Goal: Task Accomplishment & Management: Manage account settings

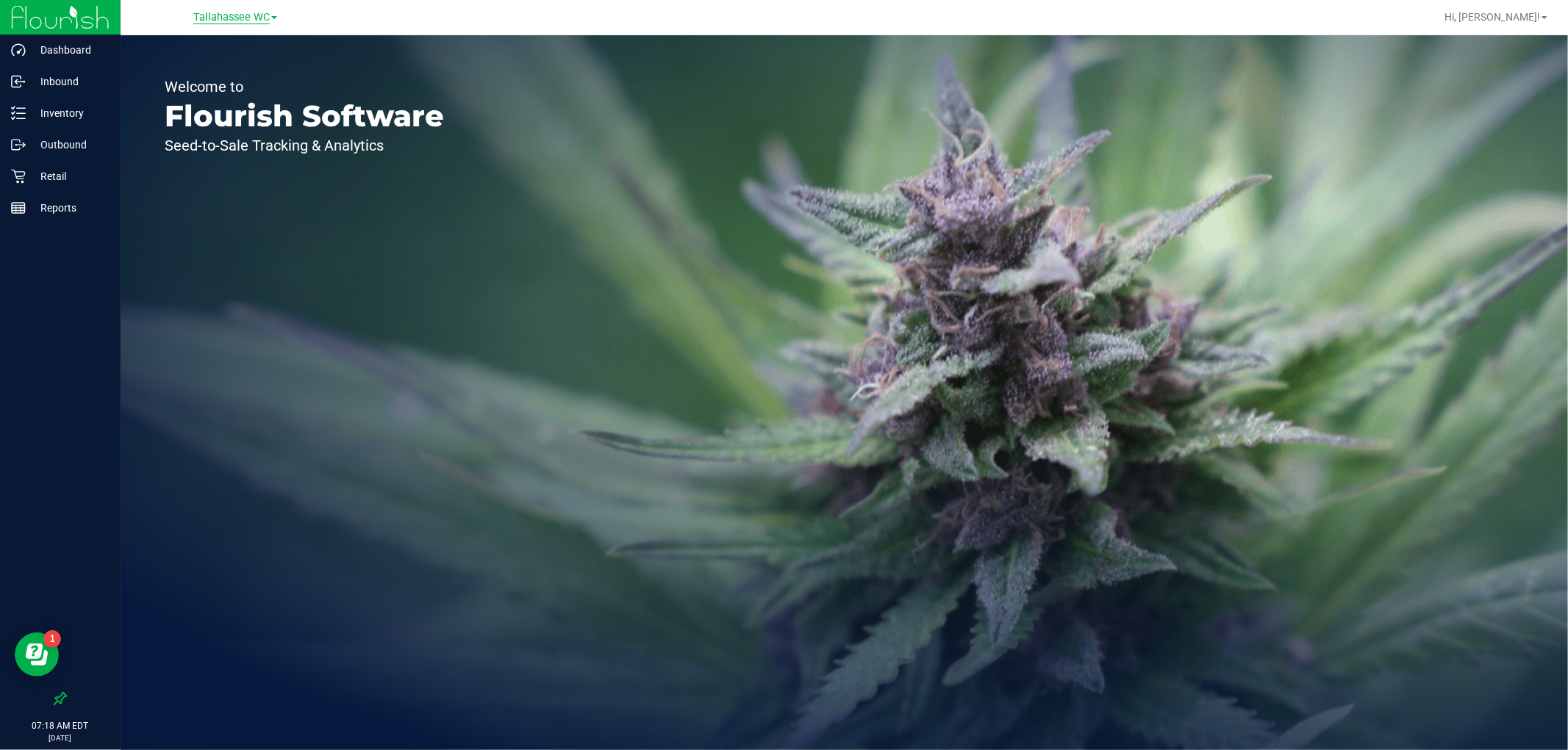
click at [232, 20] on span "Tallahassee WC" at bounding box center [232, 18] width 76 height 14
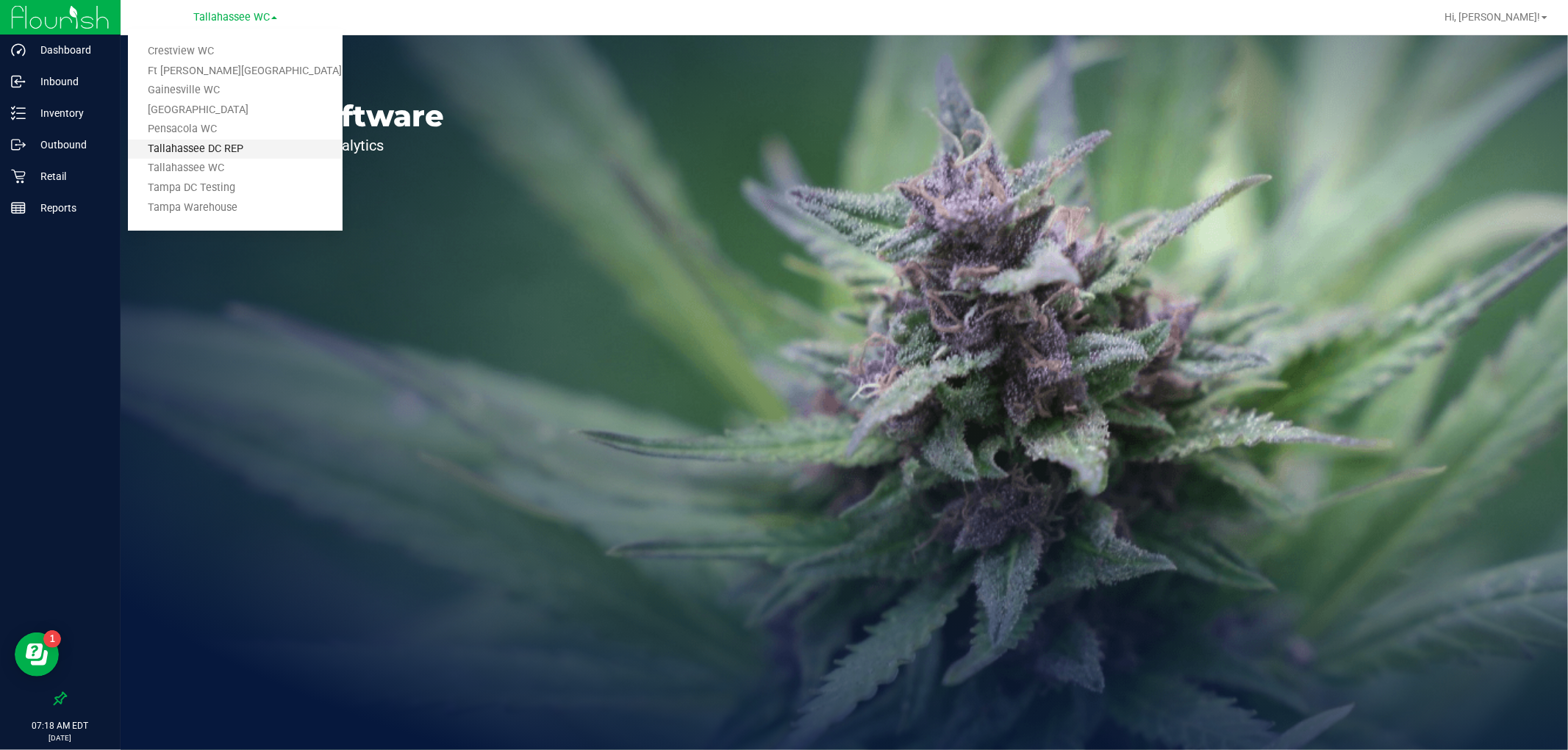
click at [240, 150] on link "Tallahassee DC REP" at bounding box center [235, 150] width 214 height 20
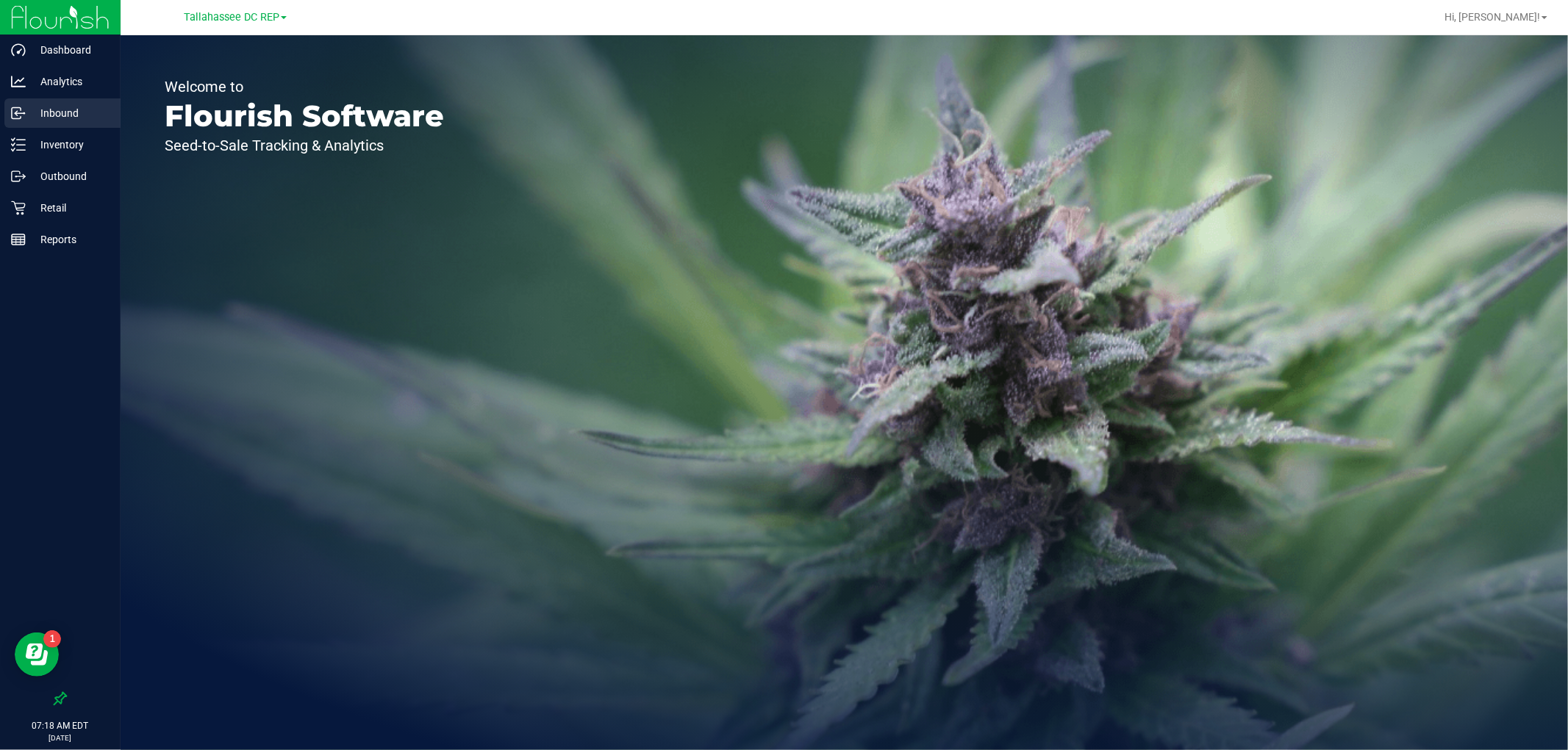
click at [40, 108] on p "Inbound" at bounding box center [69, 113] width 88 height 18
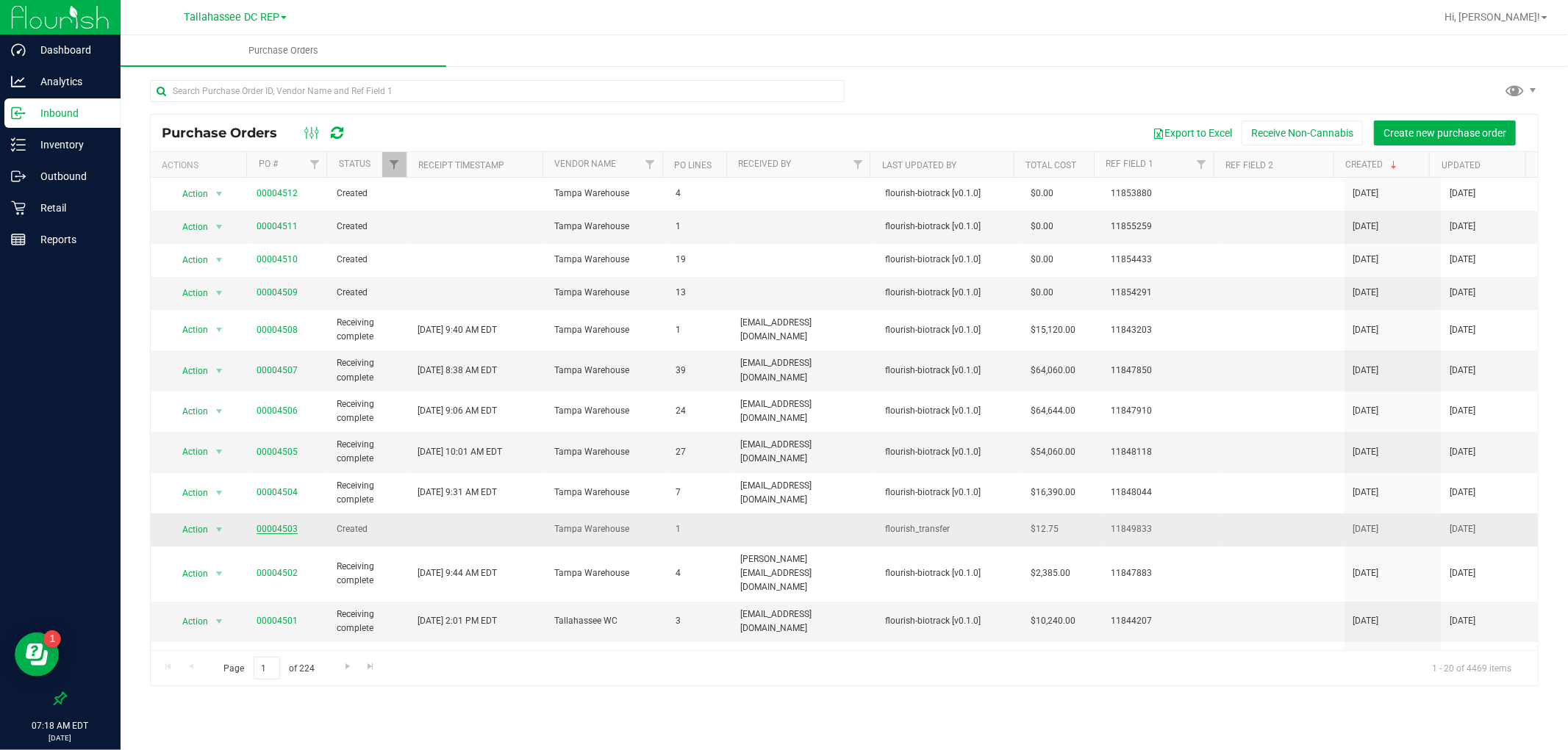
click at [289, 528] on link "00004503" at bounding box center [277, 529] width 41 height 11
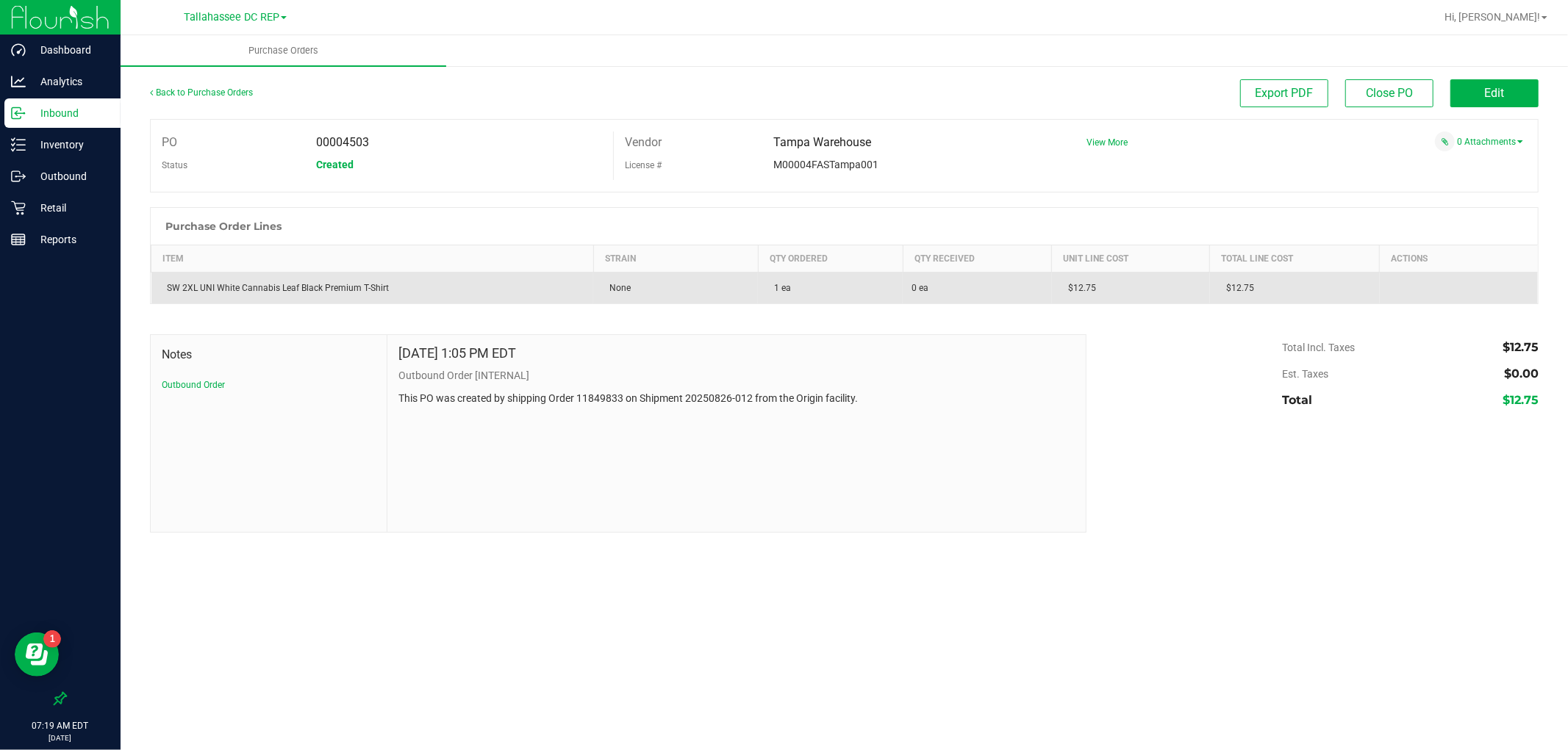
click at [254, 283] on div "SW 2XL UNI White Cannabis Leaf Black Premium T-Shirt" at bounding box center [373, 288] width 425 height 14
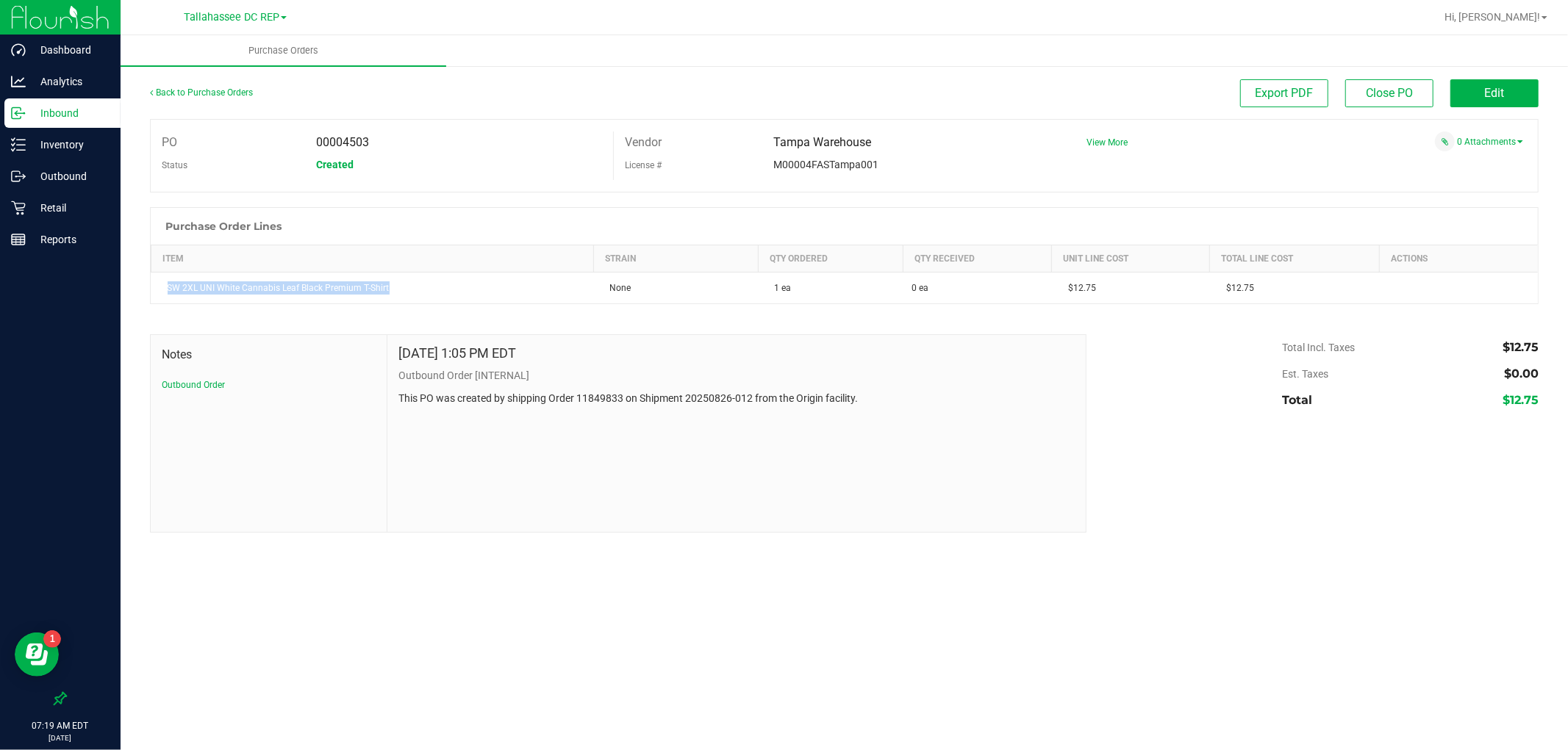
copy div "SW 2XL UNI White Cannabis Leaf Black Premium T-Shirt"
click at [1524, 89] on button "Edit" at bounding box center [1495, 93] width 88 height 28
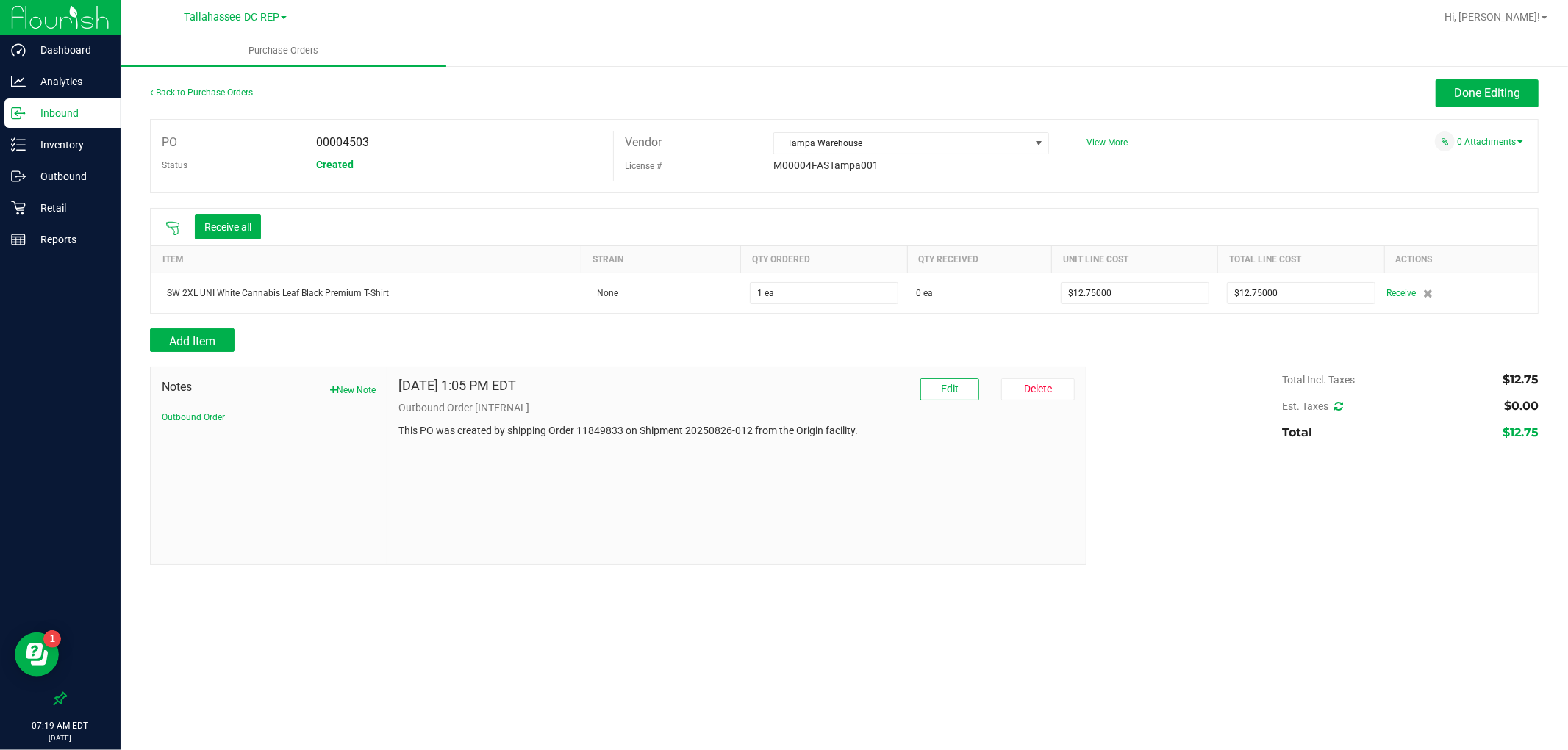
click at [268, 222] on div "Receive all" at bounding box center [228, 227] width 81 height 25
click at [232, 241] on div "Receive all" at bounding box center [213, 227] width 111 height 31
click at [232, 224] on button "Receive all" at bounding box center [228, 227] width 67 height 25
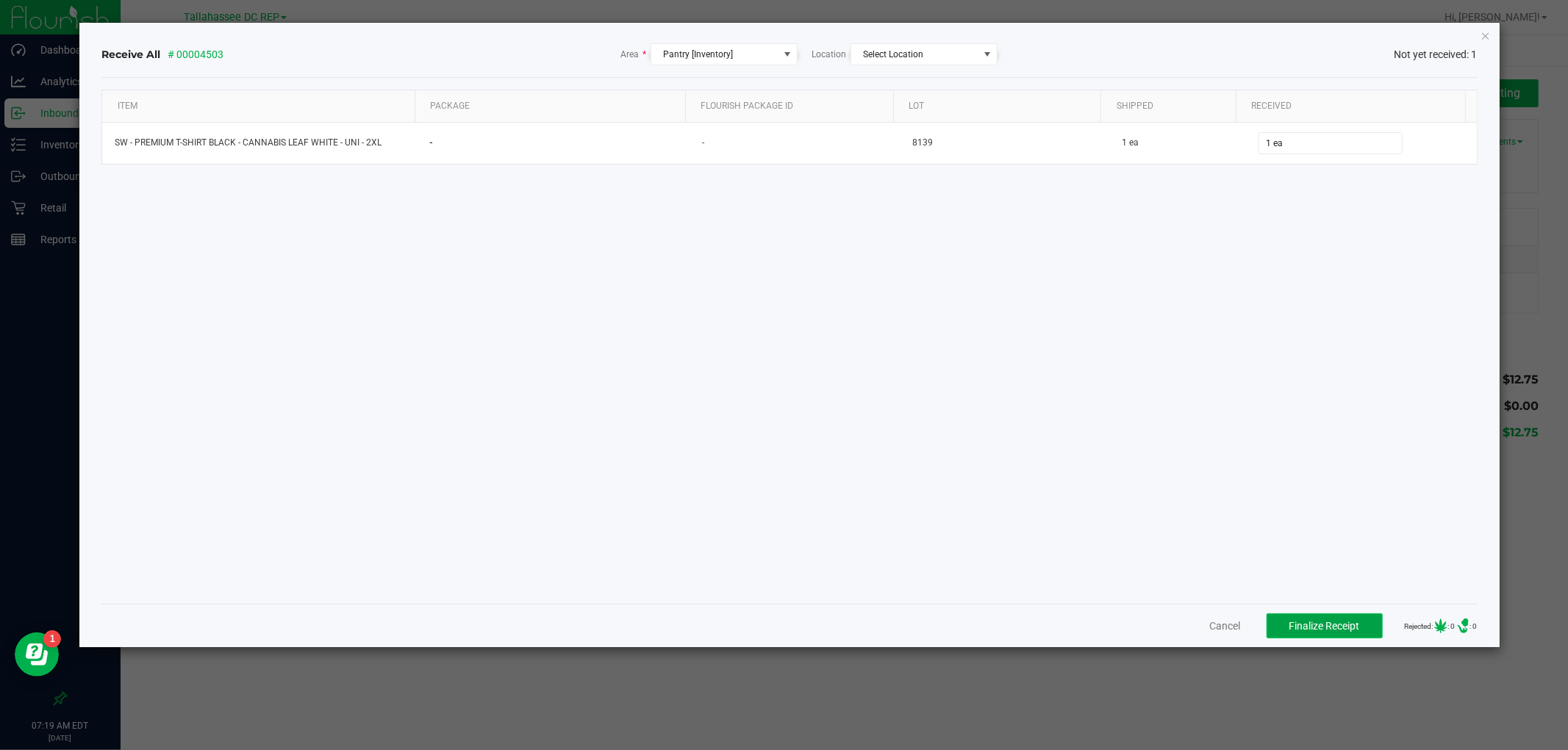
click at [1341, 615] on button "Finalize Receipt" at bounding box center [1324, 627] width 116 height 25
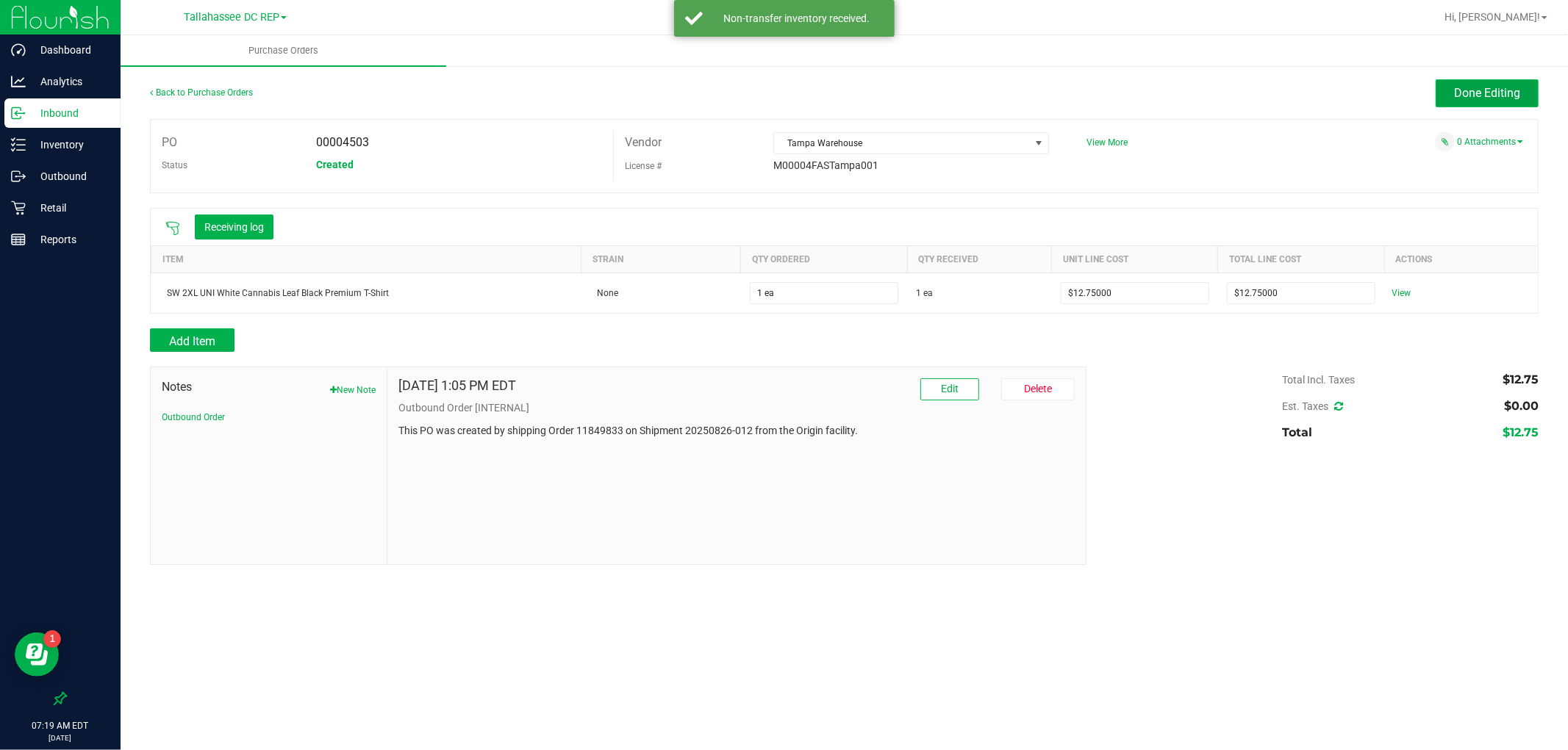
click at [1511, 97] on span "Done Editing" at bounding box center [1488, 93] width 67 height 14
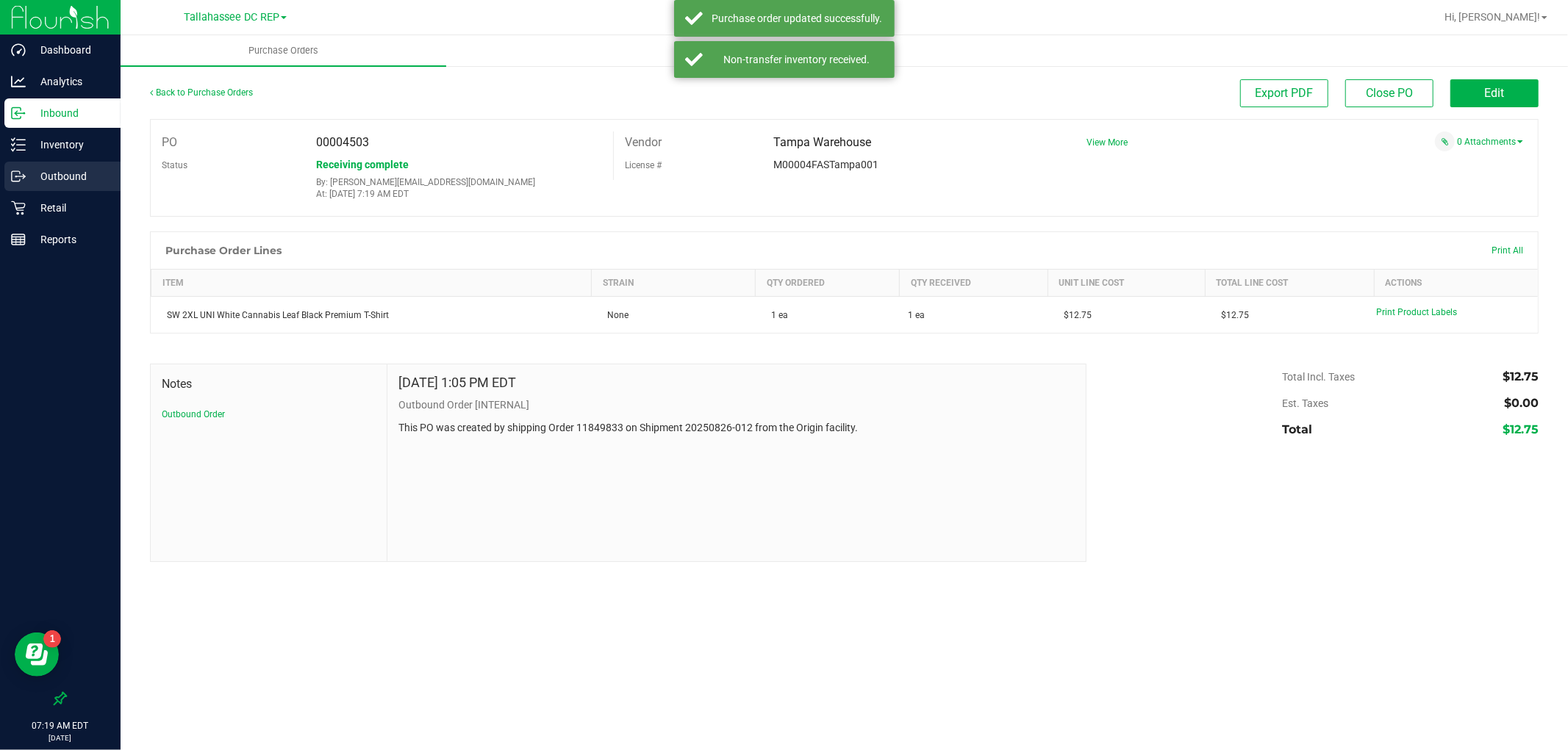
click at [87, 173] on p "Outbound" at bounding box center [69, 176] width 88 height 18
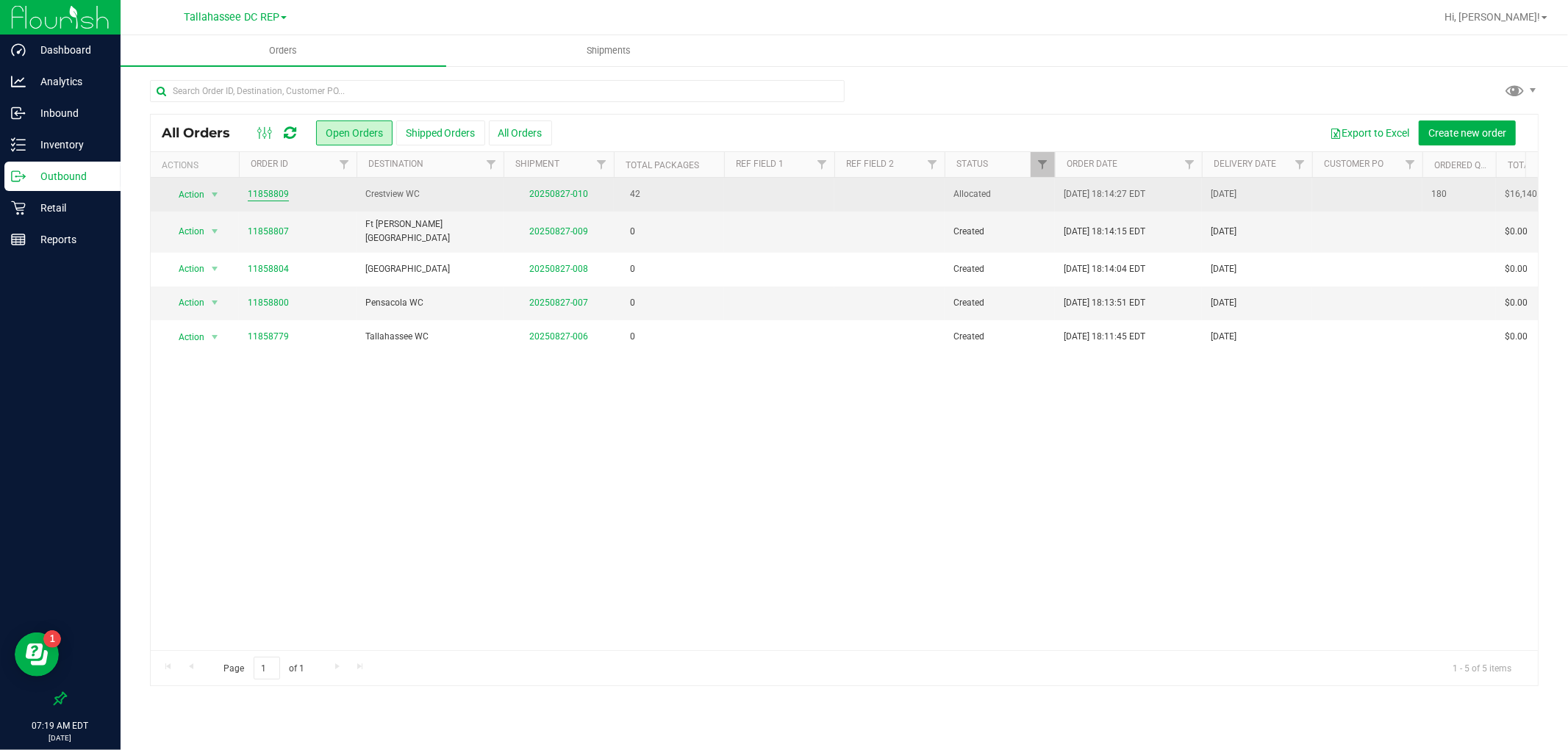
click at [271, 199] on link "11858809" at bounding box center [268, 195] width 41 height 14
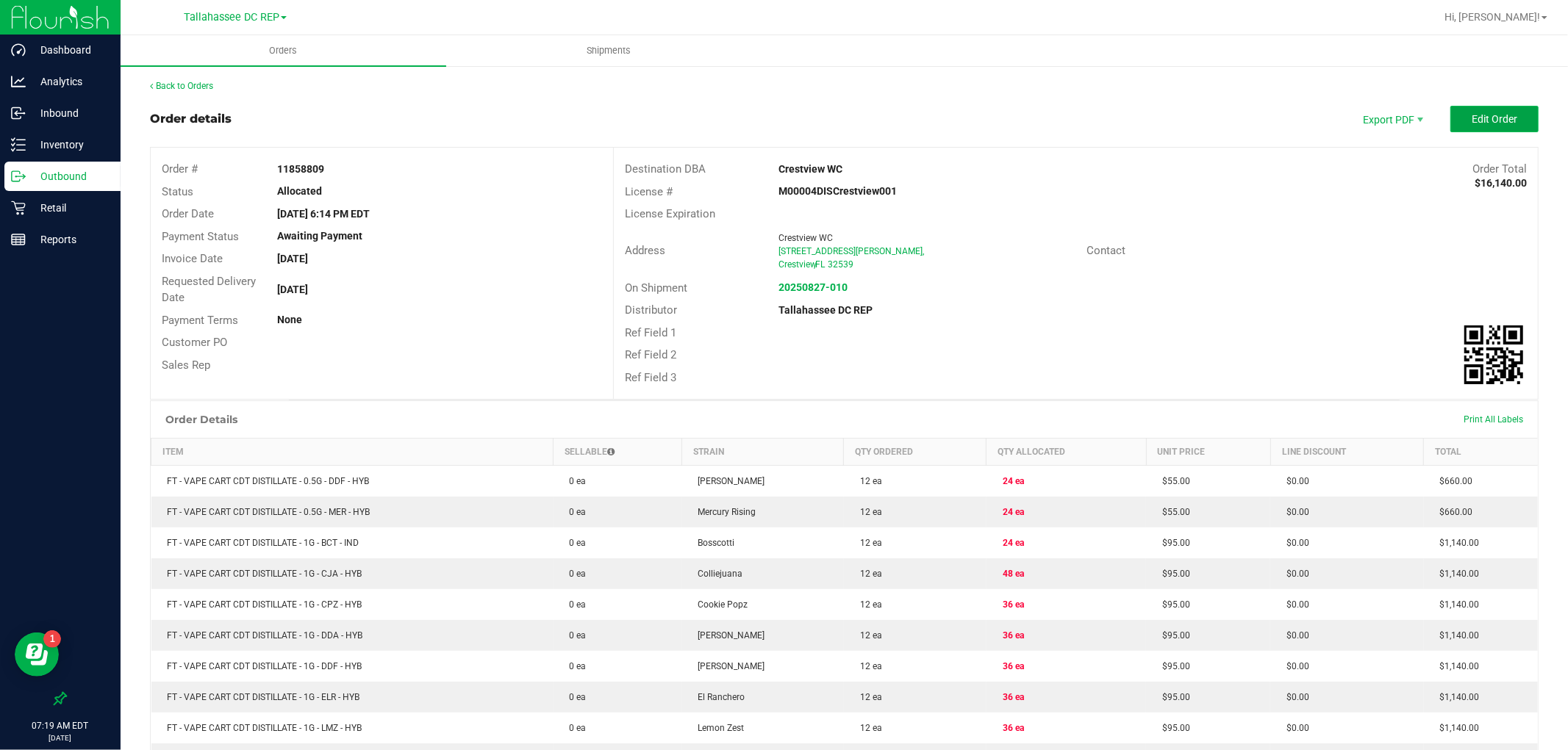
click at [1451, 118] on button "Edit Order" at bounding box center [1495, 118] width 88 height 26
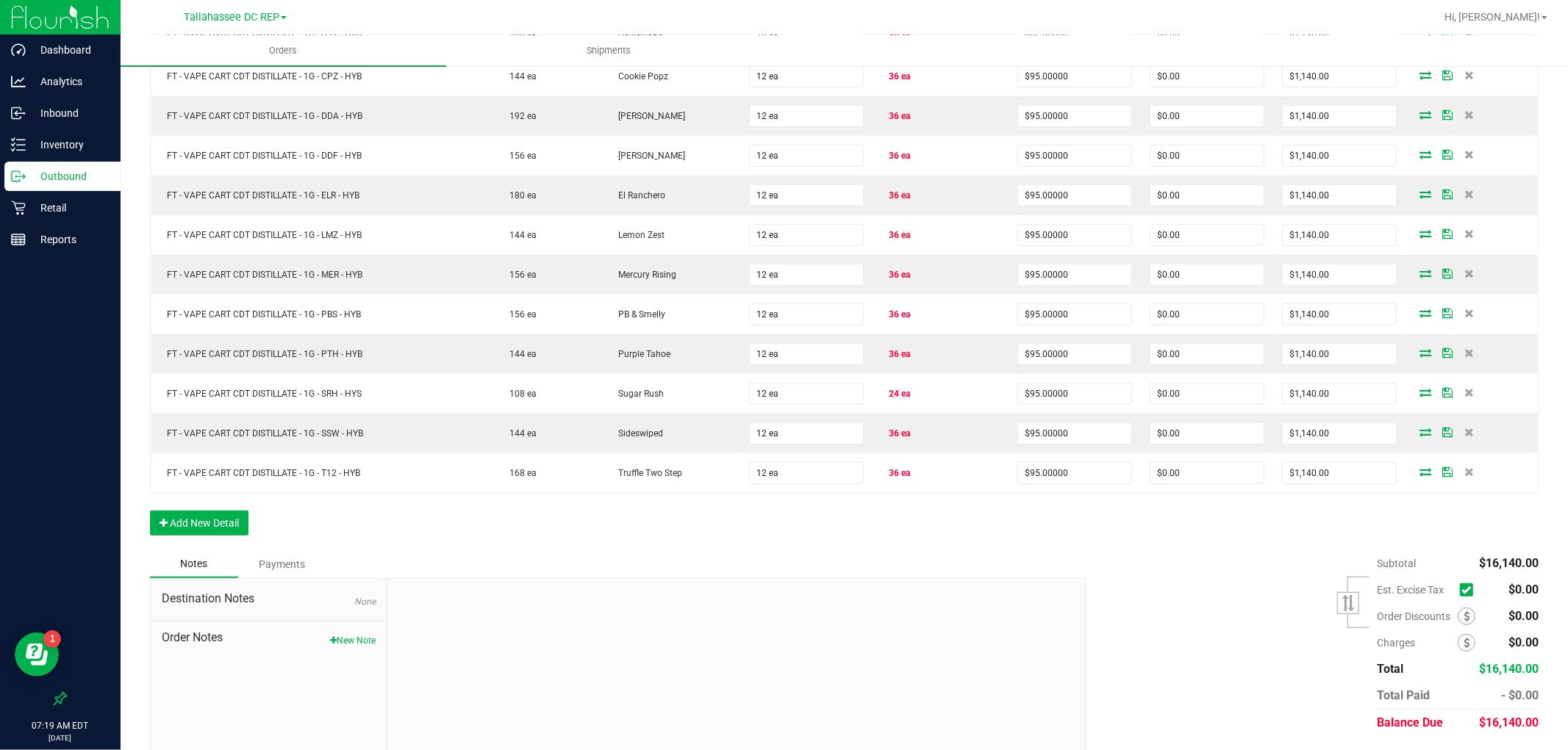
scroll to position [638, 0]
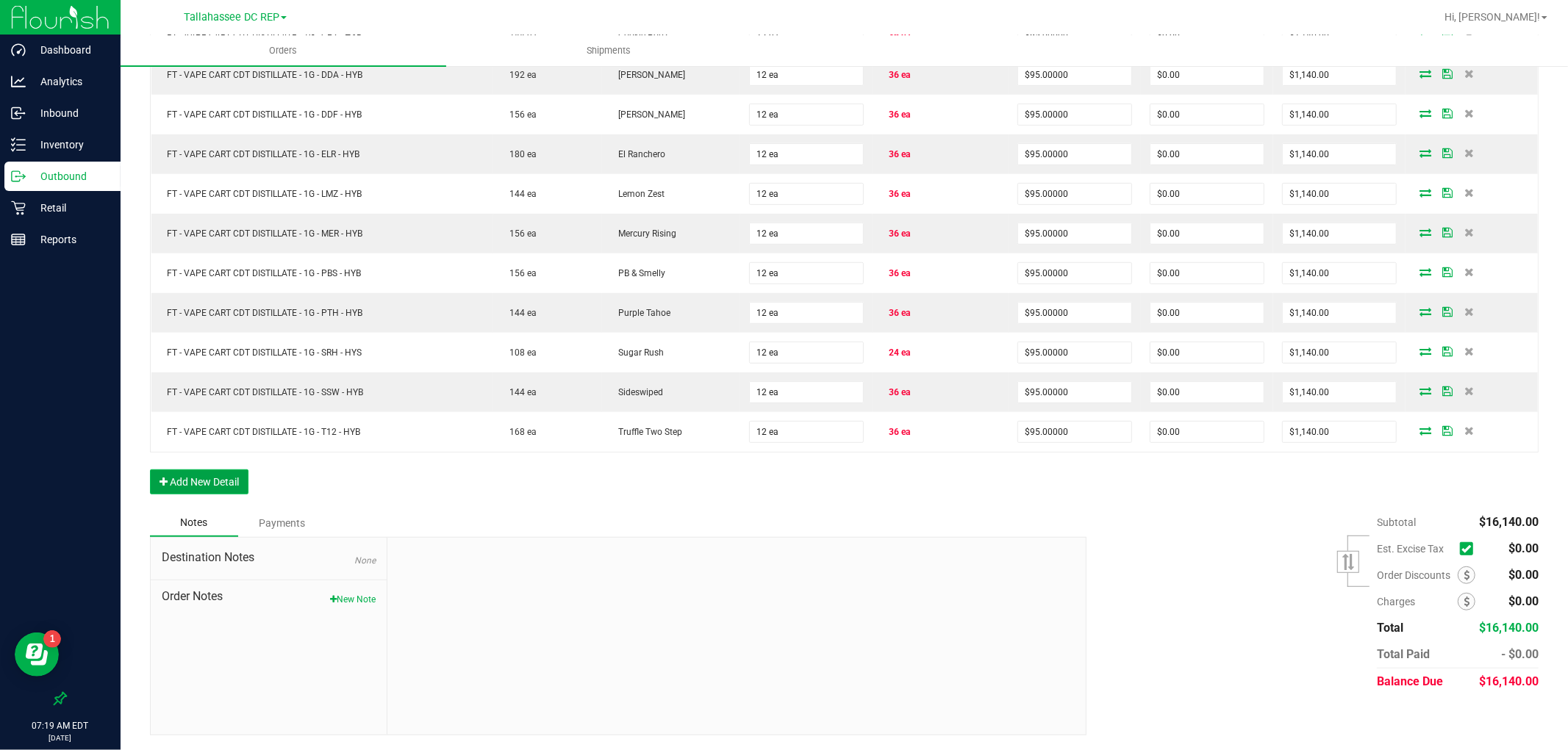
click at [188, 481] on button "Add New Detail" at bounding box center [199, 482] width 99 height 25
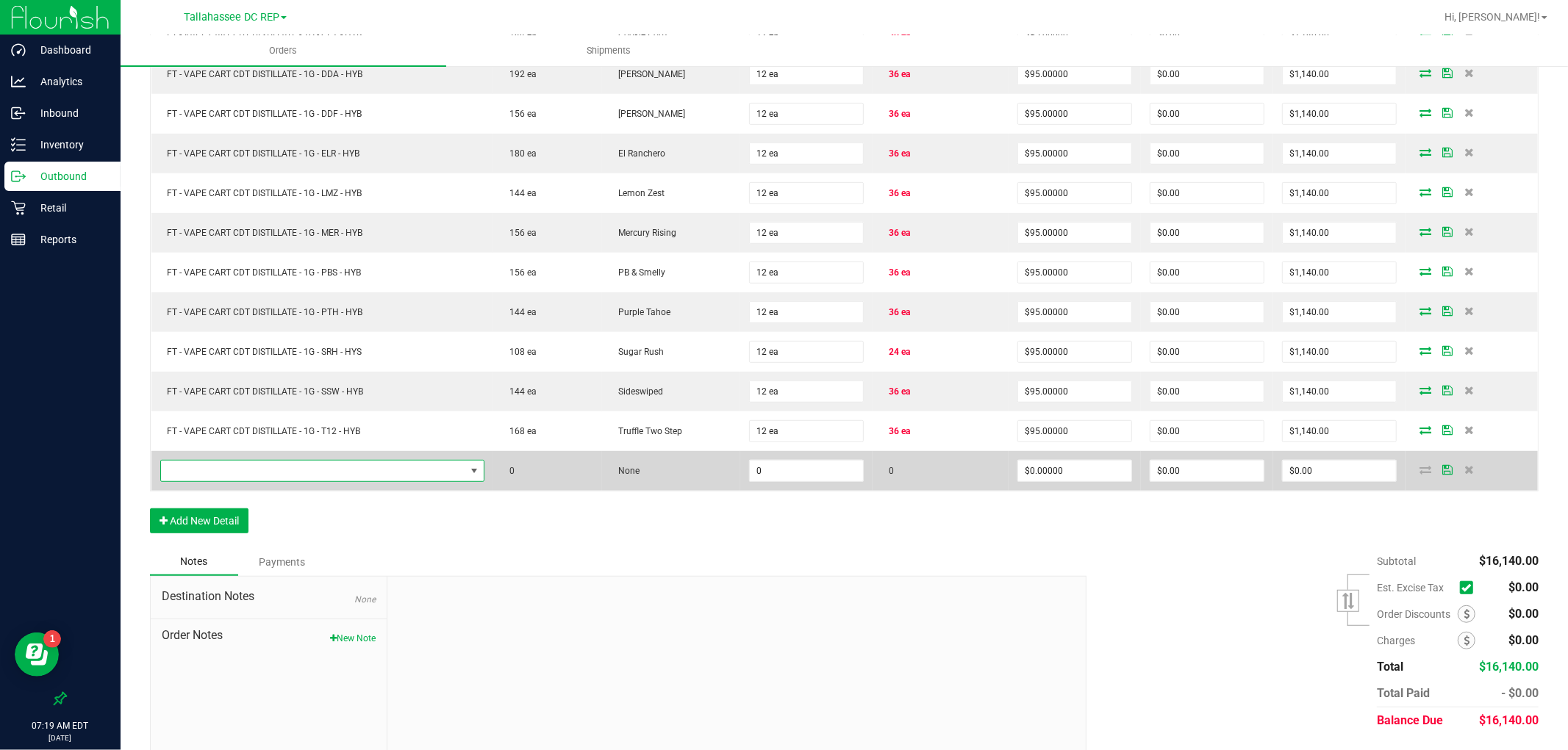
click at [202, 476] on span "NO DATA FOUND" at bounding box center [313, 470] width 304 height 21
type input "SW 2XL UNI White Cannabis Leaf Black Premium T-Shirt"
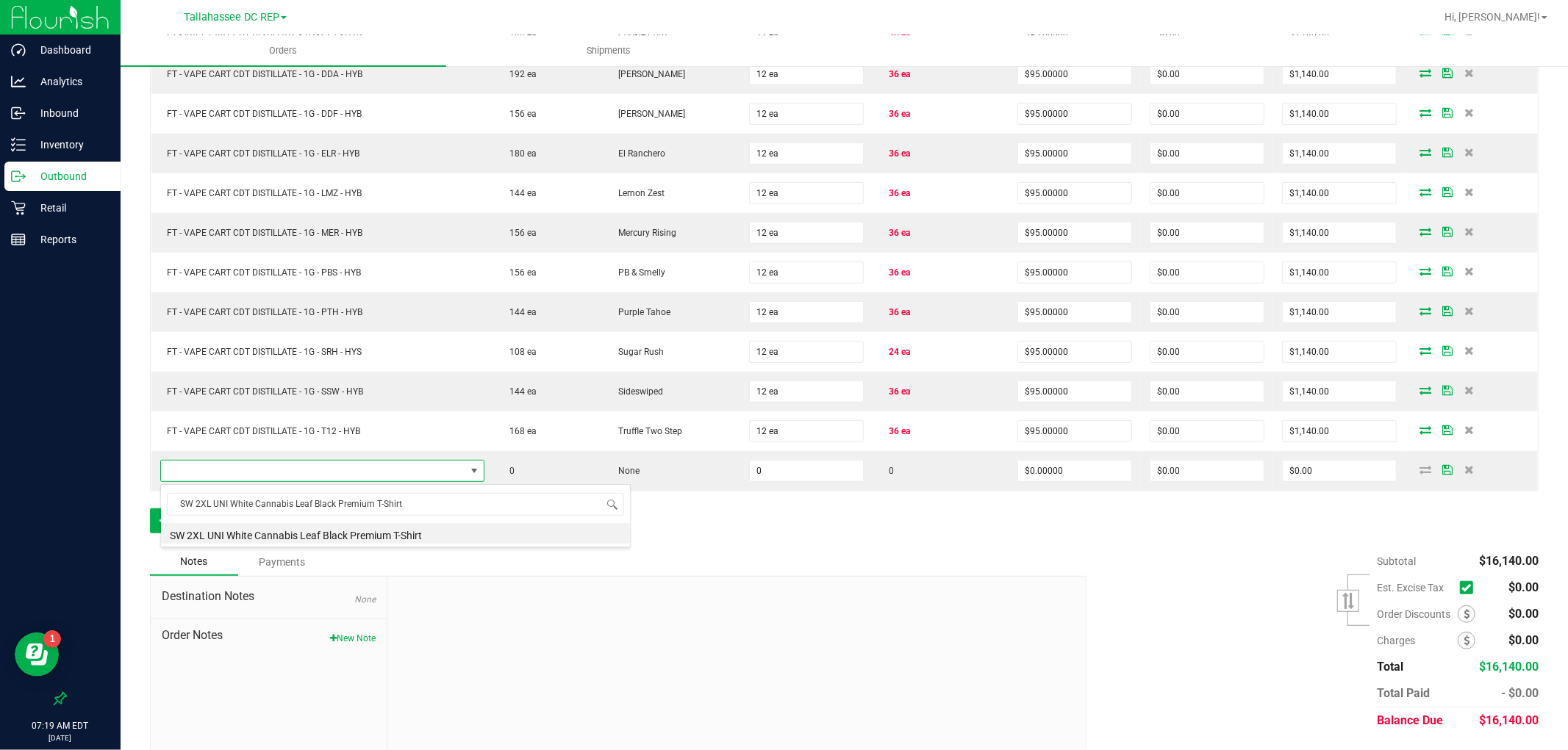
click at [272, 537] on li "SW 2XL UNI White Cannabis Leaf Black Premium T-Shirt" at bounding box center [395, 533] width 469 height 21
type input "0 ea"
type input "$12.75000"
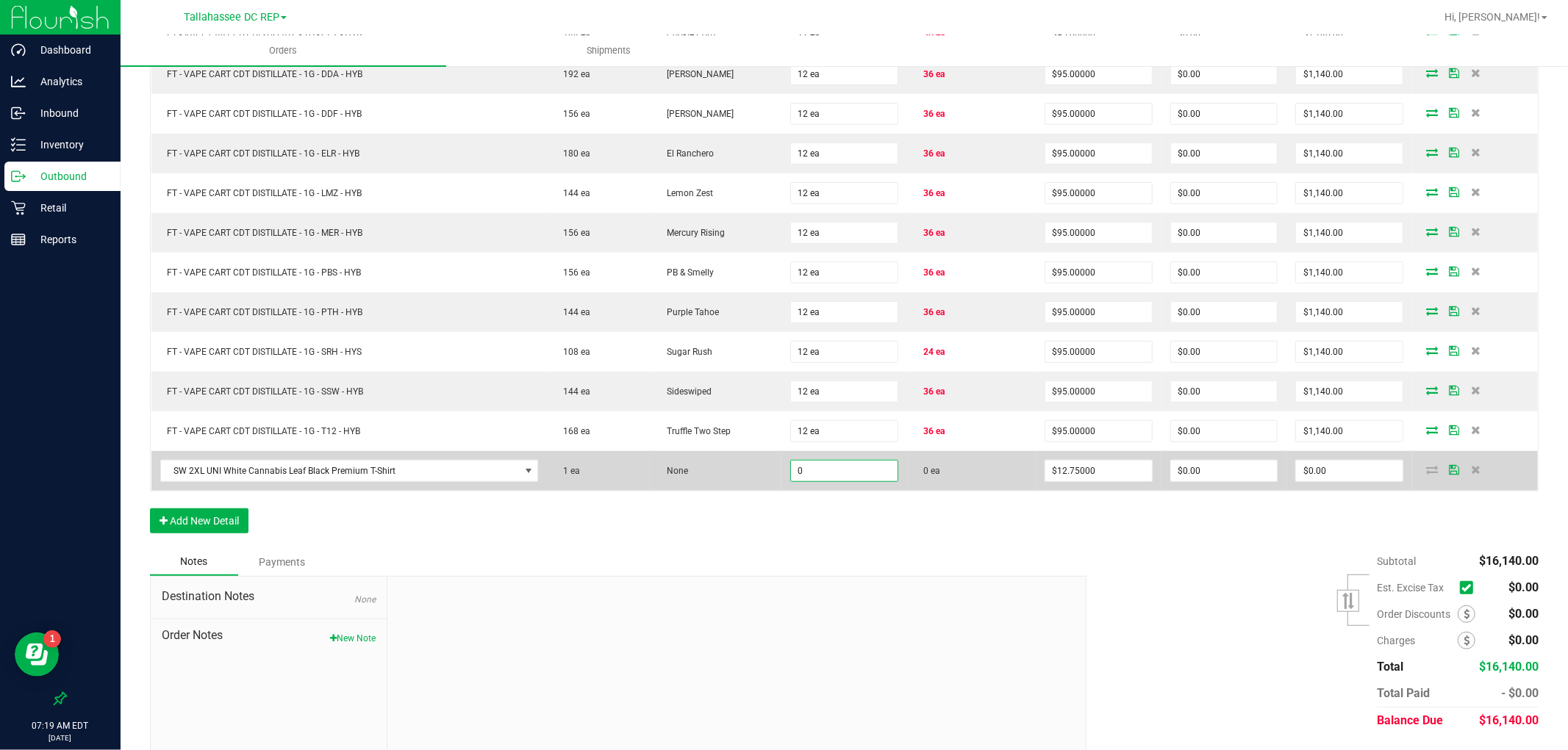
click at [851, 476] on input "0" at bounding box center [844, 470] width 107 height 21
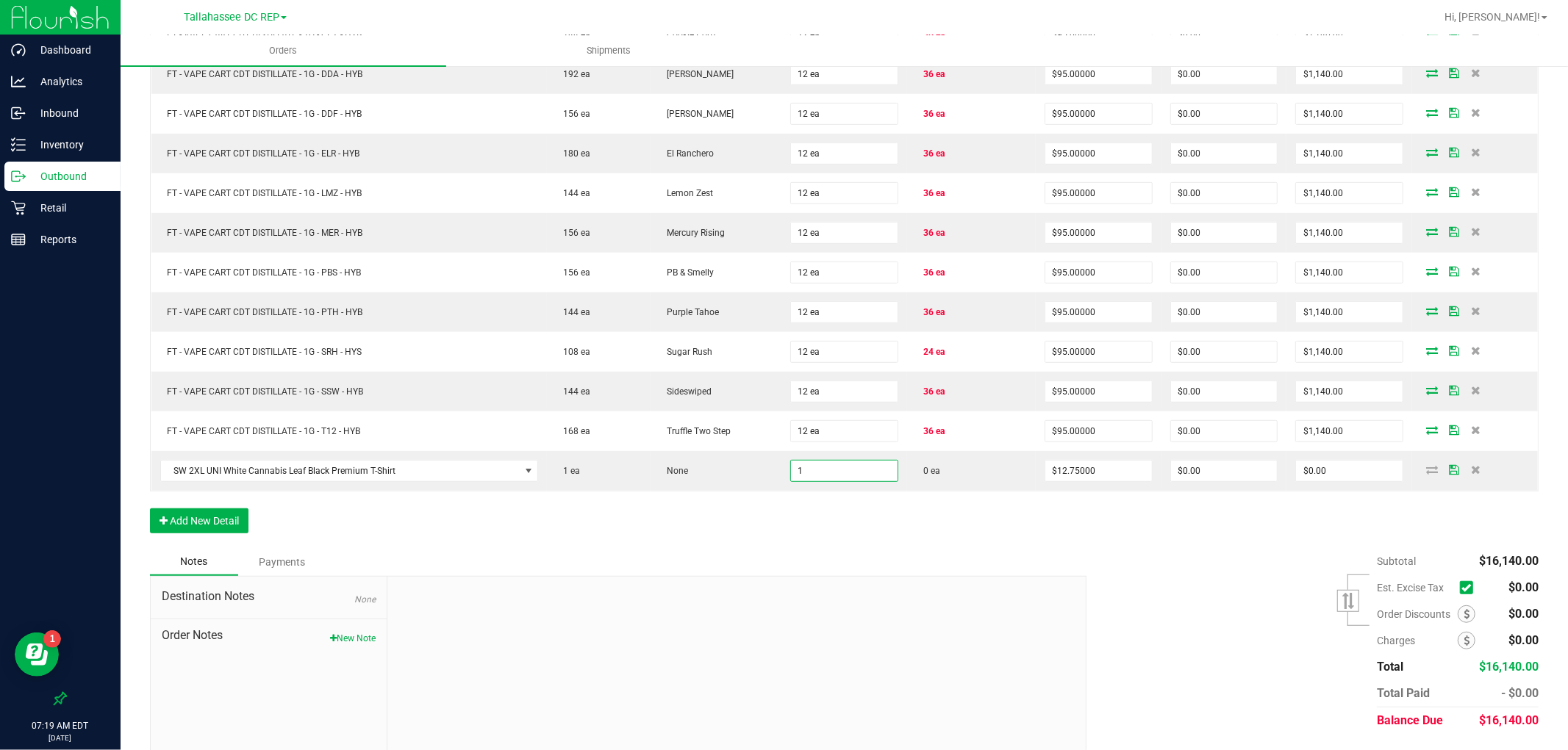
type input "1 ea"
type input "$12.75"
click at [857, 518] on div "Order Details Print All Labels Item Sellable Strain Qty Ordered Qty Allocated U…" at bounding box center [844, 169] width 1389 height 758
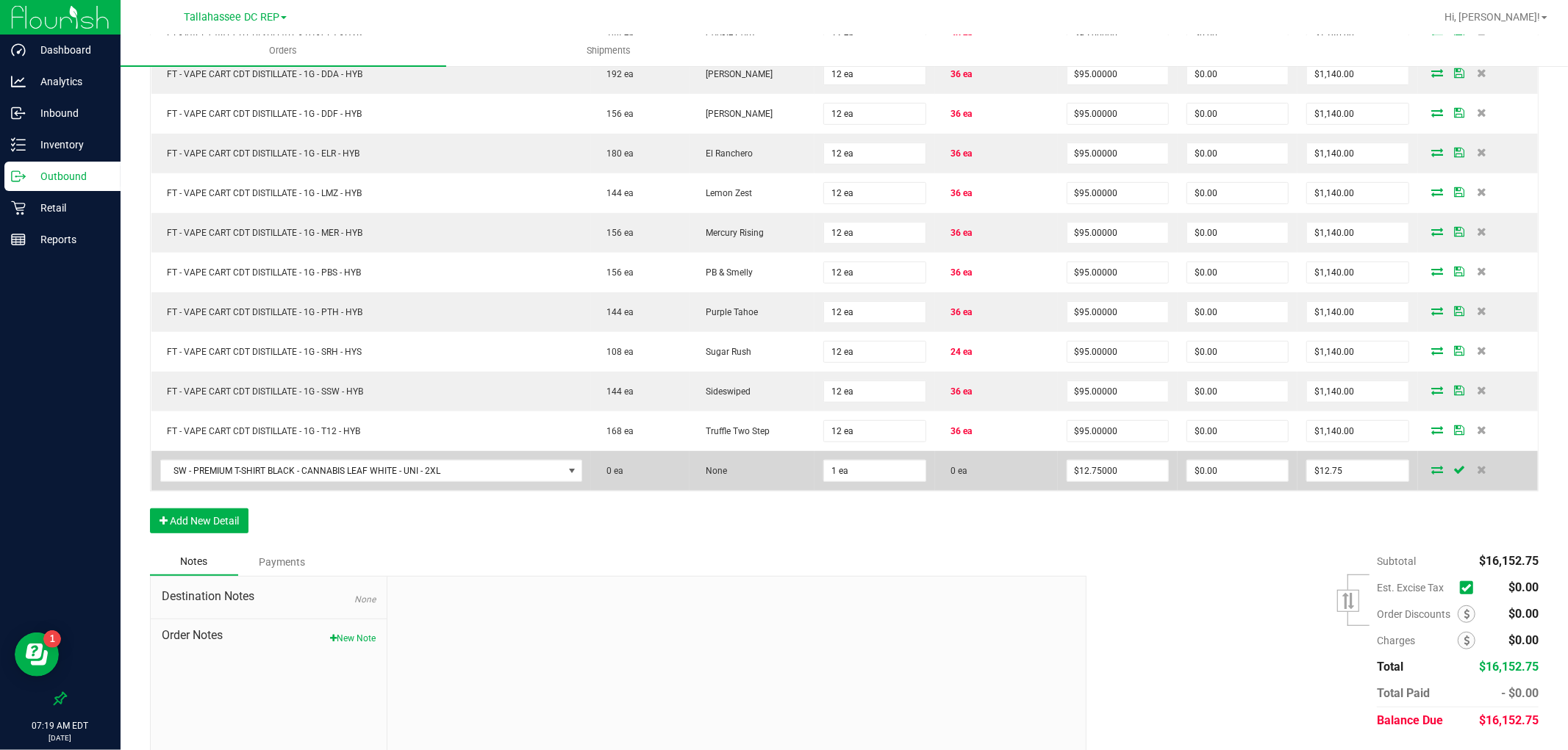
click at [1432, 474] on icon at bounding box center [1438, 469] width 12 height 9
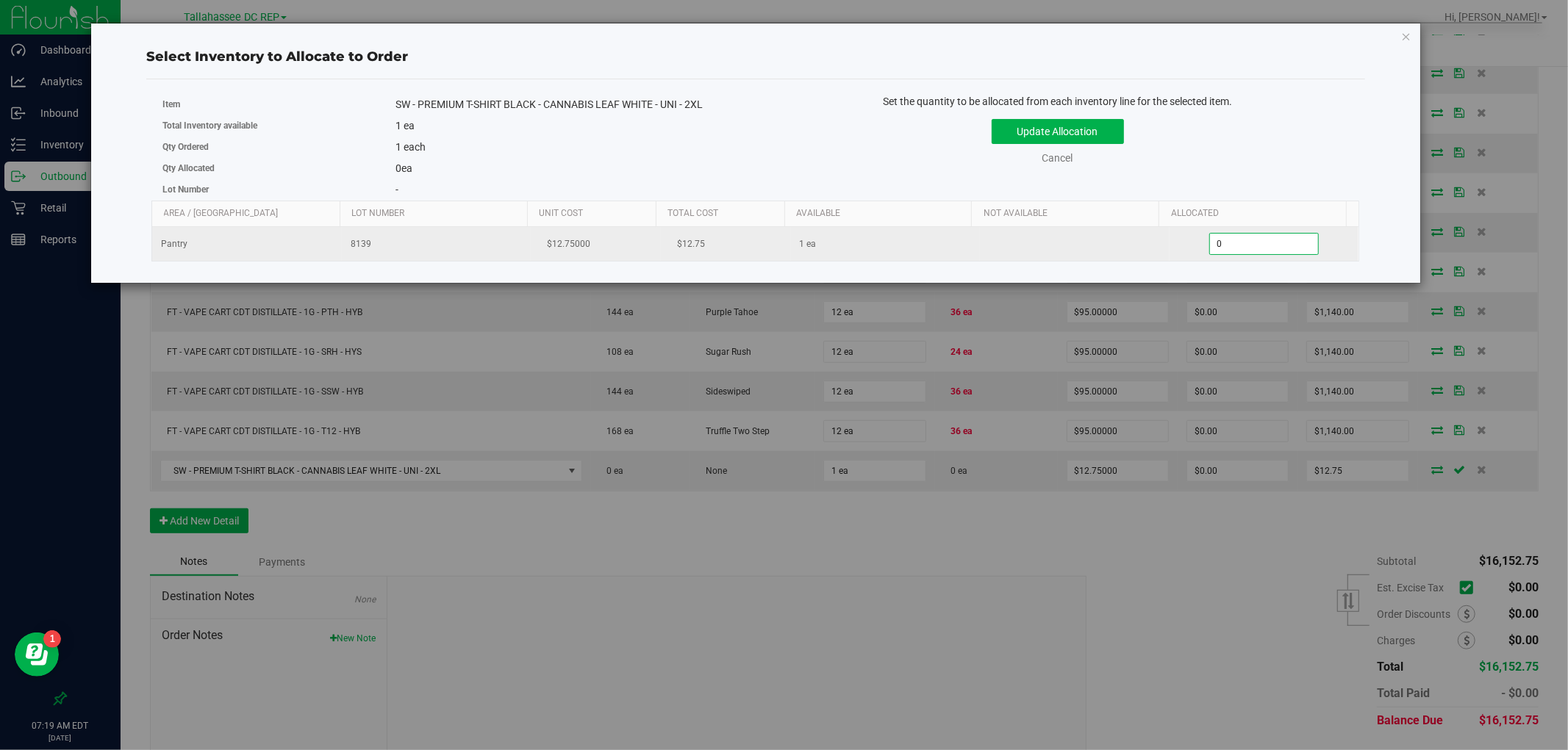
click at [1212, 239] on span "0 0" at bounding box center [1264, 243] width 110 height 22
click at [1212, 239] on input "0" at bounding box center [1264, 243] width 108 height 21
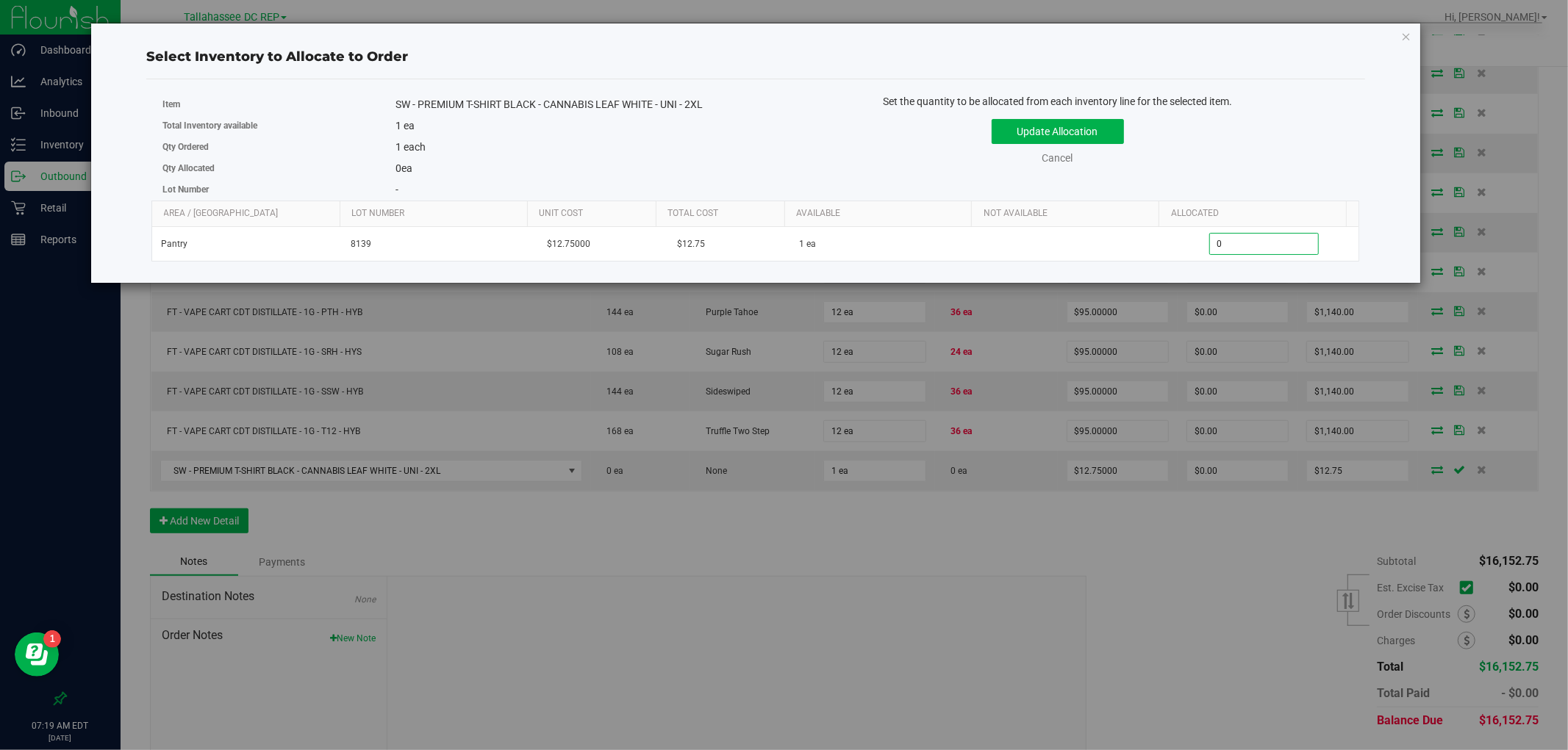
type input "1"
click at [1198, 166] on div "Set the quantity to be allocated from each inventory line for the selected item…" at bounding box center [1058, 137] width 605 height 86
click at [1091, 132] on button "Update Allocation" at bounding box center [1057, 132] width 132 height 25
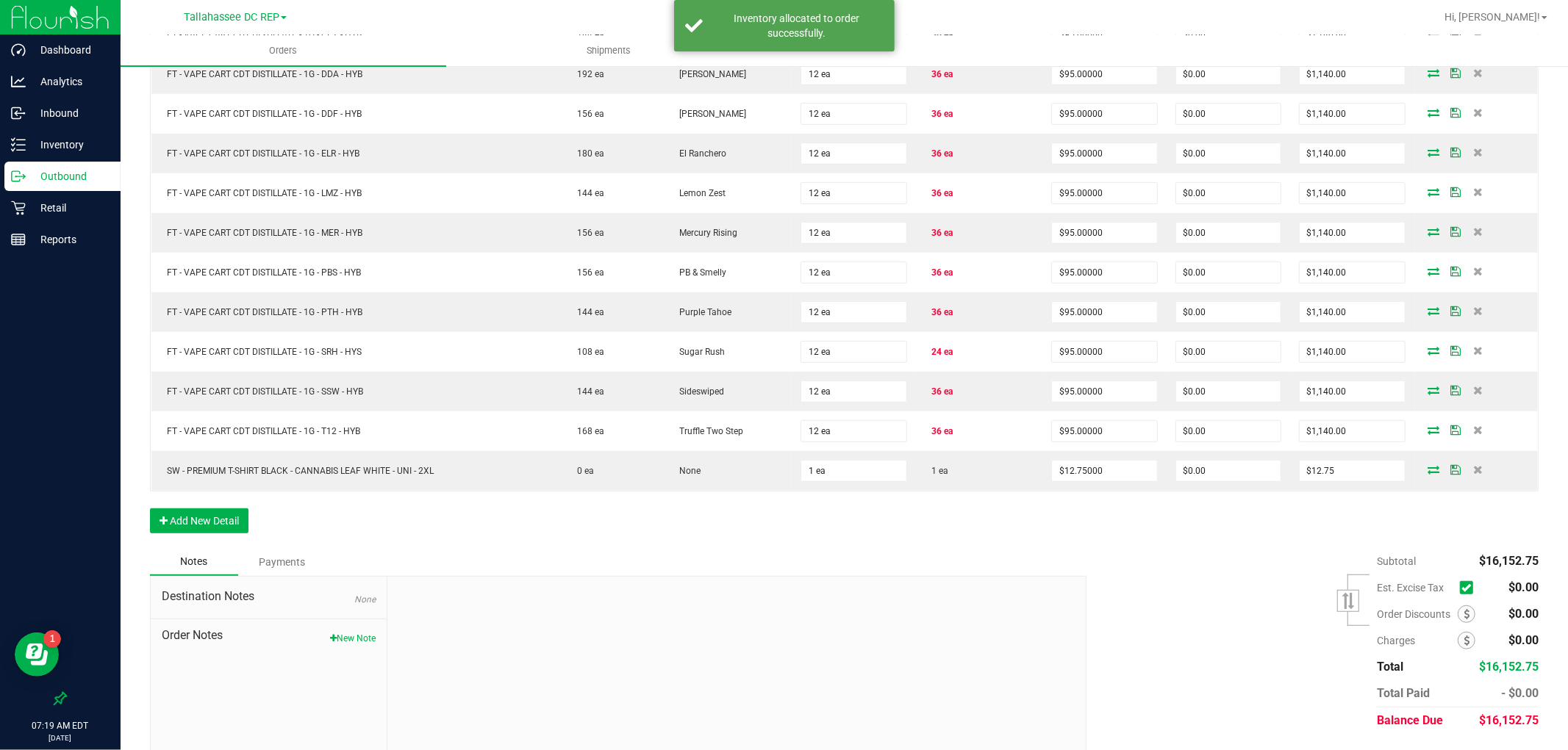
click at [1127, 528] on div "Order Details Print All Labels Item Sellable Strain Qty Ordered Qty Allocated U…" at bounding box center [844, 169] width 1389 height 758
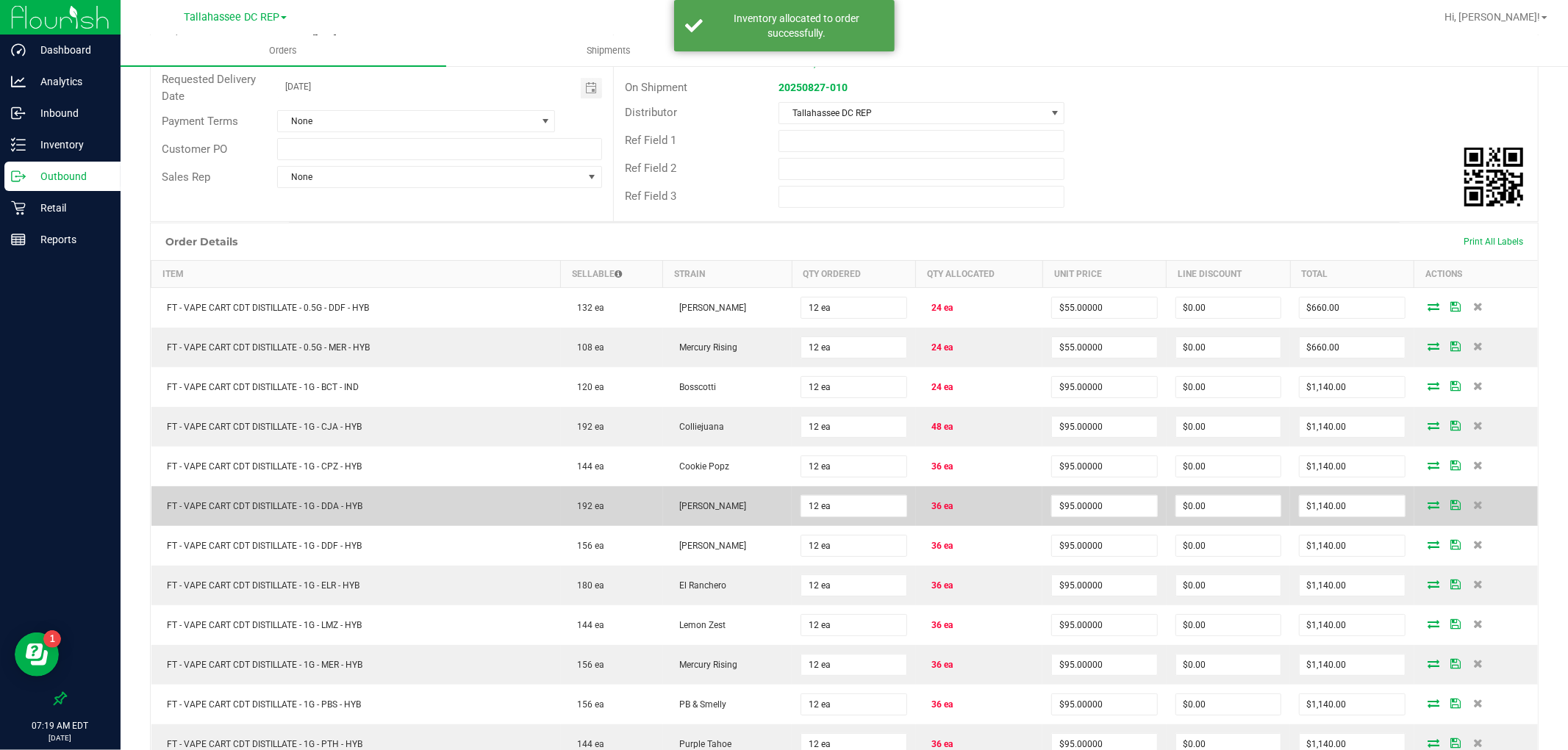
scroll to position [0, 0]
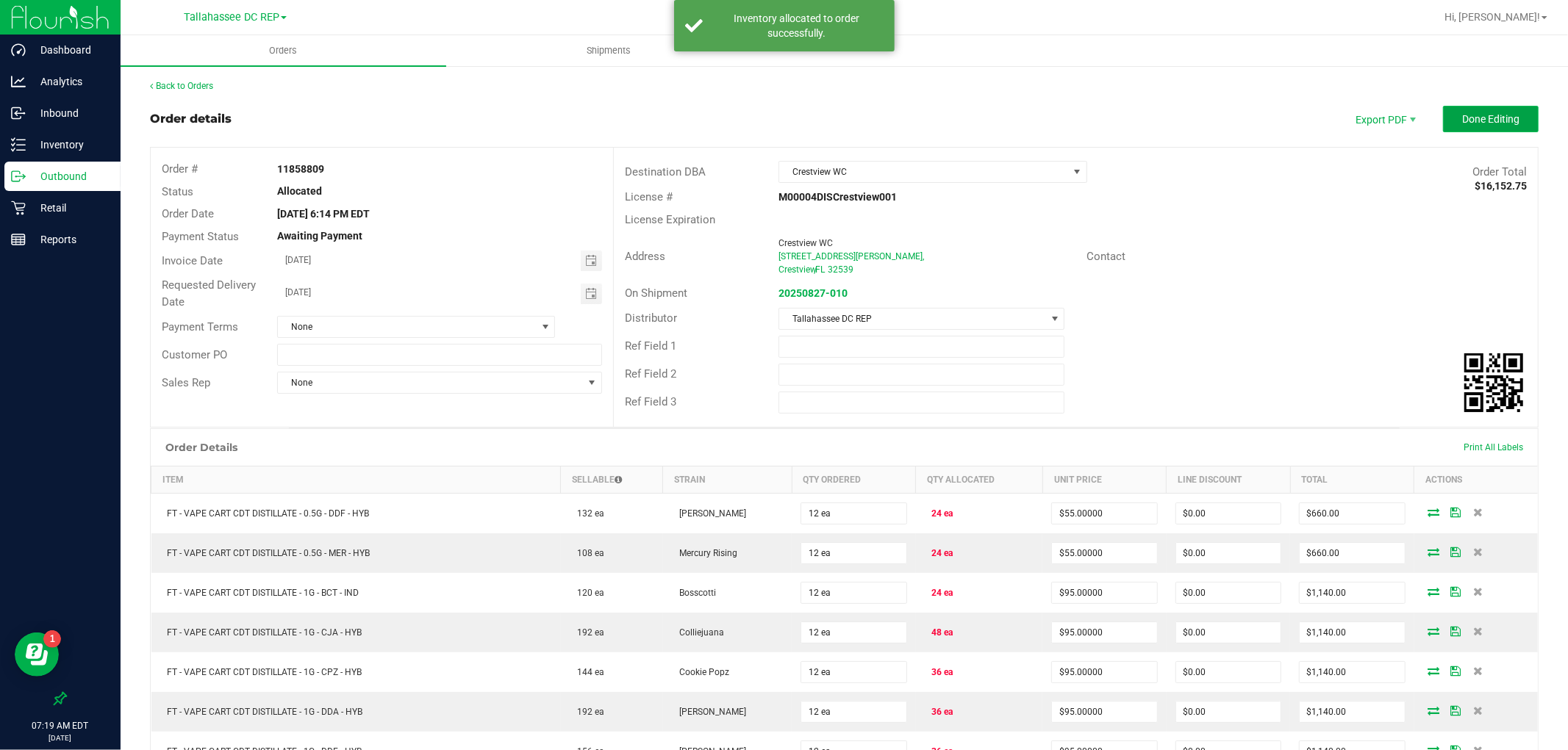
click at [1462, 113] on span "Done Editing" at bounding box center [1491, 119] width 58 height 12
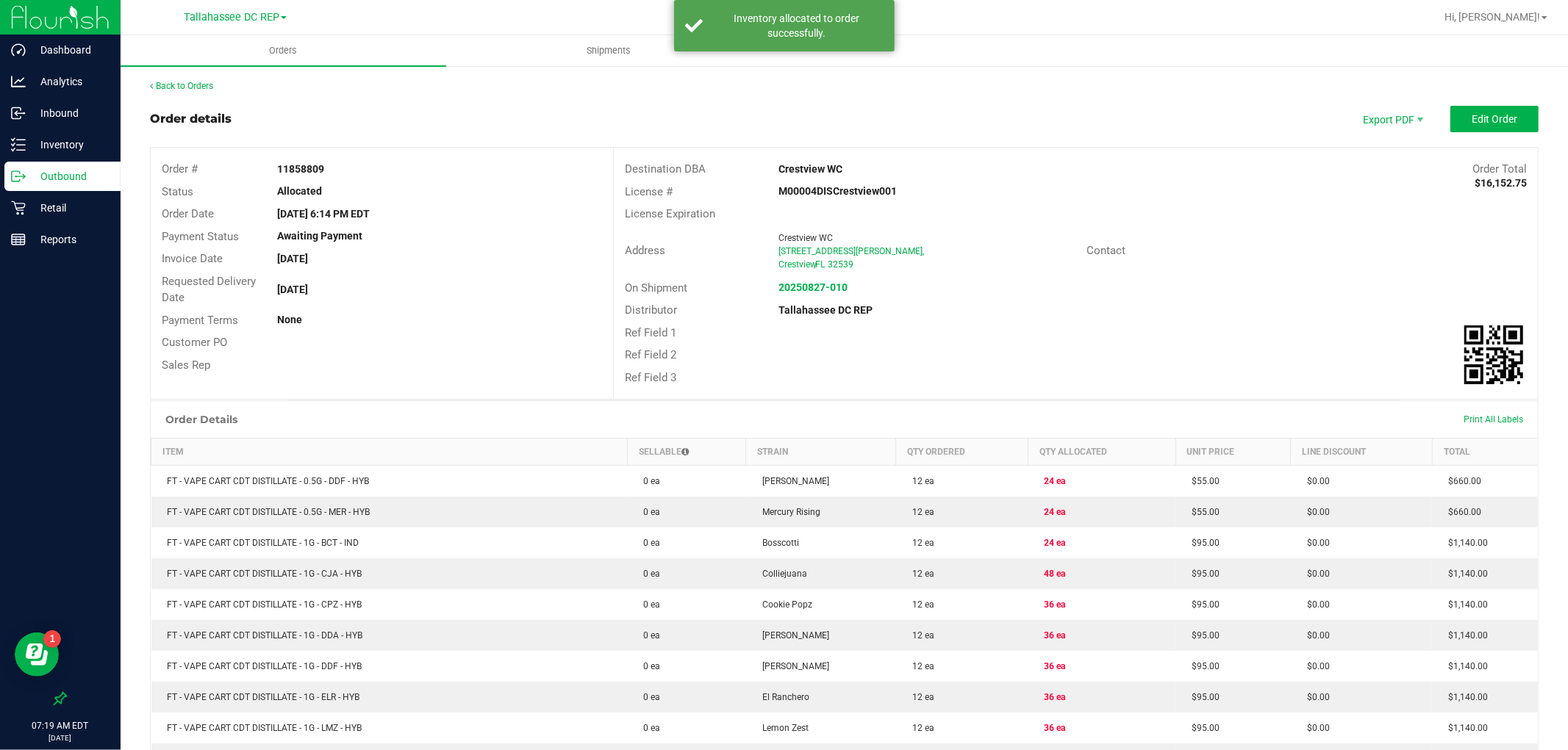
click at [84, 178] on p "Outbound" at bounding box center [69, 176] width 88 height 18
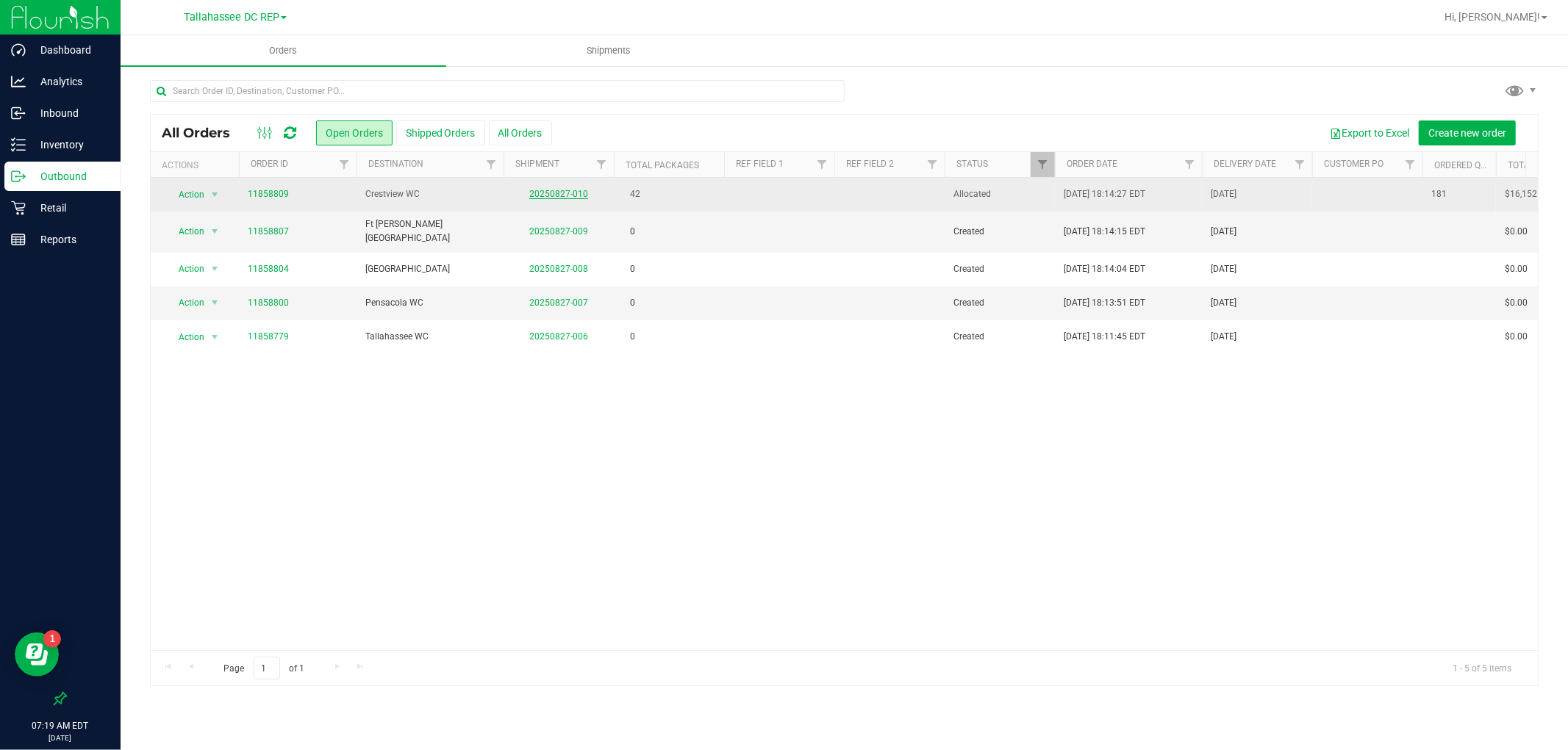
click at [545, 189] on link "20250827-010" at bounding box center [559, 194] width 59 height 11
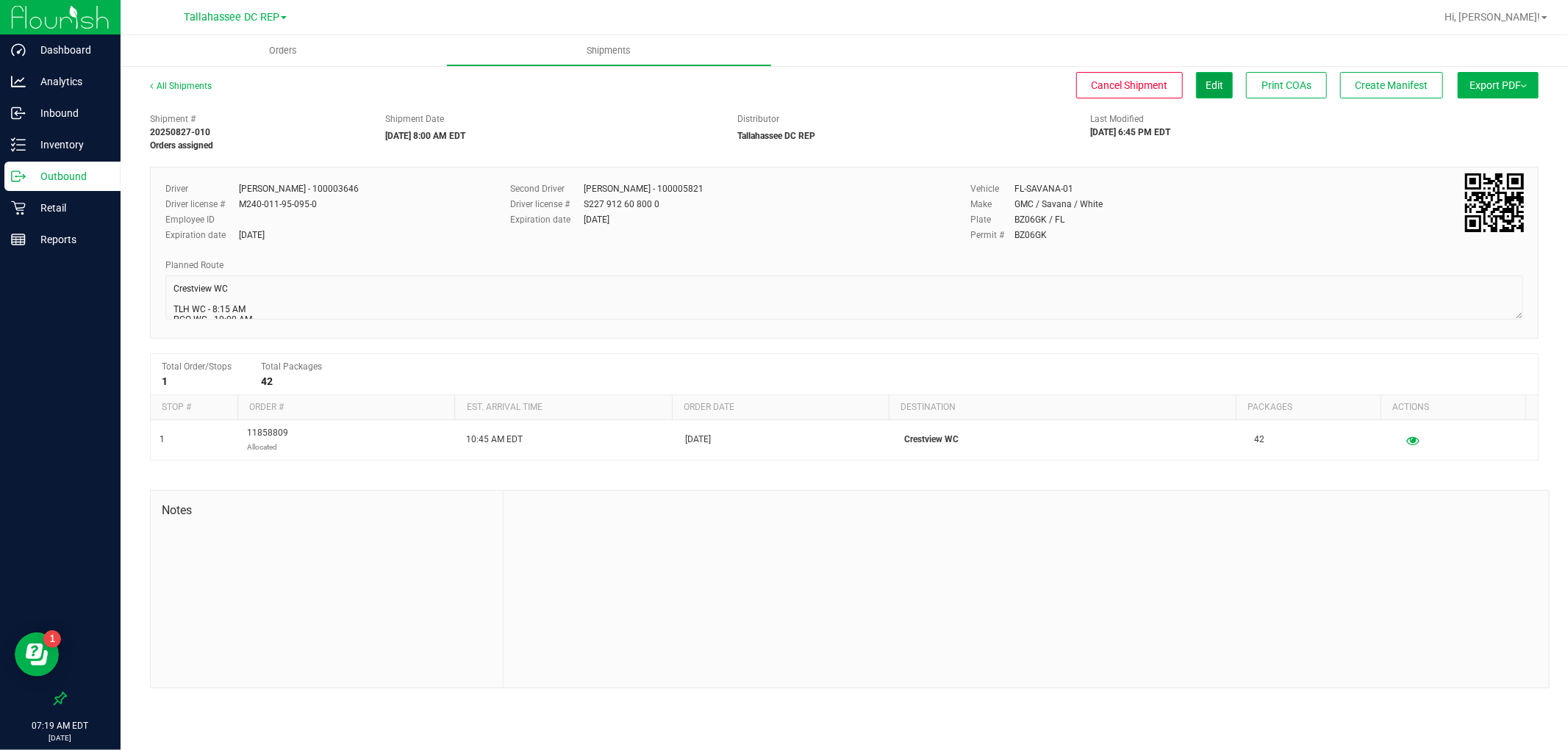
click at [1222, 87] on button "Edit" at bounding box center [1215, 85] width 37 height 26
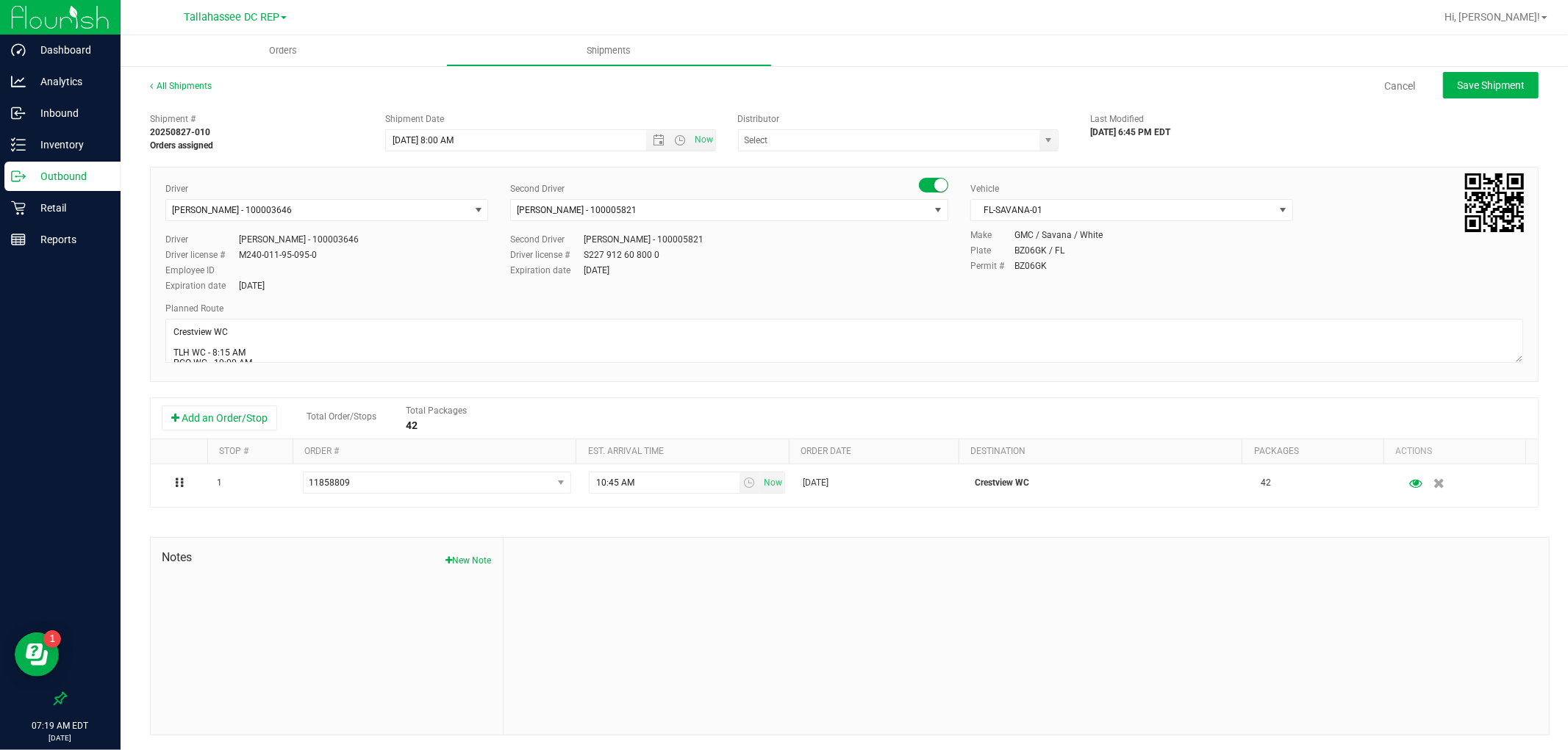
type input "Tallahassee DC REP"
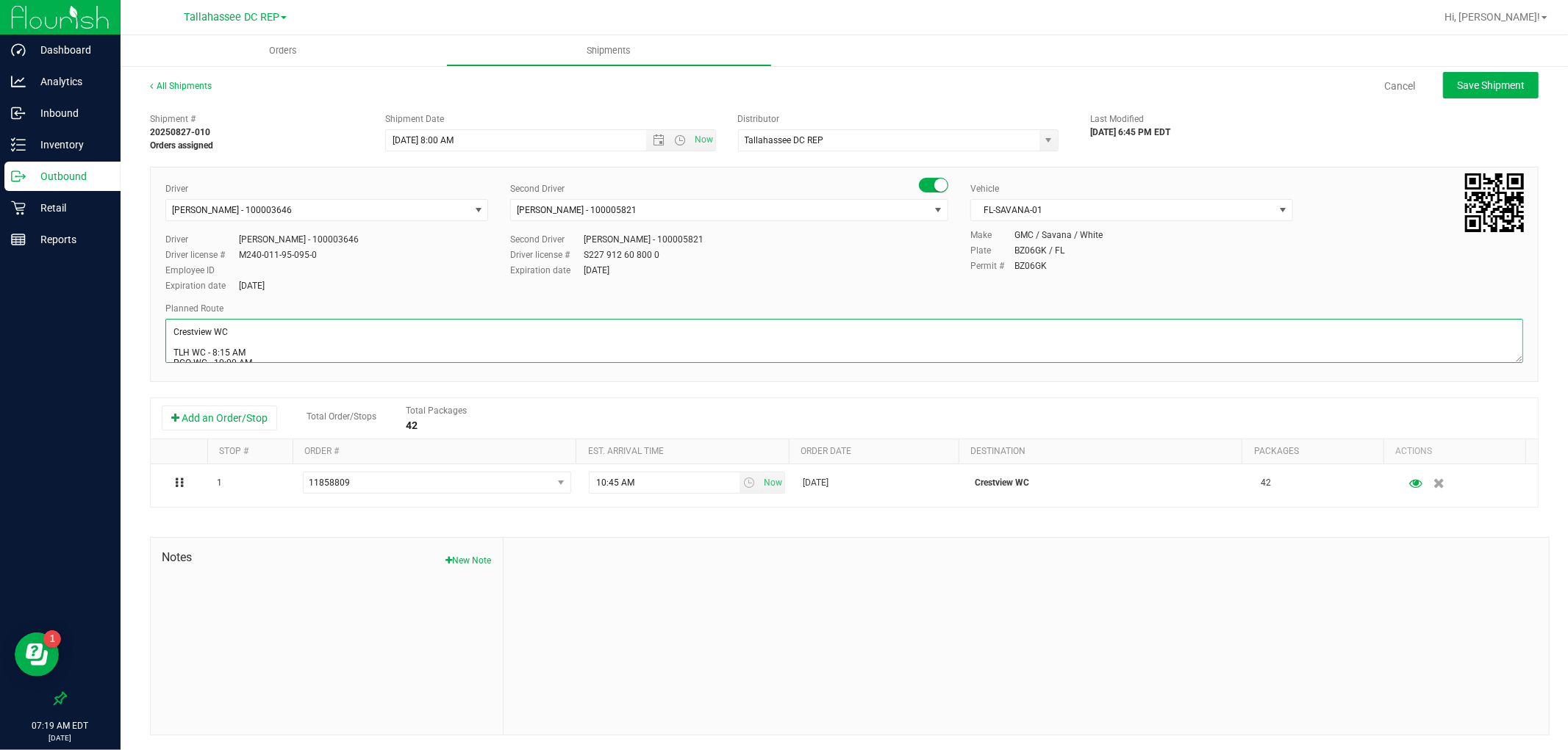
click at [268, 333] on textarea at bounding box center [844, 340] width 1358 height 44
type textarea "Crestview WC 1 tote / Seals: 256345 - 256346 TLH WC - 8:15 AM PCO WC - 10:00 AM…"
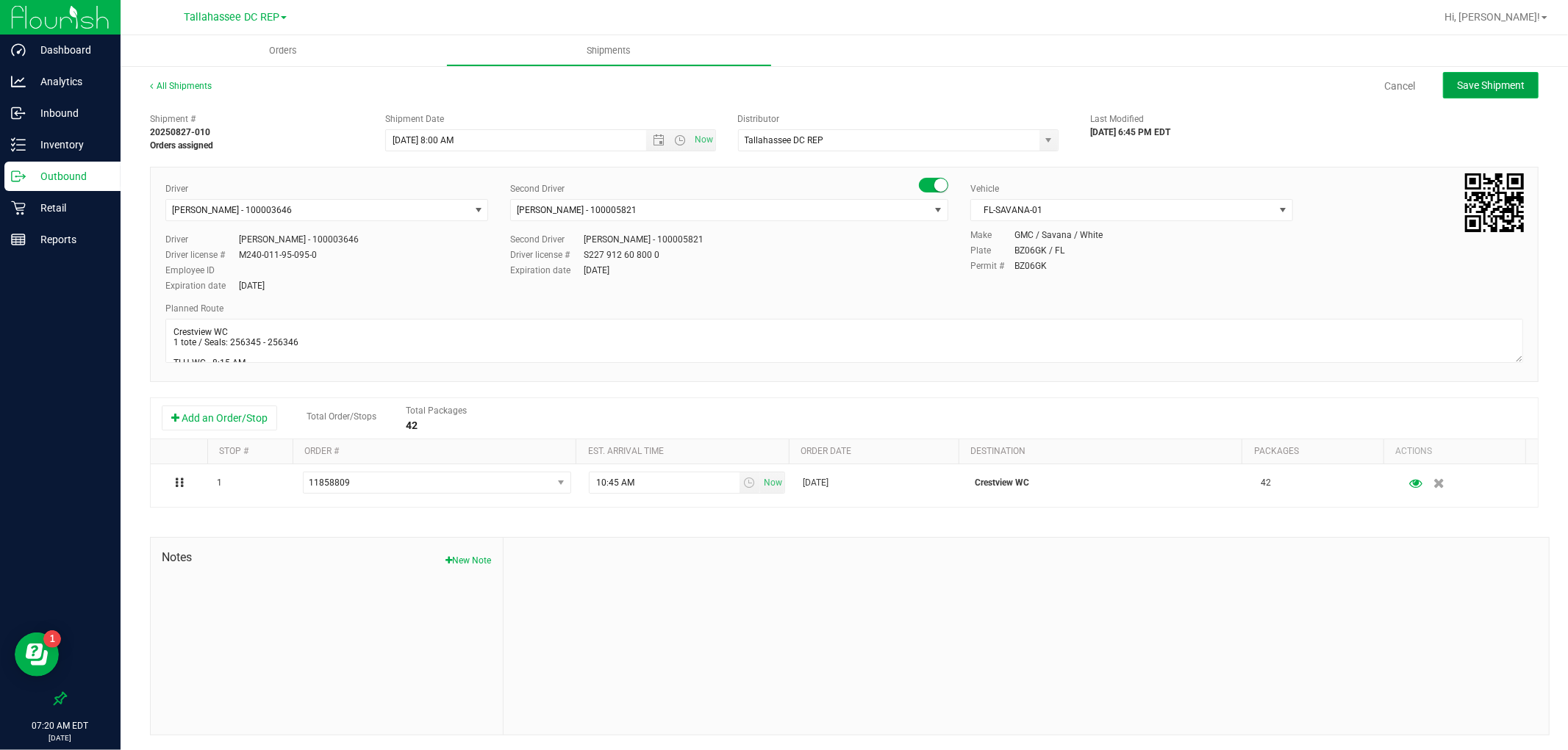
click at [1509, 73] on button "Save Shipment" at bounding box center [1491, 85] width 96 height 26
type input "8/28/2025 12:00 PM"
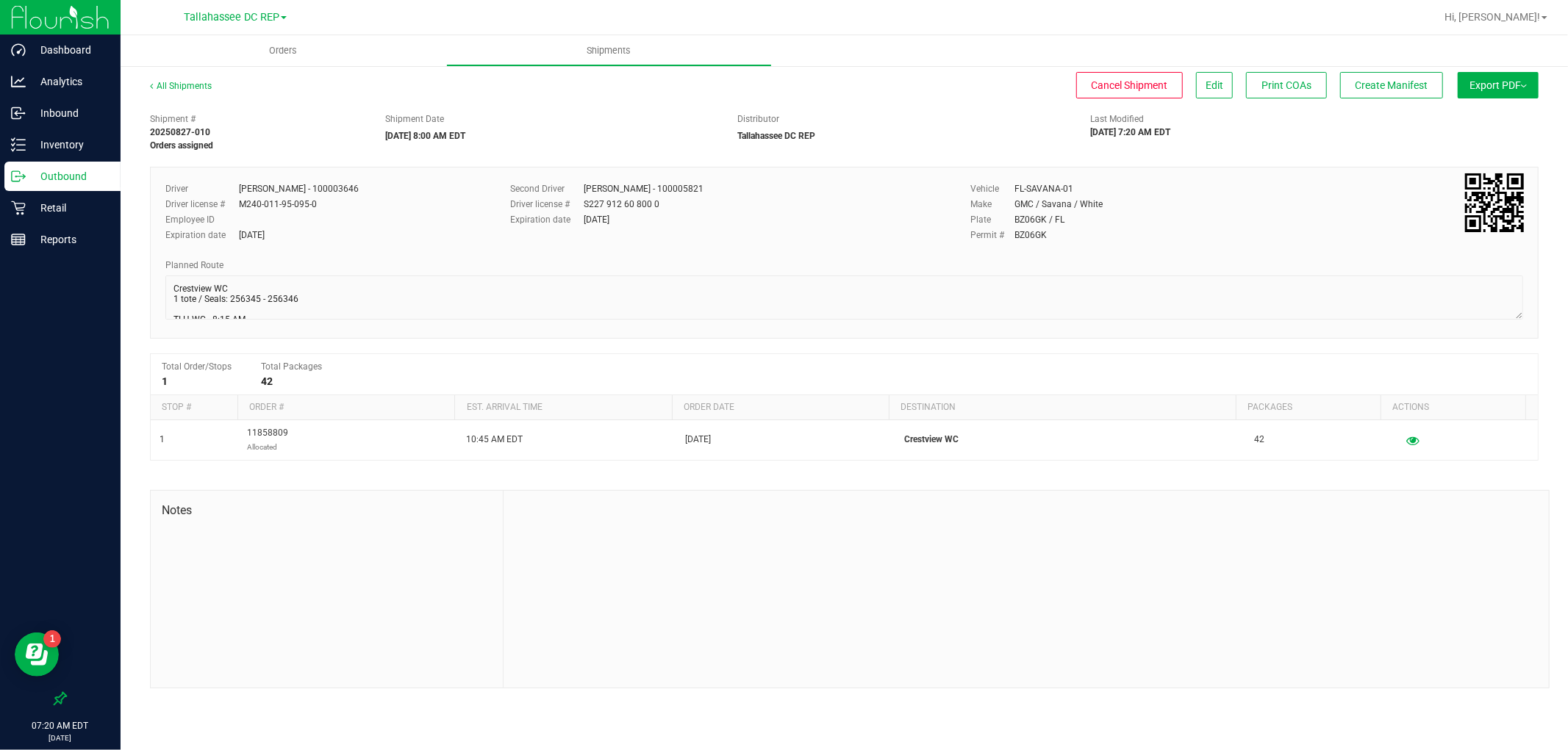
click at [1478, 88] on span "Export PDF" at bounding box center [1498, 85] width 58 height 12
click at [1473, 110] on li "Manifest by Package ID" at bounding box center [1494, 117] width 149 height 22
click at [1383, 79] on span "Create Manifest" at bounding box center [1392, 85] width 72 height 12
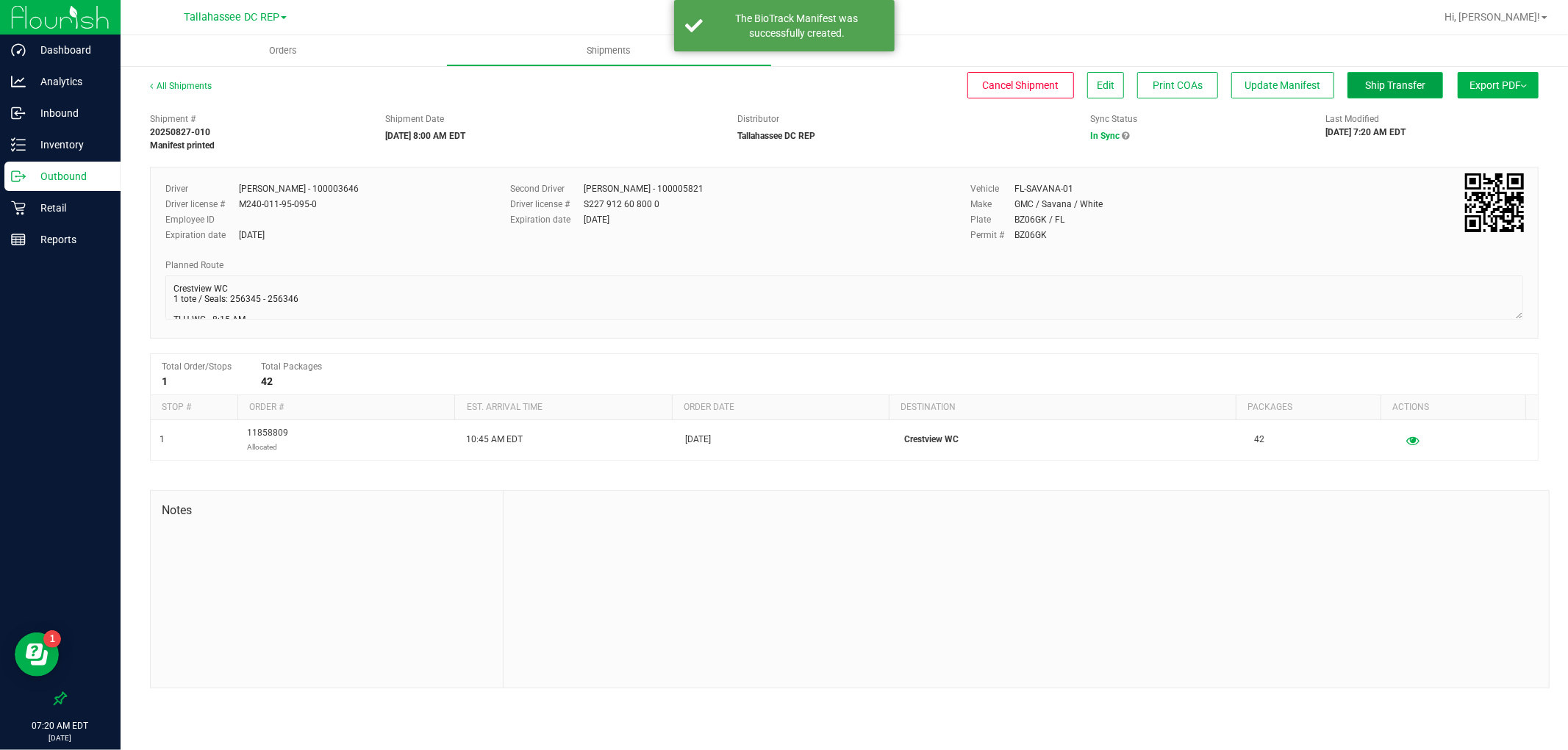
click at [1377, 90] on span "Ship Transfer" at bounding box center [1396, 85] width 61 height 12
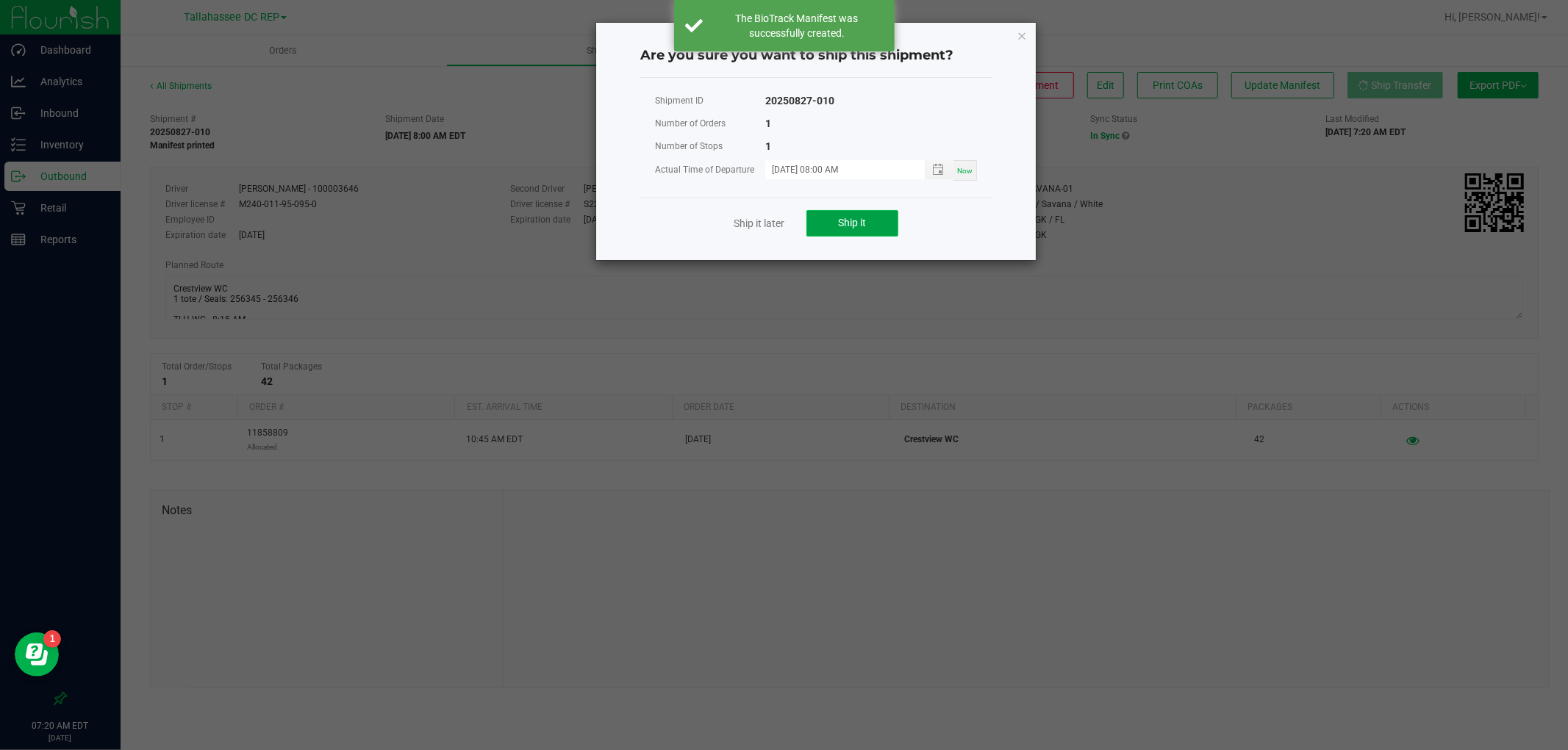
click at [877, 215] on button "Ship it" at bounding box center [852, 223] width 92 height 26
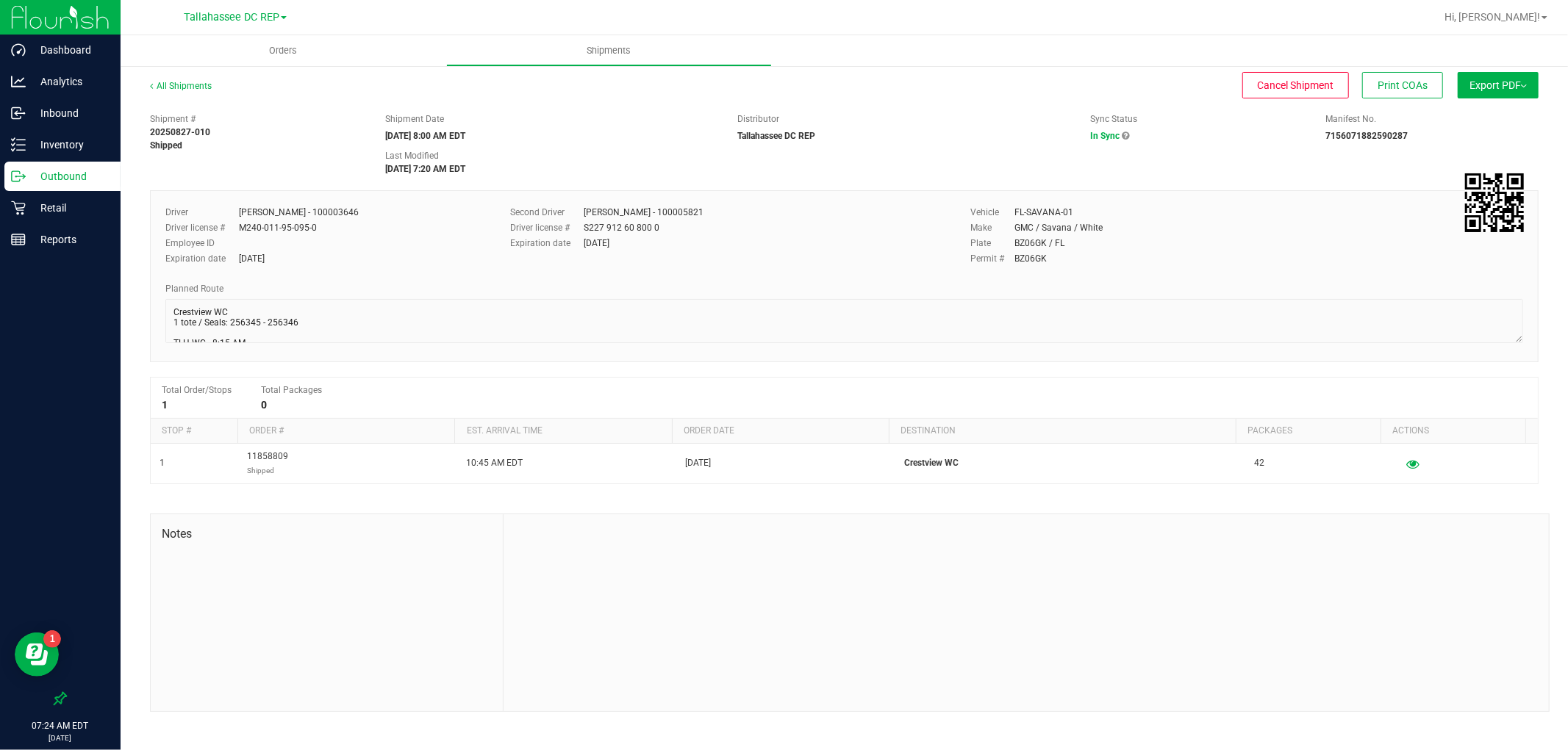
click at [106, 173] on p "Outbound" at bounding box center [69, 176] width 88 height 18
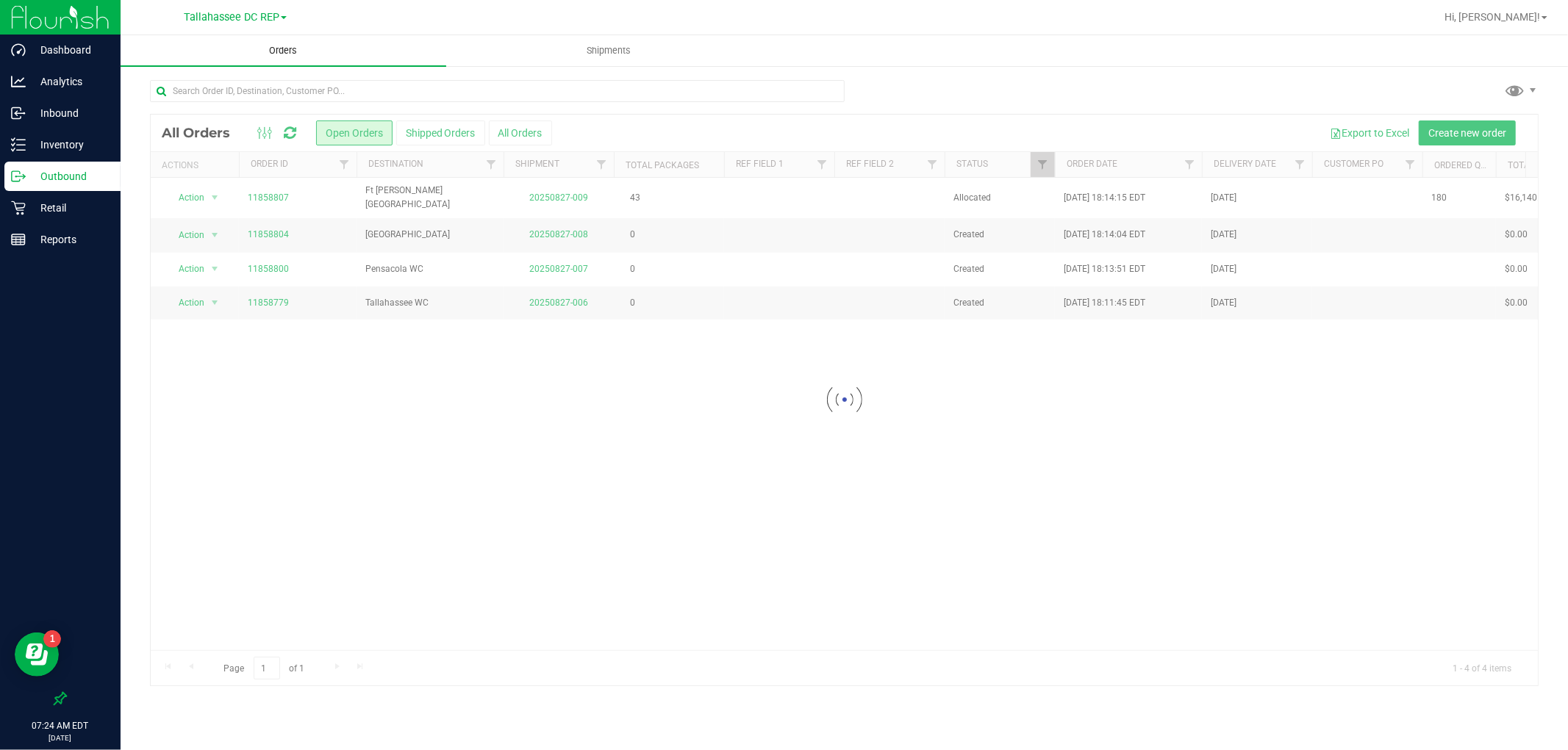
click at [273, 44] on span "Orders" at bounding box center [284, 51] width 67 height 14
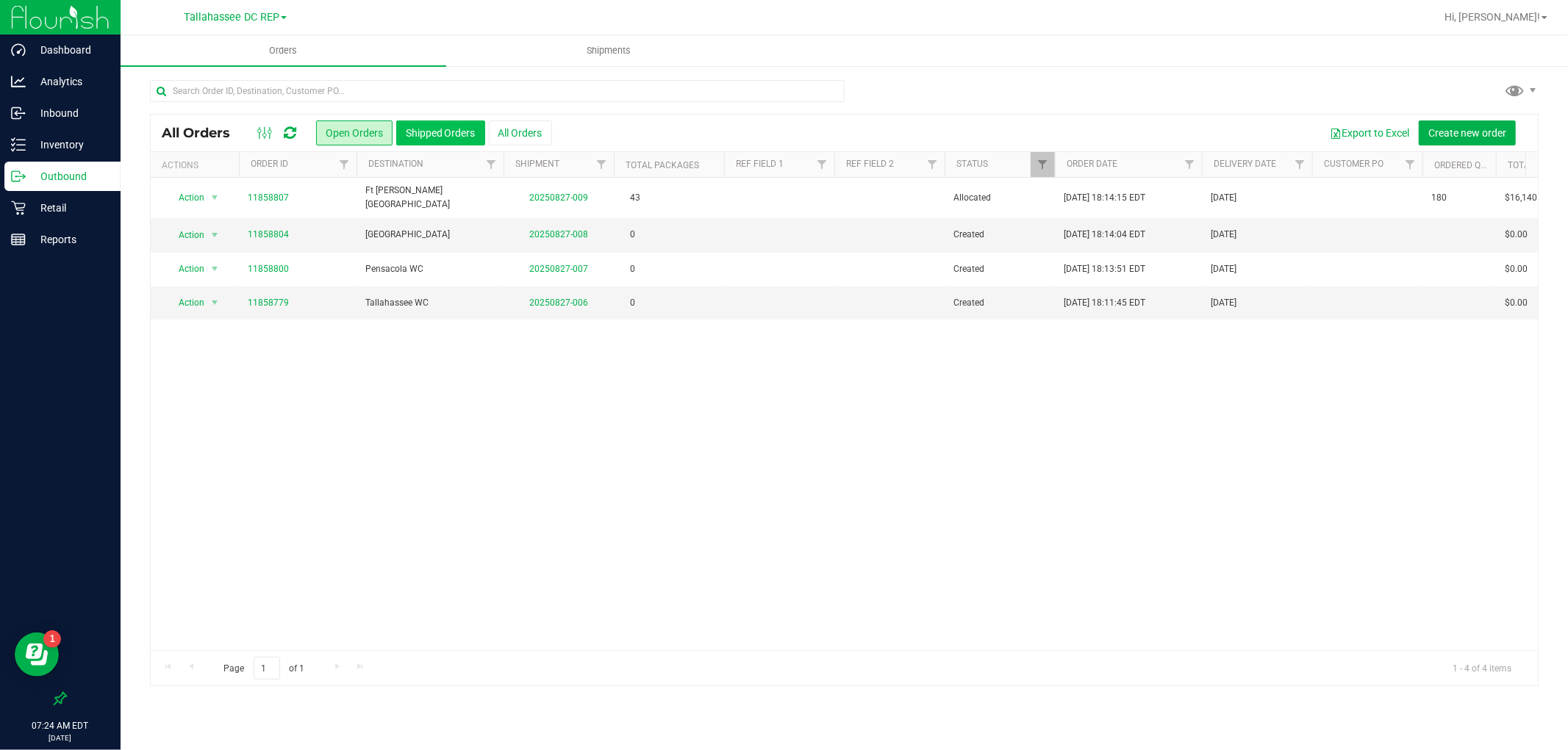
click at [448, 131] on button "Shipped Orders" at bounding box center [440, 133] width 89 height 25
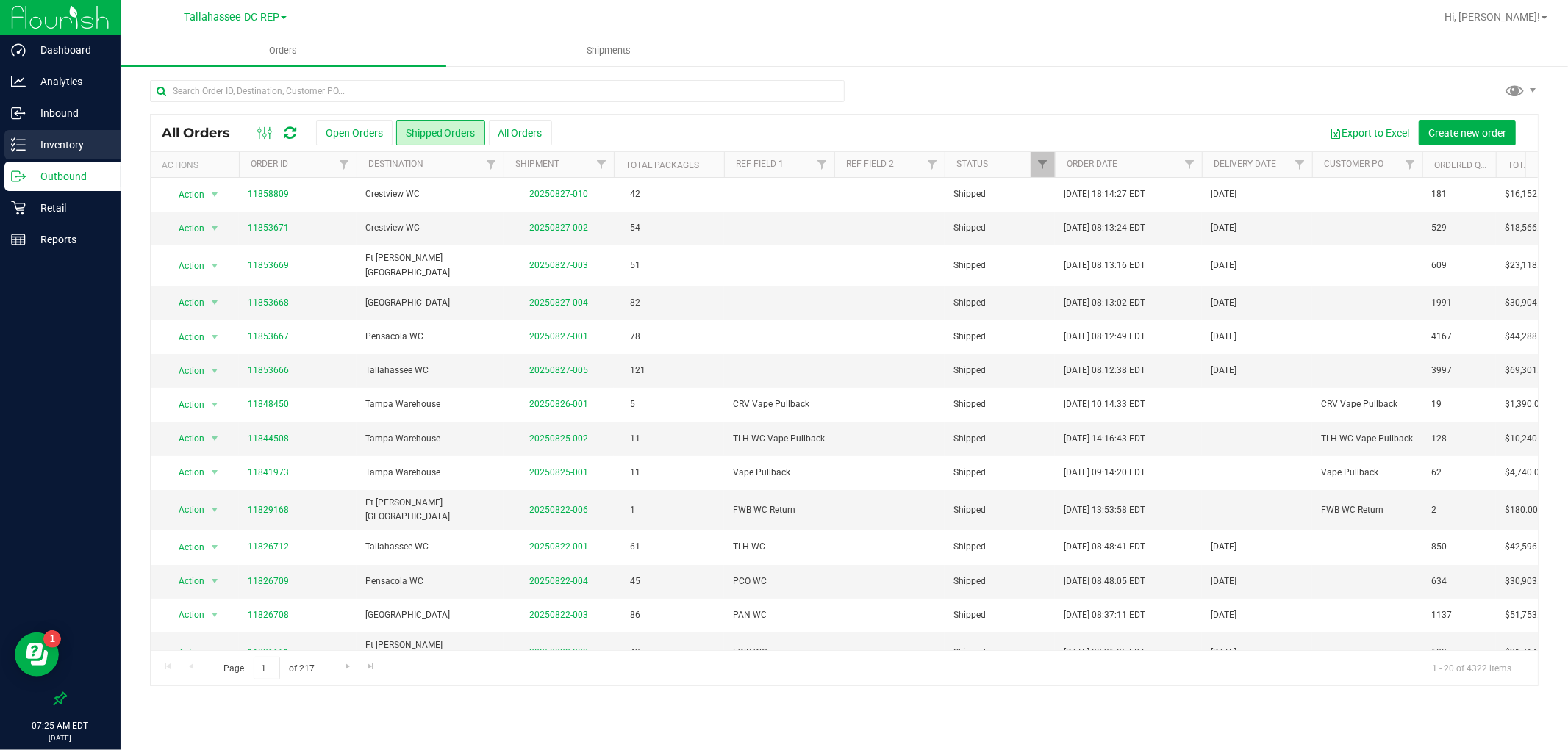
click at [52, 153] on p "Inventory" at bounding box center [69, 145] width 88 height 18
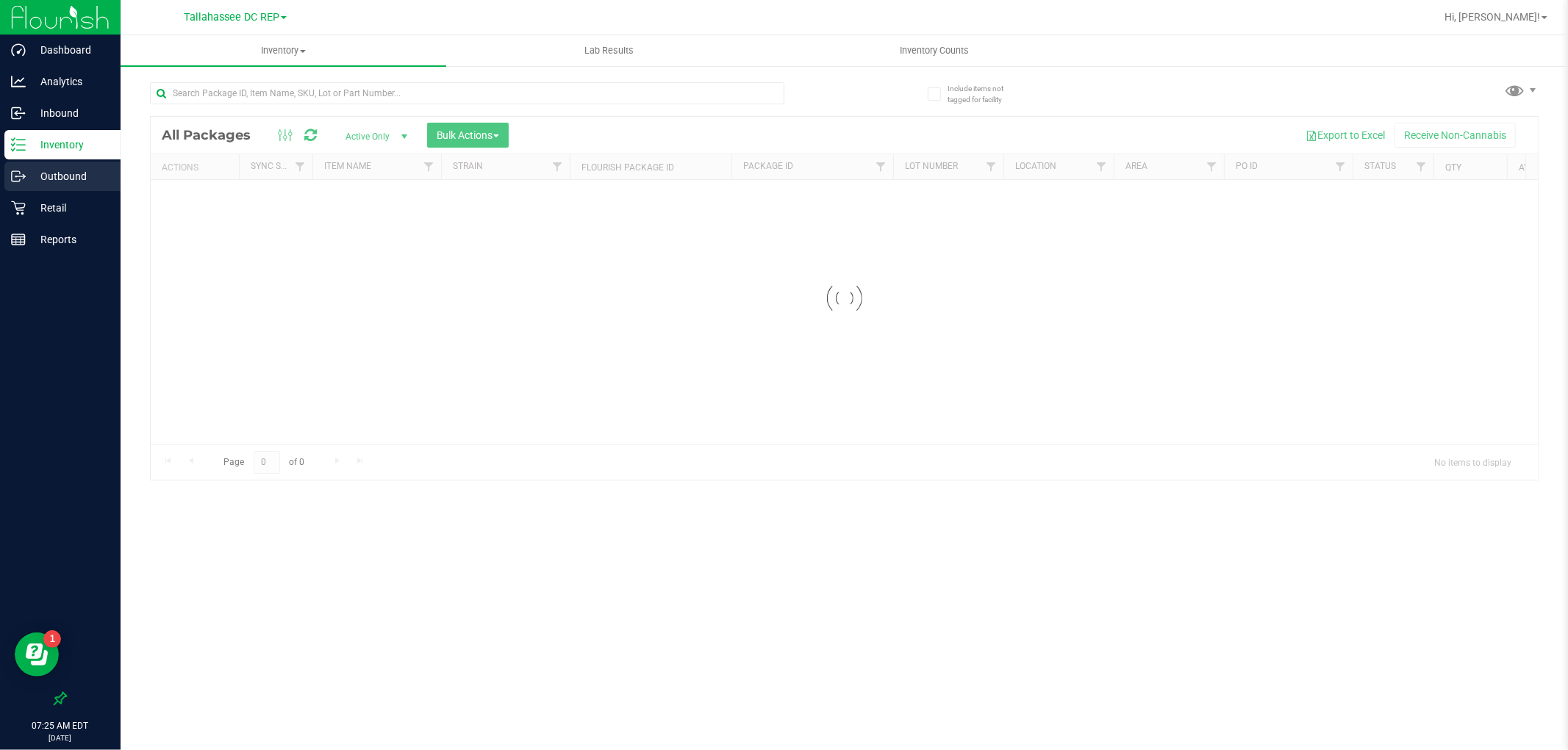
click at [75, 173] on p "Outbound" at bounding box center [69, 176] width 88 height 18
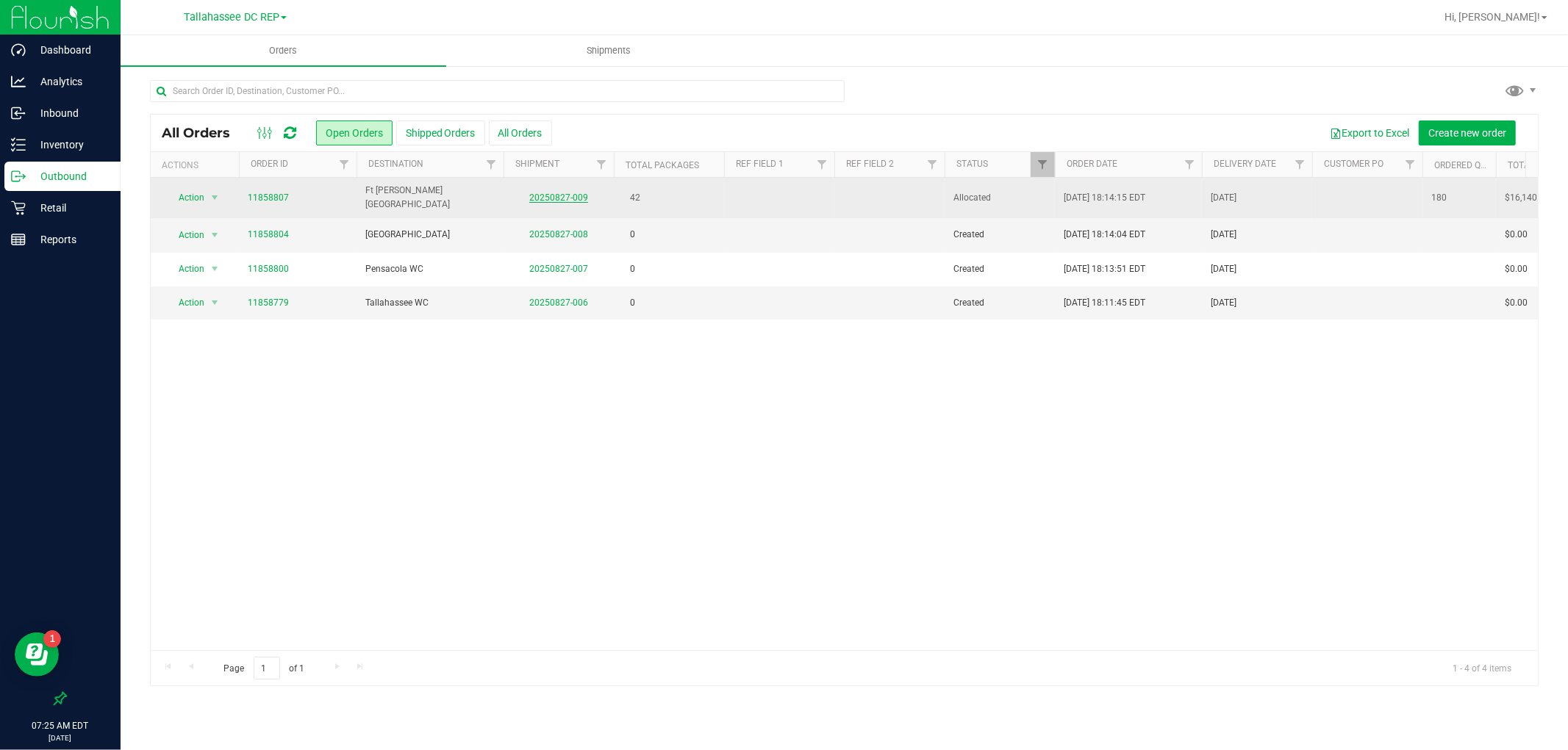
click at [561, 195] on link "20250827-009" at bounding box center [559, 198] width 59 height 11
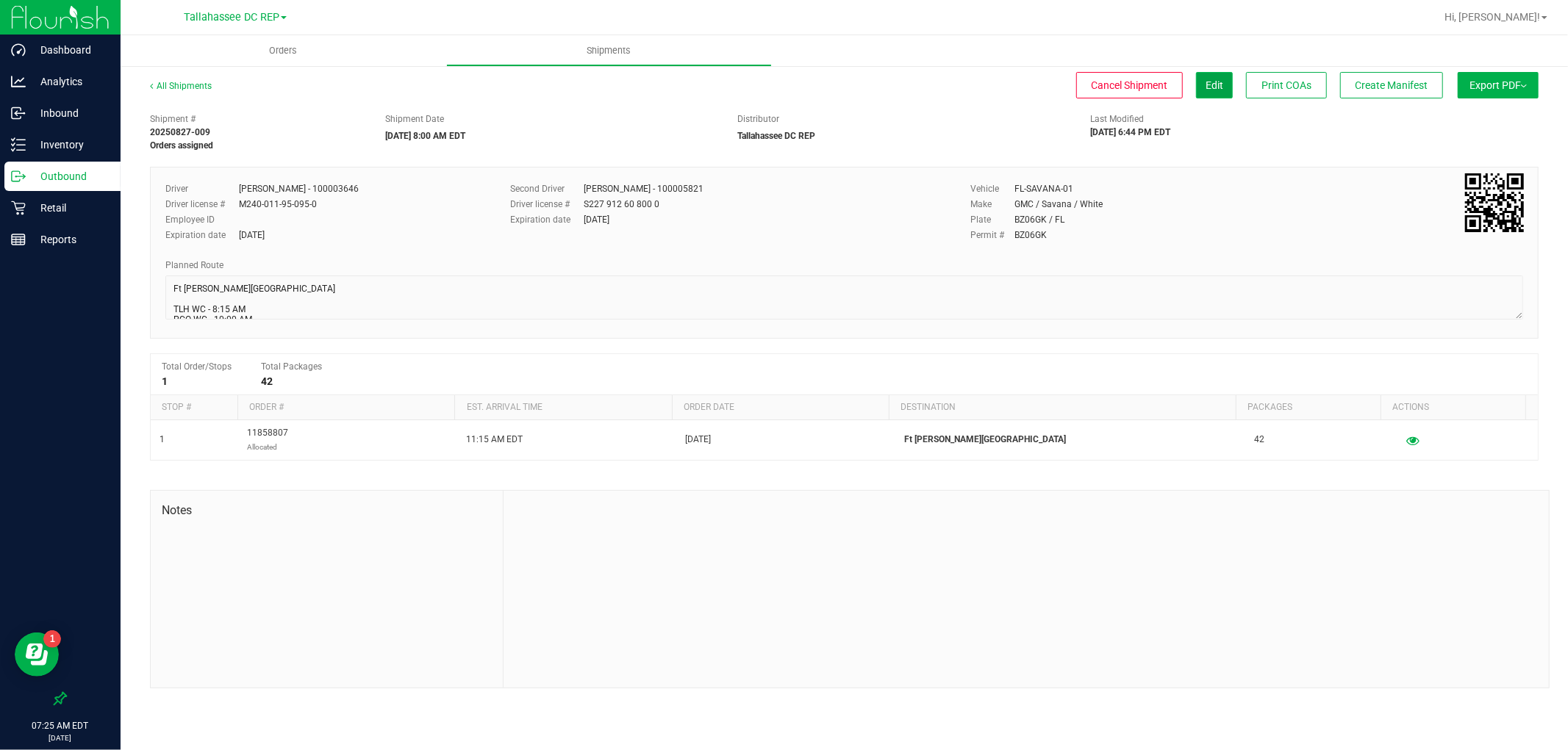
click at [1206, 86] on span "Edit" at bounding box center [1215, 85] width 18 height 12
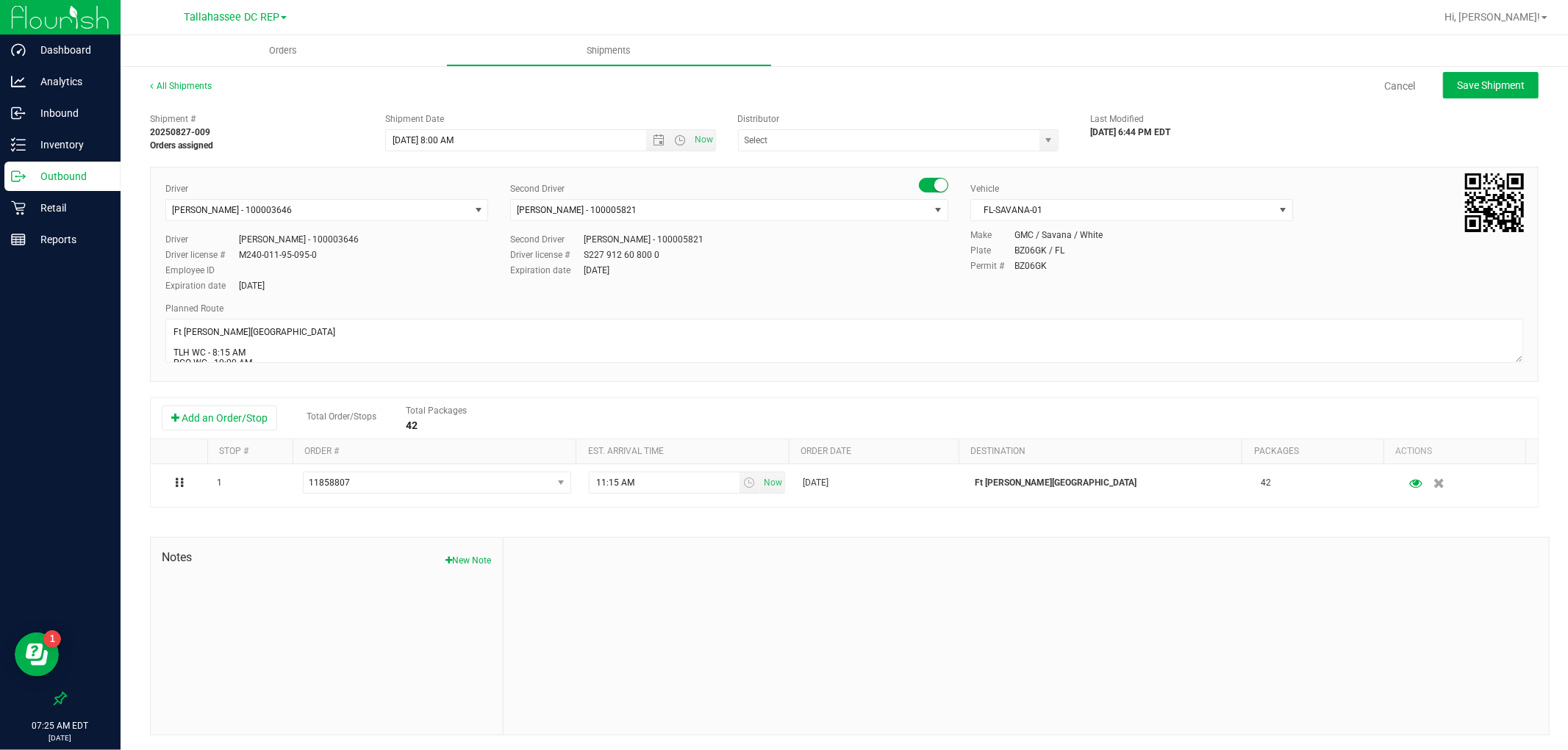
type input "Tallahassee DC REP"
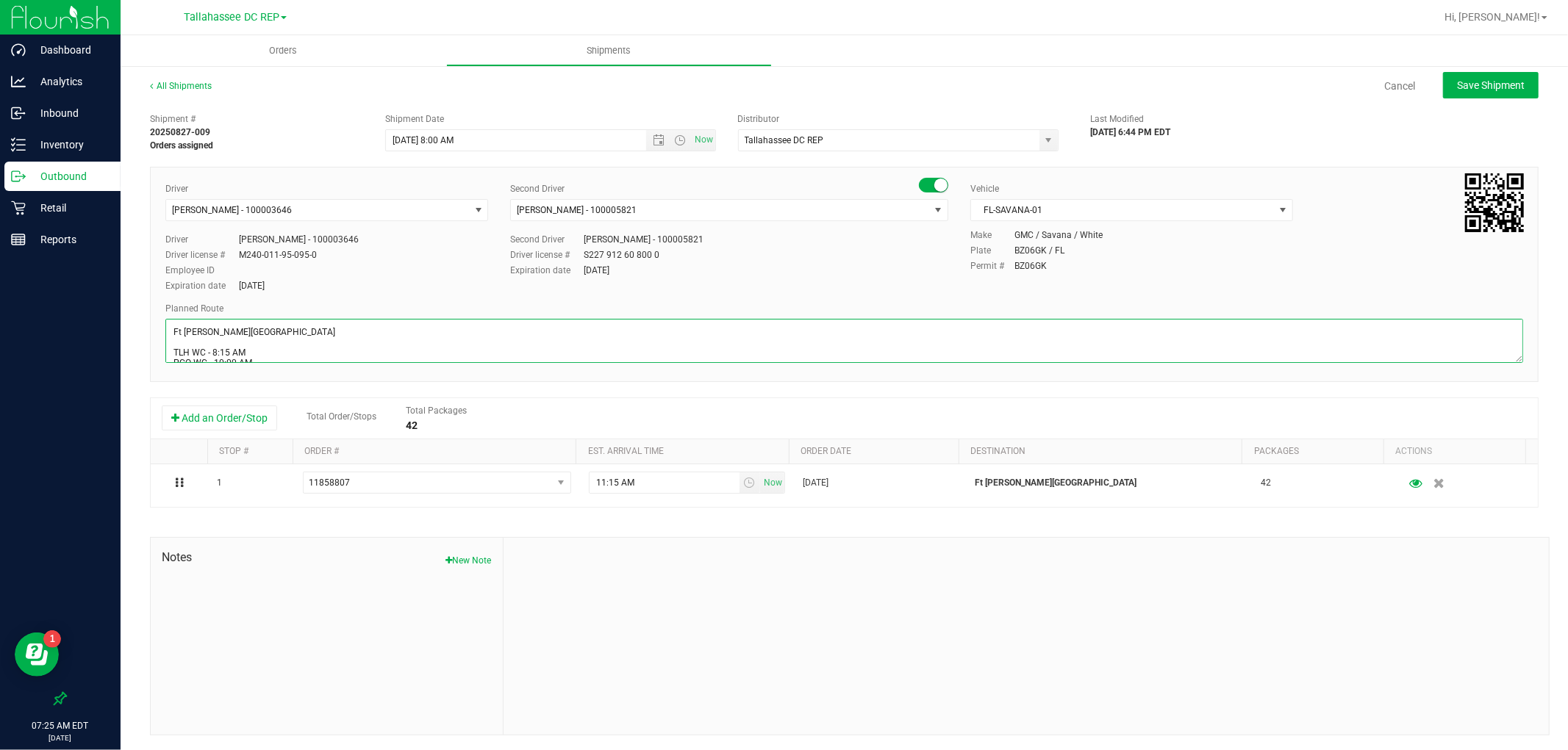
click at [268, 325] on textarea at bounding box center [844, 340] width 1358 height 44
click at [268, 327] on textarea at bounding box center [844, 340] width 1358 height 44
click at [273, 332] on textarea at bounding box center [844, 340] width 1358 height 44
type textarea "Ft Walton Beach WC 1 tote / Seals: 256353 - 256354 TLH WC - 8:15 AM PCO WC - 10…"
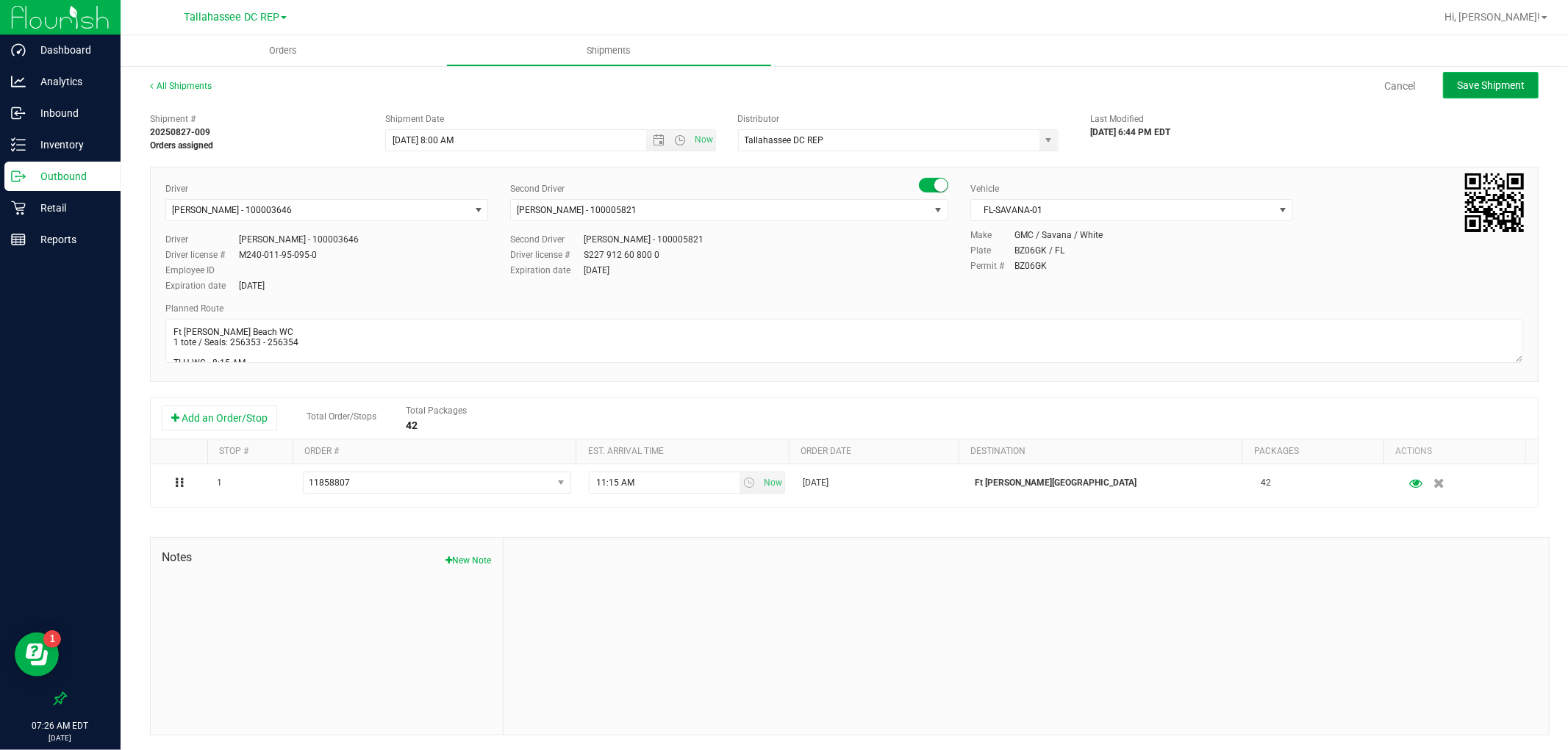
click at [1507, 76] on button "Save Shipment" at bounding box center [1491, 85] width 96 height 26
type input "8/28/2025 12:00 PM"
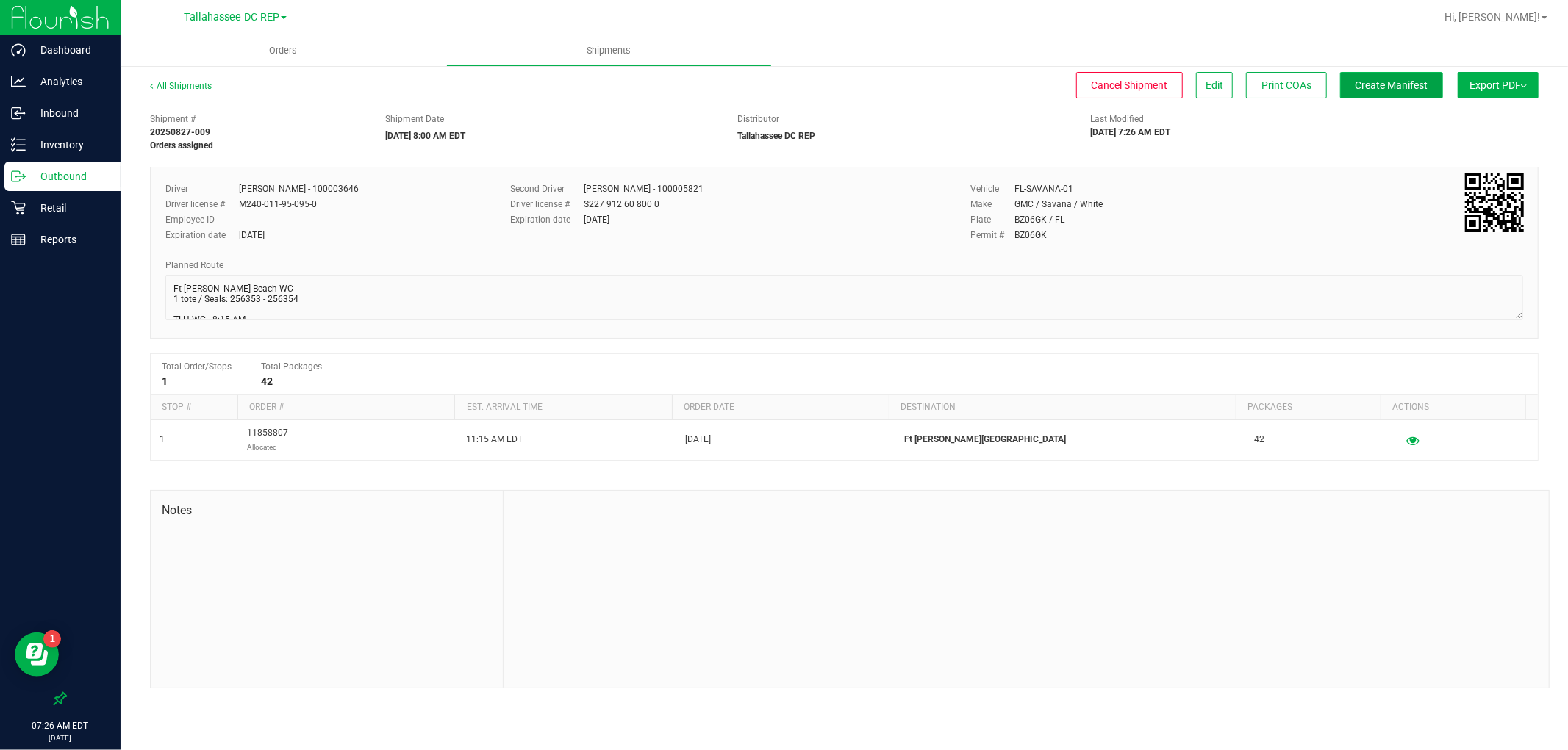
click at [1403, 93] on button "Create Manifest" at bounding box center [1391, 85] width 103 height 26
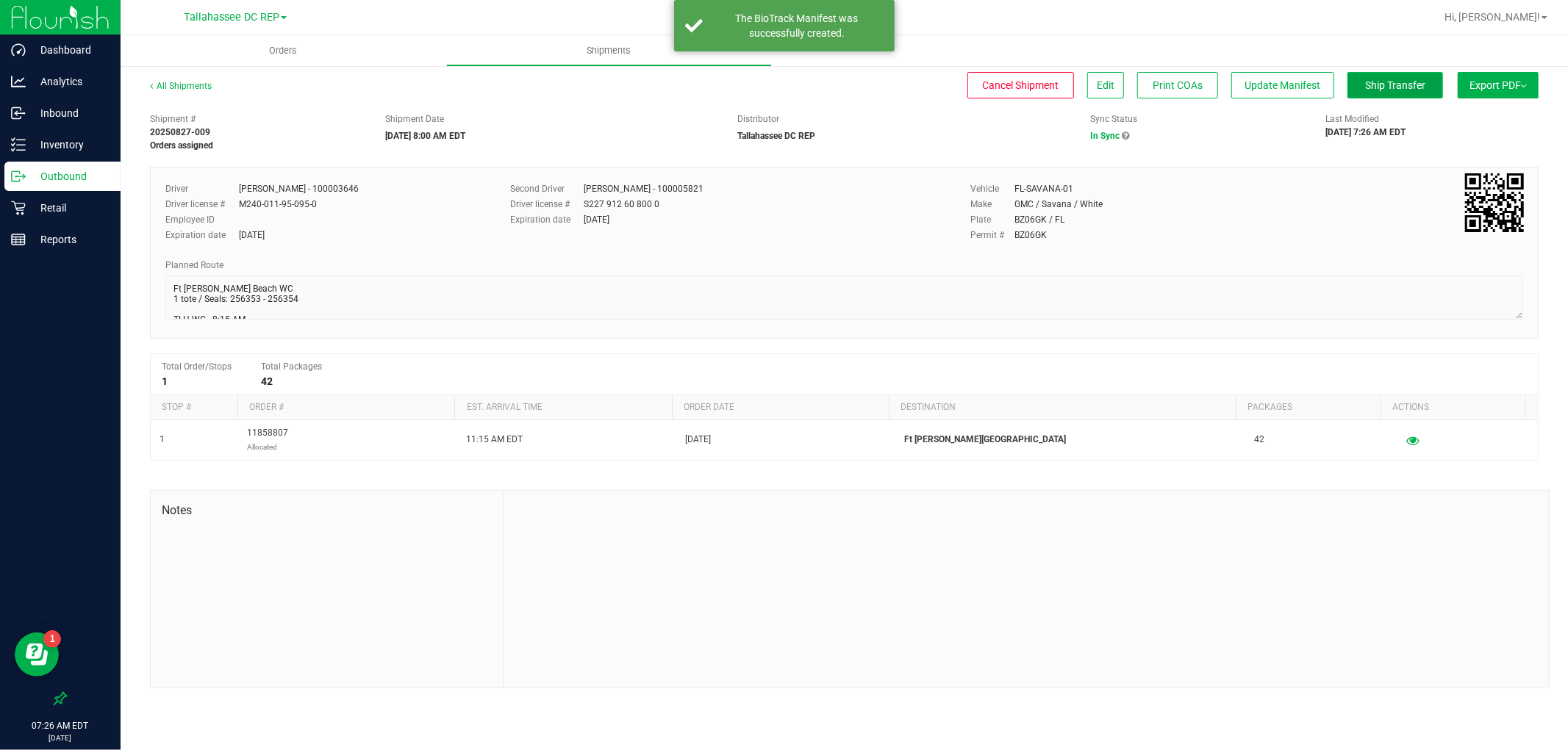
click at [1391, 93] on button "Ship Transfer" at bounding box center [1396, 85] width 96 height 26
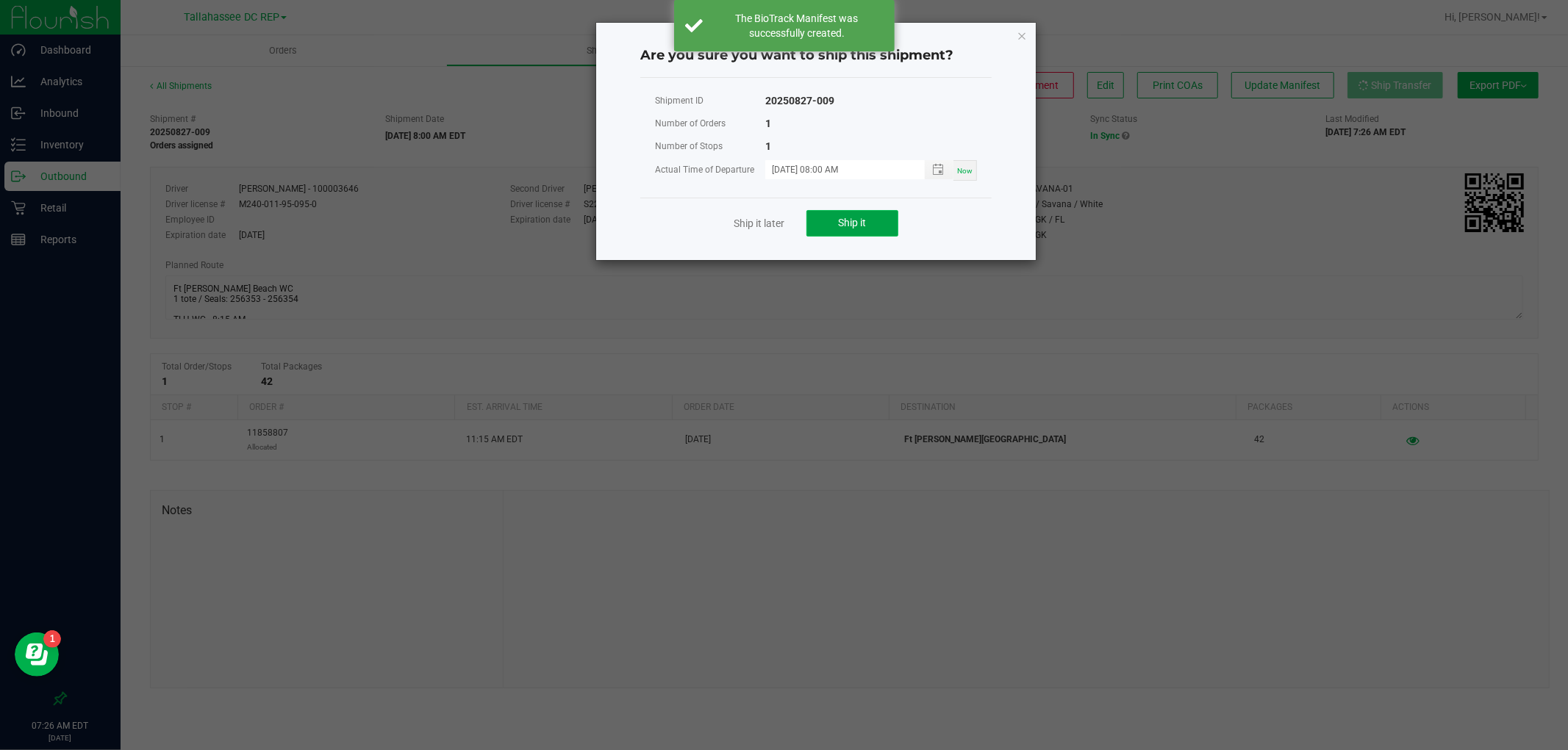
click at [830, 226] on button "Ship it" at bounding box center [852, 223] width 92 height 26
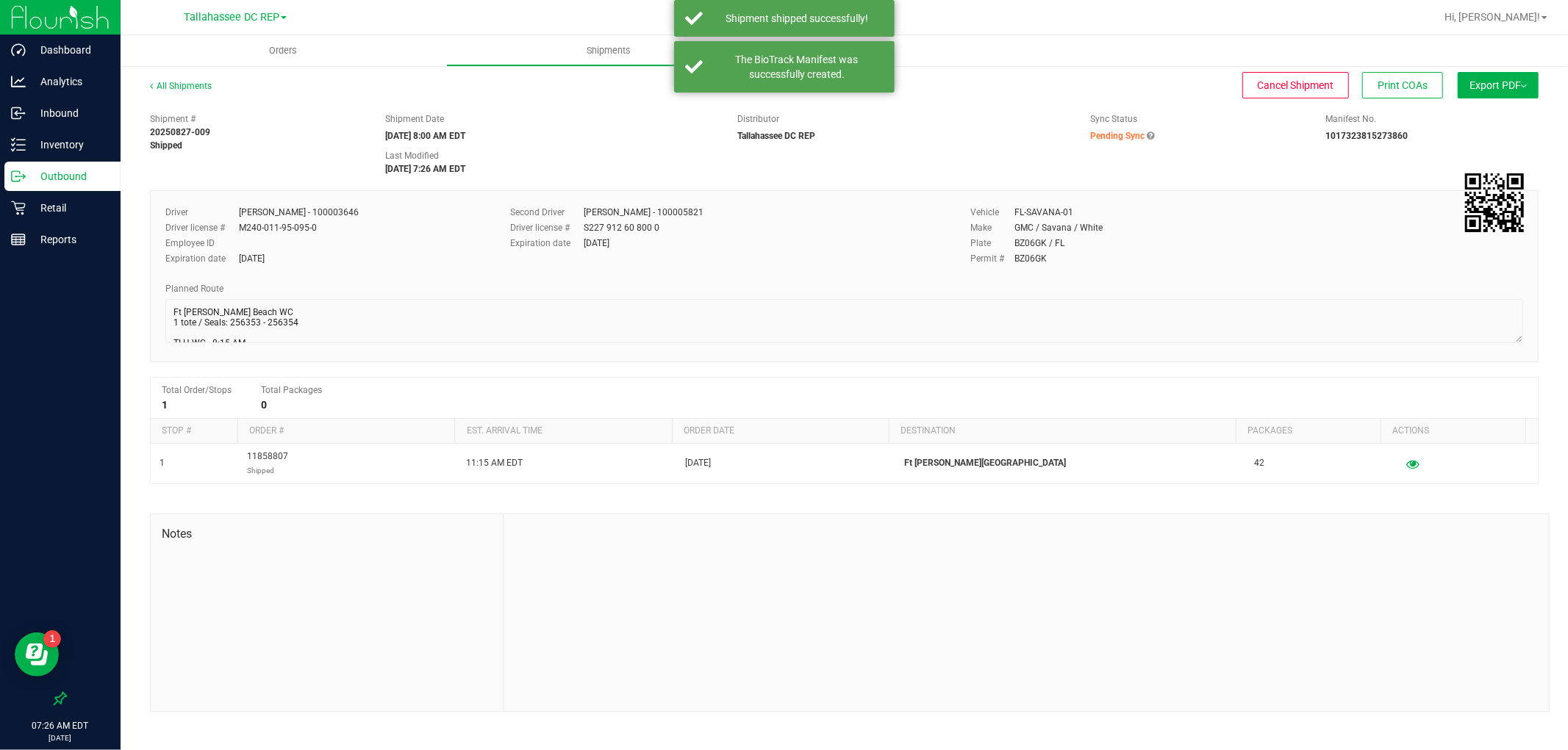
click at [1495, 93] on button "Export PDF" at bounding box center [1498, 85] width 81 height 26
click at [1496, 120] on span "Manifest by Package ID" at bounding box center [1476, 117] width 93 height 11
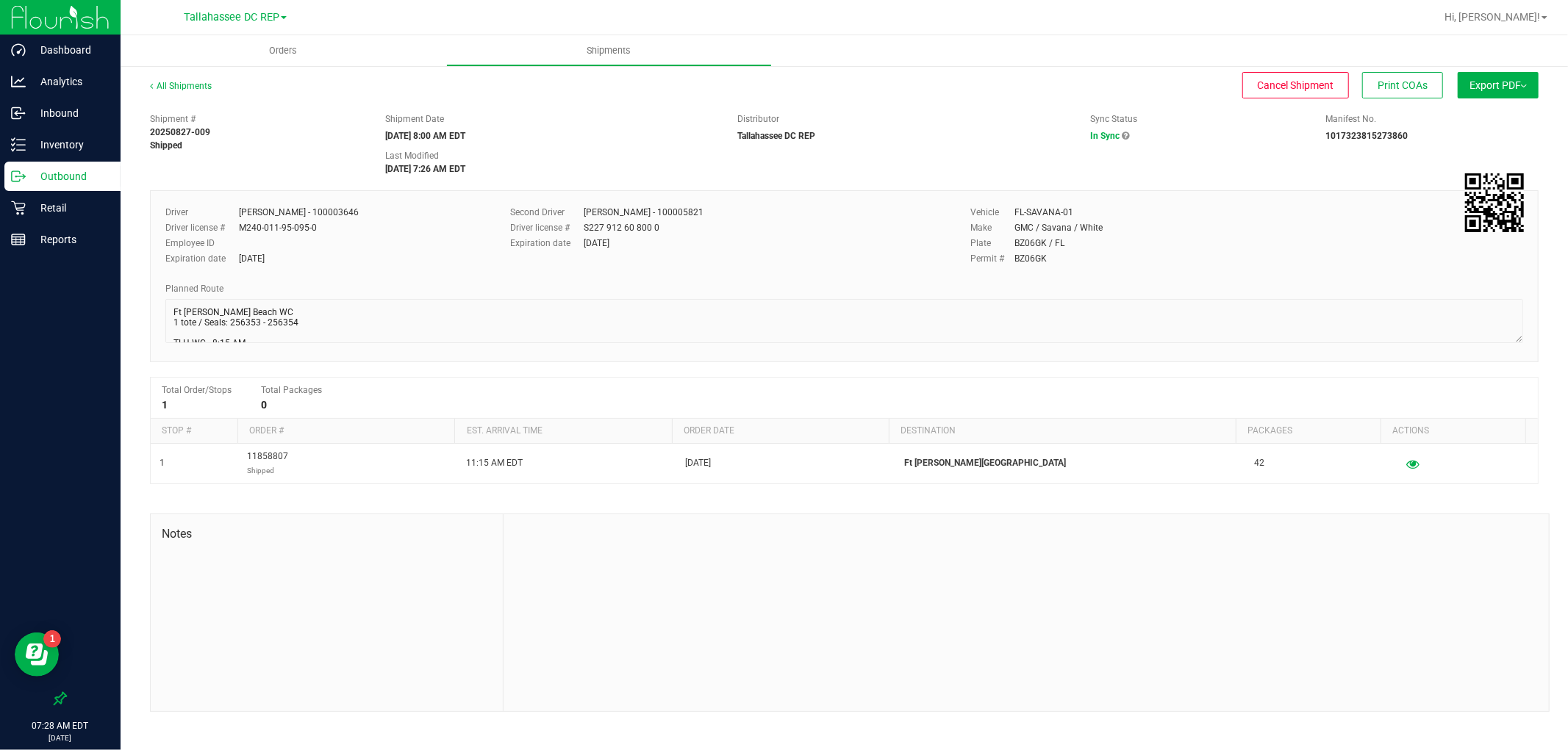
click at [109, 179] on p "Outbound" at bounding box center [69, 176] width 88 height 18
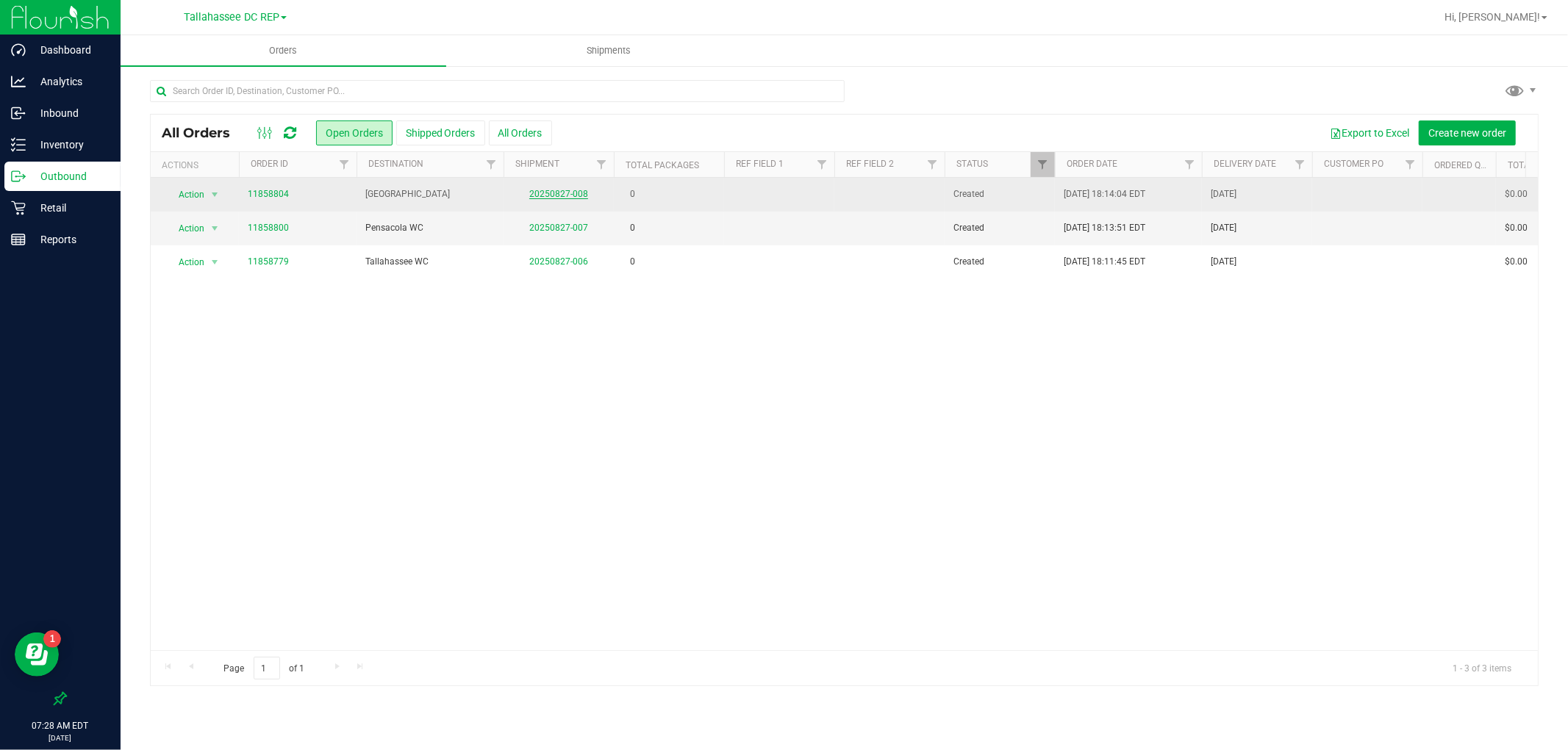
click at [556, 197] on link "20250827-008" at bounding box center [559, 194] width 59 height 11
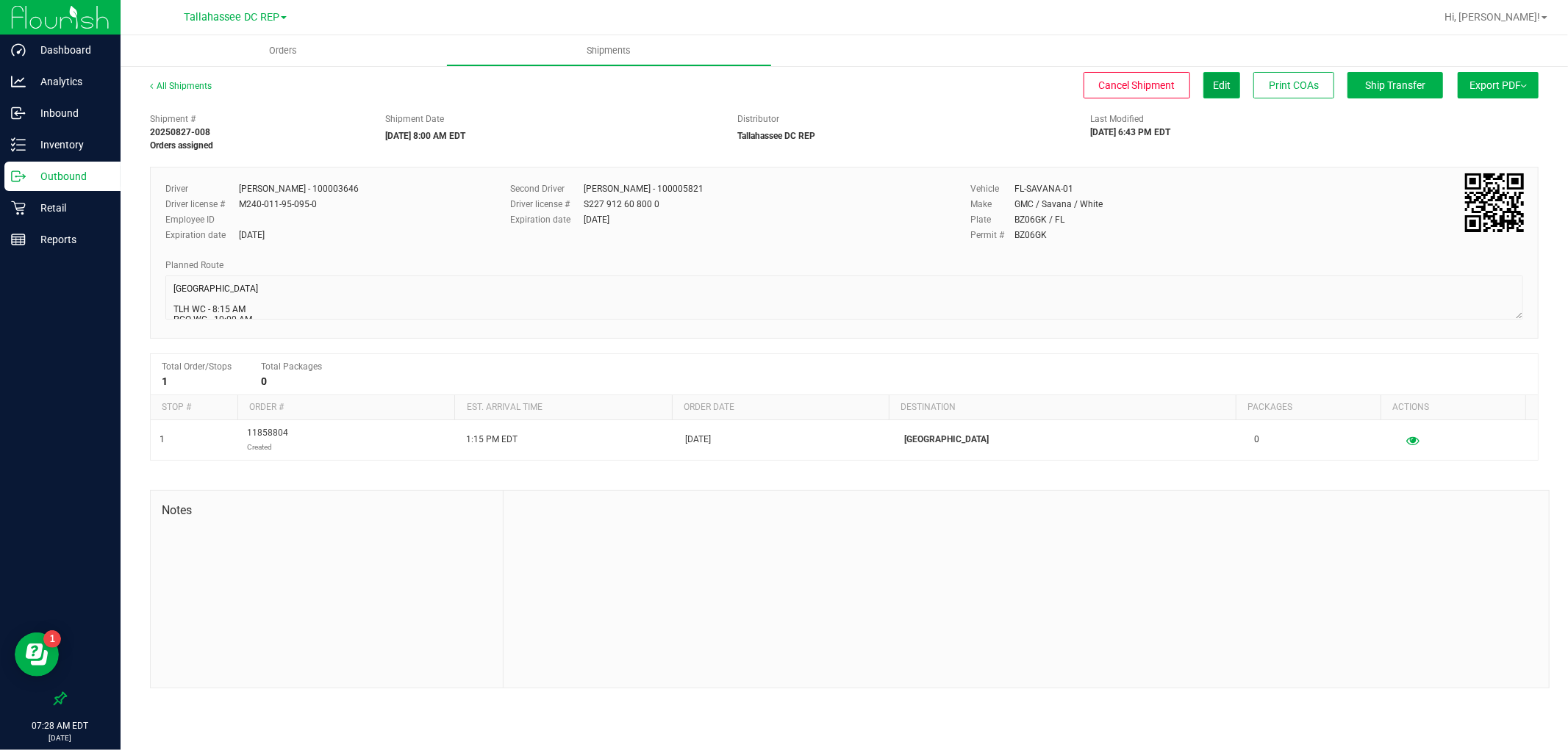
click at [1213, 83] on span "Edit" at bounding box center [1222, 85] width 18 height 12
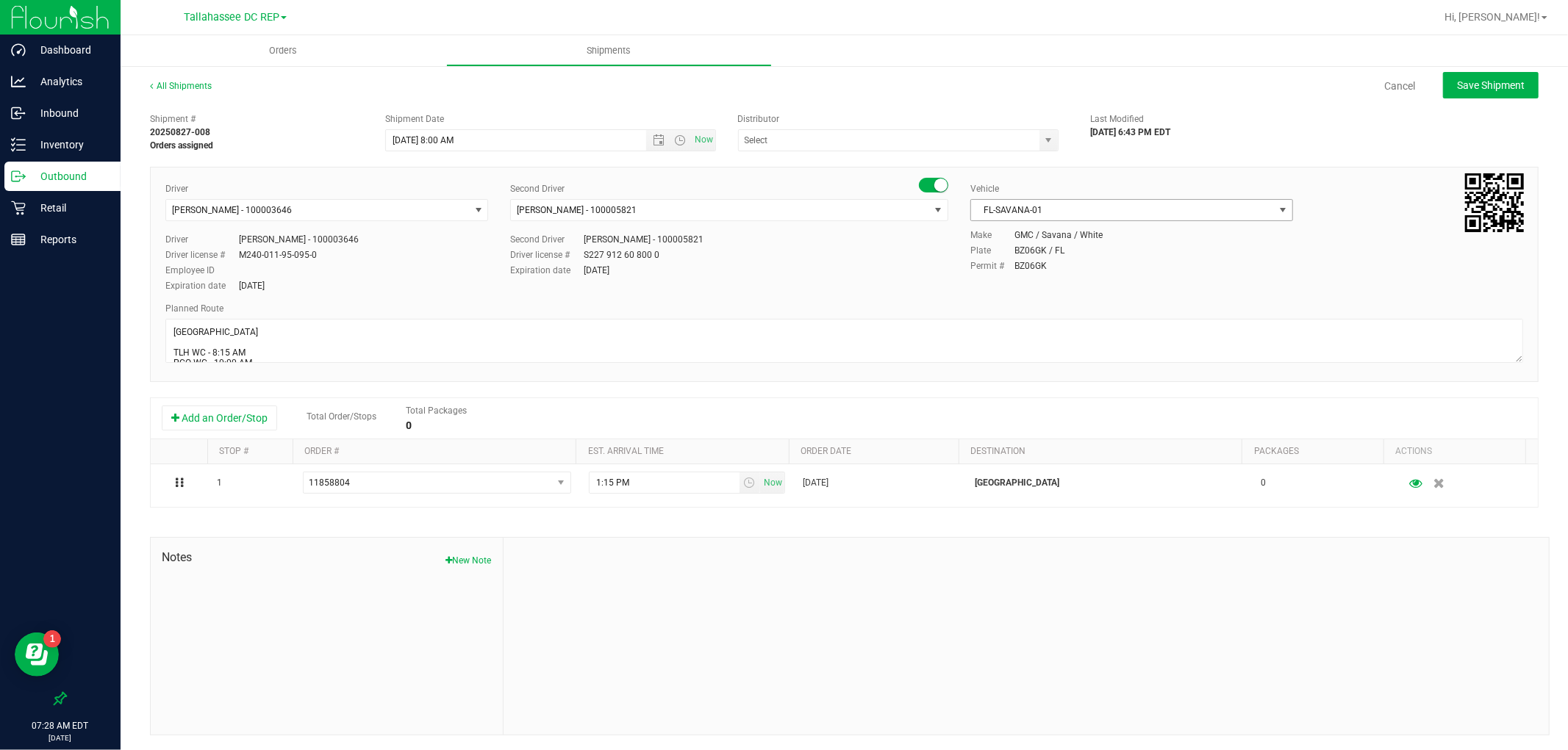
type input "Tallahassee DC REP"
click at [1102, 211] on span "FL-SAVANA-01" at bounding box center [1123, 209] width 303 height 21
click at [1033, 234] on li "FL-EXPRESS-02" at bounding box center [1122, 226] width 318 height 22
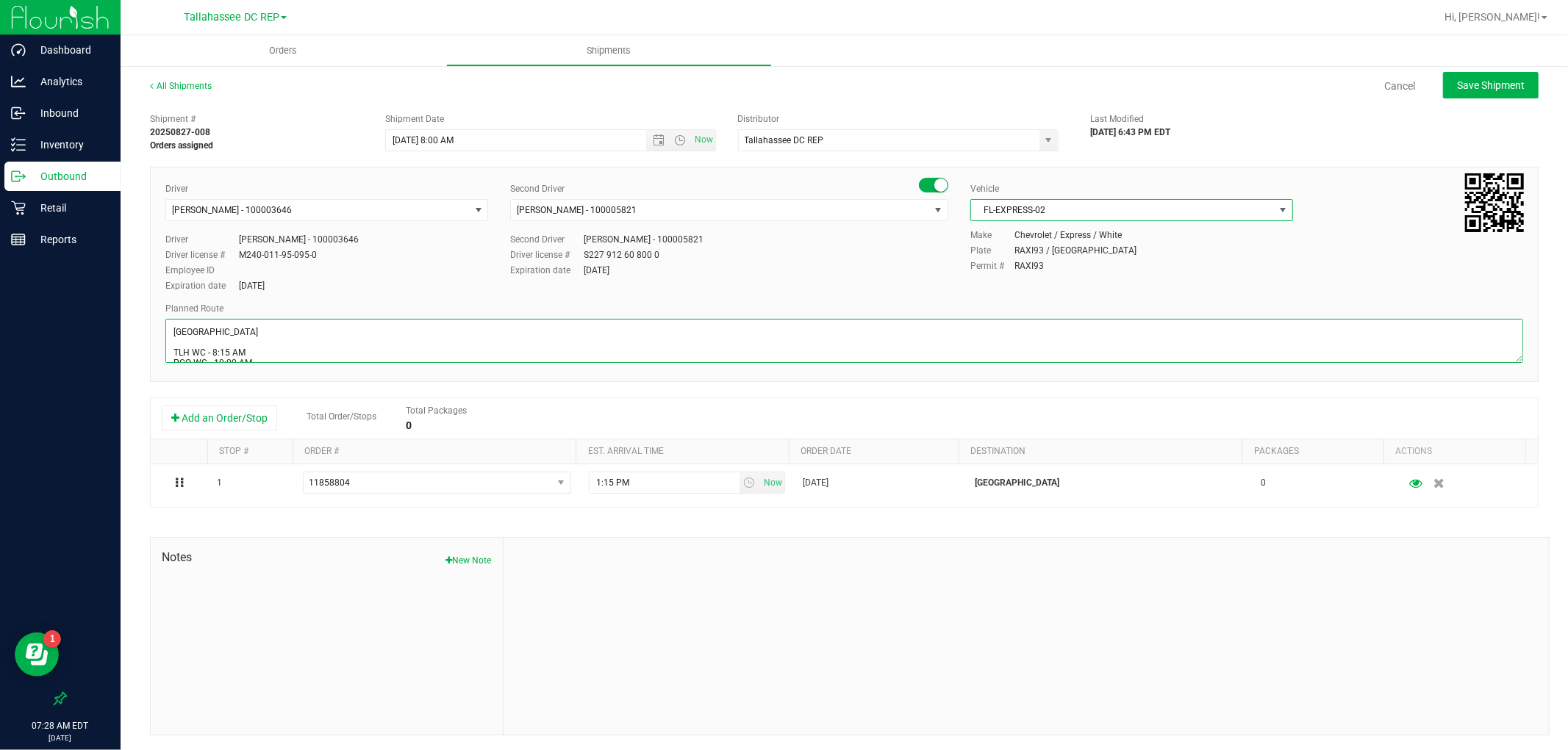
click at [266, 332] on textarea at bounding box center [844, 340] width 1358 height 44
type textarea "Panama City WC 1 tote / Seals: 256351 - 256352 TLH WC - 8:15 AM PCO WC - 10:00 …"
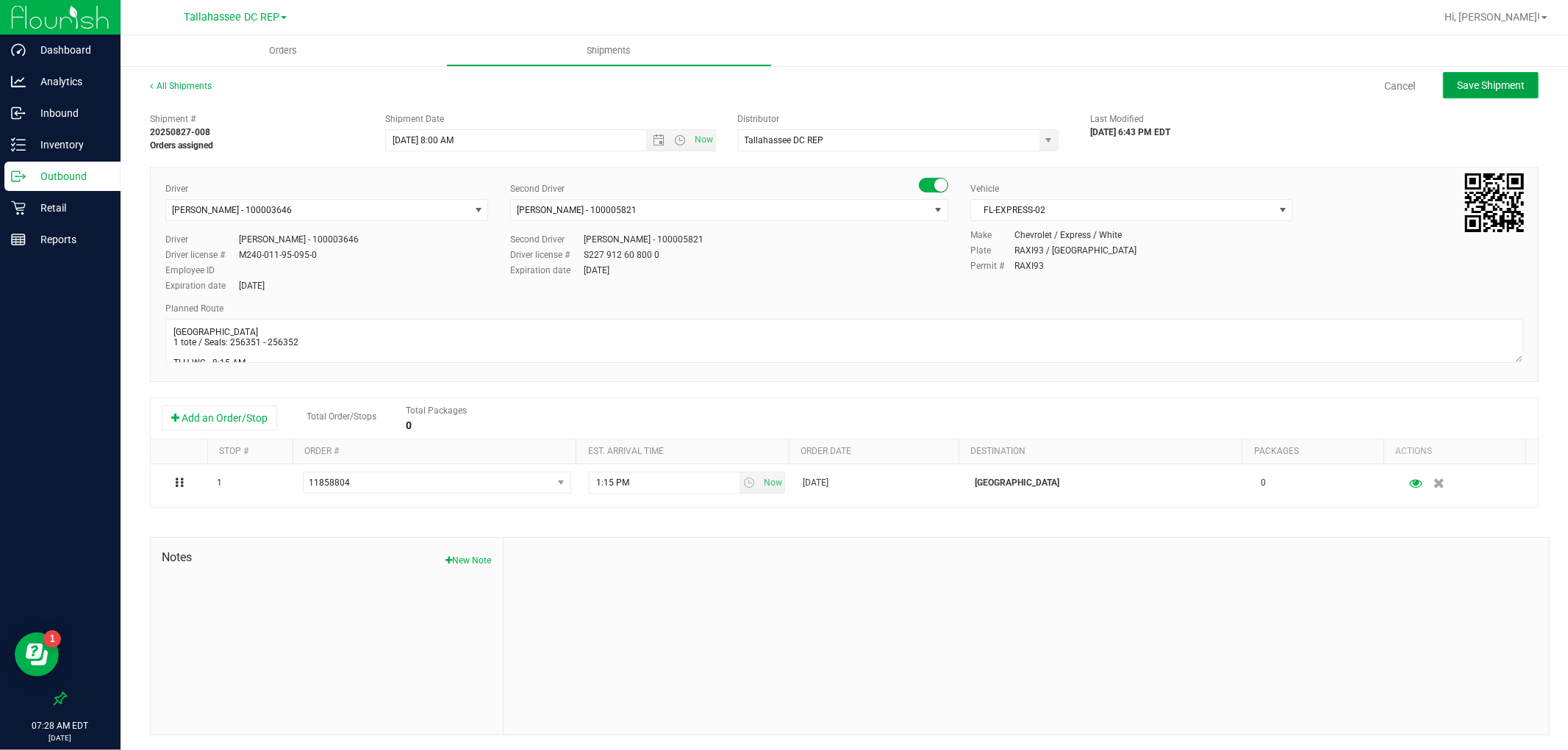
click at [1519, 92] on button "Save Shipment" at bounding box center [1491, 85] width 96 height 26
type input "8/28/2025 12:00 PM"
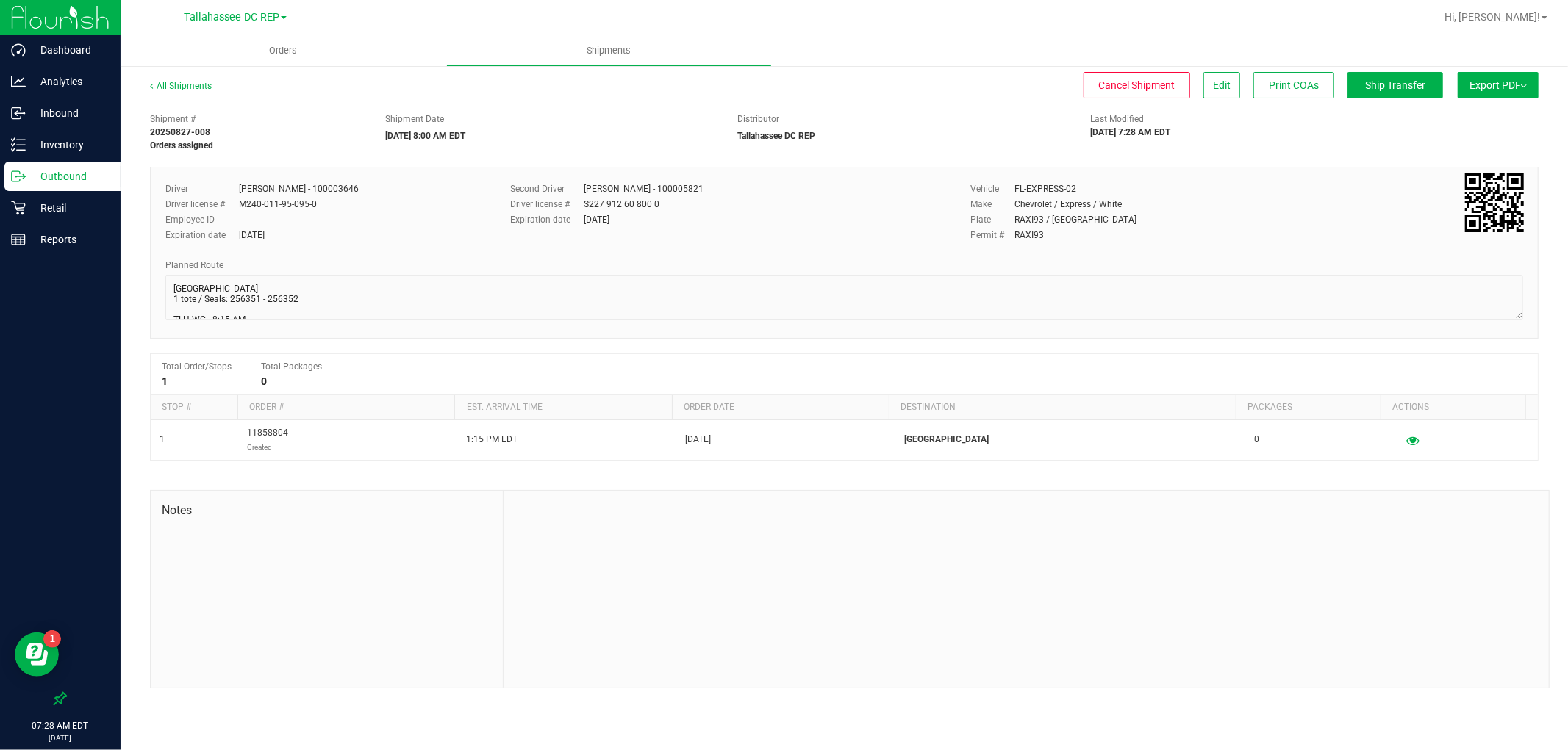
click at [60, 161] on div "Outbound" at bounding box center [63, 176] width 116 height 29
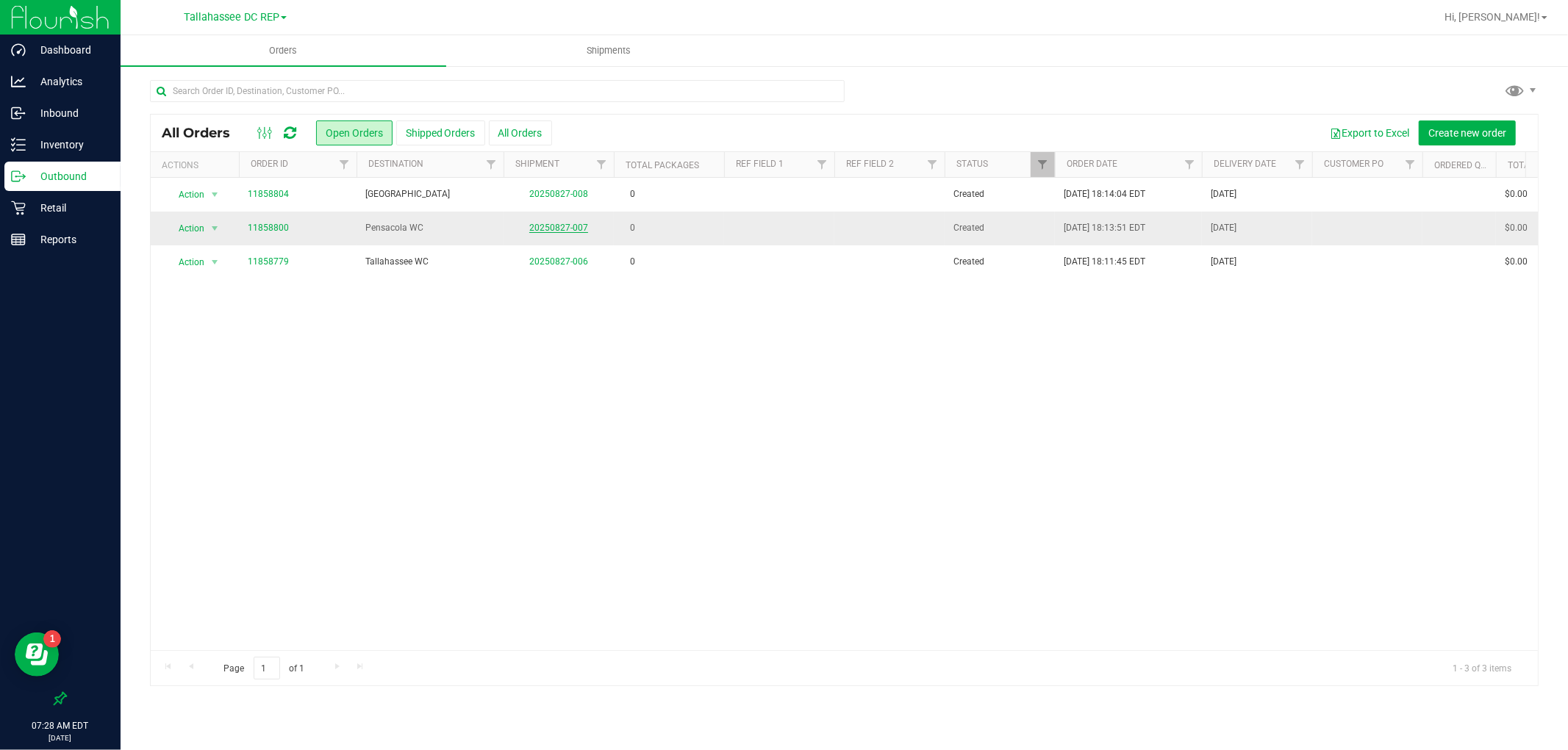
click at [558, 230] on link "20250827-007" at bounding box center [559, 228] width 59 height 11
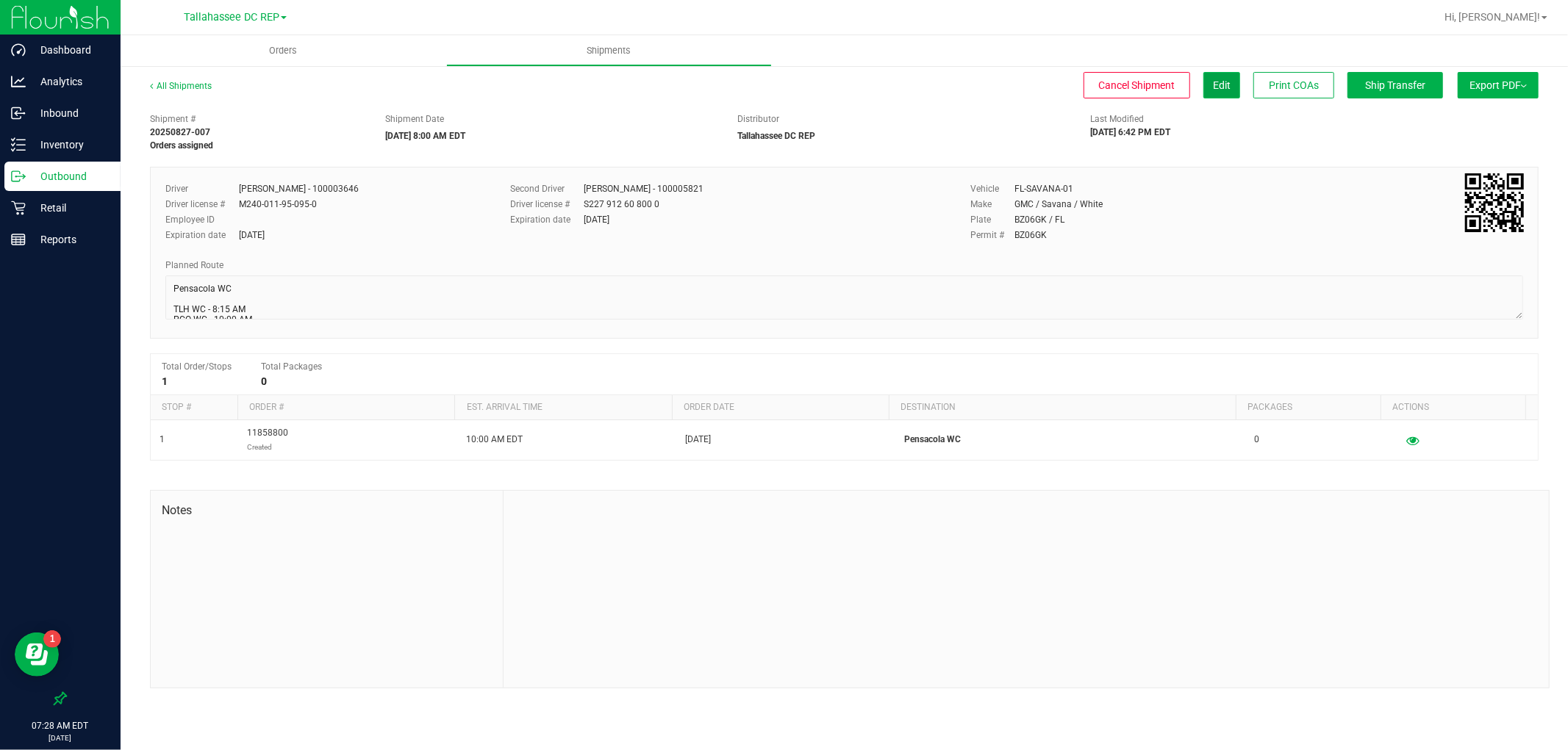
click at [1211, 93] on button "Edit" at bounding box center [1222, 85] width 37 height 26
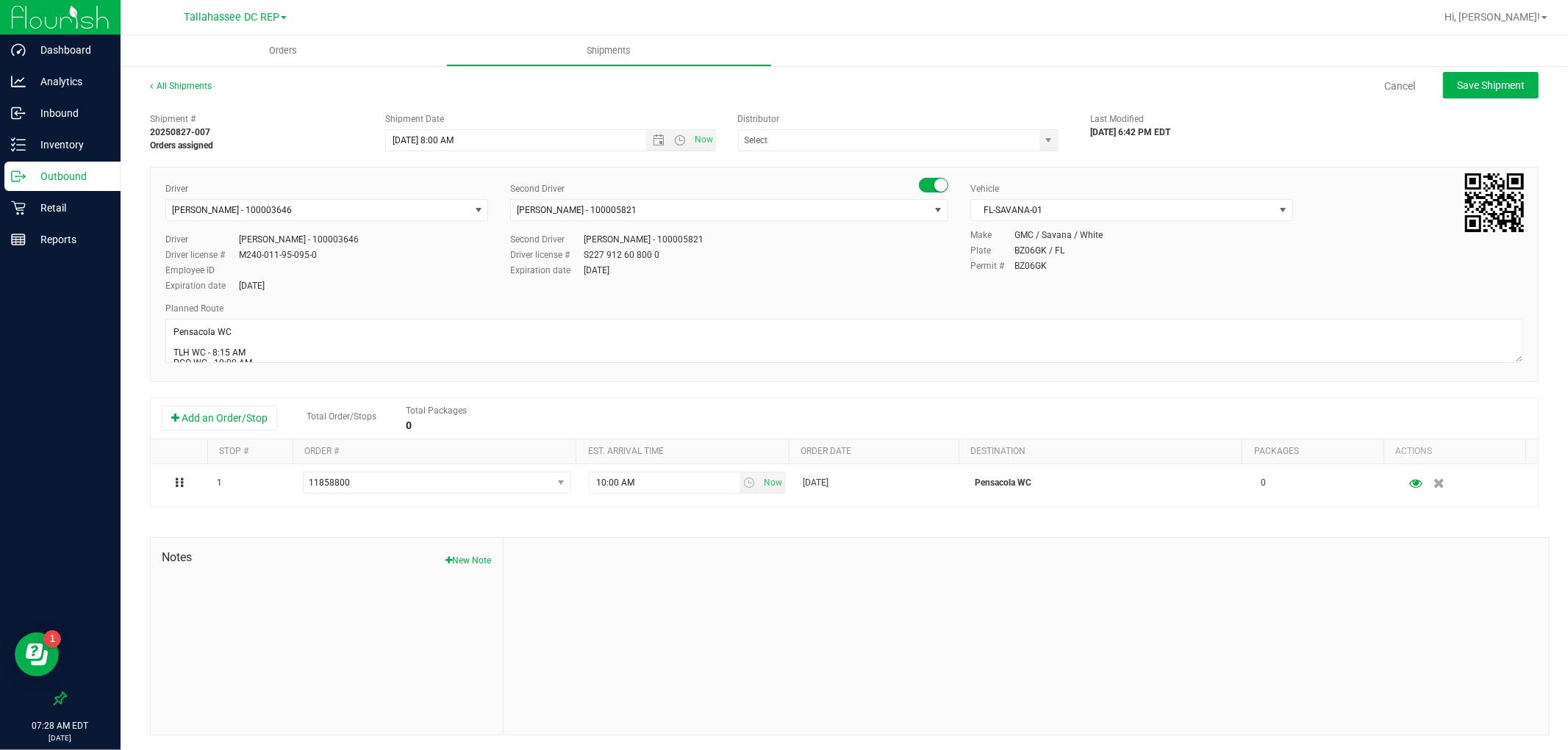
type input "Tallahassee DC REP"
click at [1206, 214] on span "FL-SAVANA-01" at bounding box center [1123, 209] width 303 height 21
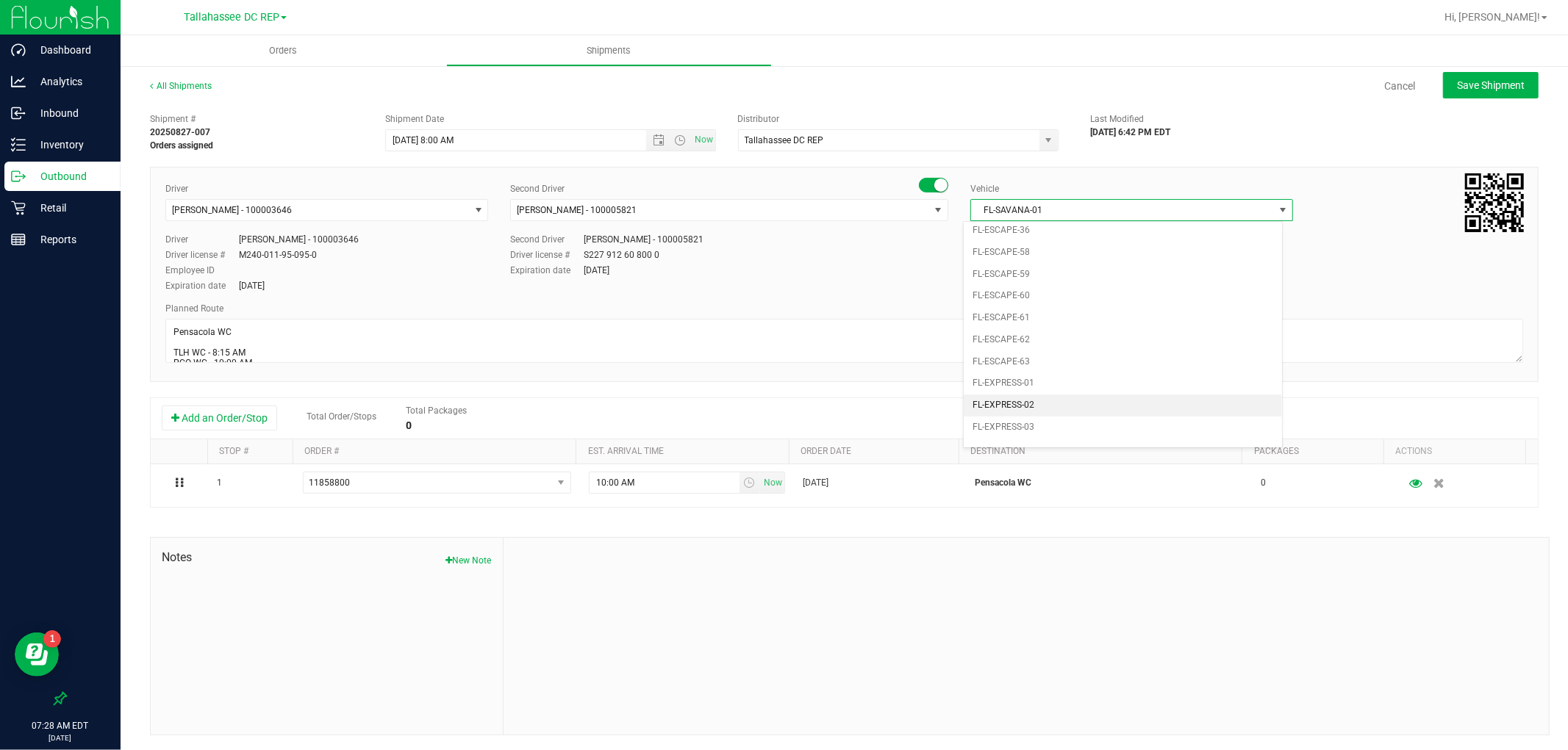
click at [1043, 407] on li "FL-EXPRESS-02" at bounding box center [1122, 406] width 318 height 22
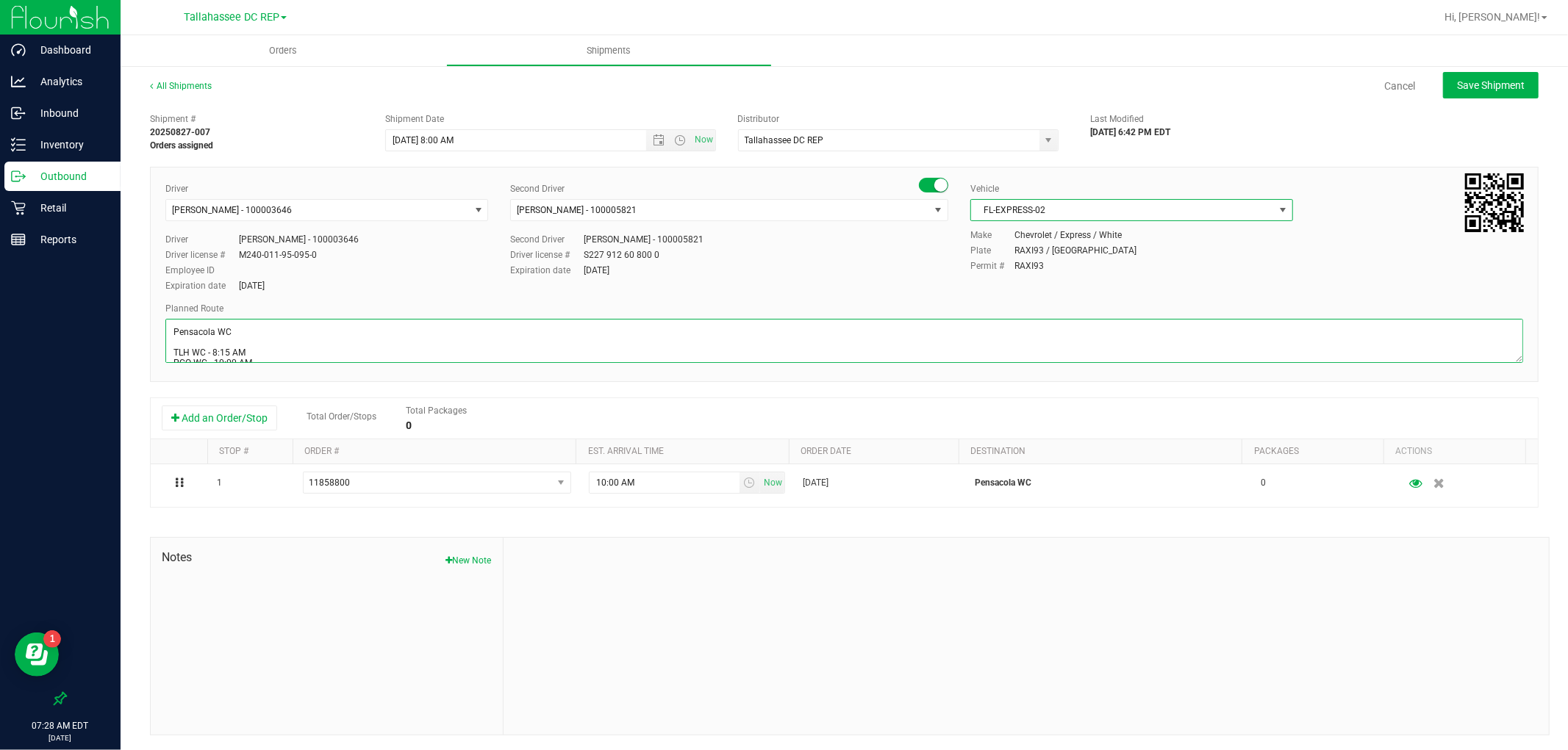
click at [294, 324] on textarea at bounding box center [844, 340] width 1358 height 44
type textarea "Pensacola WC 1 tote / Seals: 256347 - 356348 TLH WC - 8:15 AM PCO WC - 10:00 AM…"
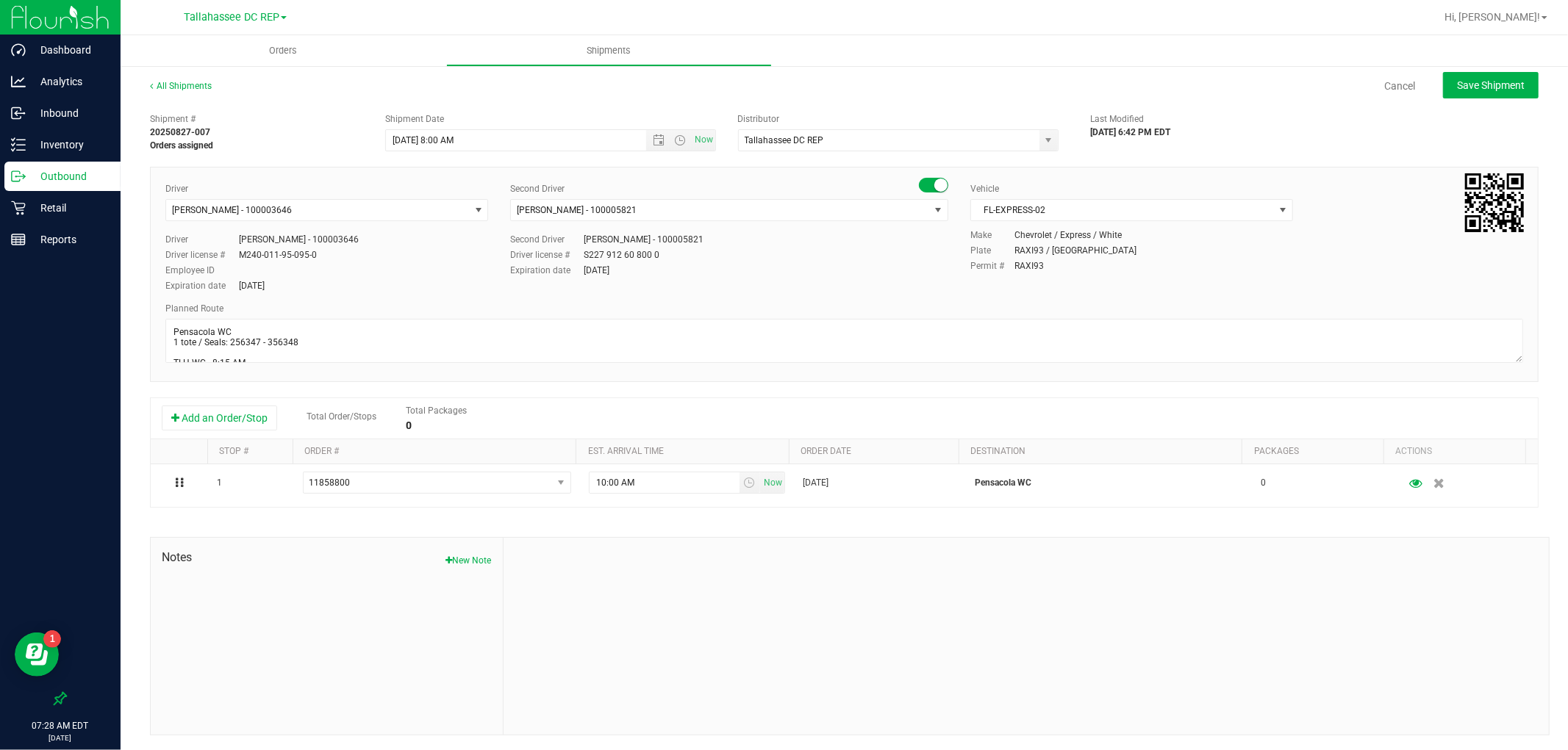
click at [1453, 69] on div "All Shipments Cancel Save Shipment Shipment # 20250827-007 Orders assigned Ship…" at bounding box center [844, 407] width 1448 height 685
click at [1456, 75] on button "Save Shipment" at bounding box center [1491, 85] width 96 height 26
type input "8/28/2025 12:00 PM"
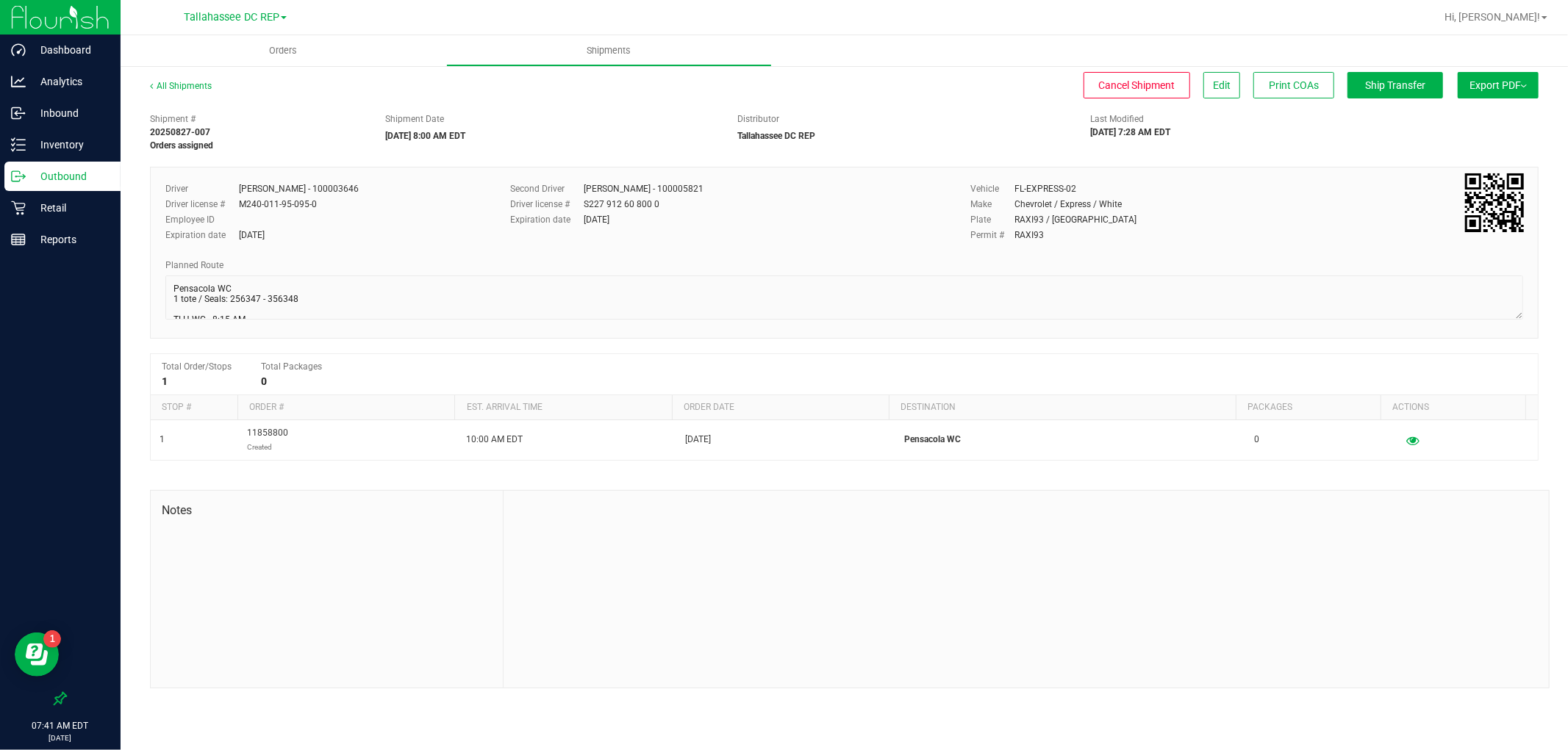
click at [99, 173] on p "Outbound" at bounding box center [69, 176] width 88 height 18
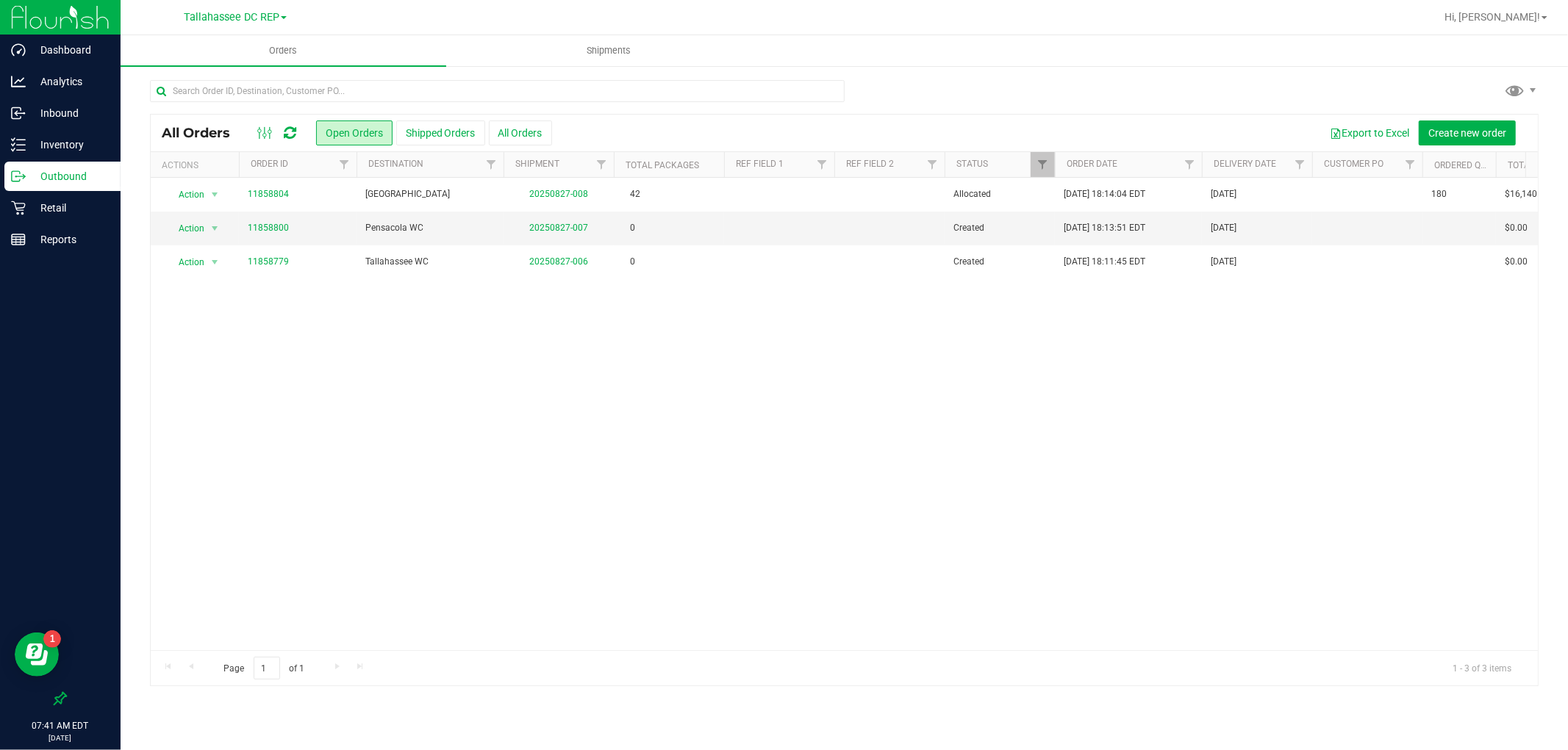
click at [577, 332] on div "Action Action Cancel order Clone order Edit order Mark as fully paid Order audi…" at bounding box center [844, 414] width 1387 height 472
click at [634, 49] on span "Shipments" at bounding box center [609, 51] width 84 height 14
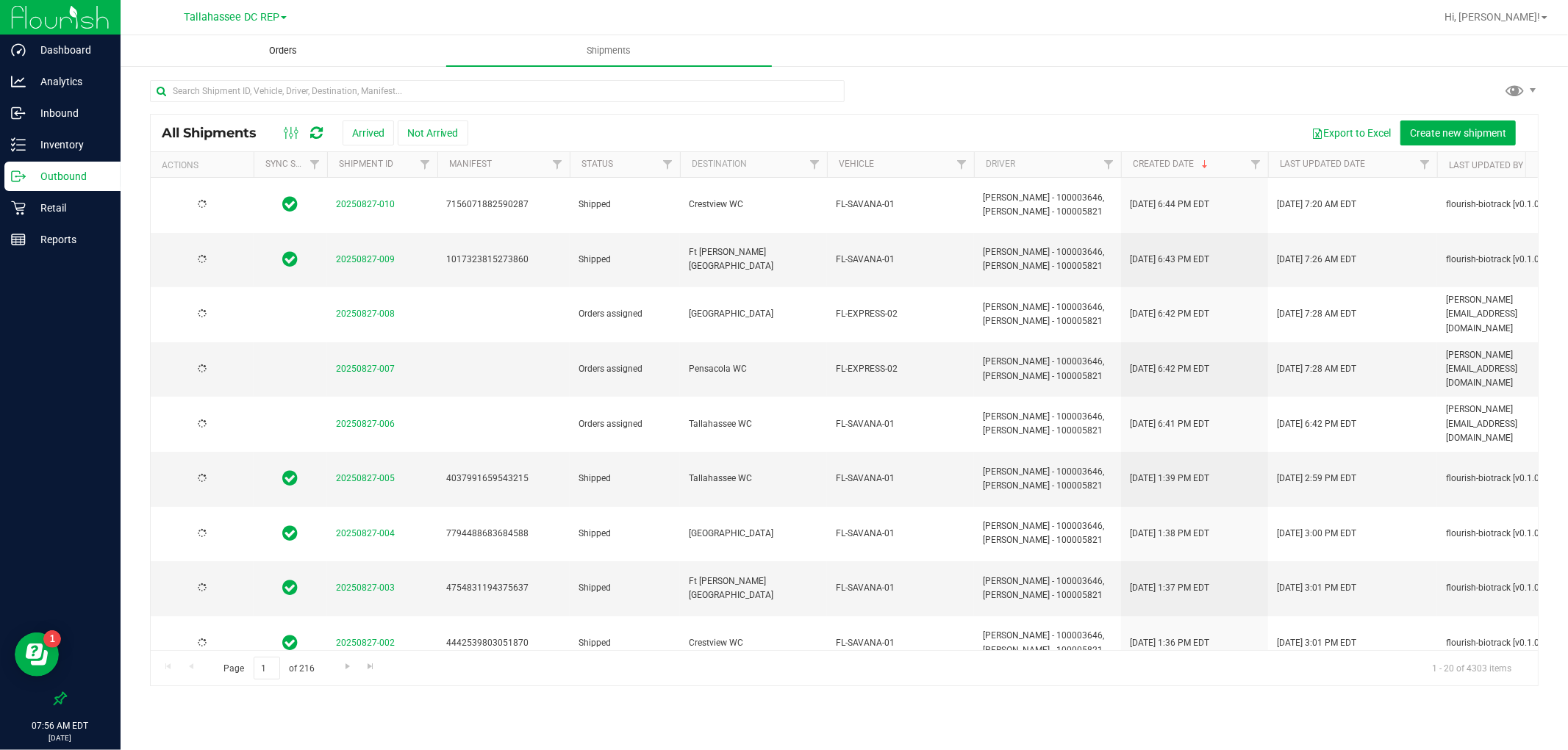
click at [296, 57] on span "Orders" at bounding box center [284, 51] width 67 height 14
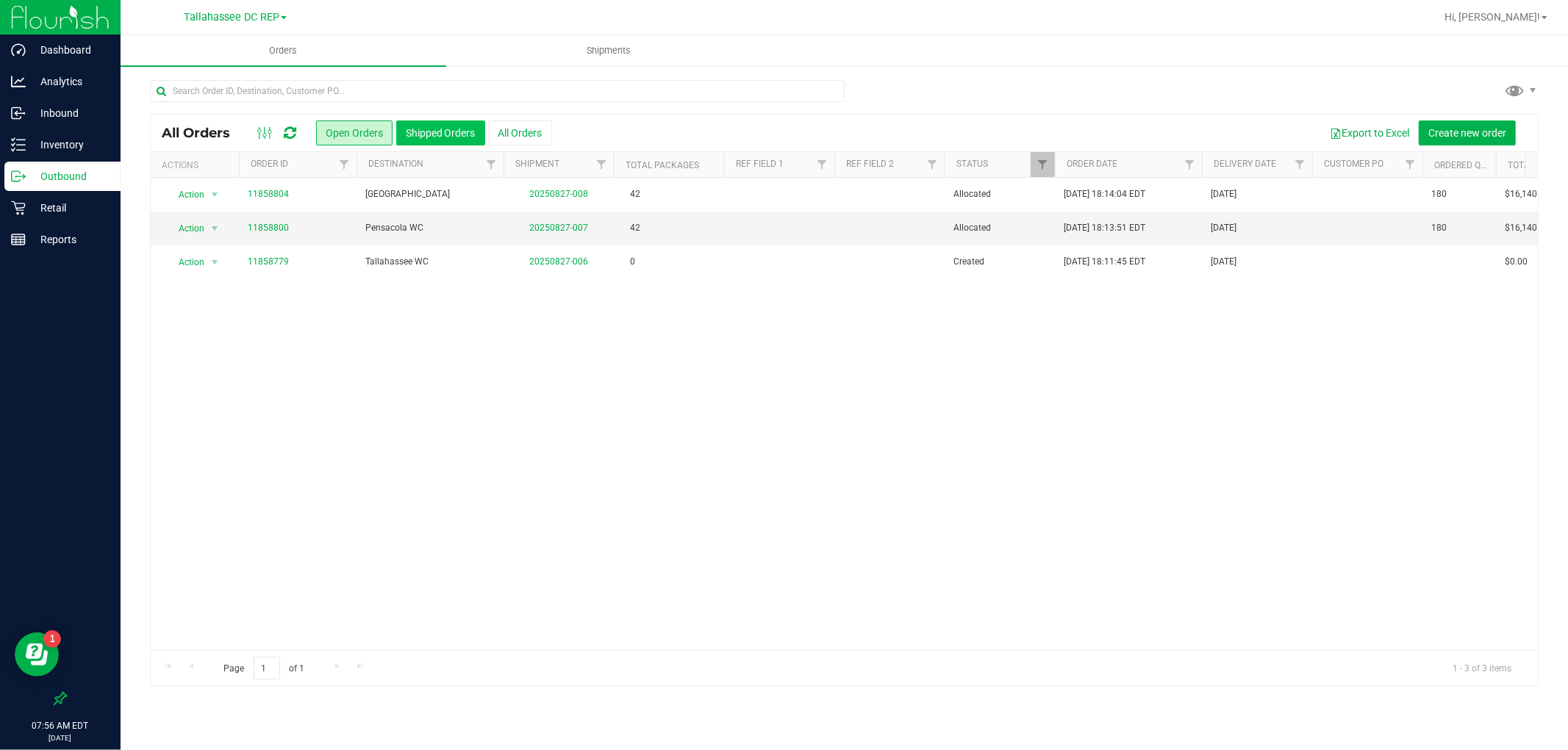
click at [454, 134] on button "Shipped Orders" at bounding box center [440, 133] width 89 height 25
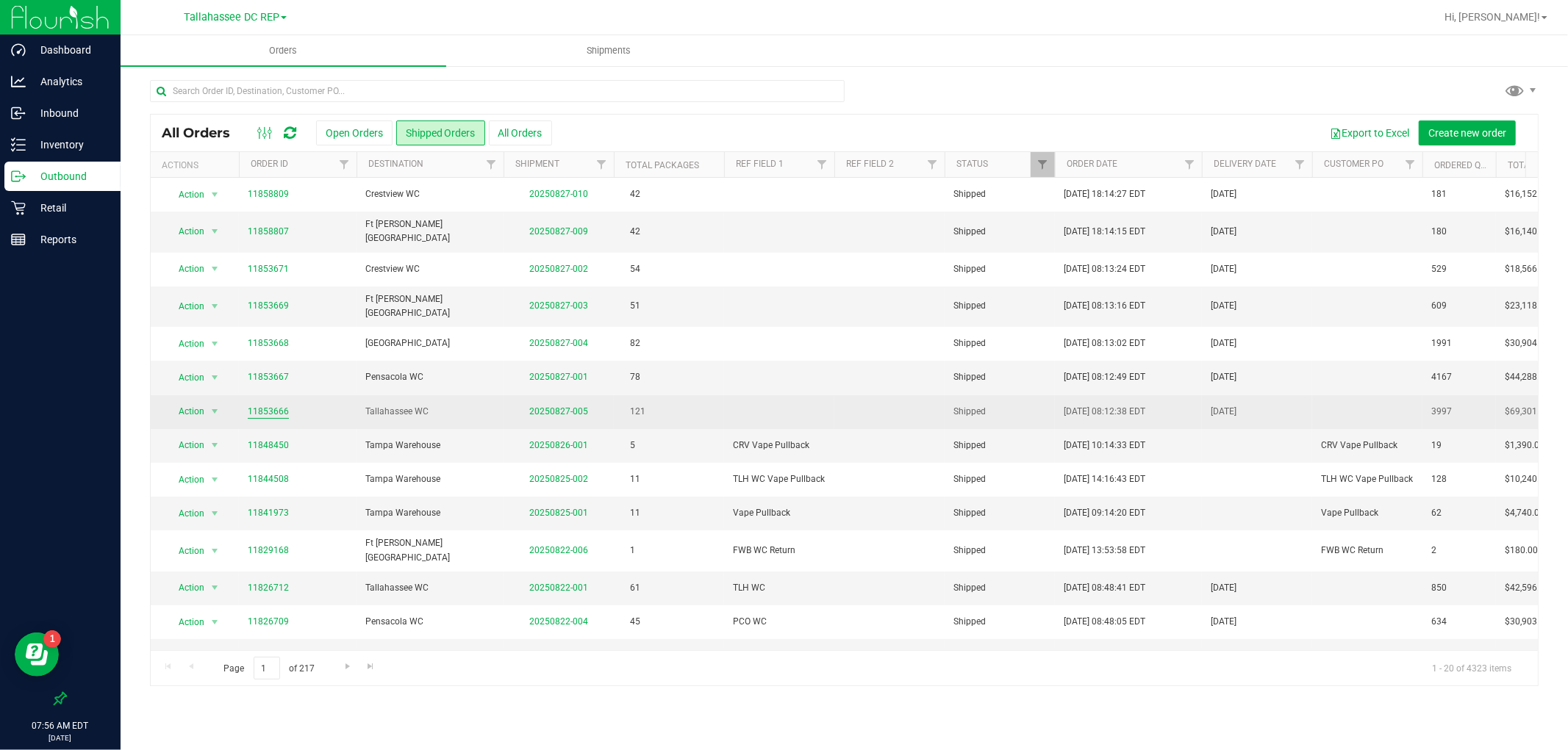
click at [251, 405] on link "11853666" at bounding box center [268, 412] width 41 height 14
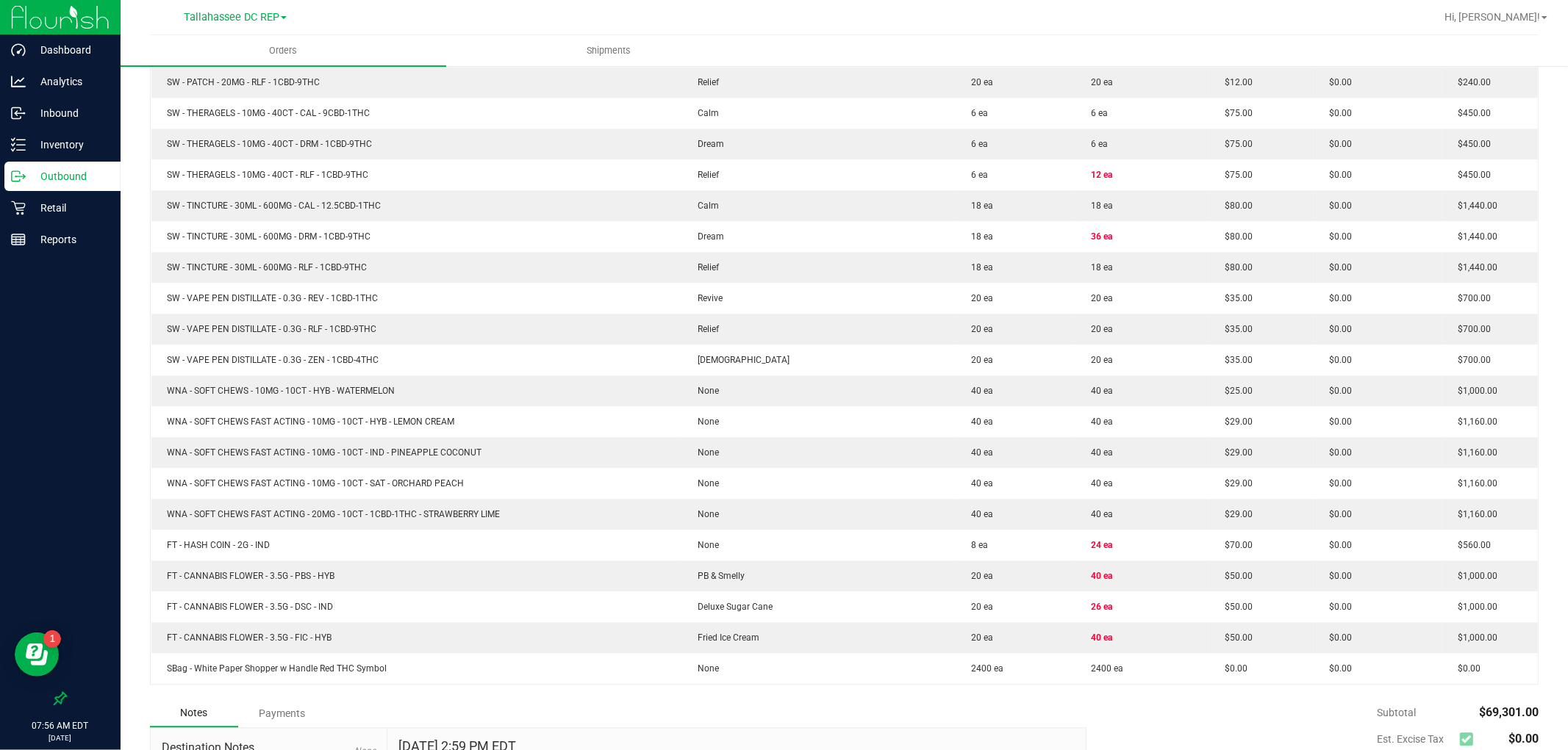
scroll to position [3051, 0]
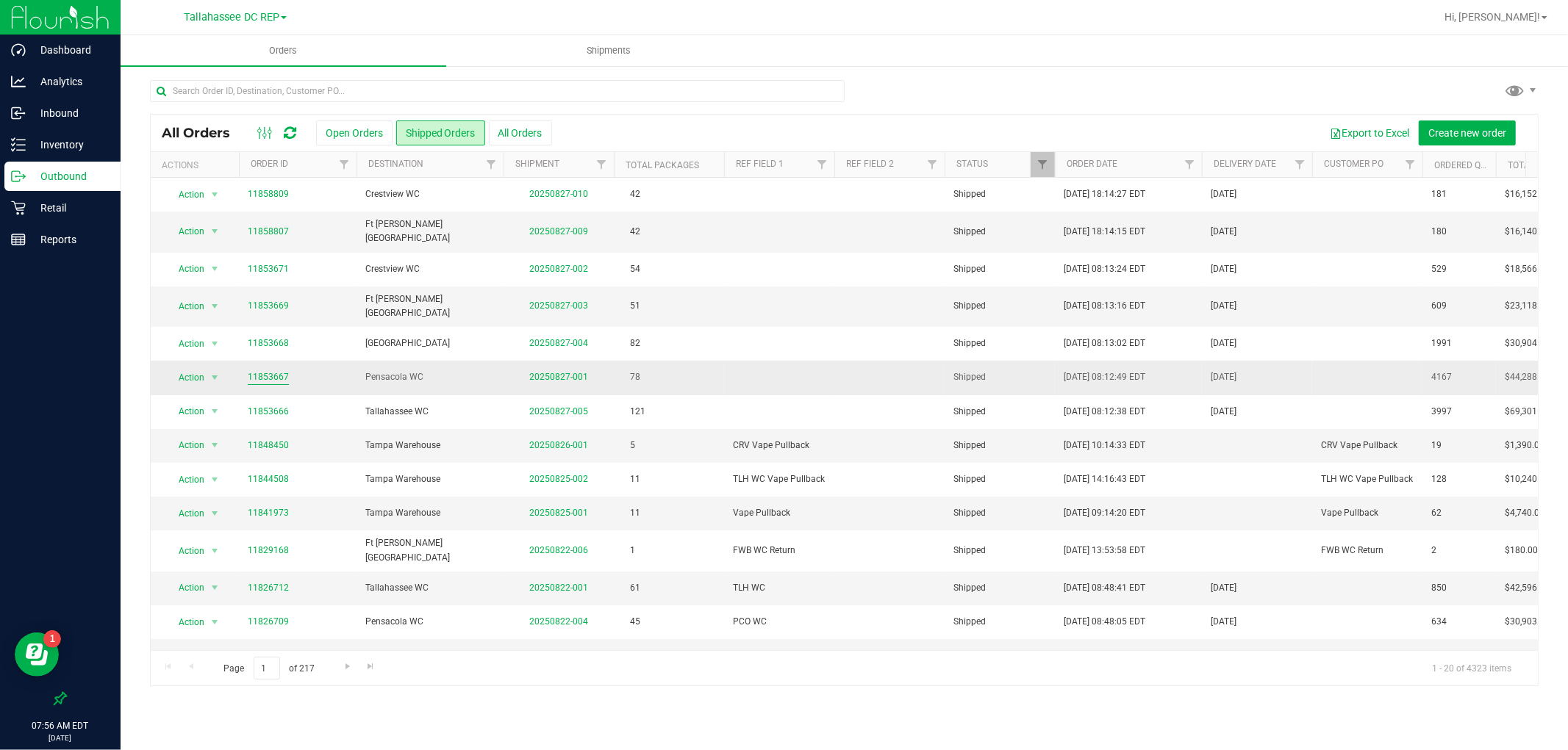
click at [283, 371] on link "11853667" at bounding box center [268, 377] width 41 height 14
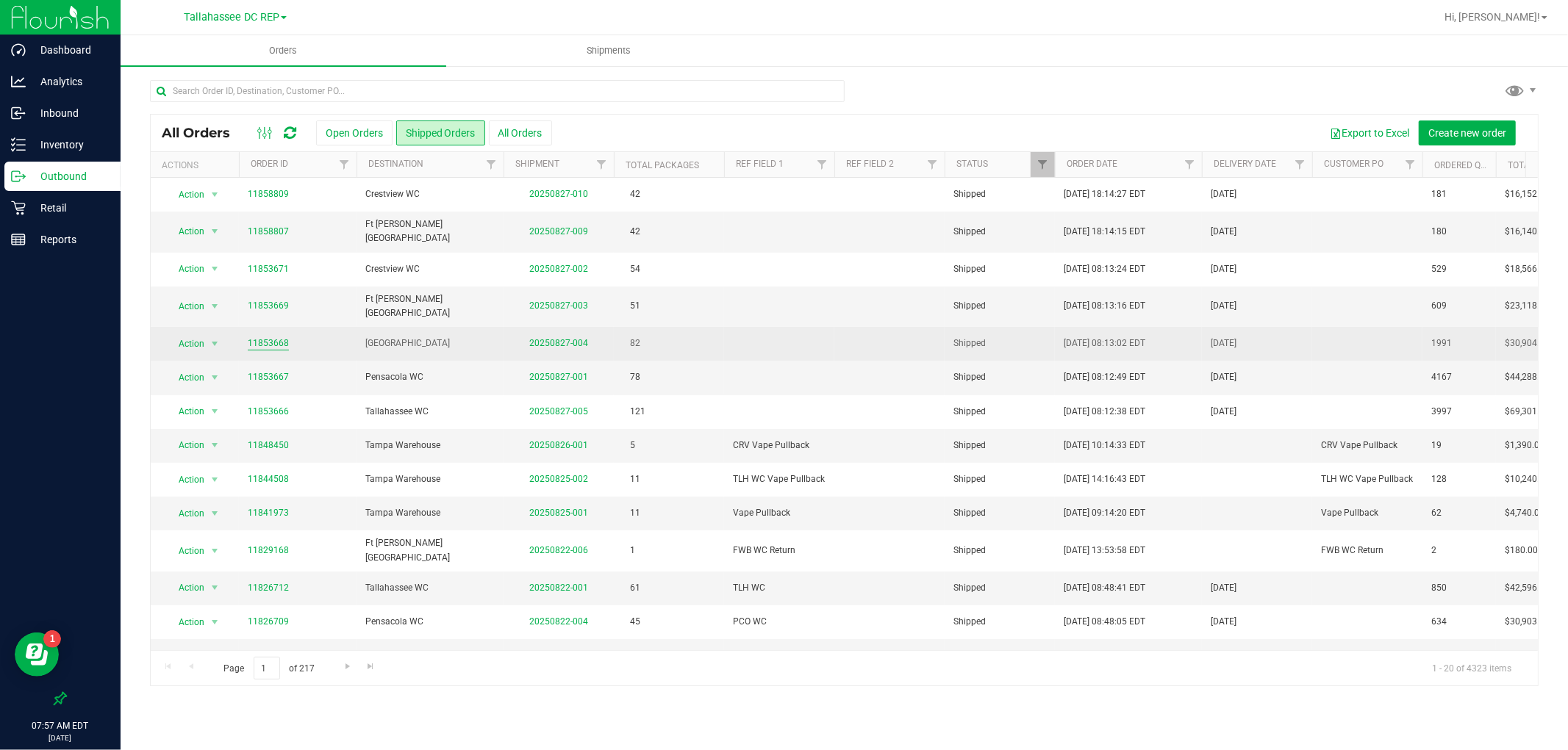
click at [283, 336] on link "11853668" at bounding box center [268, 343] width 41 height 14
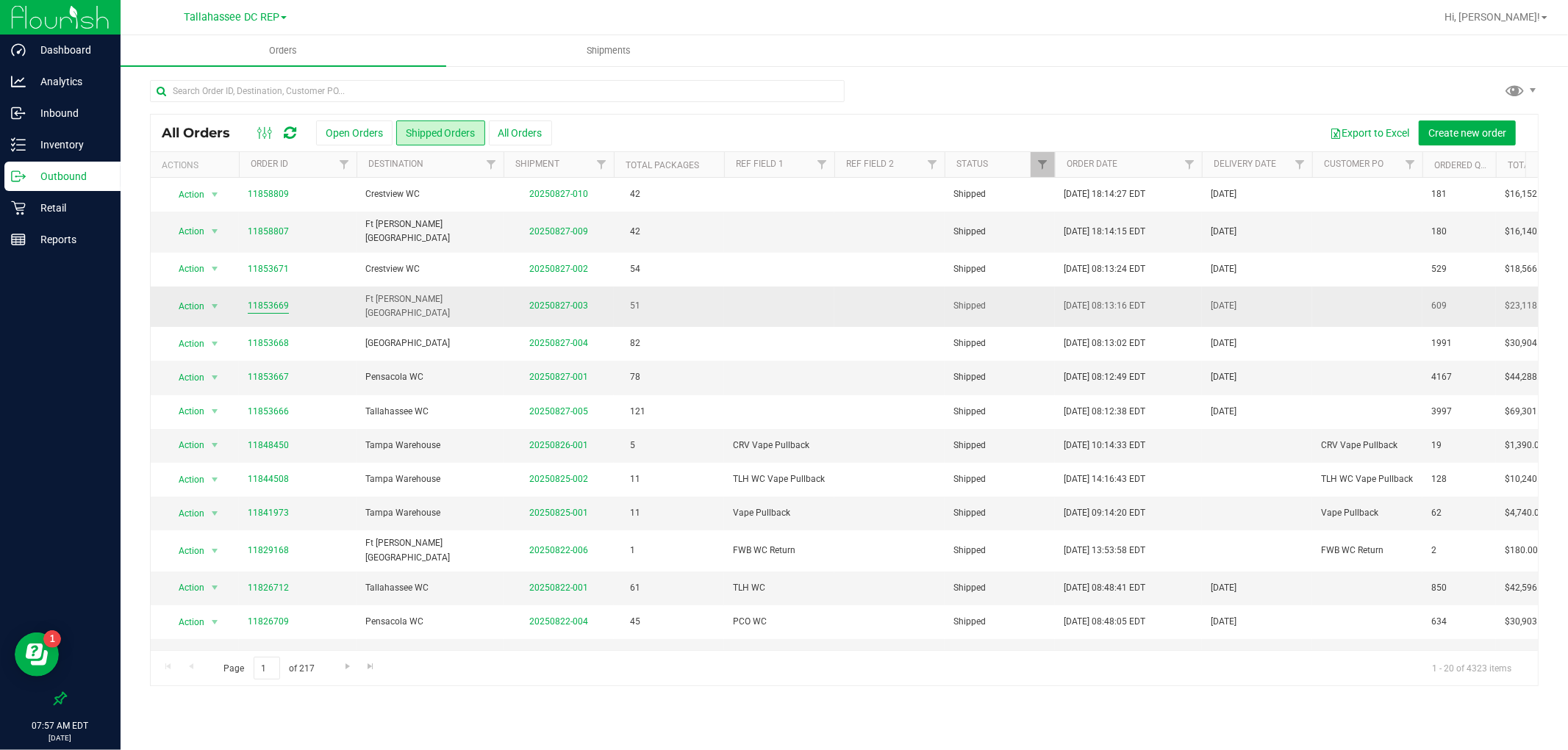
click at [278, 299] on link "11853669" at bounding box center [268, 306] width 41 height 14
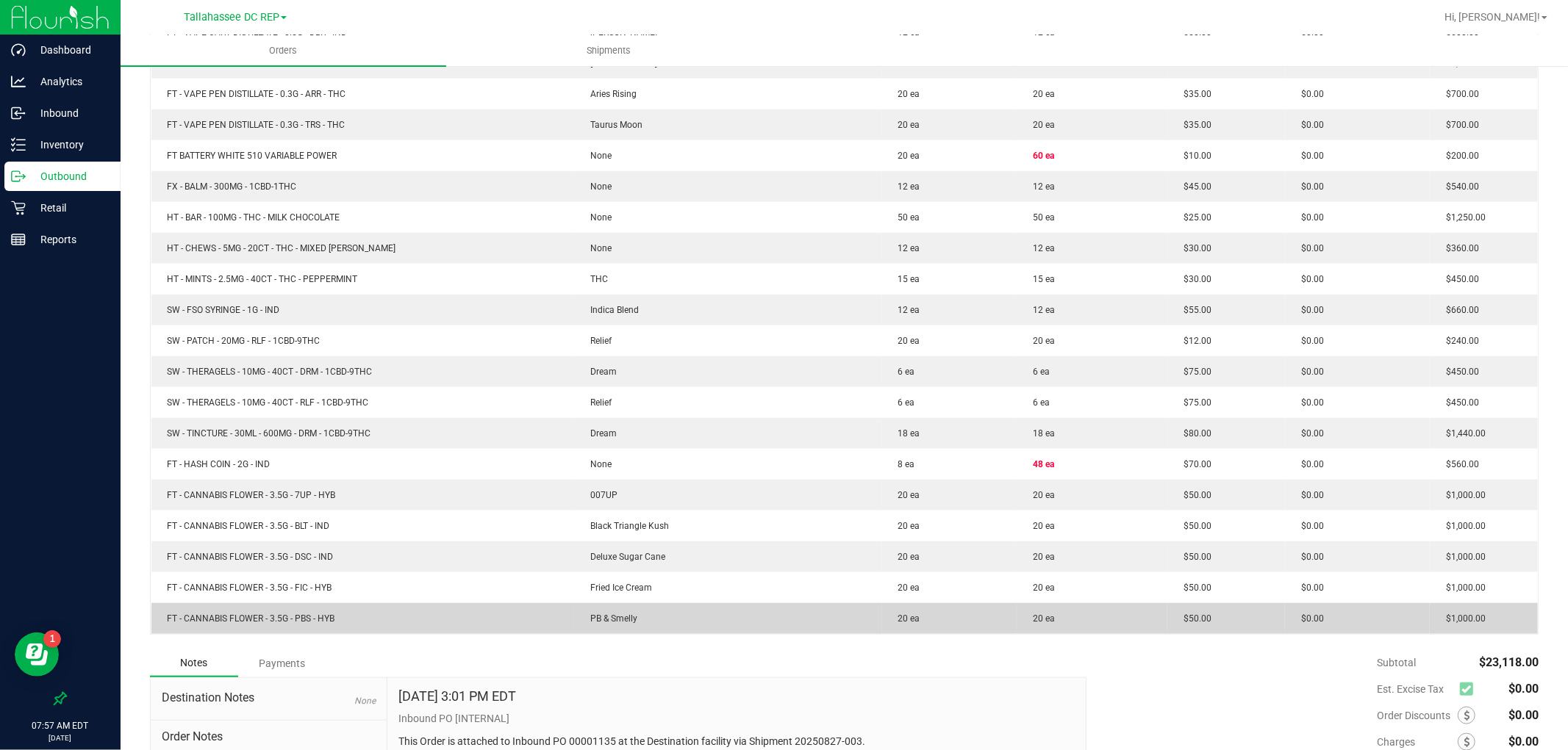
scroll to position [1169, 0]
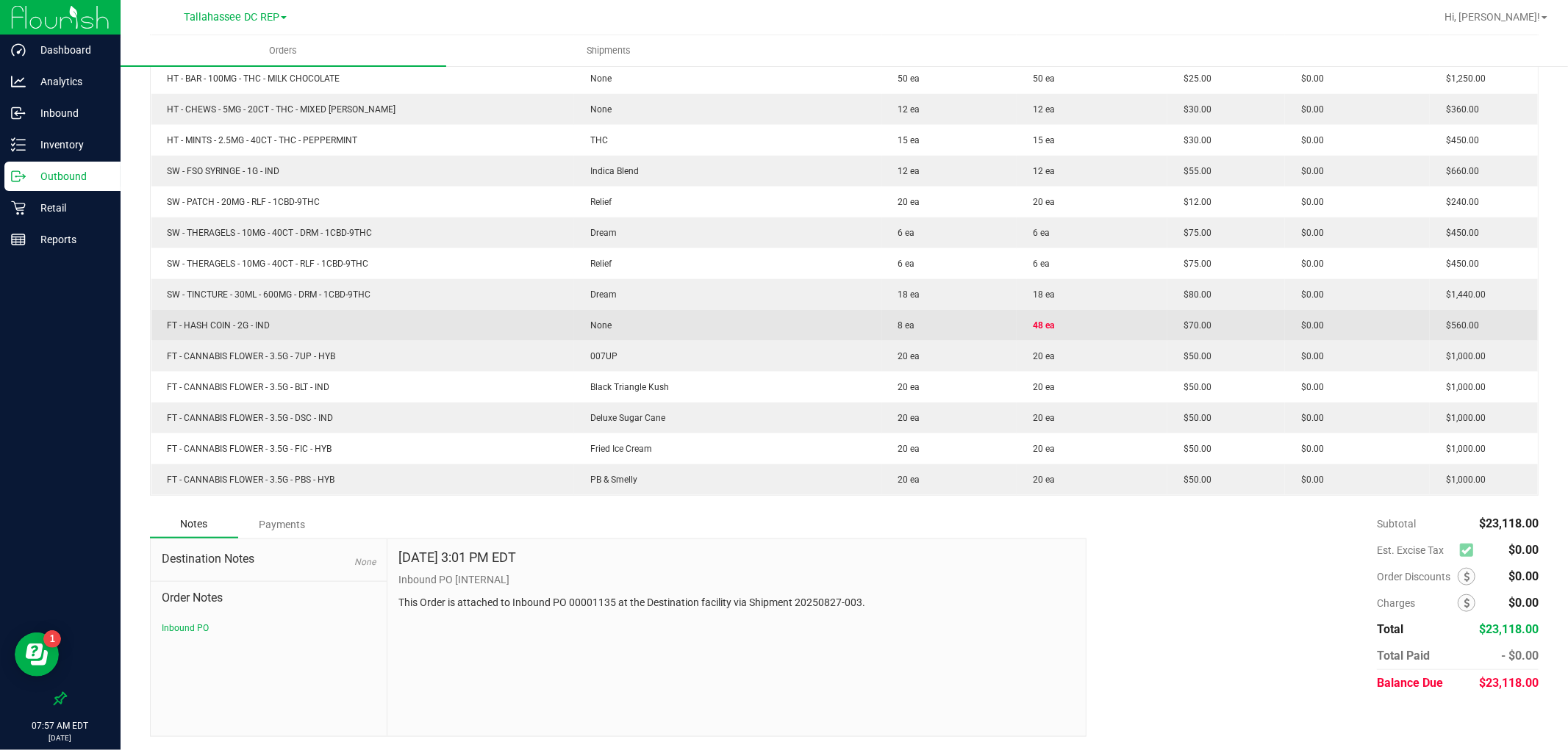
drag, startPoint x: 291, startPoint y: 333, endPoint x: 158, endPoint y: 331, distance: 133.0
click at [158, 331] on td "FT - HASH COIN - 2G - IND" at bounding box center [363, 326] width 423 height 31
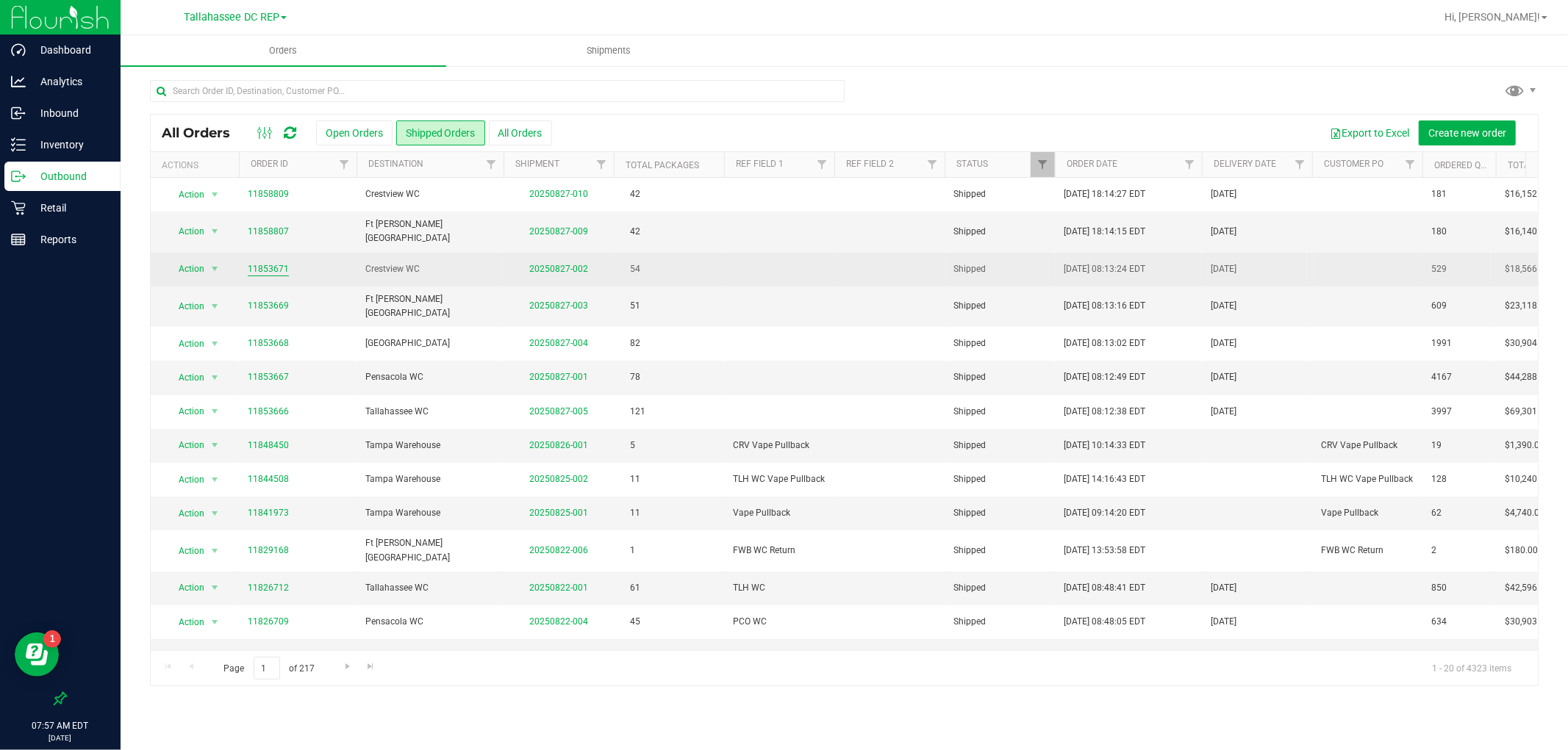
click at [284, 262] on link "11853671" at bounding box center [268, 269] width 41 height 14
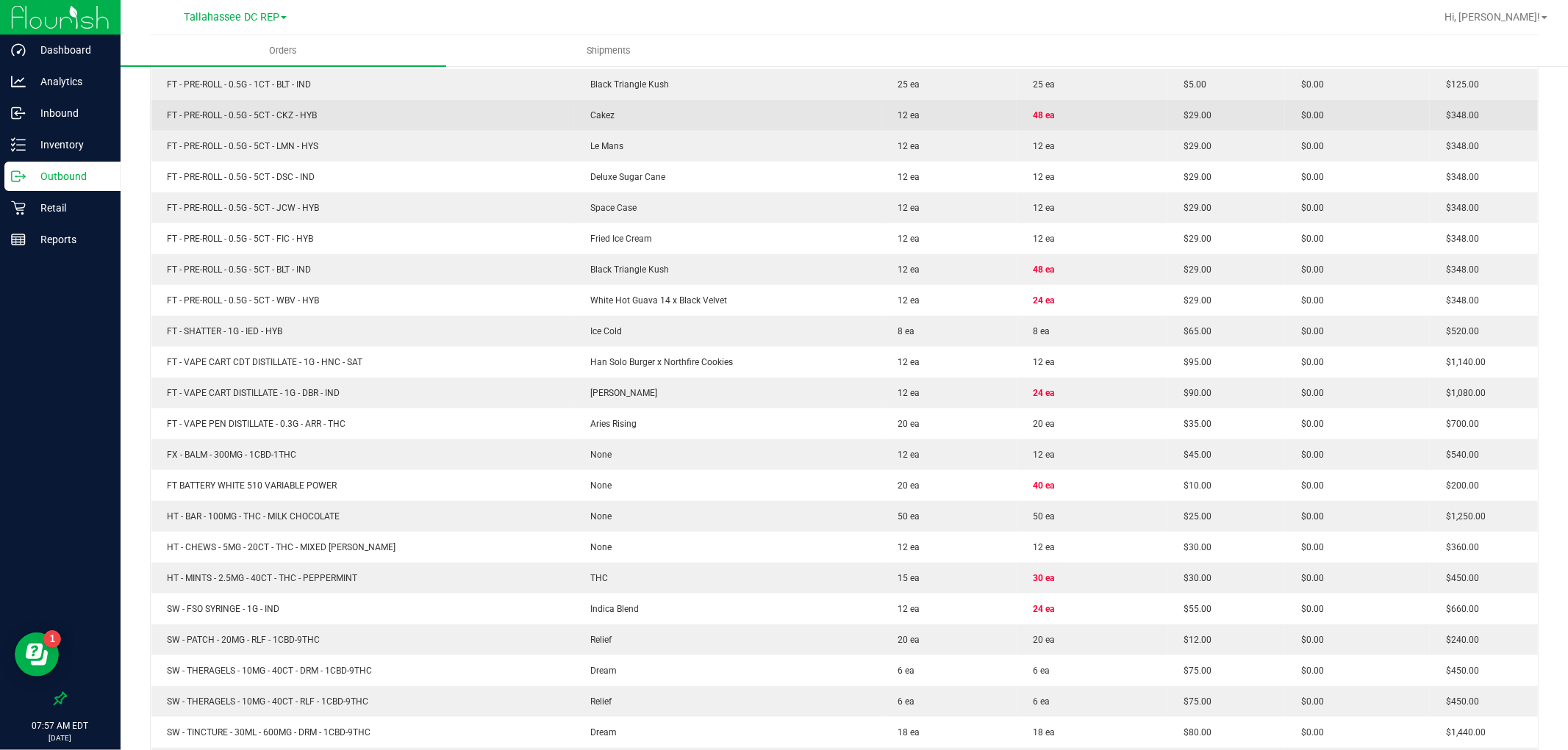
scroll to position [1045, 0]
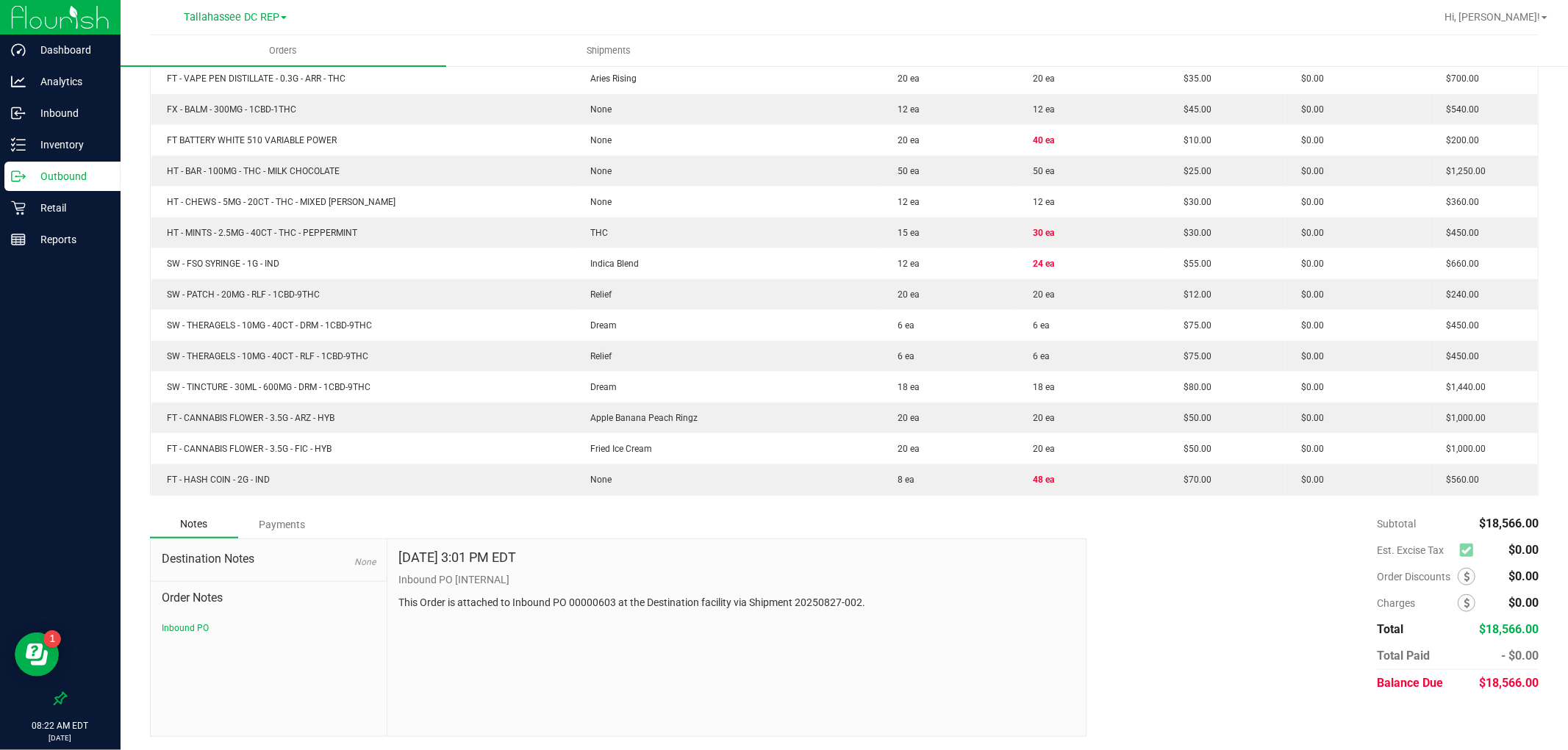
click at [81, 185] on div "Outbound" at bounding box center [63, 176] width 116 height 29
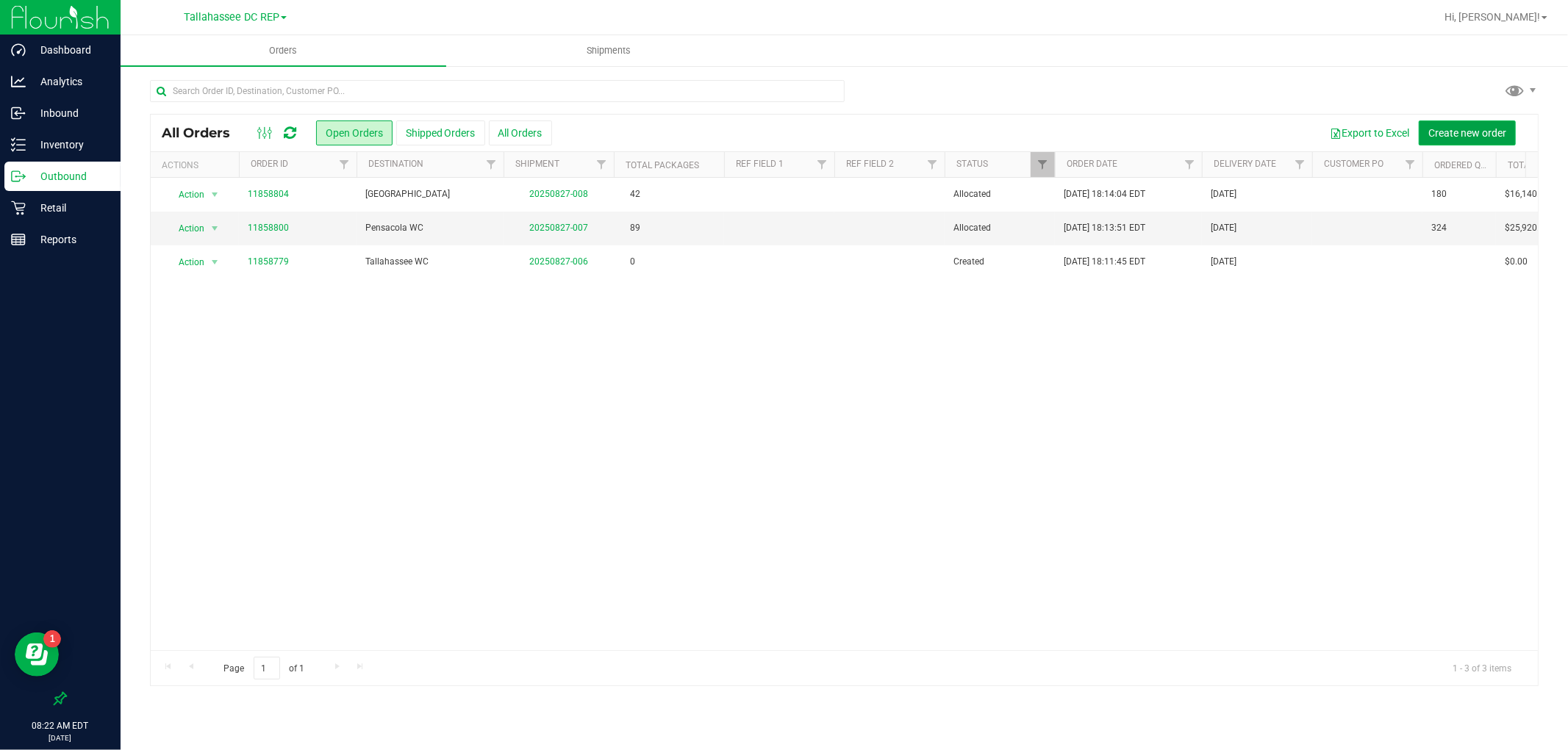
click at [1486, 127] on span "Create new order" at bounding box center [1467, 133] width 78 height 12
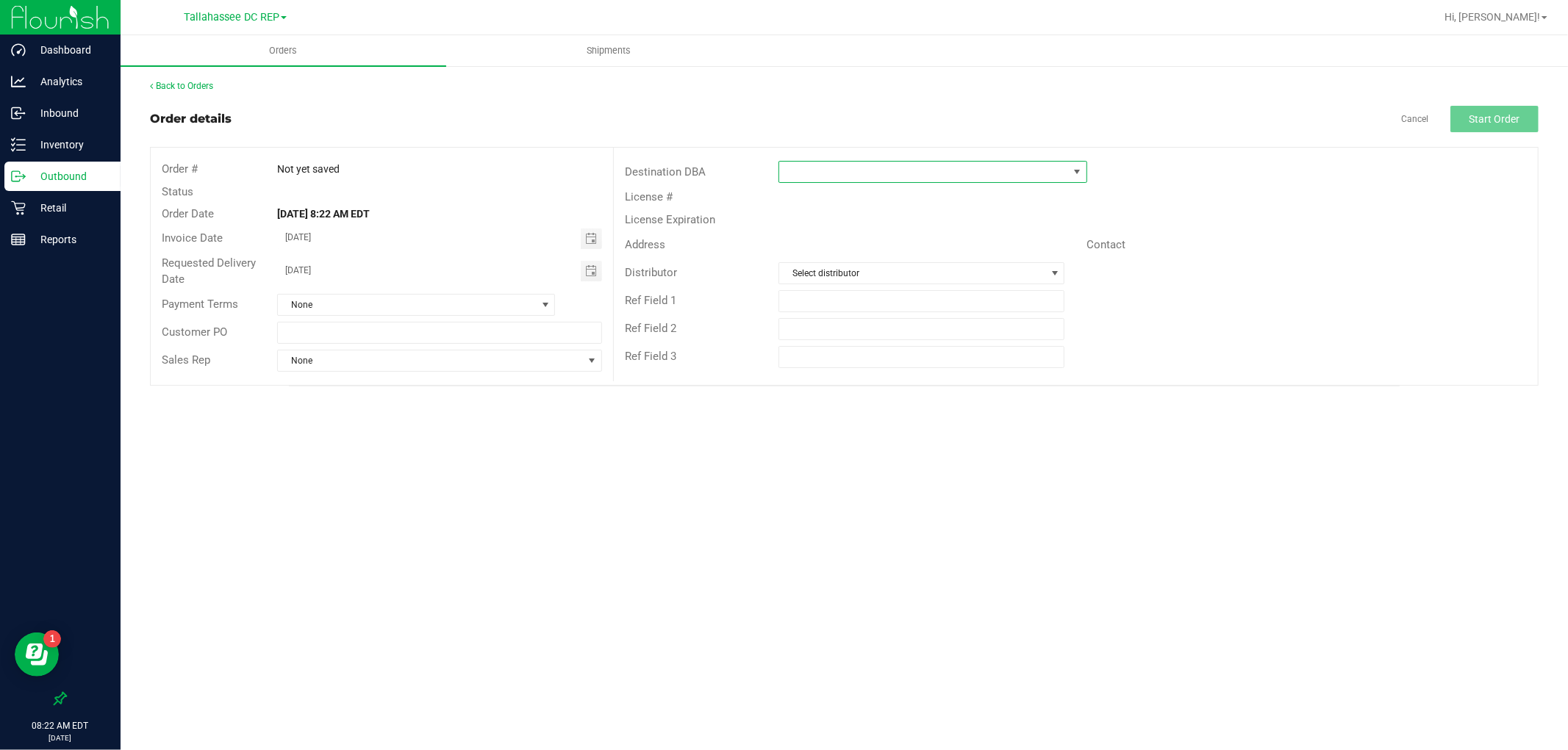
click at [865, 171] on span at bounding box center [923, 171] width 289 height 21
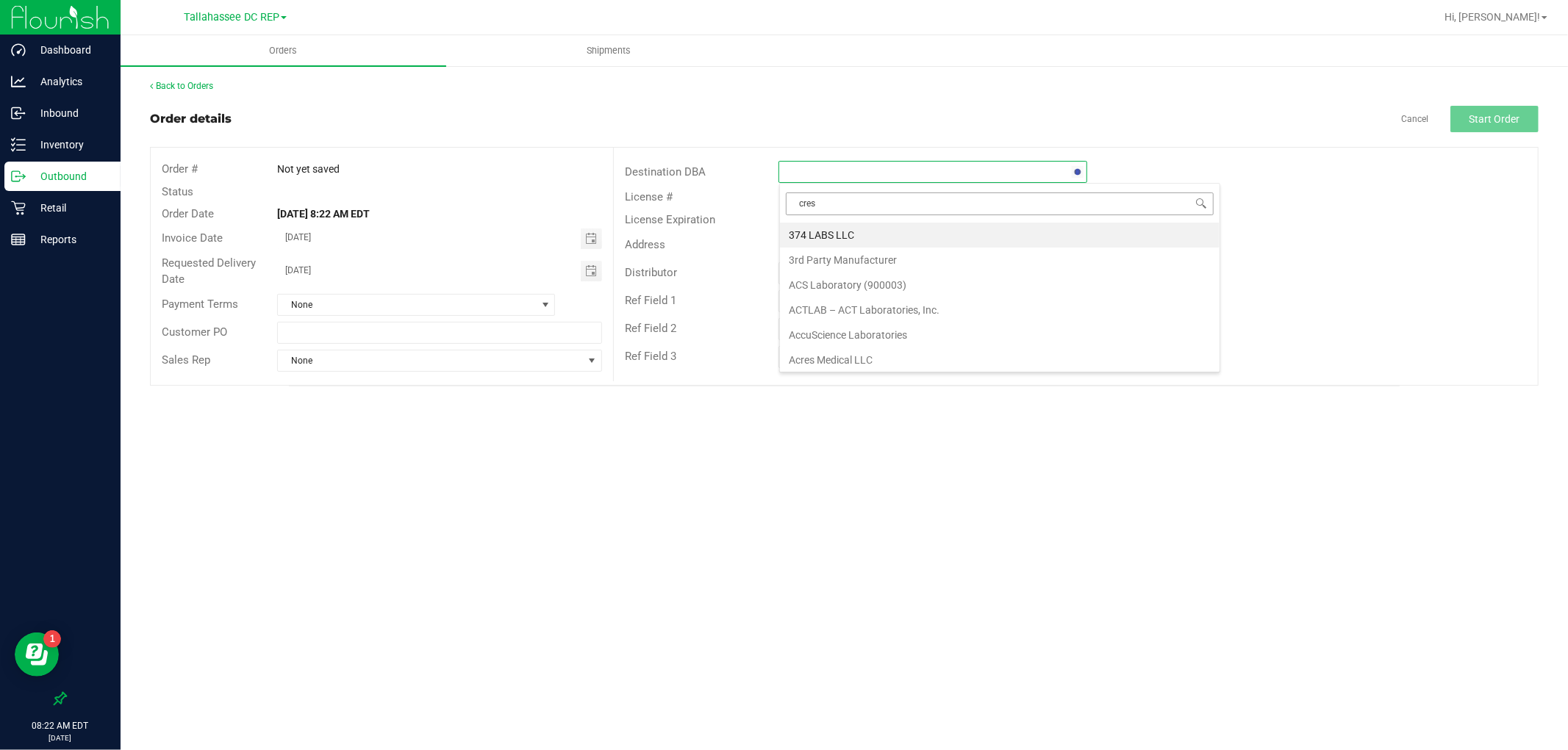
type input "crest"
click at [827, 234] on li "Crestview WC" at bounding box center [933, 236] width 307 height 25
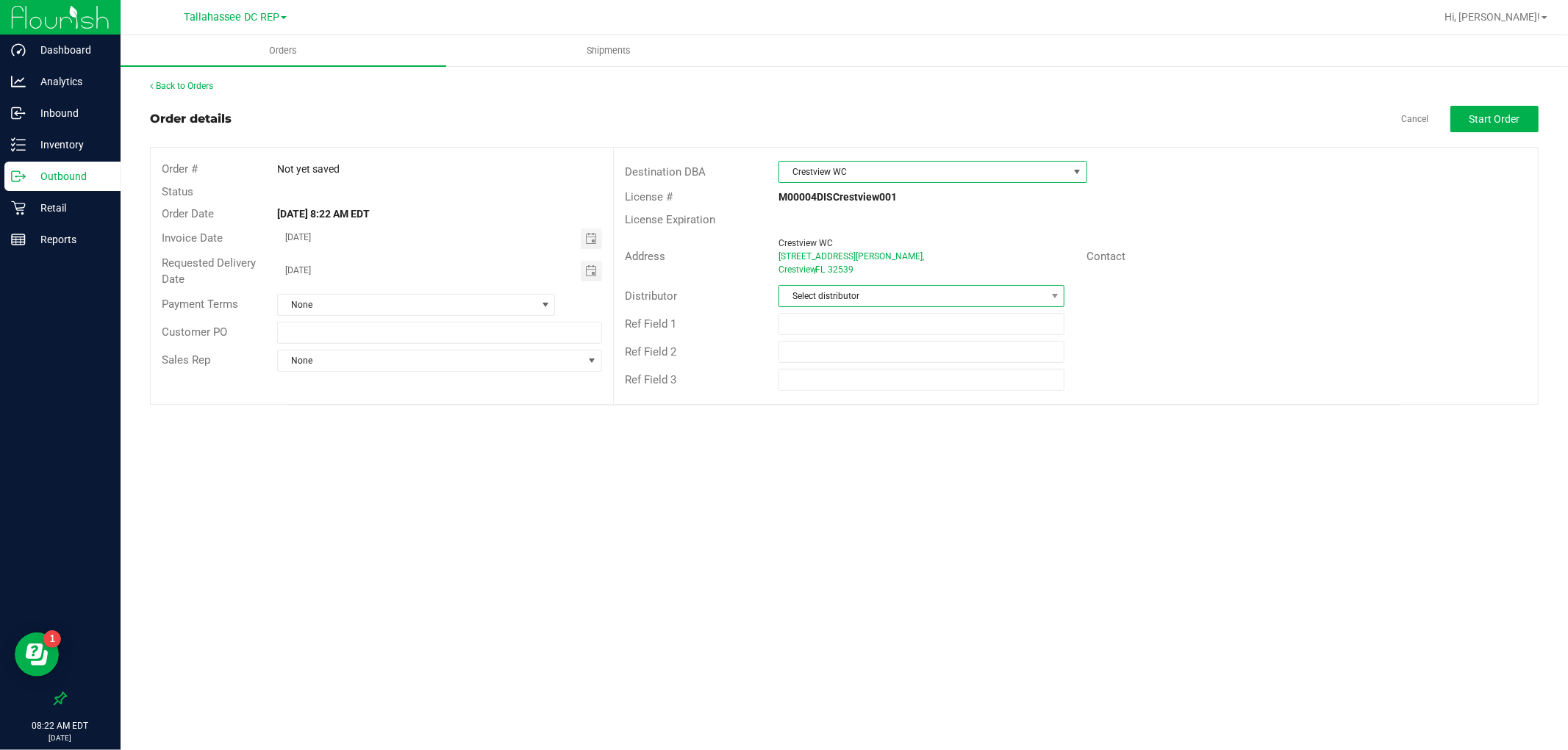
click at [842, 291] on span "Select distributor" at bounding box center [913, 295] width 266 height 21
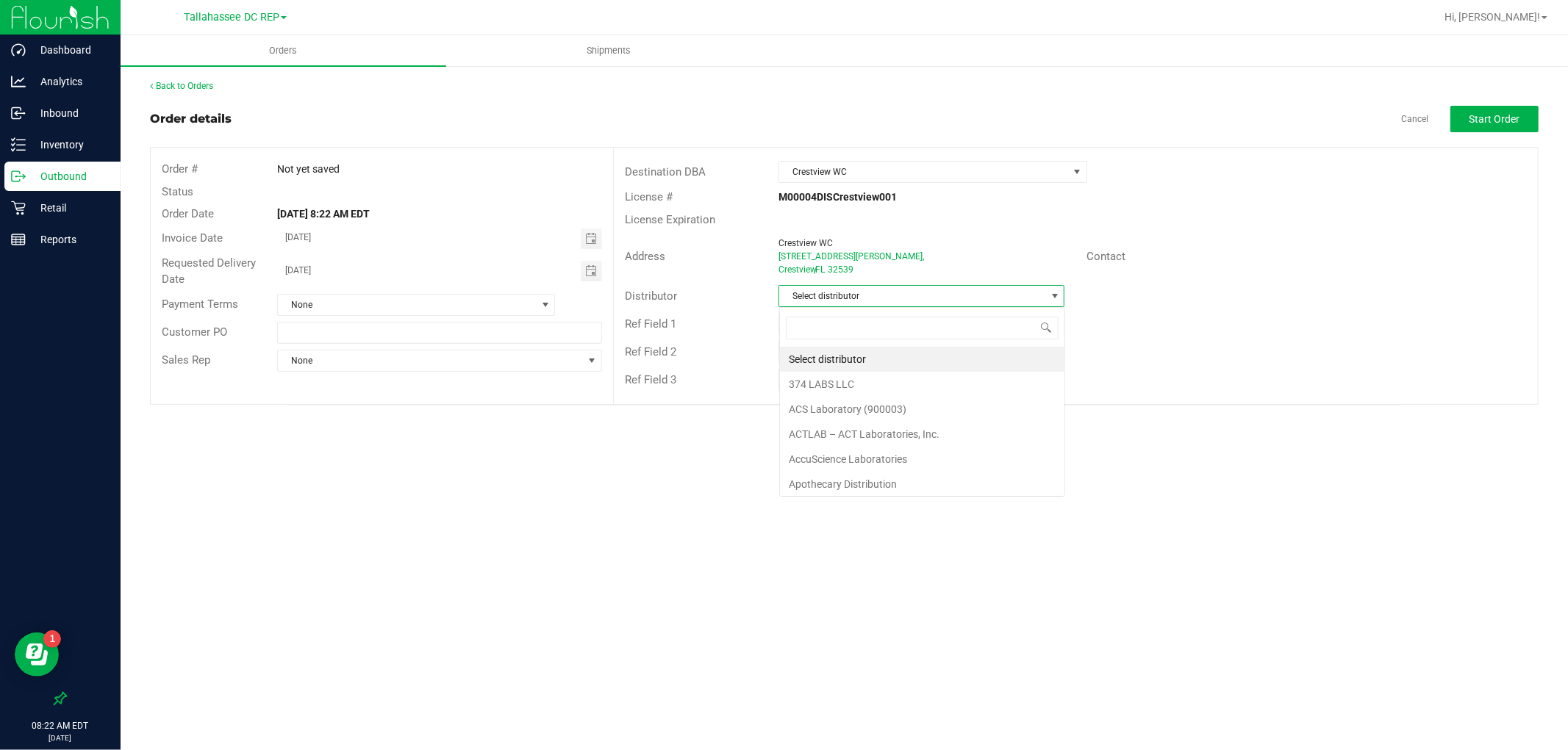
scroll to position [22, 286]
type input "tal"
click at [813, 362] on li "Tallahassee DC REP" at bounding box center [921, 360] width 285 height 25
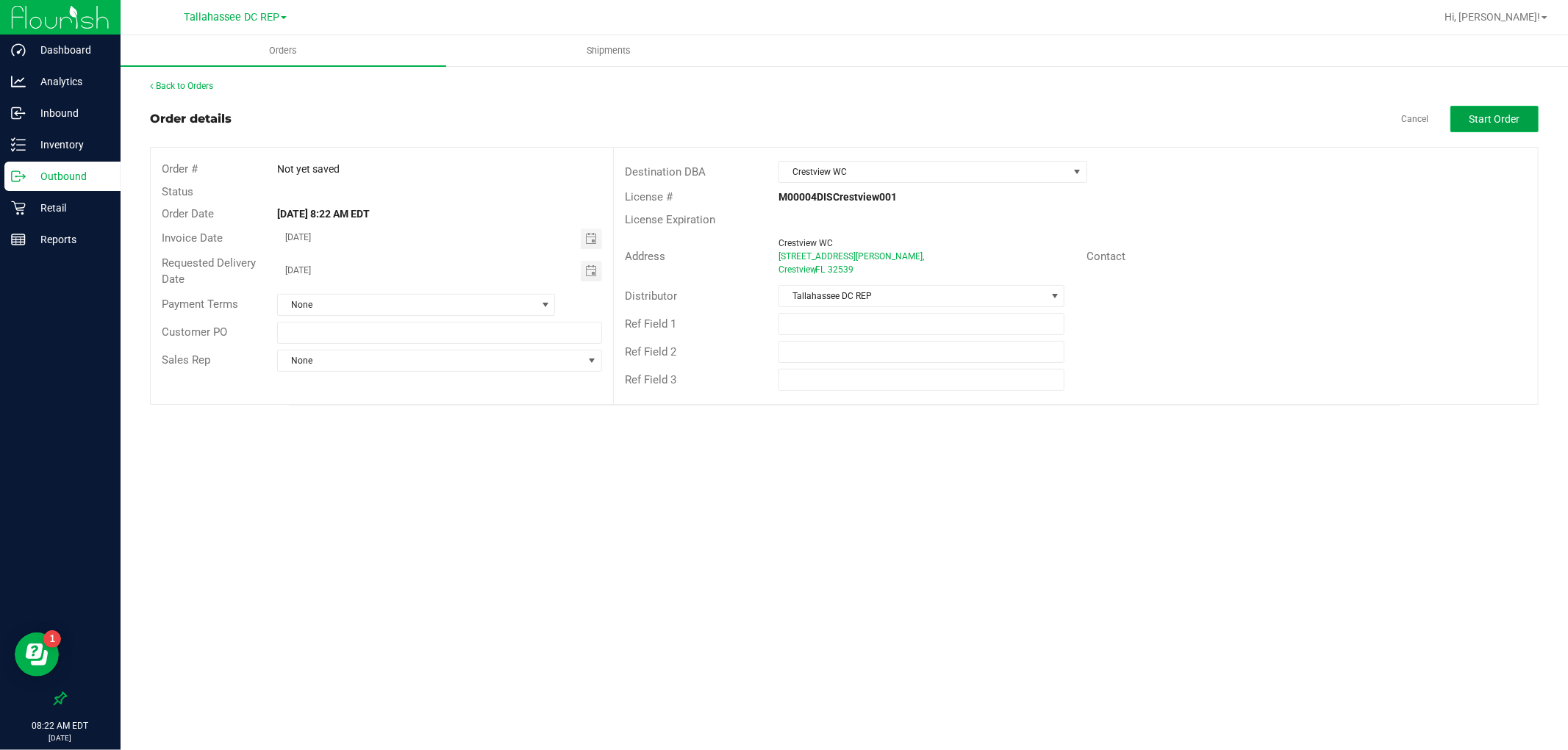
click at [1518, 120] on span "Start Order" at bounding box center [1495, 119] width 51 height 12
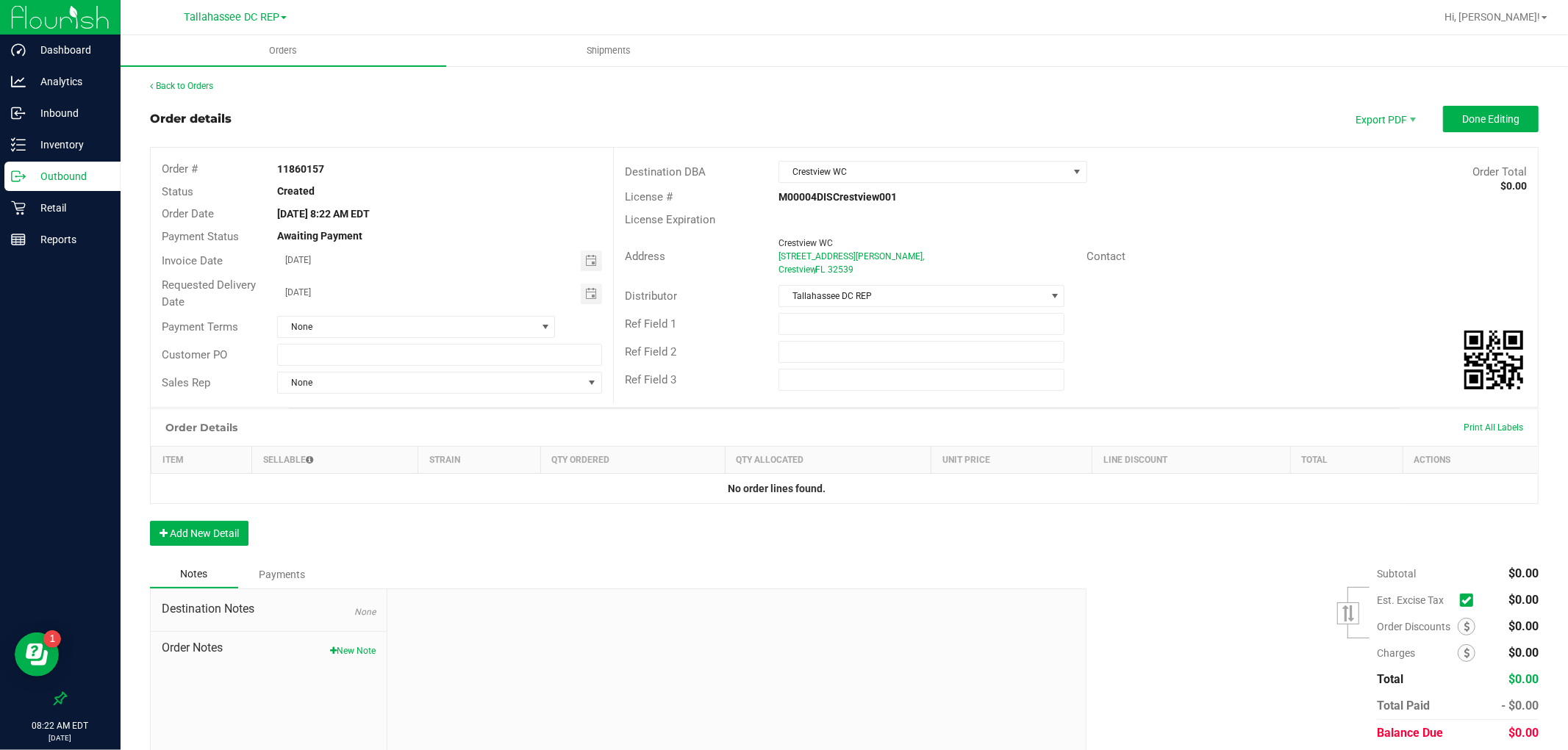
click at [76, 176] on p "Outbound" at bounding box center [69, 176] width 88 height 18
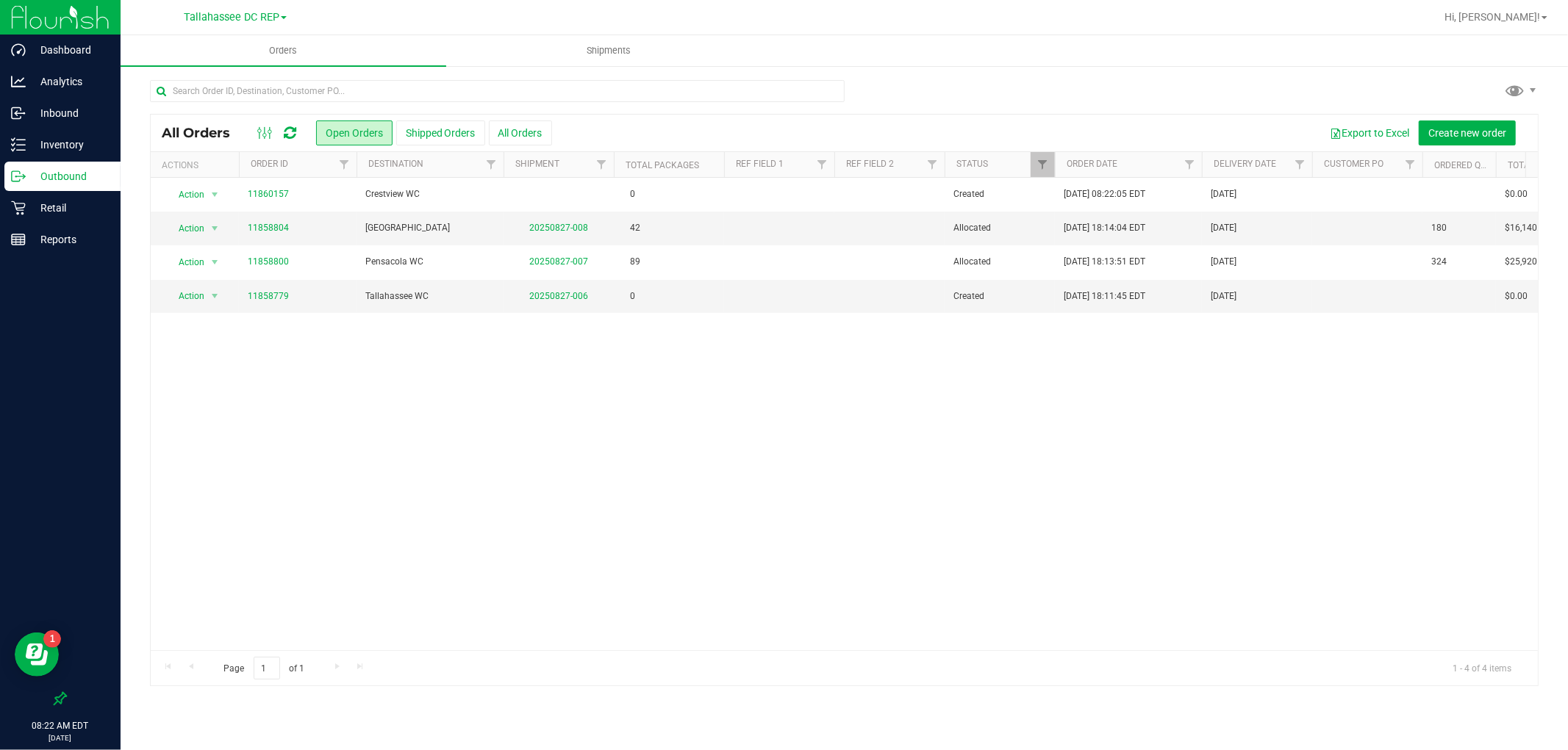
click at [1498, 119] on div "All Orders Open Orders Shipped Orders All Orders Export to Excel Create new ord…" at bounding box center [844, 133] width 1387 height 37
click at [1496, 123] on button "Create new order" at bounding box center [1466, 133] width 97 height 25
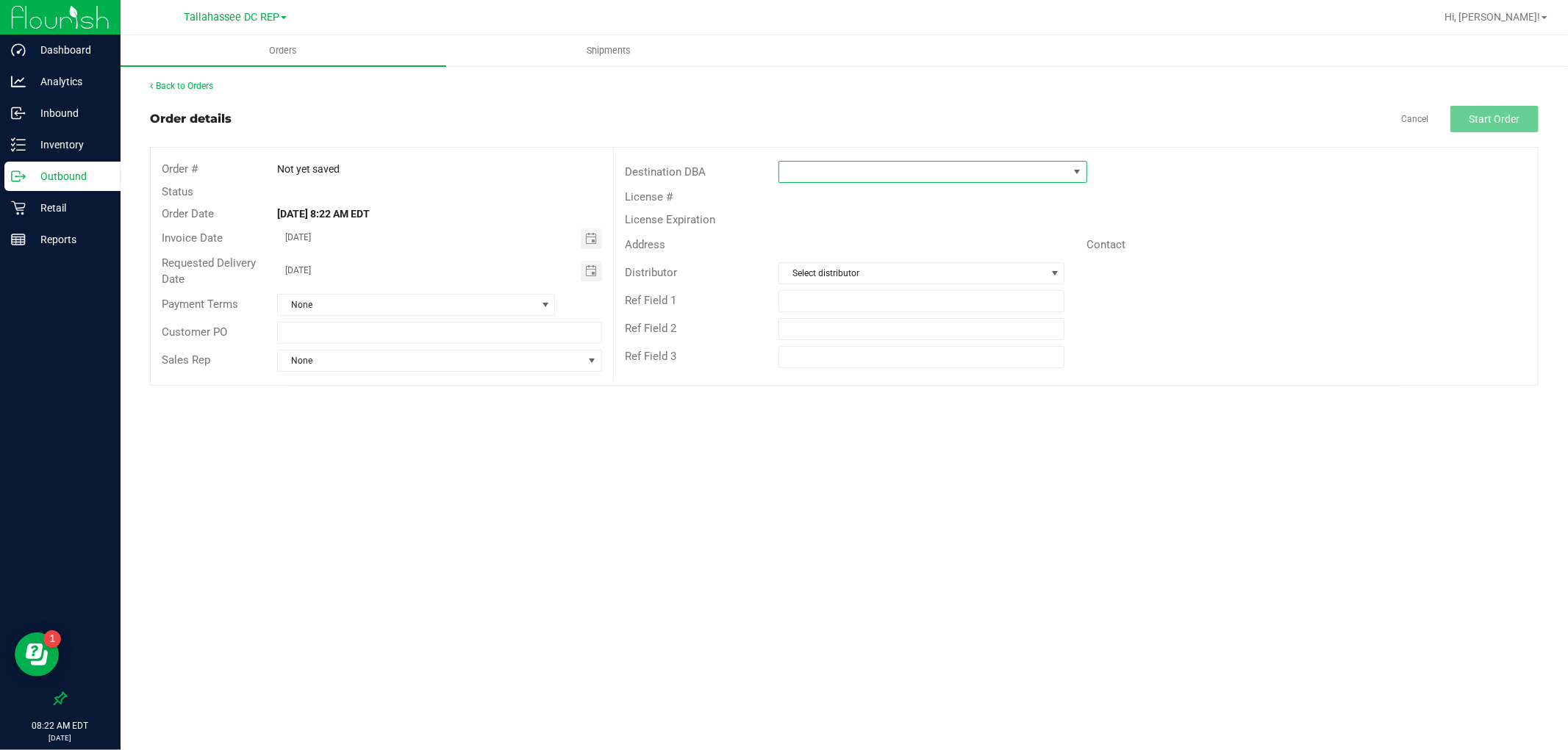
click at [979, 164] on span at bounding box center [923, 171] width 289 height 21
type input "ft"
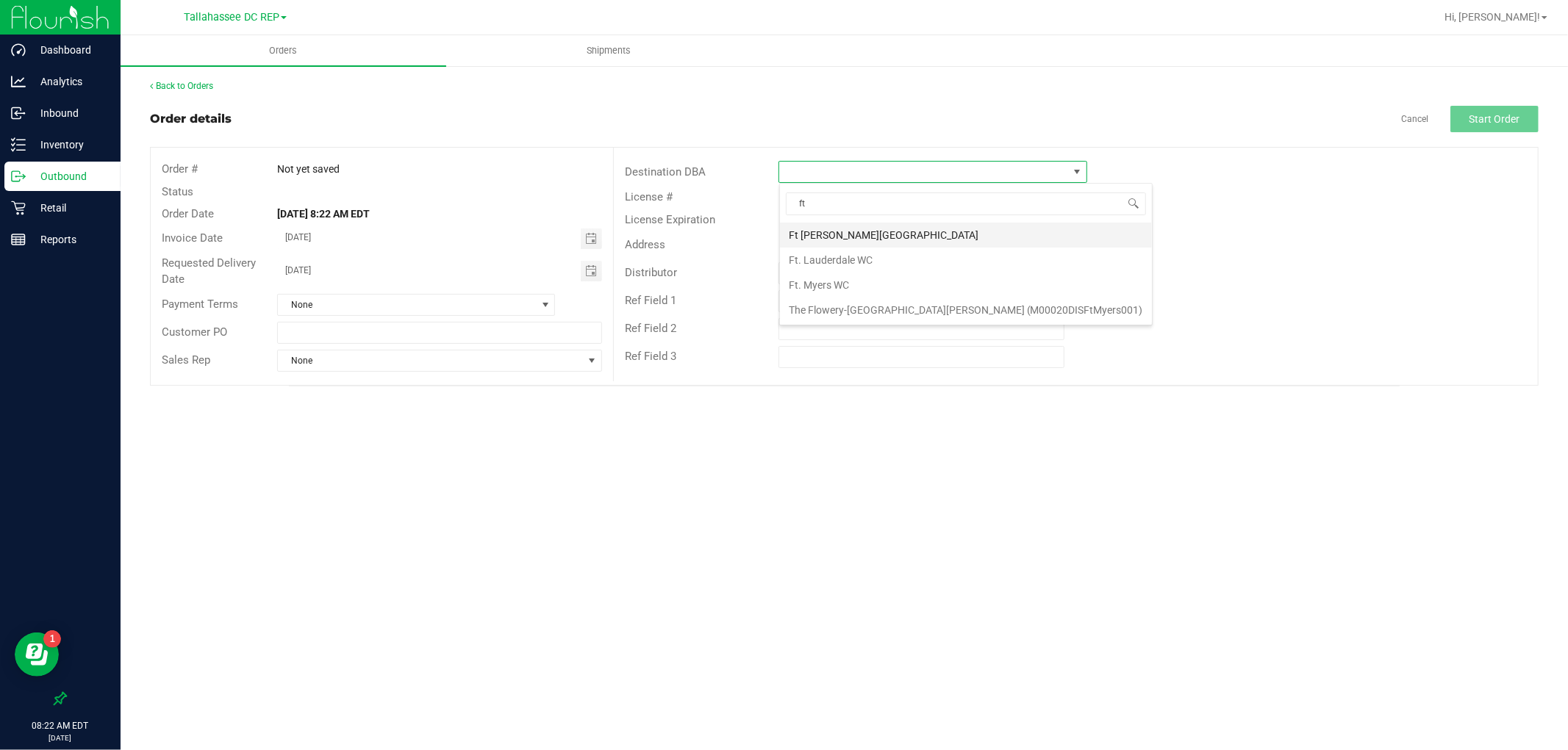
click at [863, 238] on li "Ft [PERSON_NAME][GEOGRAPHIC_DATA]" at bounding box center [965, 236] width 372 height 25
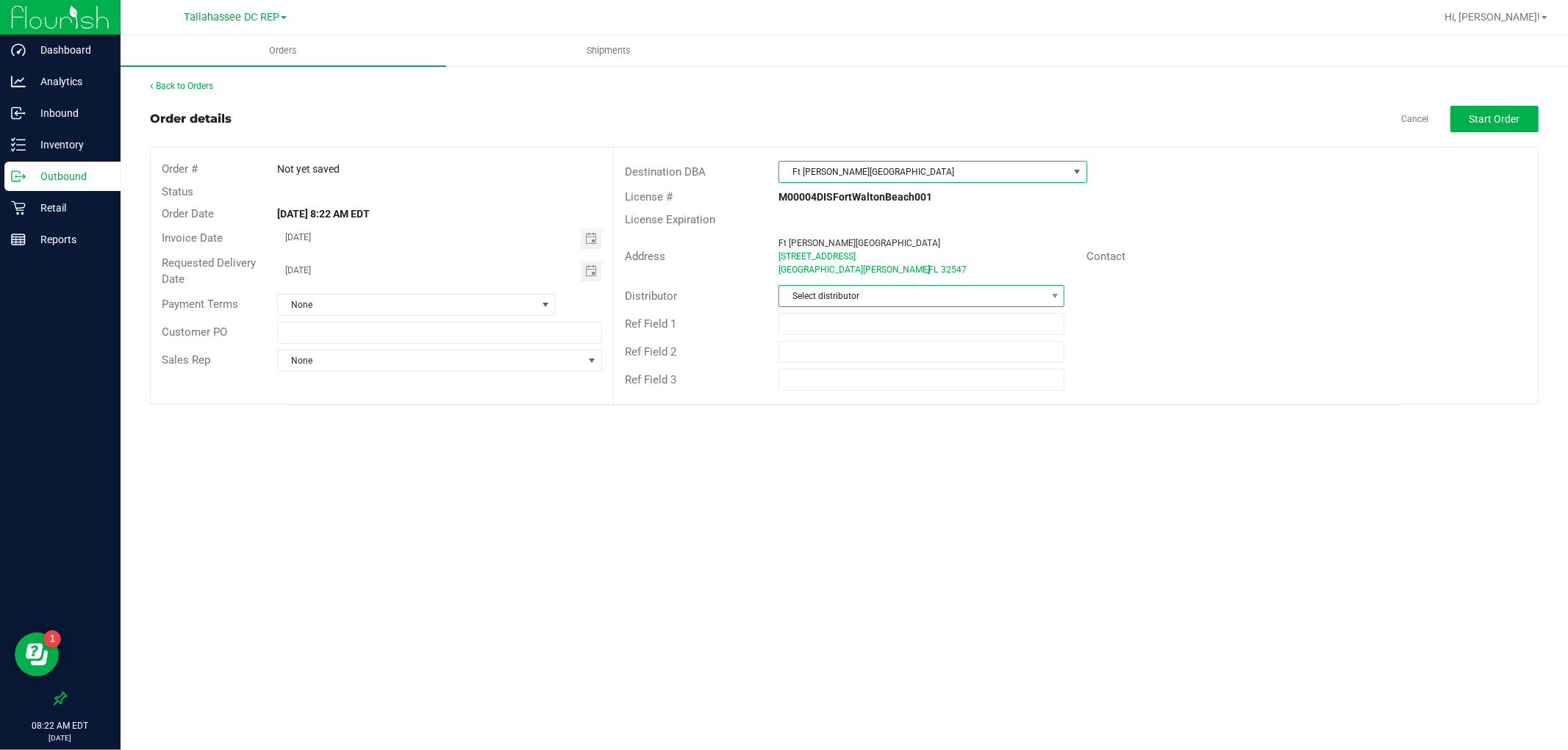
click at [858, 301] on span "Select distributor" at bounding box center [913, 295] width 266 height 21
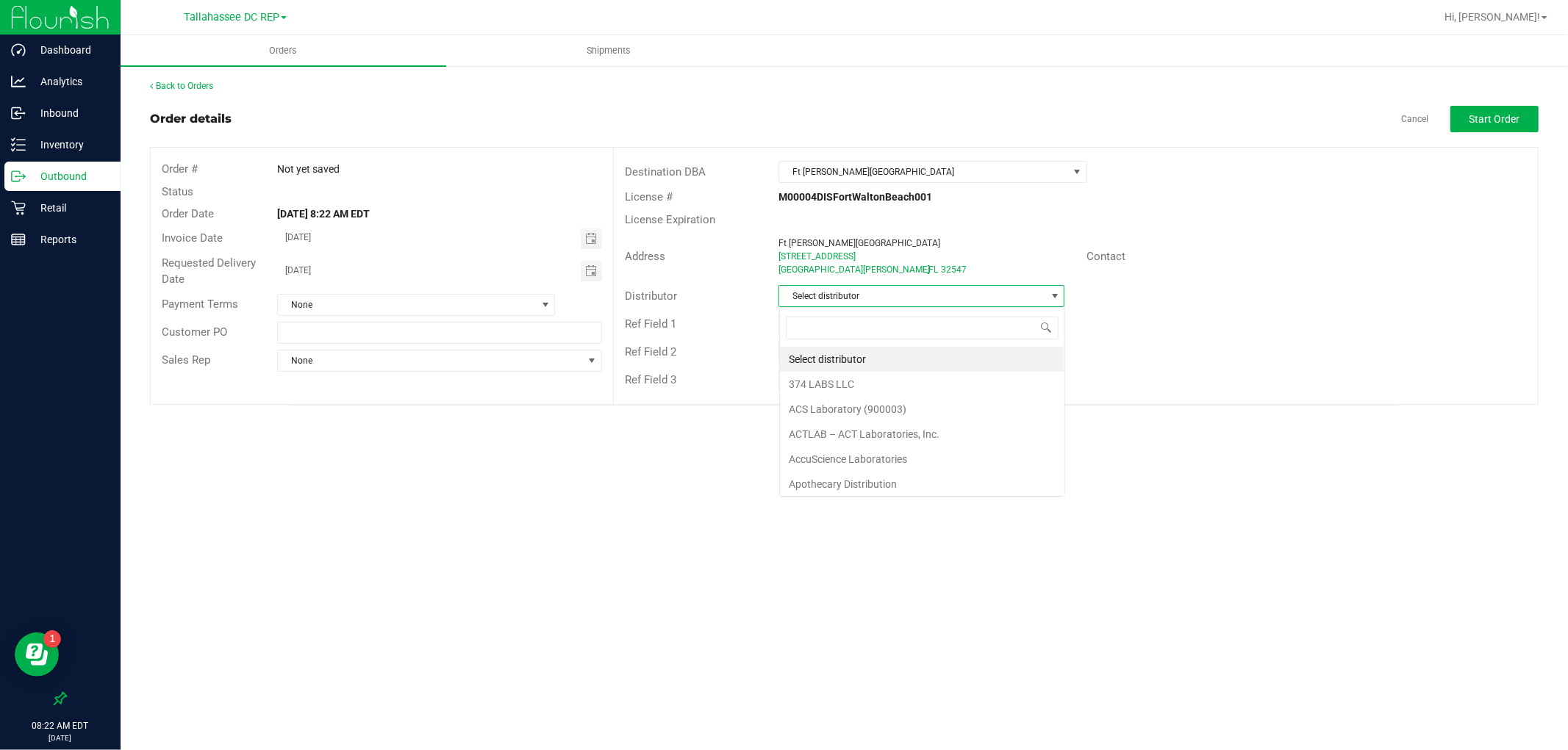
scroll to position [22, 286]
type input "tal"
click at [844, 353] on li "Tallahassee DC REP" at bounding box center [921, 360] width 285 height 25
click at [1468, 120] on button "Start Order" at bounding box center [1495, 118] width 88 height 26
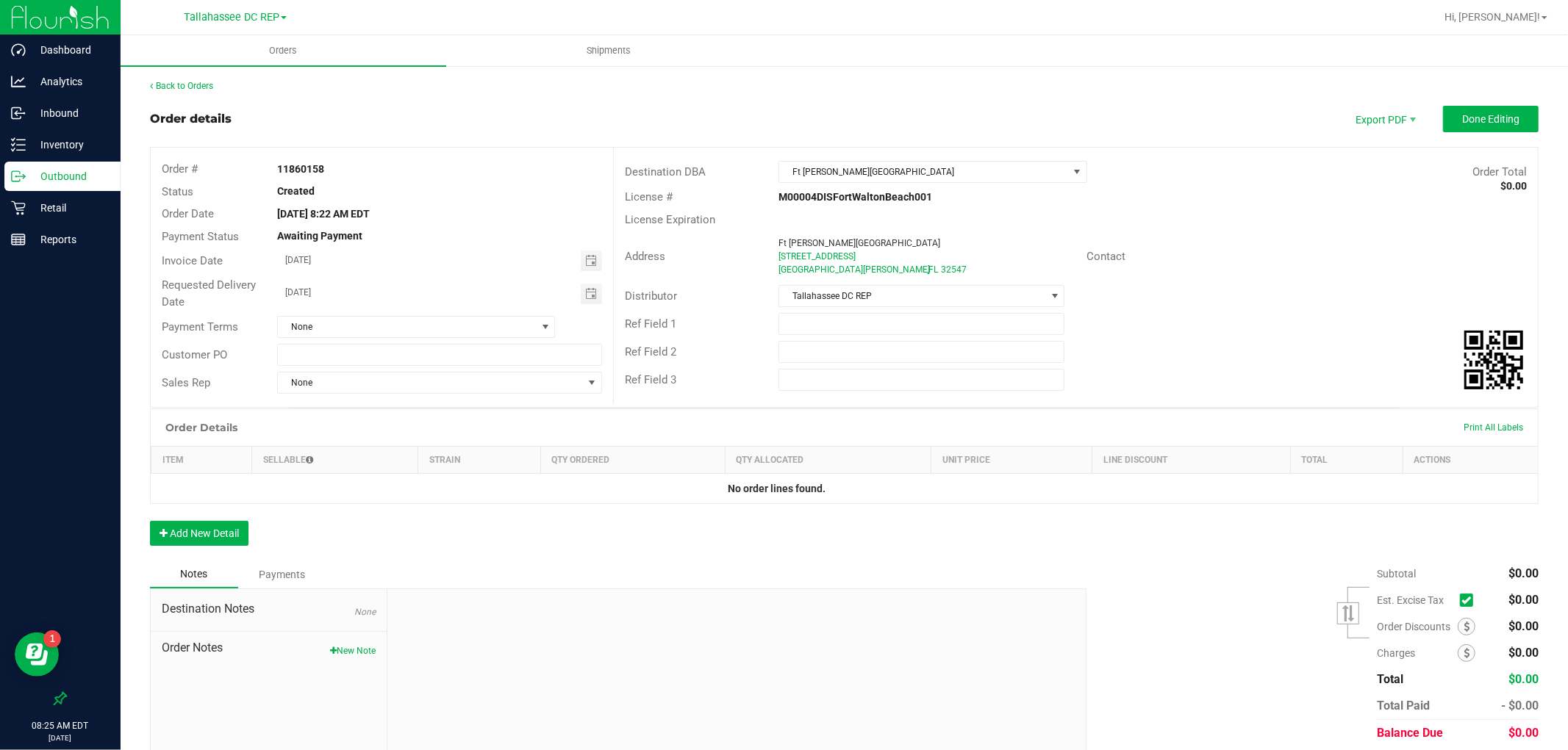
click at [82, 173] on p "Outbound" at bounding box center [69, 176] width 88 height 18
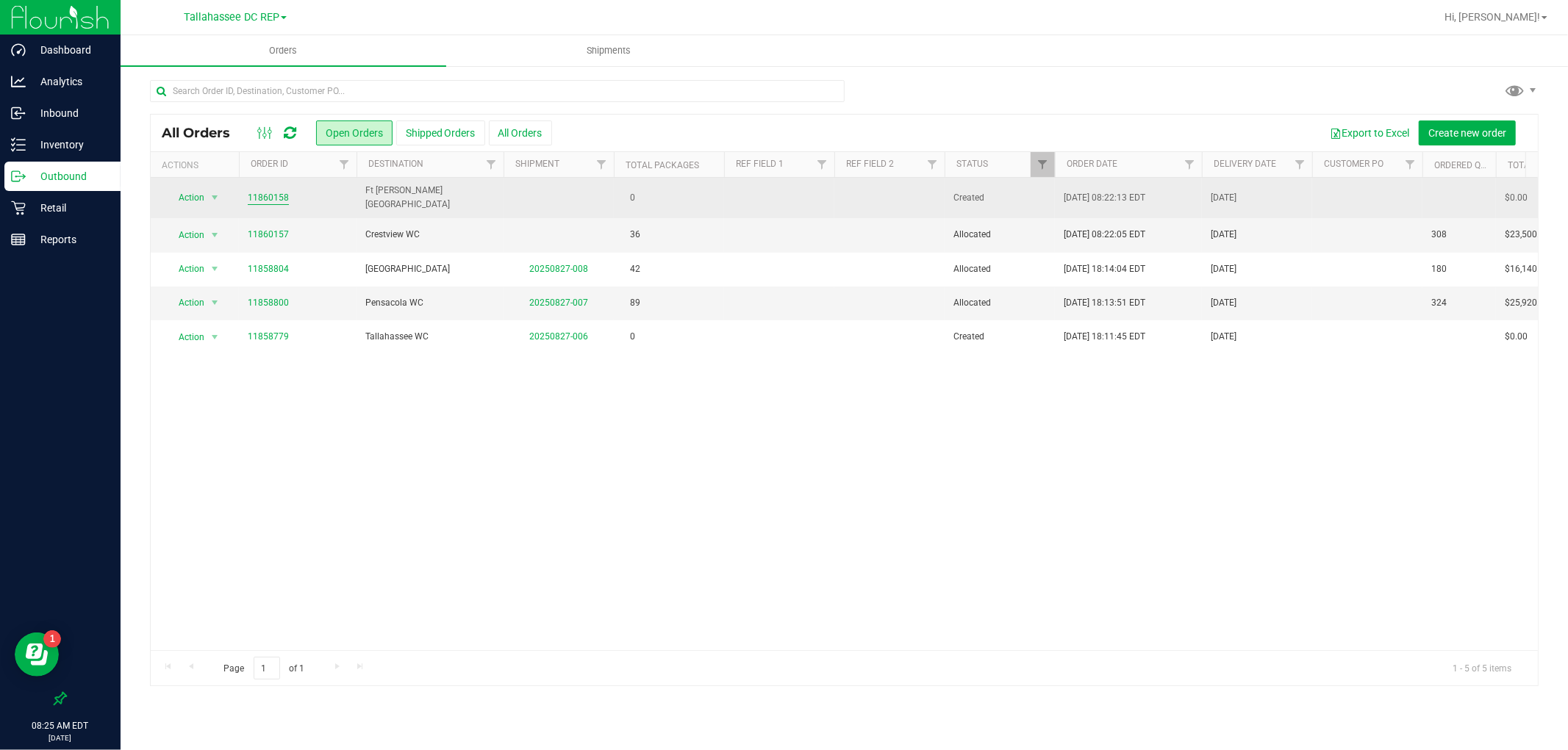
click at [280, 194] on link "11860158" at bounding box center [268, 198] width 41 height 14
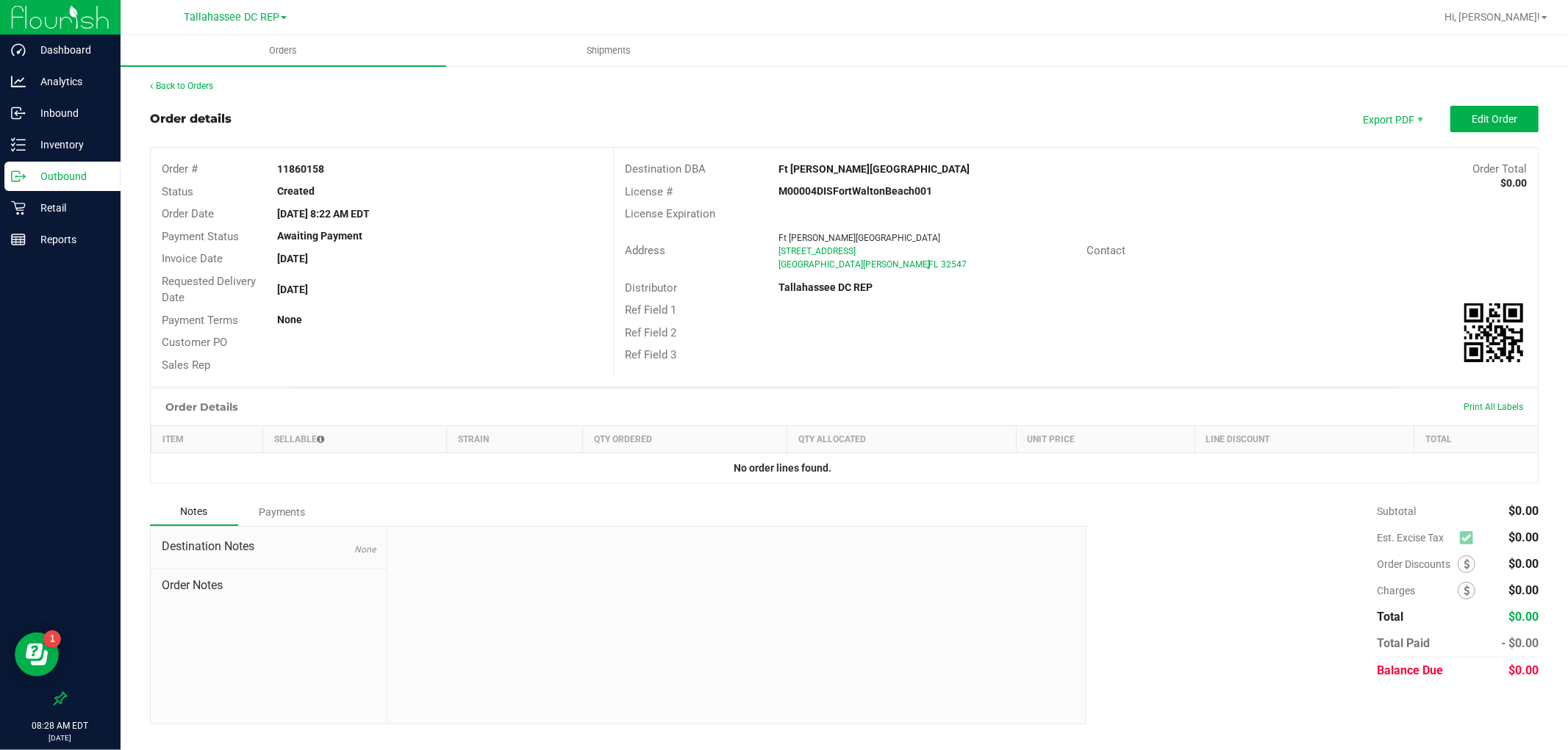
click at [83, 179] on p "Outbound" at bounding box center [69, 176] width 88 height 18
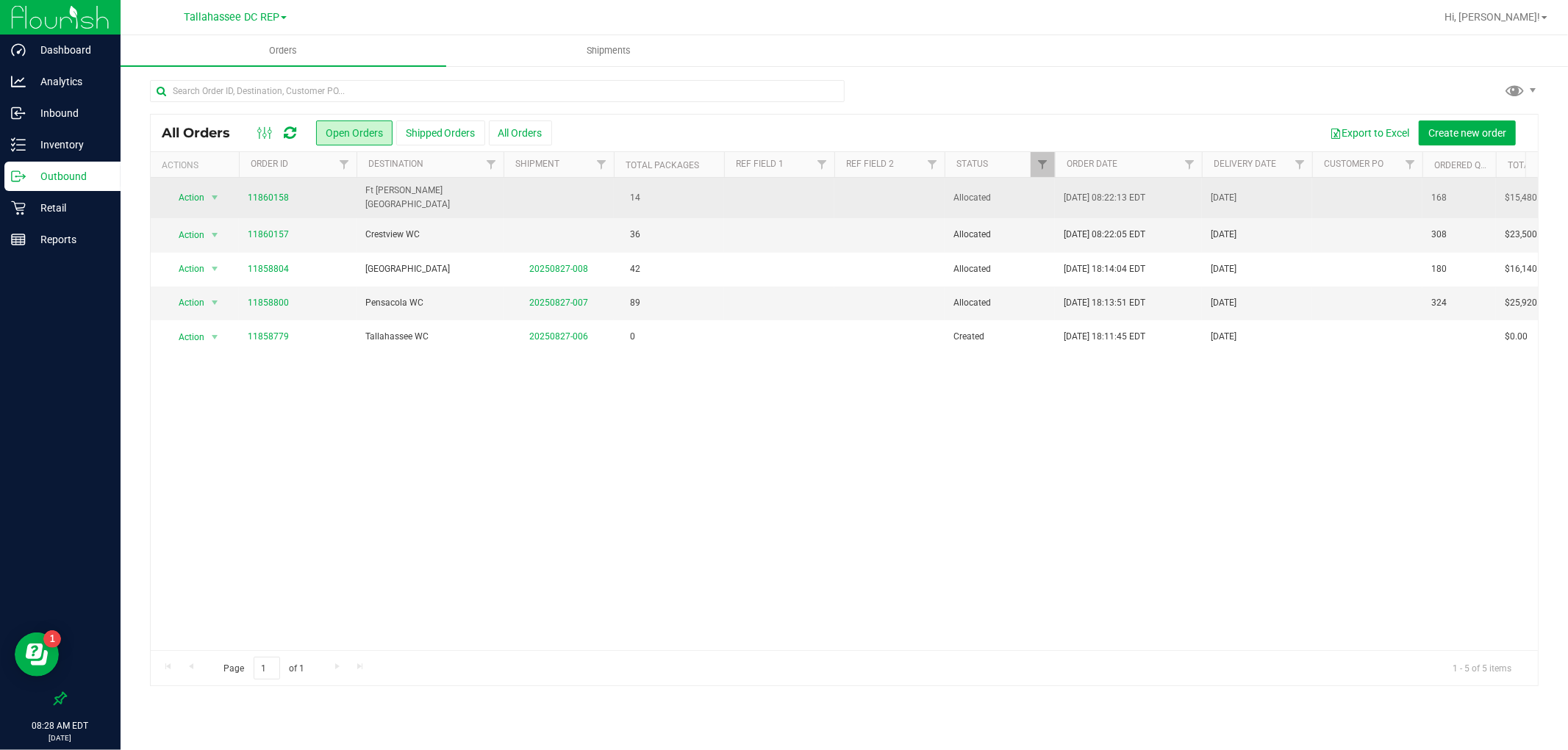
click at [442, 204] on td "Ft [PERSON_NAME][GEOGRAPHIC_DATA]" at bounding box center [429, 198] width 147 height 40
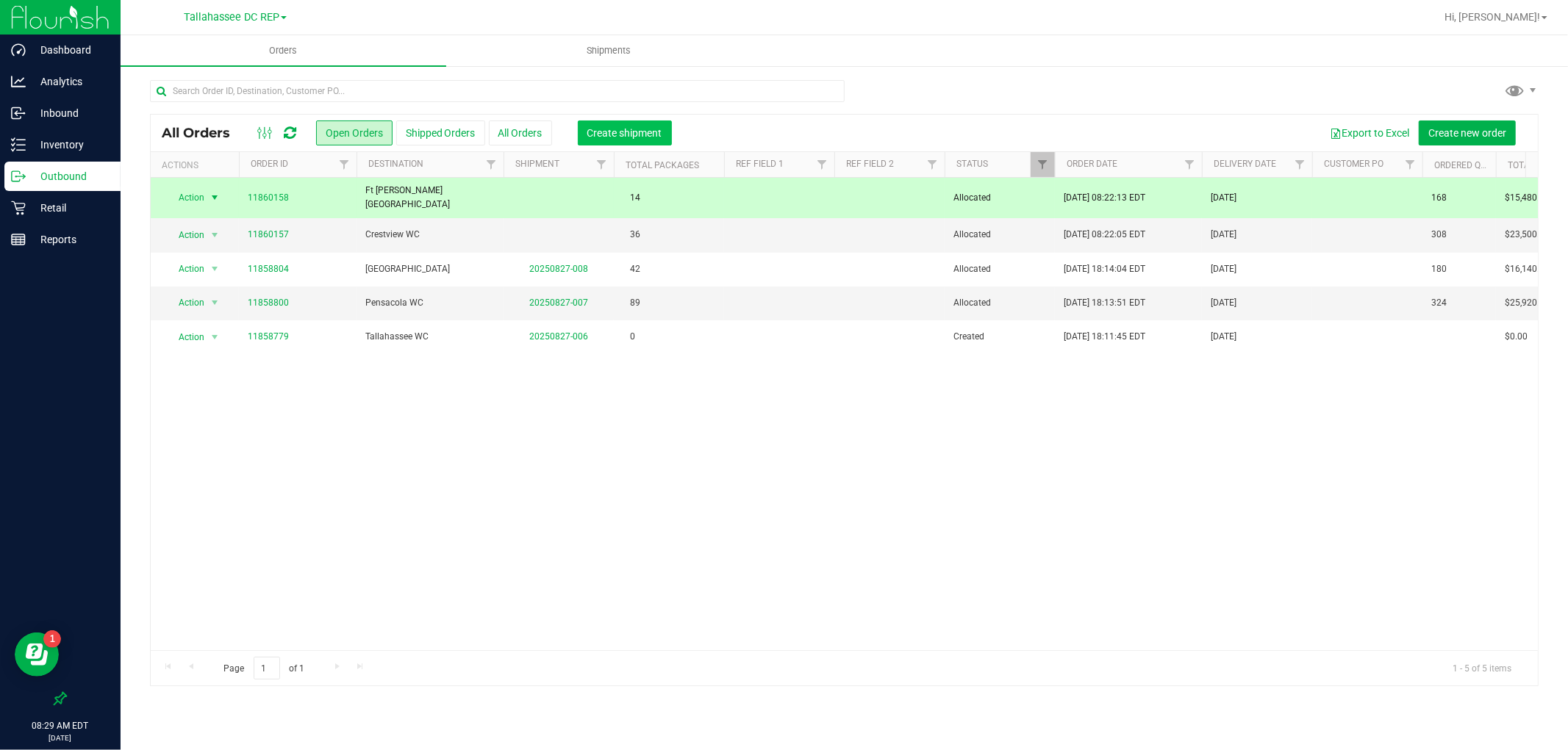
click at [658, 123] on button "Create shipment" at bounding box center [625, 133] width 94 height 25
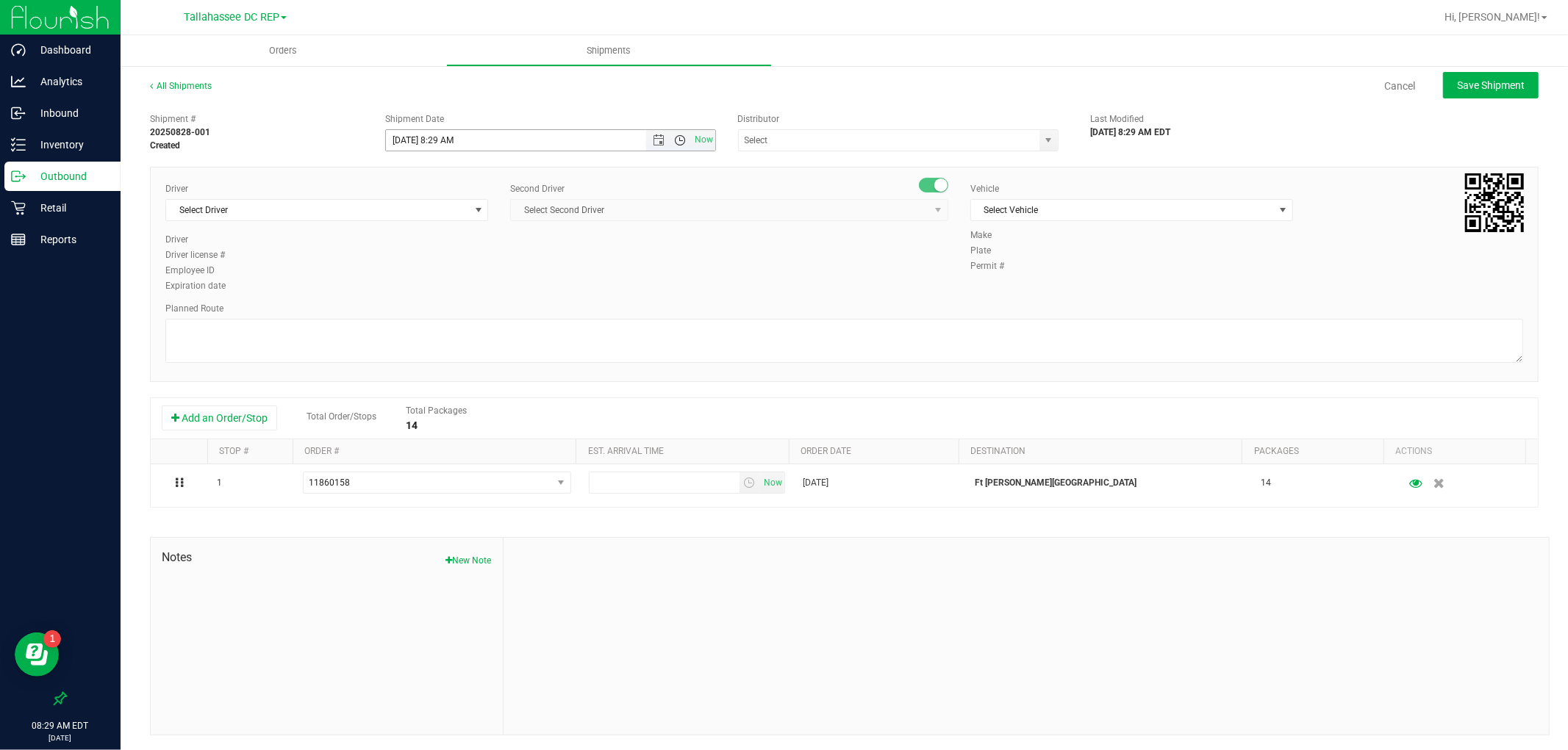
click at [675, 141] on span "Open the time view" at bounding box center [681, 141] width 12 height 12
click at [434, 262] on li "9:00 AM" at bounding box center [545, 260] width 324 height 20
type input "[DATE] 9:00 AM"
click at [780, 150] on input "text" at bounding box center [884, 140] width 291 height 21
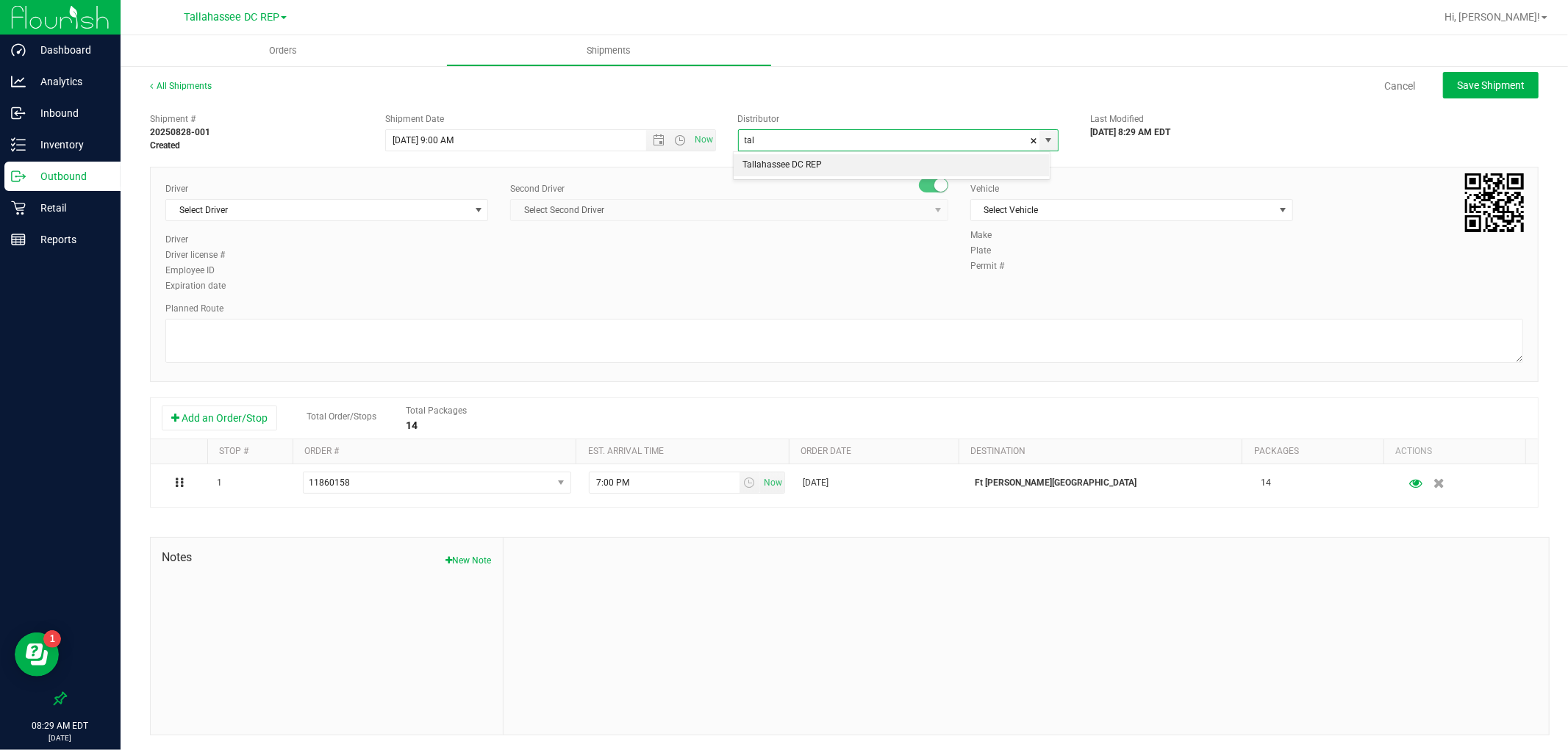
click at [794, 160] on li "Tallahassee DC REP" at bounding box center [891, 165] width 316 height 22
type input "Tallahassee DC REP"
click at [296, 210] on span "Select Driver" at bounding box center [318, 209] width 303 height 21
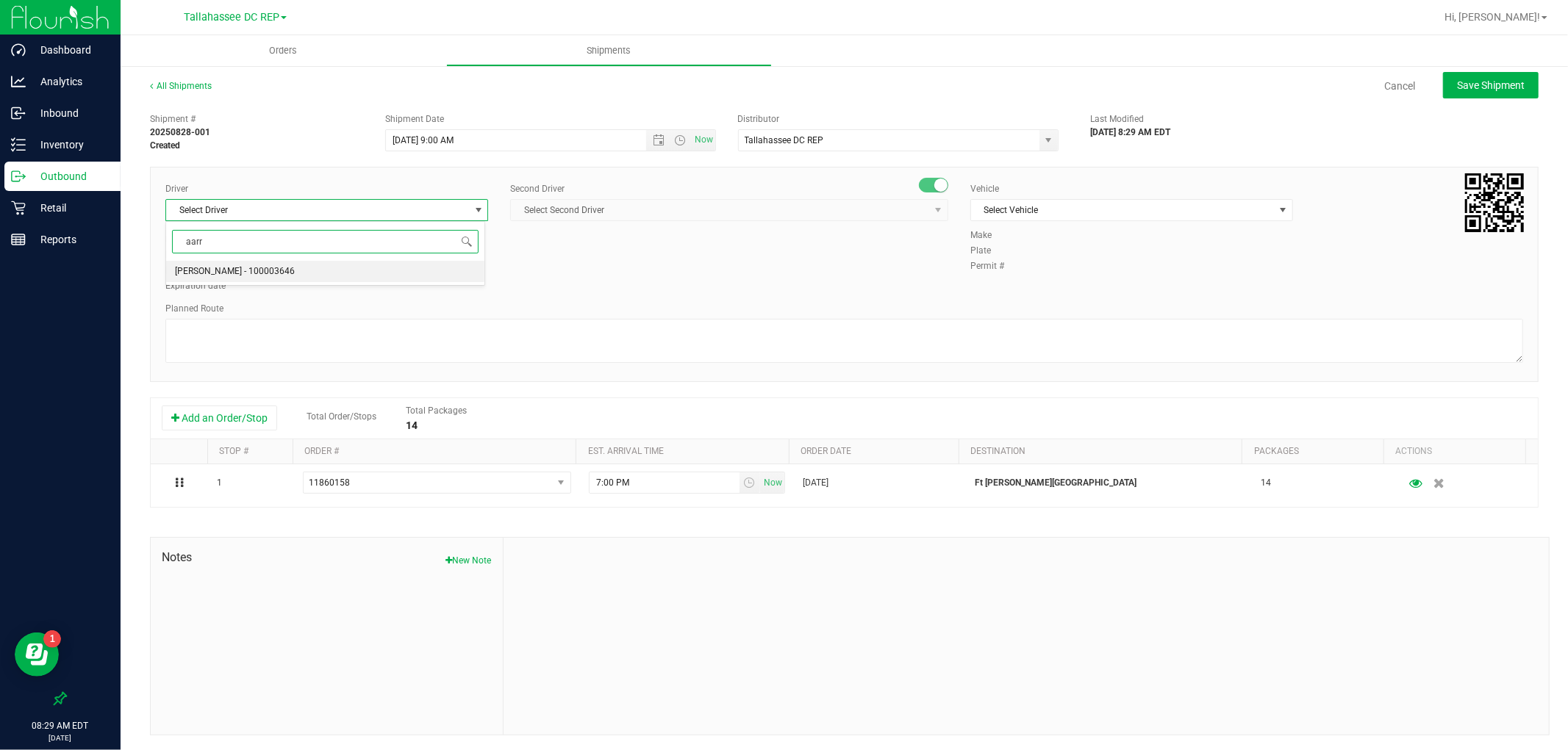
click at [256, 274] on span "[PERSON_NAME] - 100003646" at bounding box center [235, 272] width 120 height 20
type input "aarr"
click at [694, 214] on span "Select Second Driver" at bounding box center [720, 209] width 419 height 21
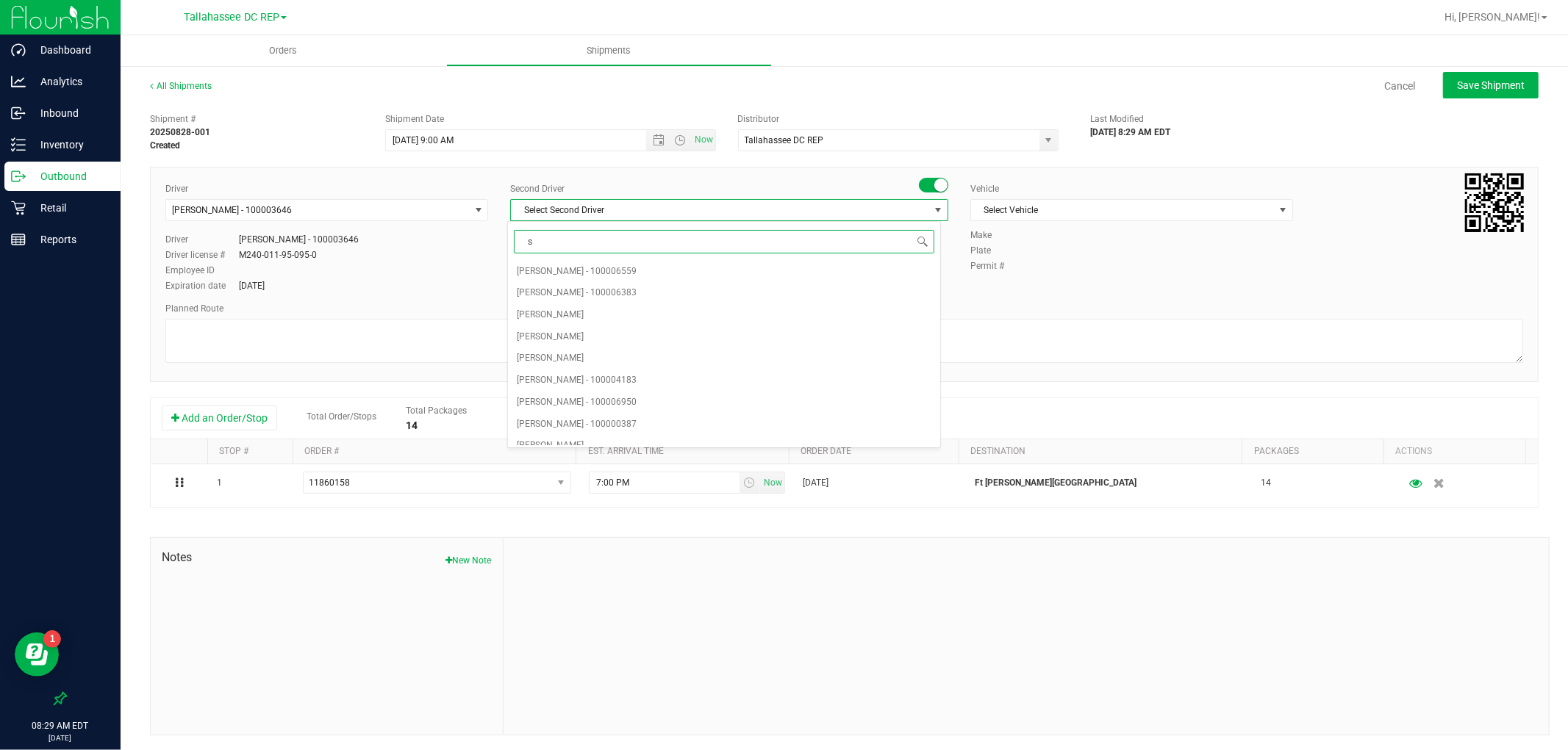
type input "sp"
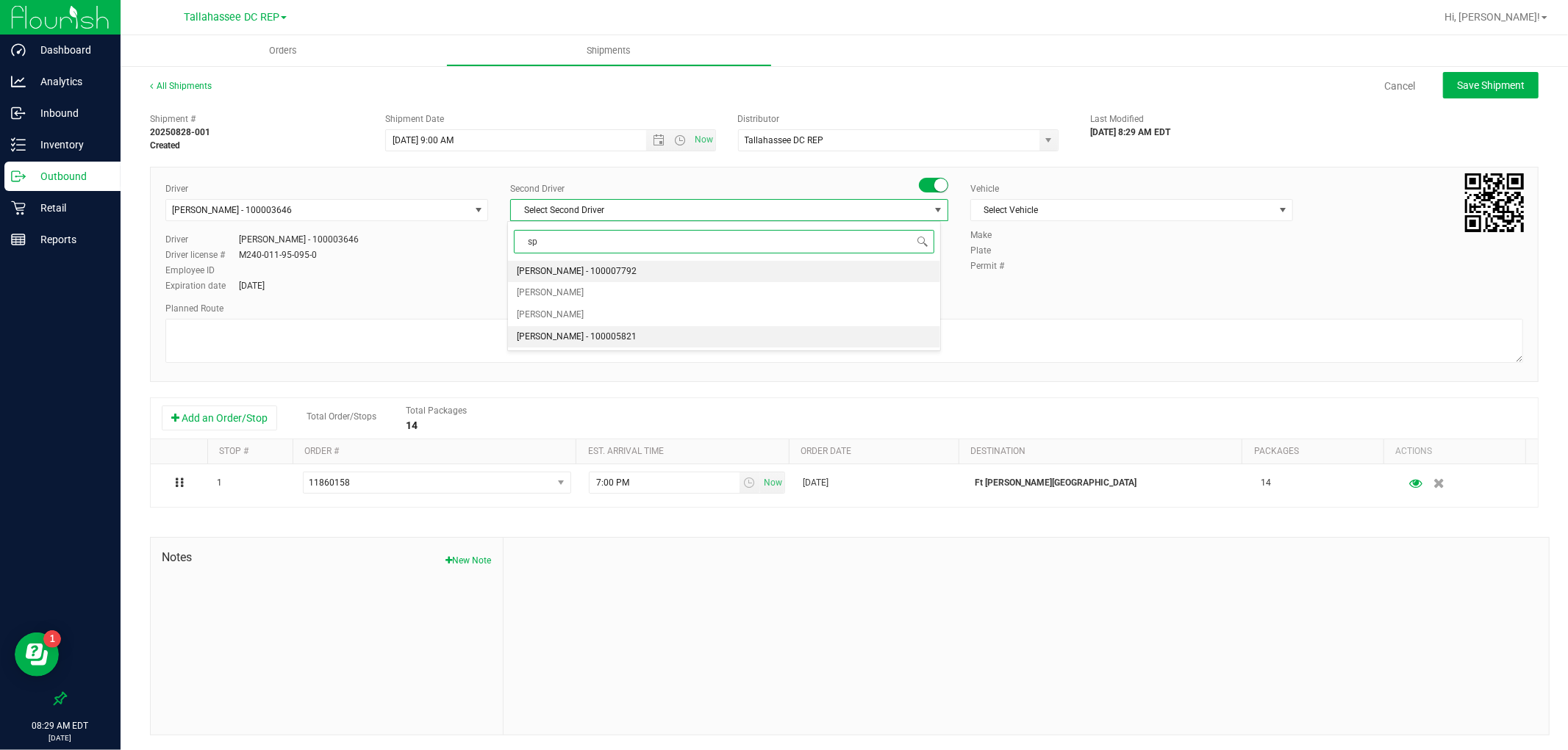
click at [586, 331] on span "[PERSON_NAME] - 100005821" at bounding box center [576, 337] width 120 height 20
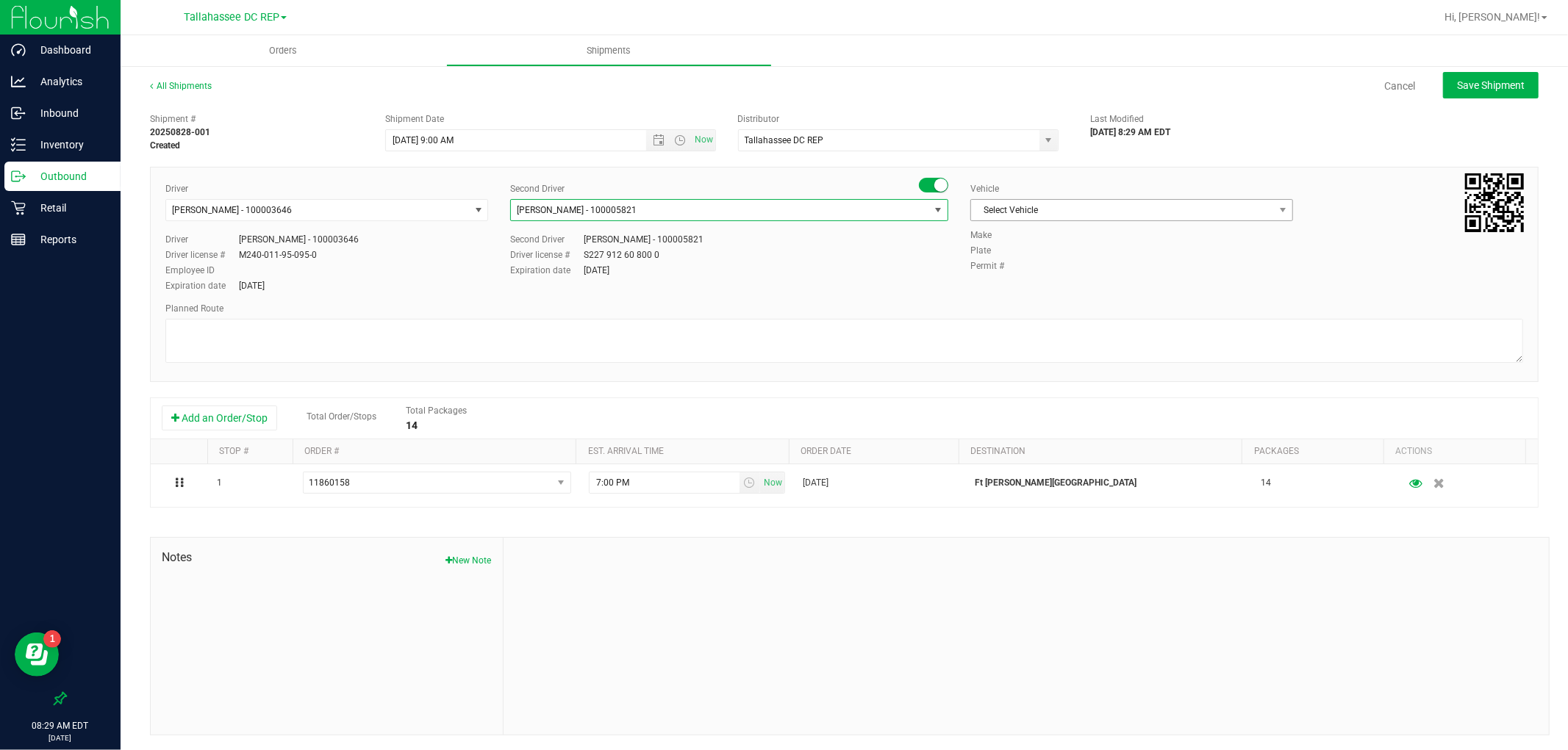
click at [1058, 208] on span "Select Vehicle" at bounding box center [1123, 209] width 303 height 21
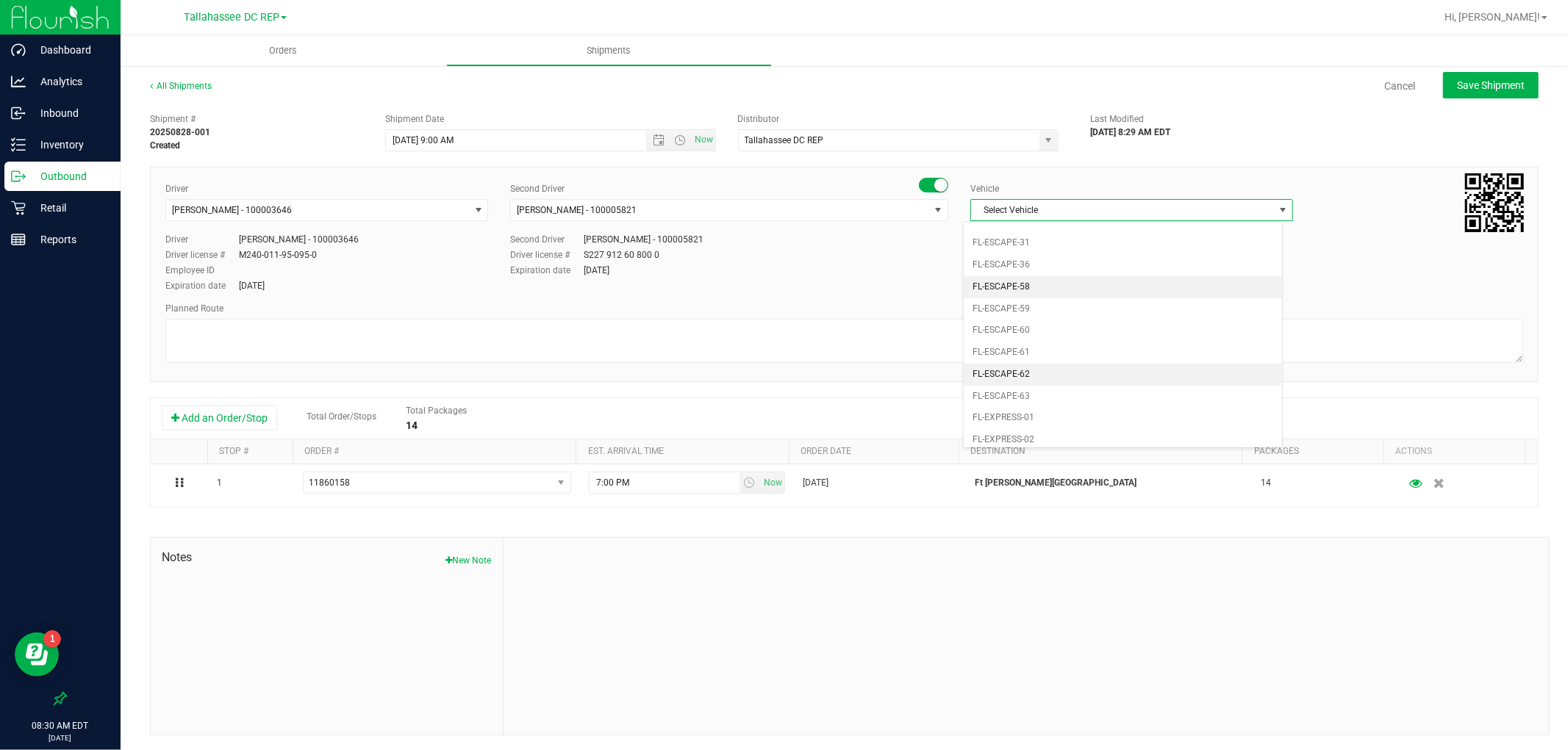
scroll to position [179, 0]
click at [1053, 413] on li "FL-EXPRESS-02" at bounding box center [1122, 406] width 318 height 22
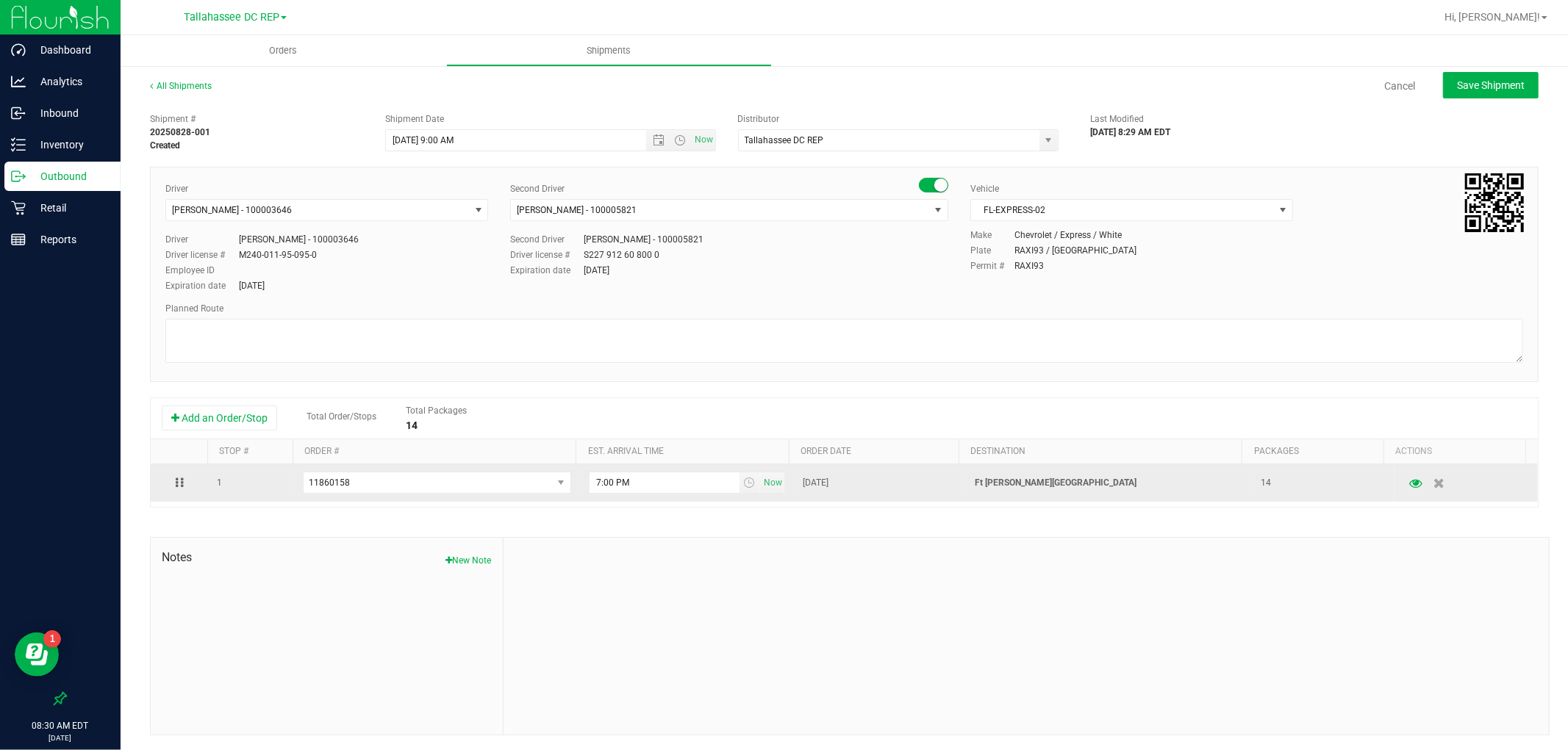
click at [997, 493] on td "Ft [PERSON_NAME][GEOGRAPHIC_DATA]" at bounding box center [1109, 483] width 286 height 37
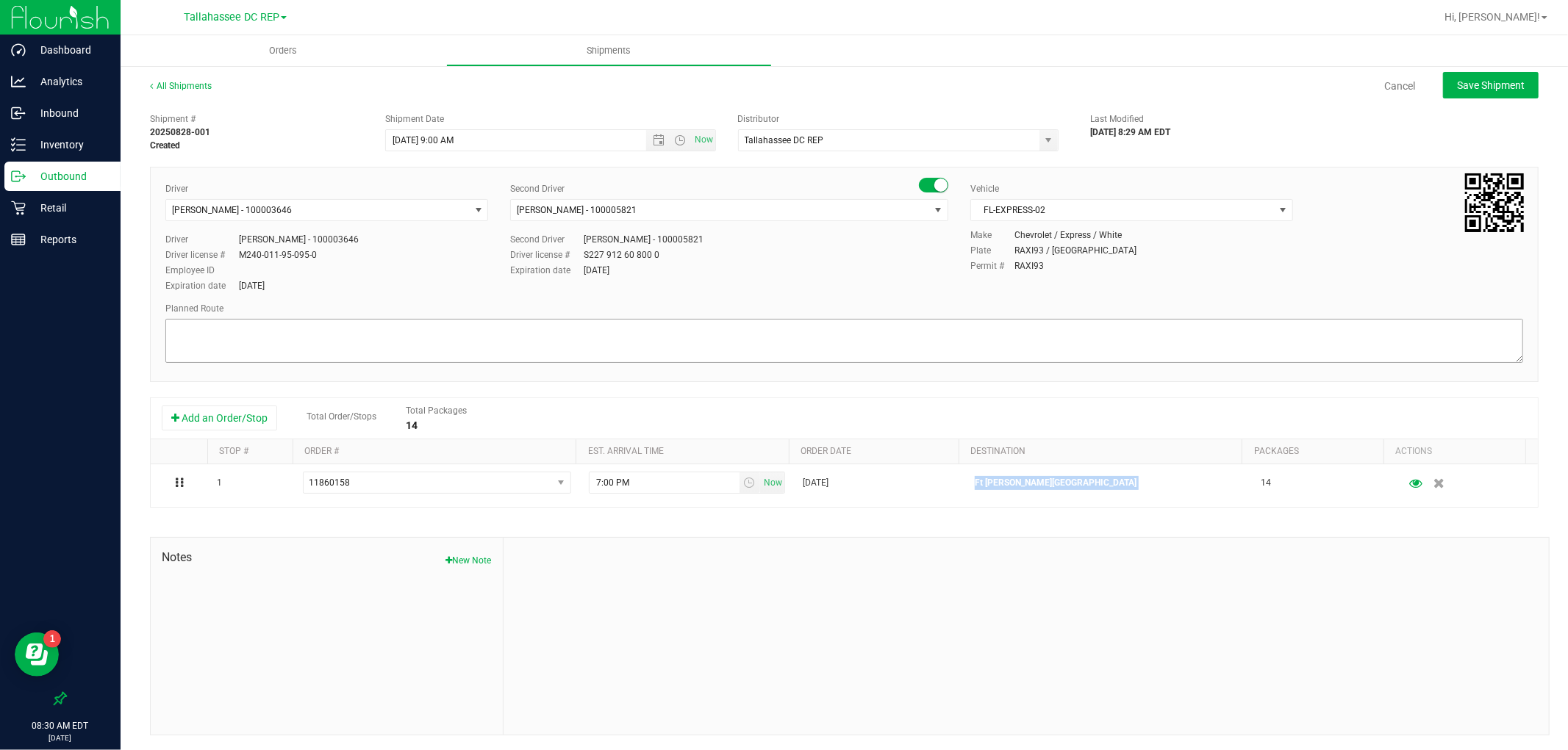
copy p "Ft [PERSON_NAME][GEOGRAPHIC_DATA]"
click at [307, 320] on textarea at bounding box center [844, 340] width 1358 height 44
paste textarea "Ft [PERSON_NAME][GEOGRAPHIC_DATA]"
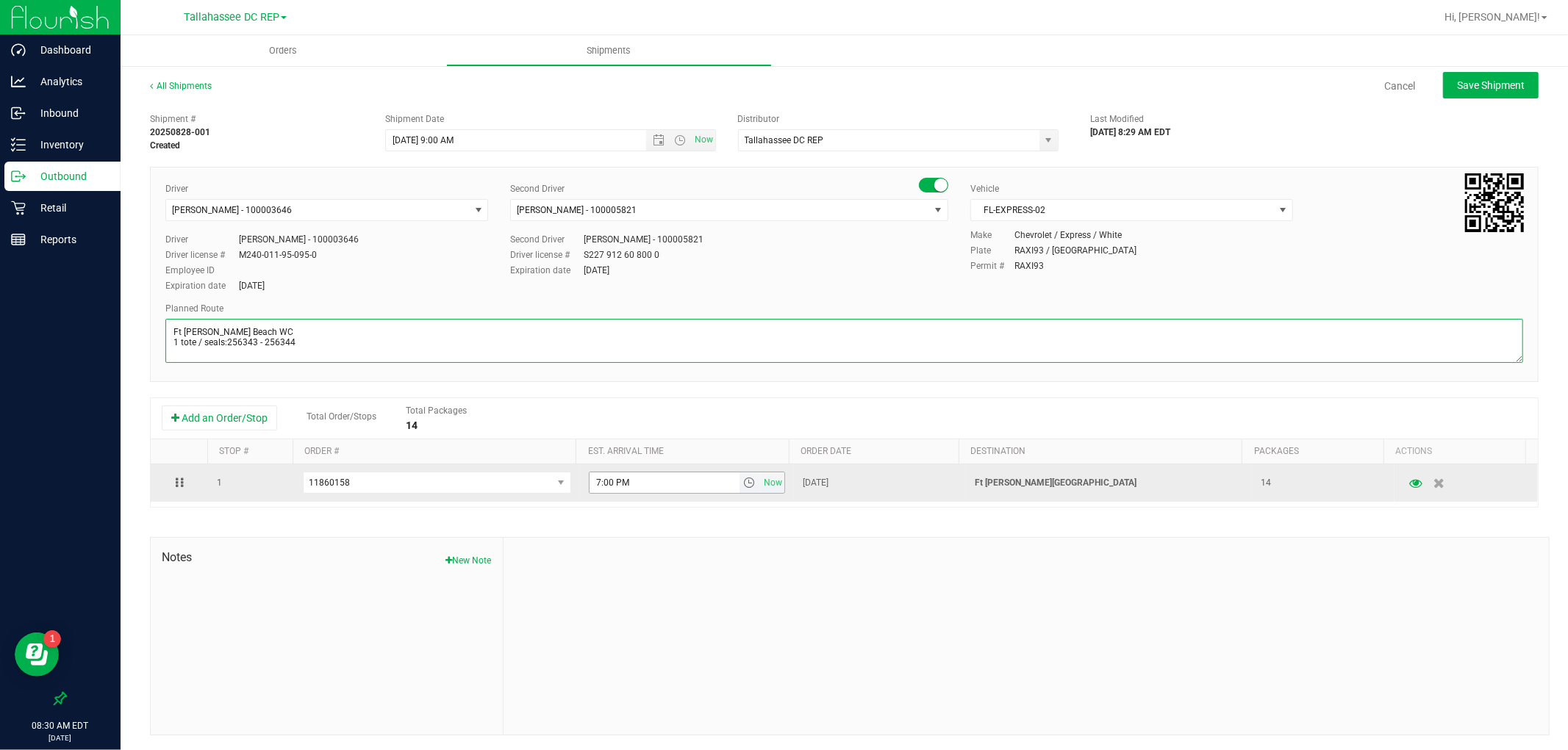
click at [743, 483] on span "select" at bounding box center [749, 483] width 12 height 12
type textarea "Ft Walton Beach WC 1 tote / seals:256343 - 256344"
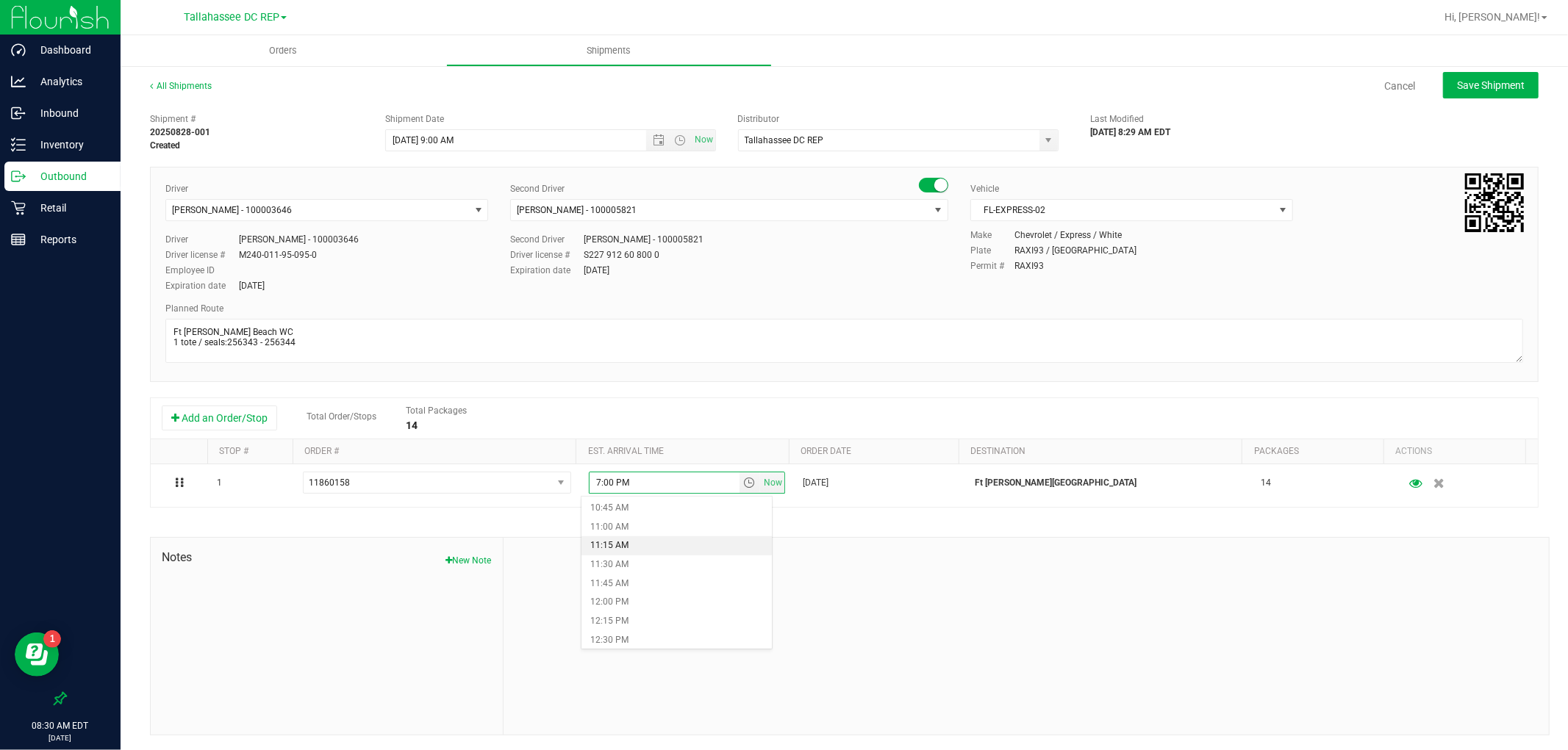
scroll to position [816, 0]
click at [646, 549] on li "11:15 AM" at bounding box center [676, 543] width 190 height 20
click at [1472, 108] on div "Shipment # 20250828-001 Created Shipment Date 8/28/2025 9:00 AM Now Distributor…" at bounding box center [844, 128] width 1411 height 46
click at [1472, 96] on button "Save Shipment" at bounding box center [1491, 85] width 96 height 26
type input "[DATE] 1:00 PM"
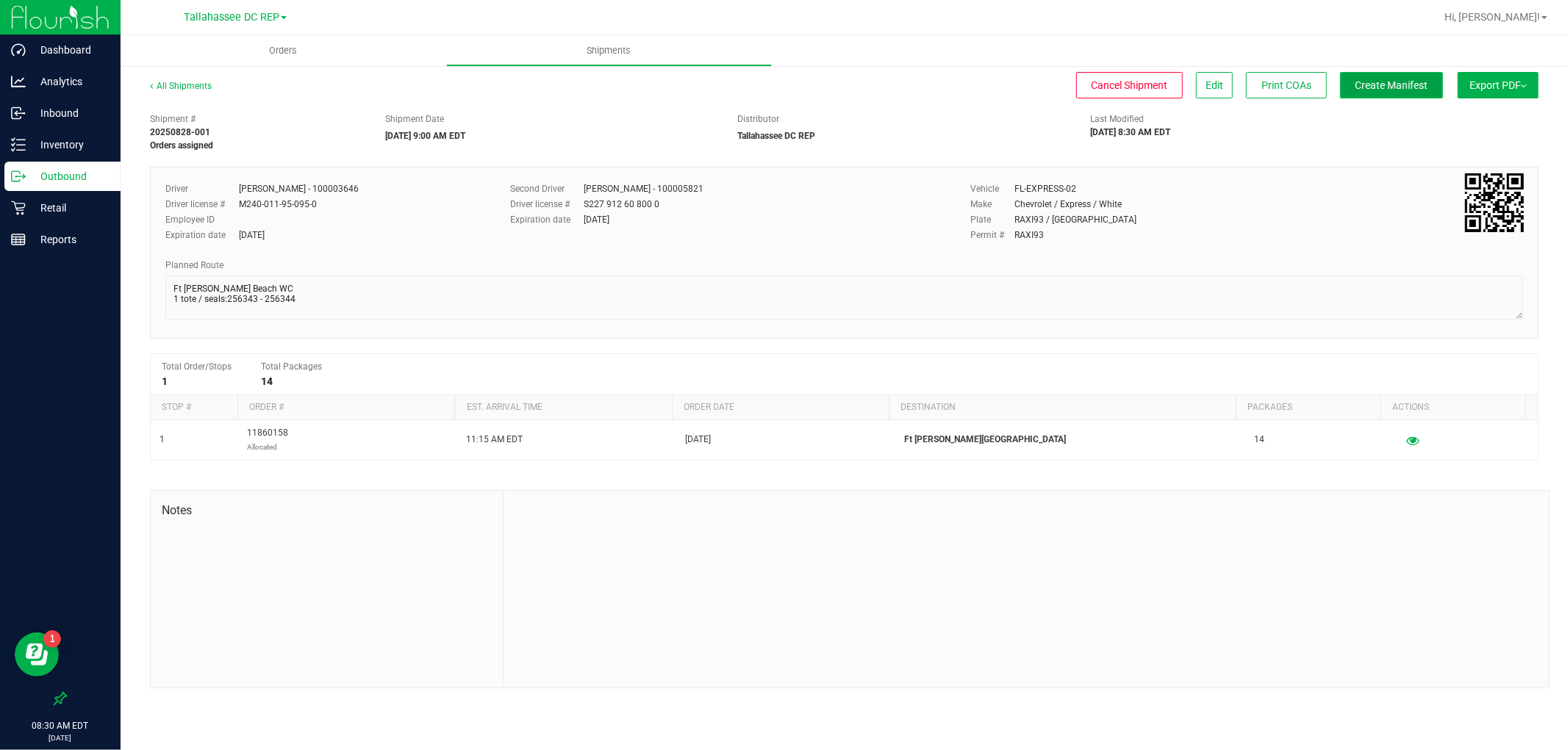
click at [1431, 84] on button "Create Manifest" at bounding box center [1391, 85] width 103 height 26
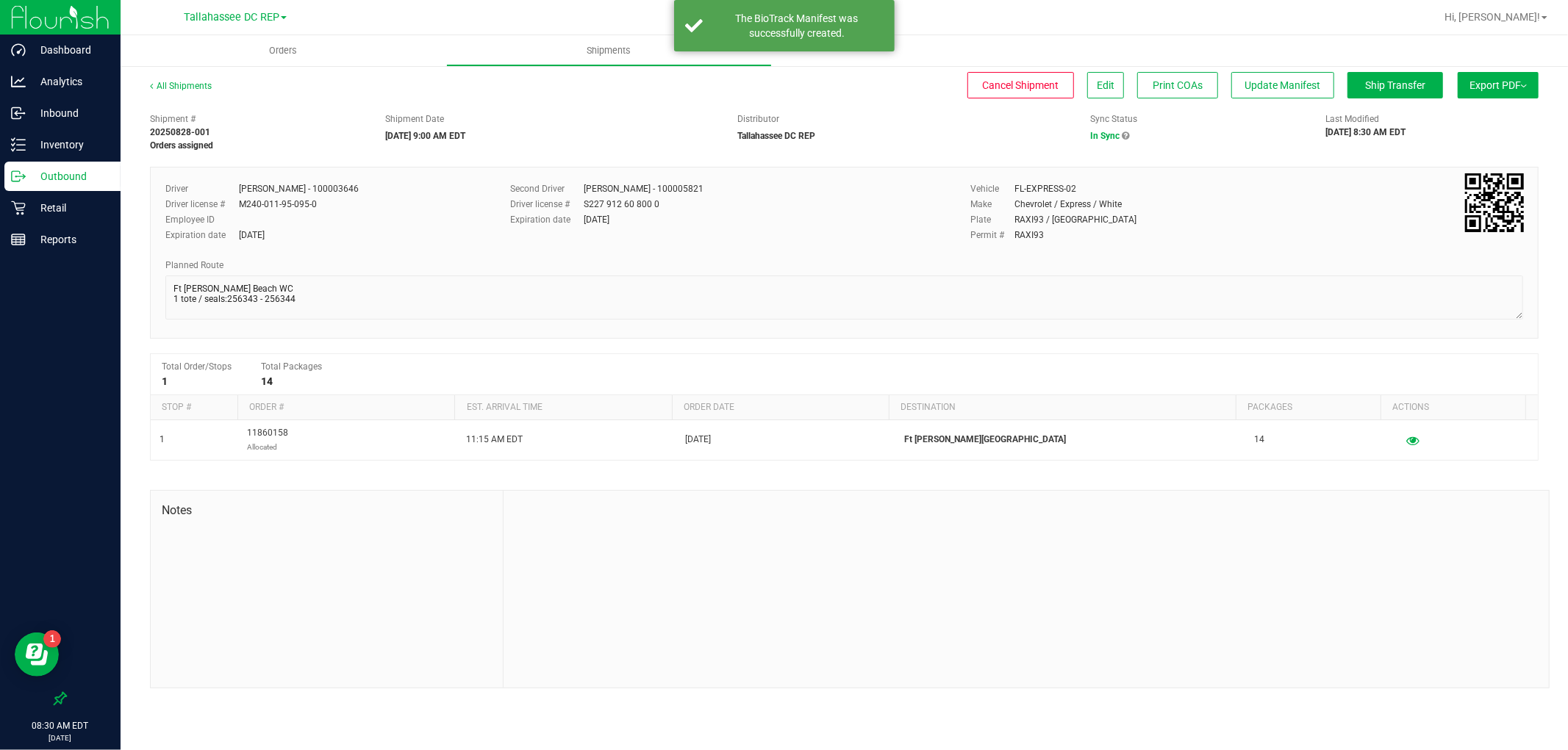
click at [1480, 86] on span "Export PDF" at bounding box center [1498, 85] width 58 height 12
click at [1478, 114] on span "Manifest by Package ID" at bounding box center [1476, 117] width 93 height 11
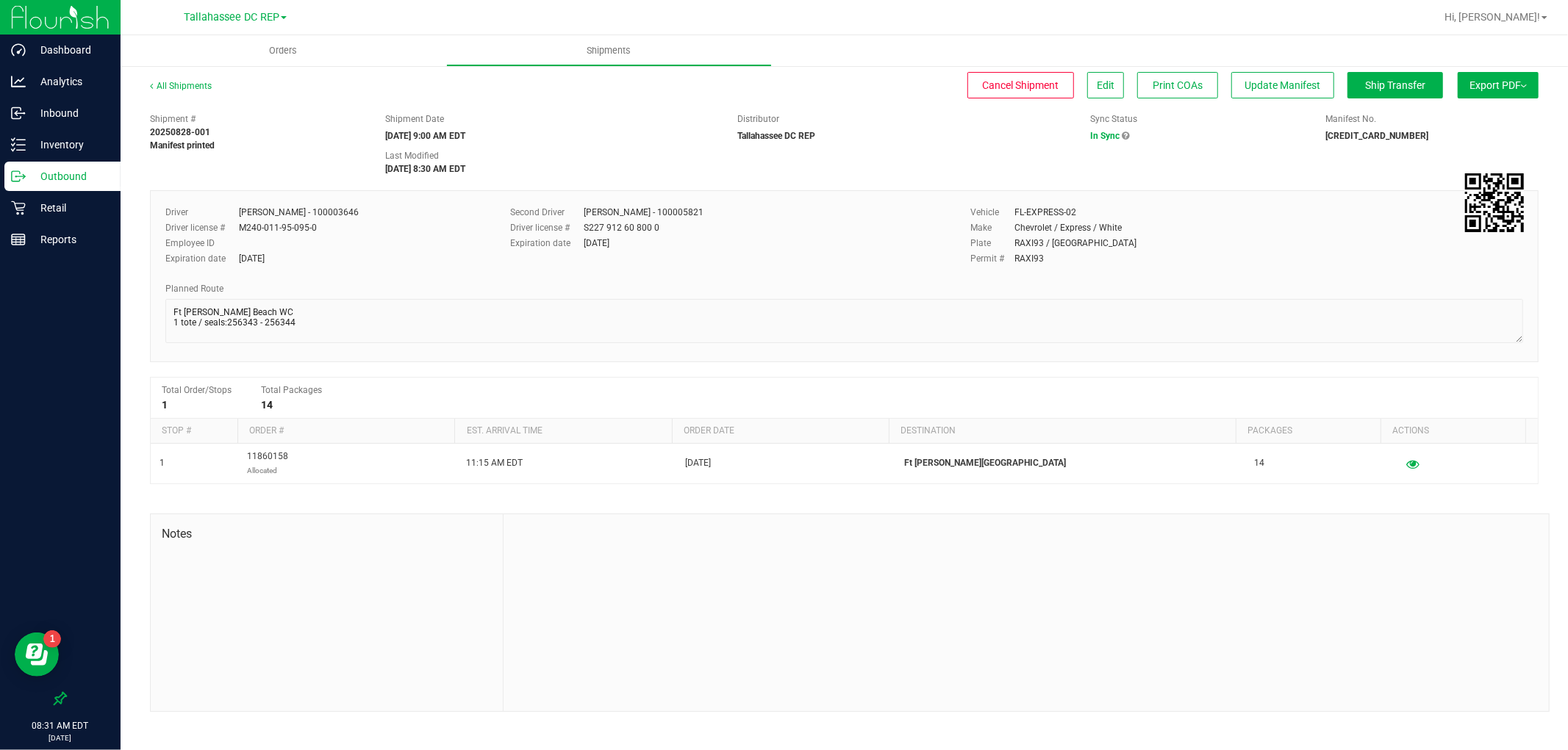
click at [93, 176] on p "Outbound" at bounding box center [69, 176] width 88 height 18
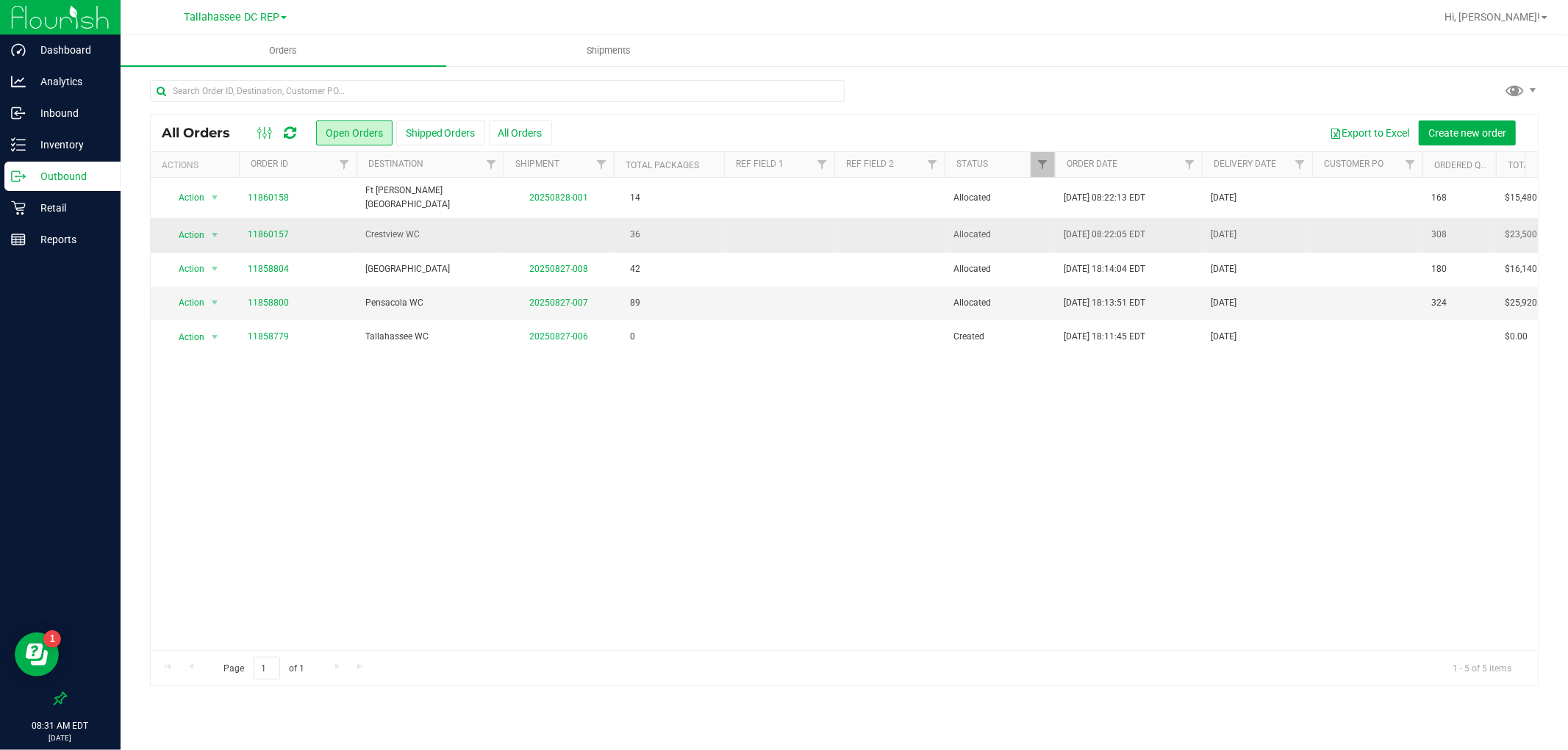
click at [530, 241] on td at bounding box center [559, 235] width 111 height 34
click at [409, 238] on td "Crestview WC" at bounding box center [429, 235] width 147 height 34
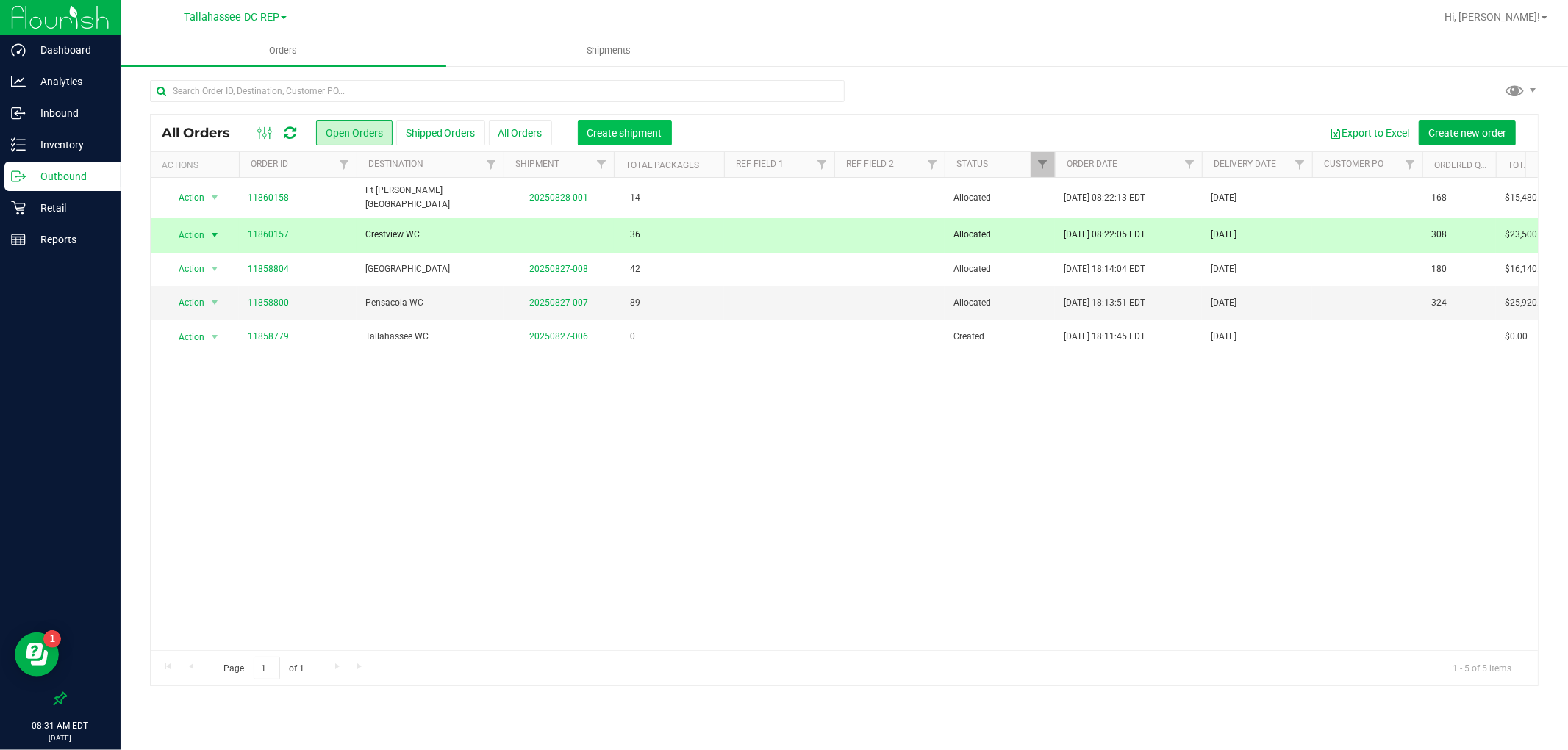
click at [606, 127] on span "Create shipment" at bounding box center [624, 133] width 75 height 12
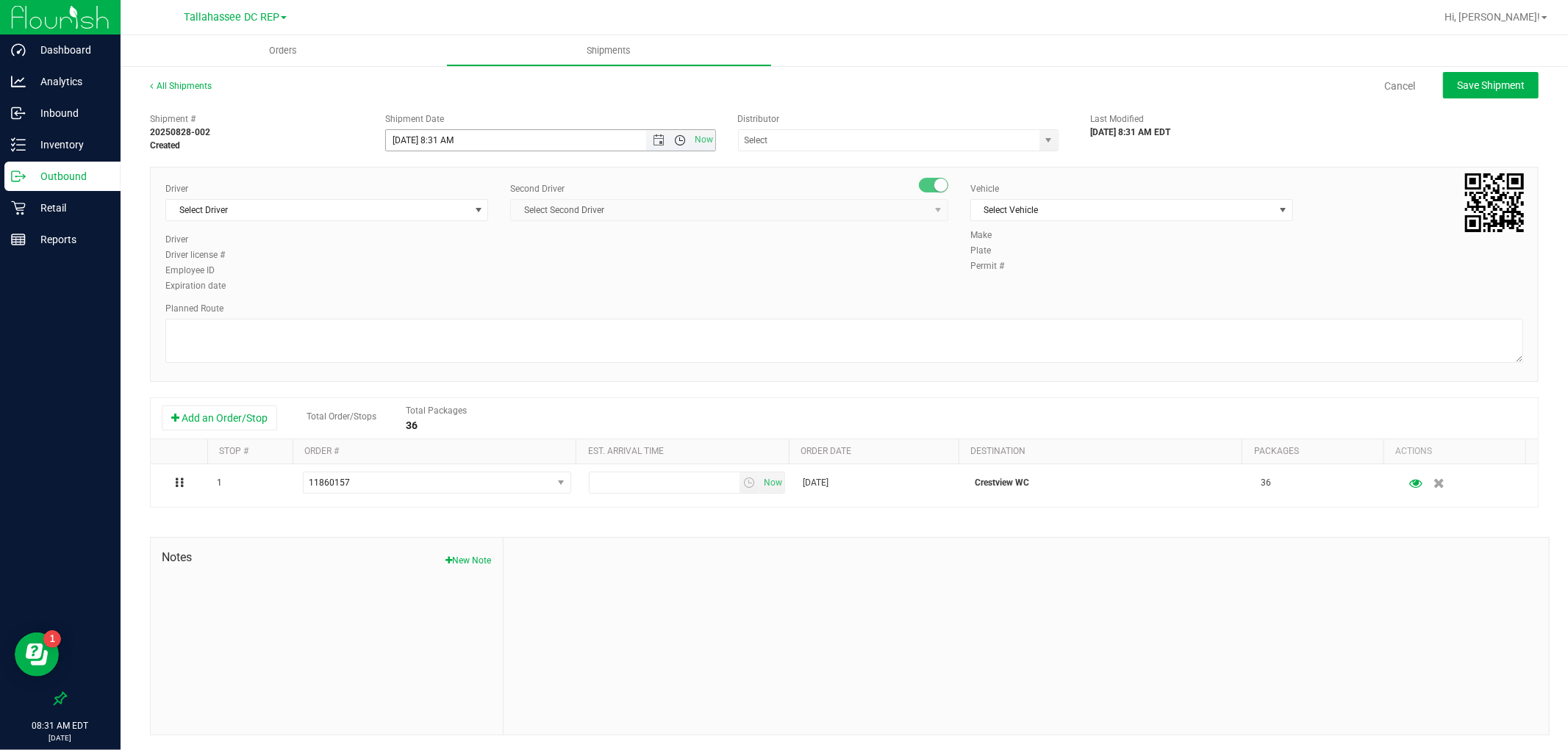
click at [675, 141] on span "Open the time view" at bounding box center [681, 141] width 12 height 12
click at [416, 262] on li "9:00 AM" at bounding box center [545, 260] width 324 height 20
type input "[DATE] 9:00 AM"
click at [761, 148] on input "text" at bounding box center [884, 140] width 291 height 21
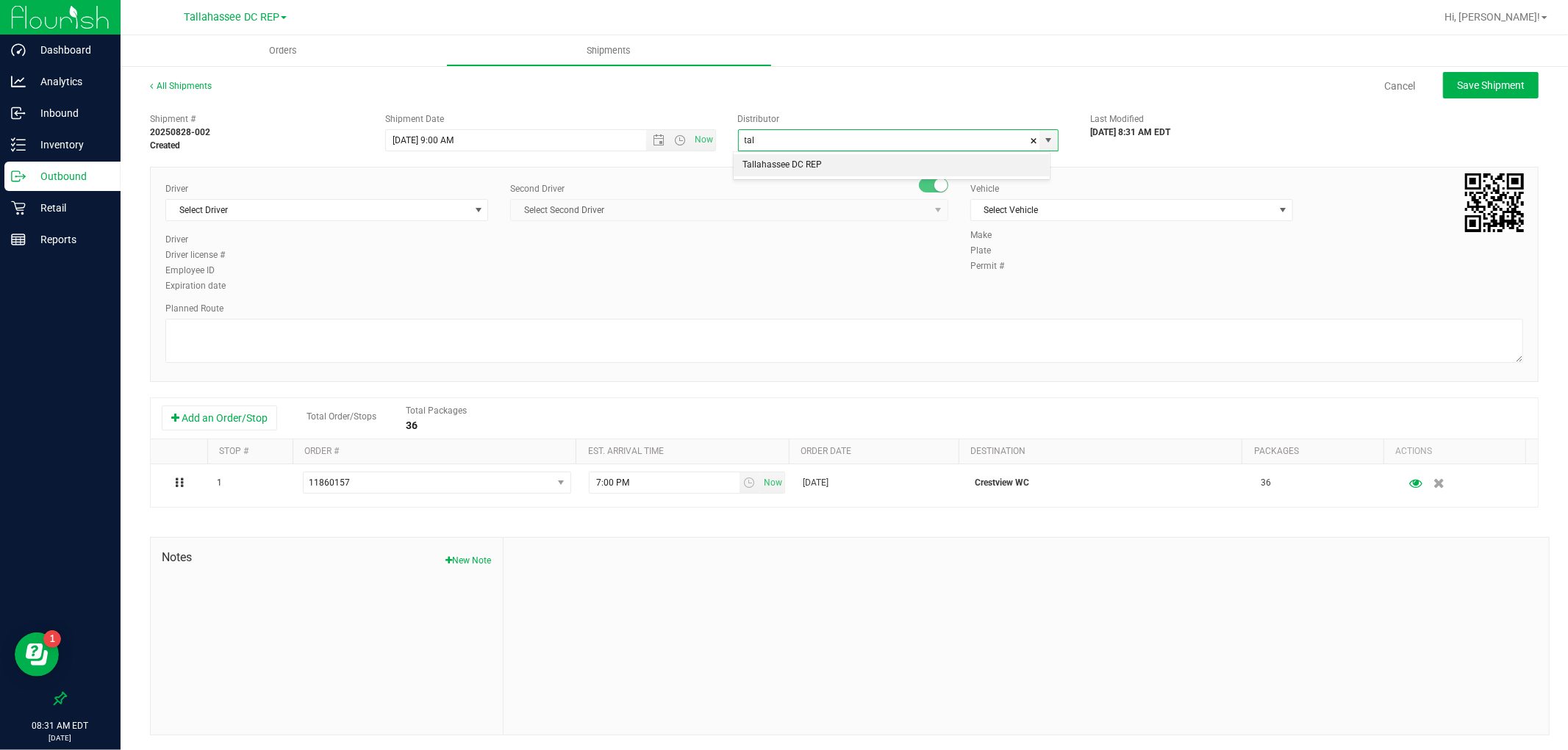
click at [797, 160] on li "Tallahassee DC REP" at bounding box center [891, 165] width 316 height 22
type input "Tallahassee DC REP"
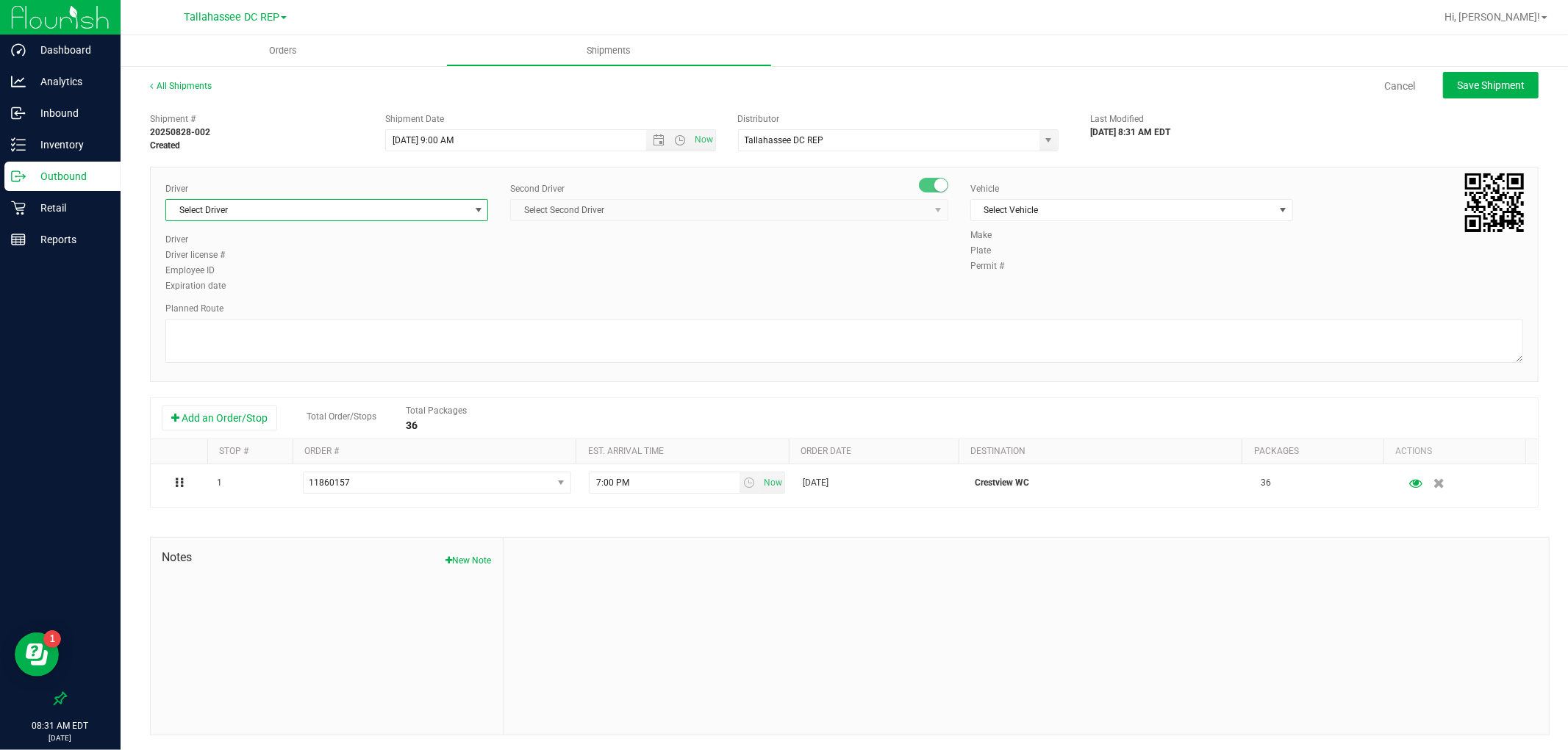
click at [383, 211] on span "Select Driver" at bounding box center [318, 209] width 303 height 21
click at [260, 273] on span "[PERSON_NAME] - 100003646" at bounding box center [235, 272] width 120 height 20
type input "aarr"
click at [591, 211] on span "Select Second Driver" at bounding box center [720, 209] width 419 height 21
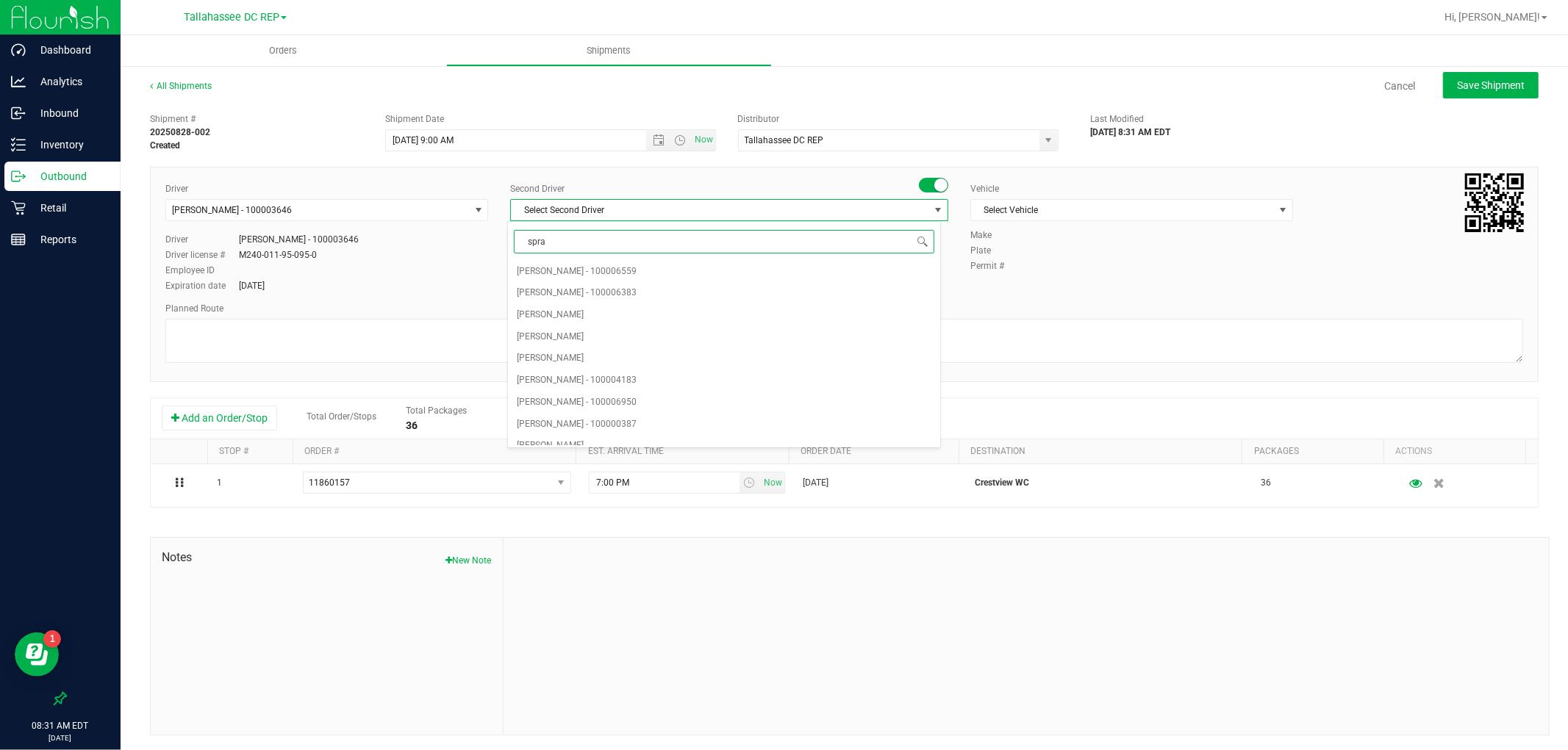
type input "sprat"
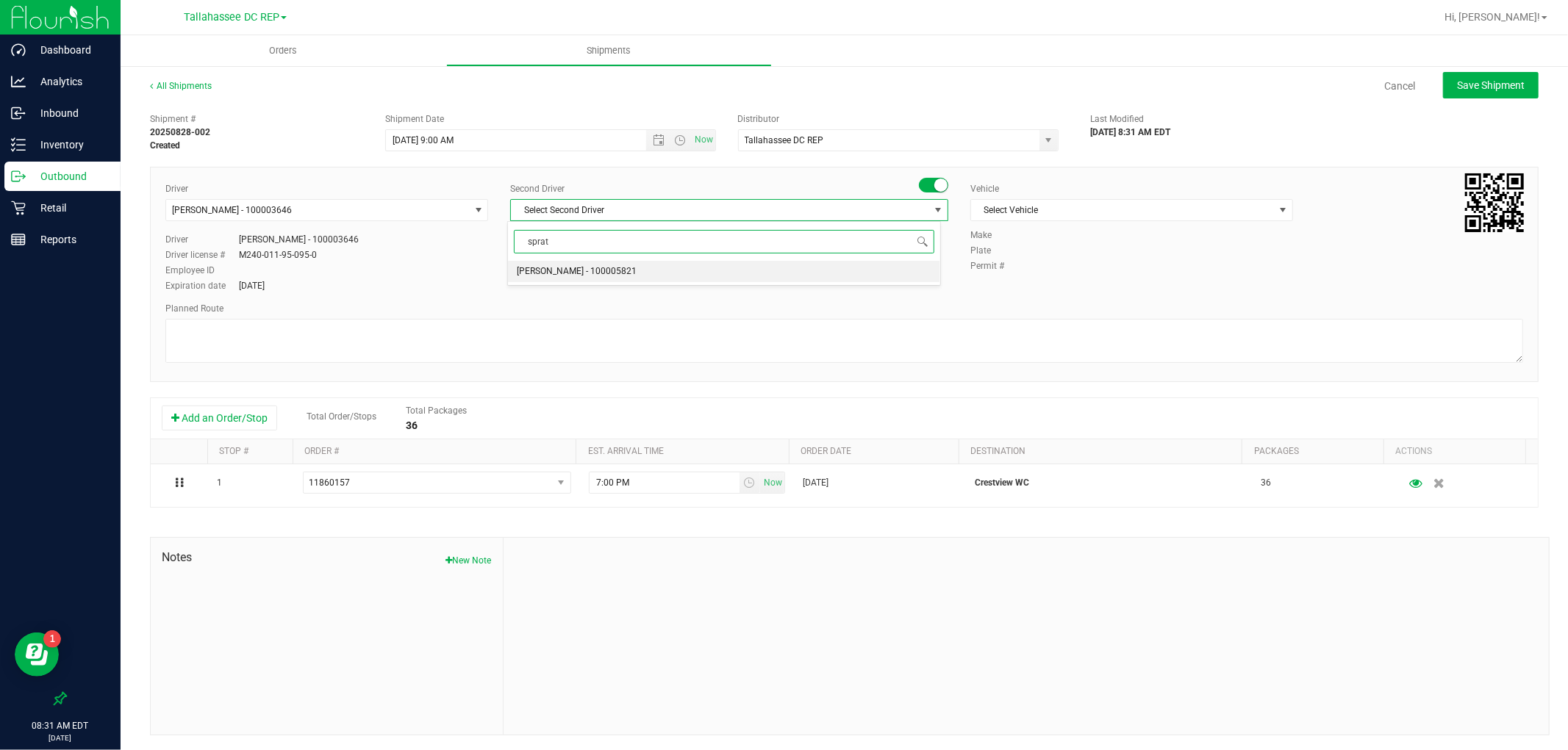
click at [585, 274] on span "[PERSON_NAME] - 100005821" at bounding box center [576, 272] width 120 height 20
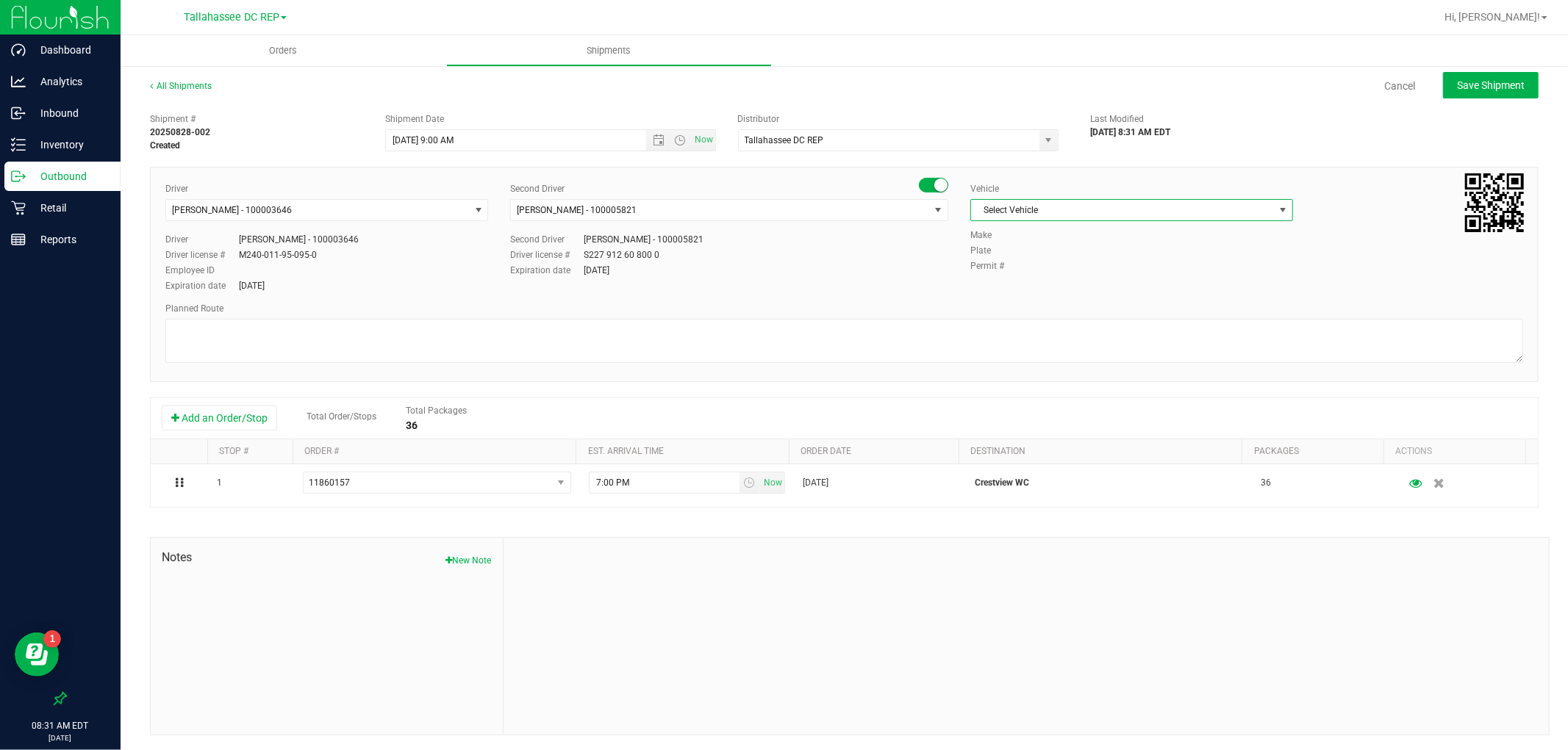
click at [1085, 202] on span "Select Vehicle" at bounding box center [1123, 209] width 303 height 21
click at [1049, 404] on li "FL-EXPRESS-02" at bounding box center [1122, 406] width 318 height 22
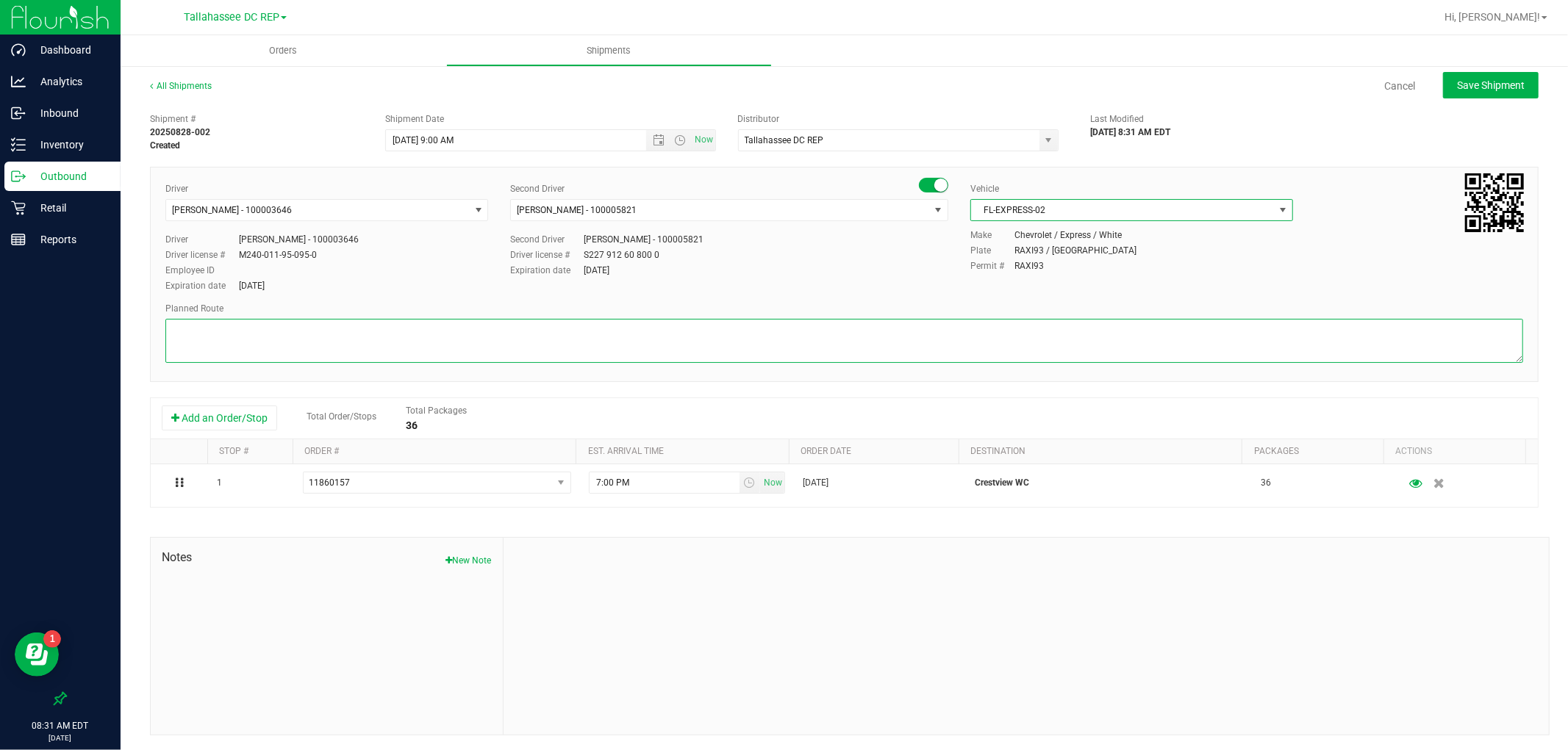
click at [685, 350] on textarea at bounding box center [844, 340] width 1358 height 44
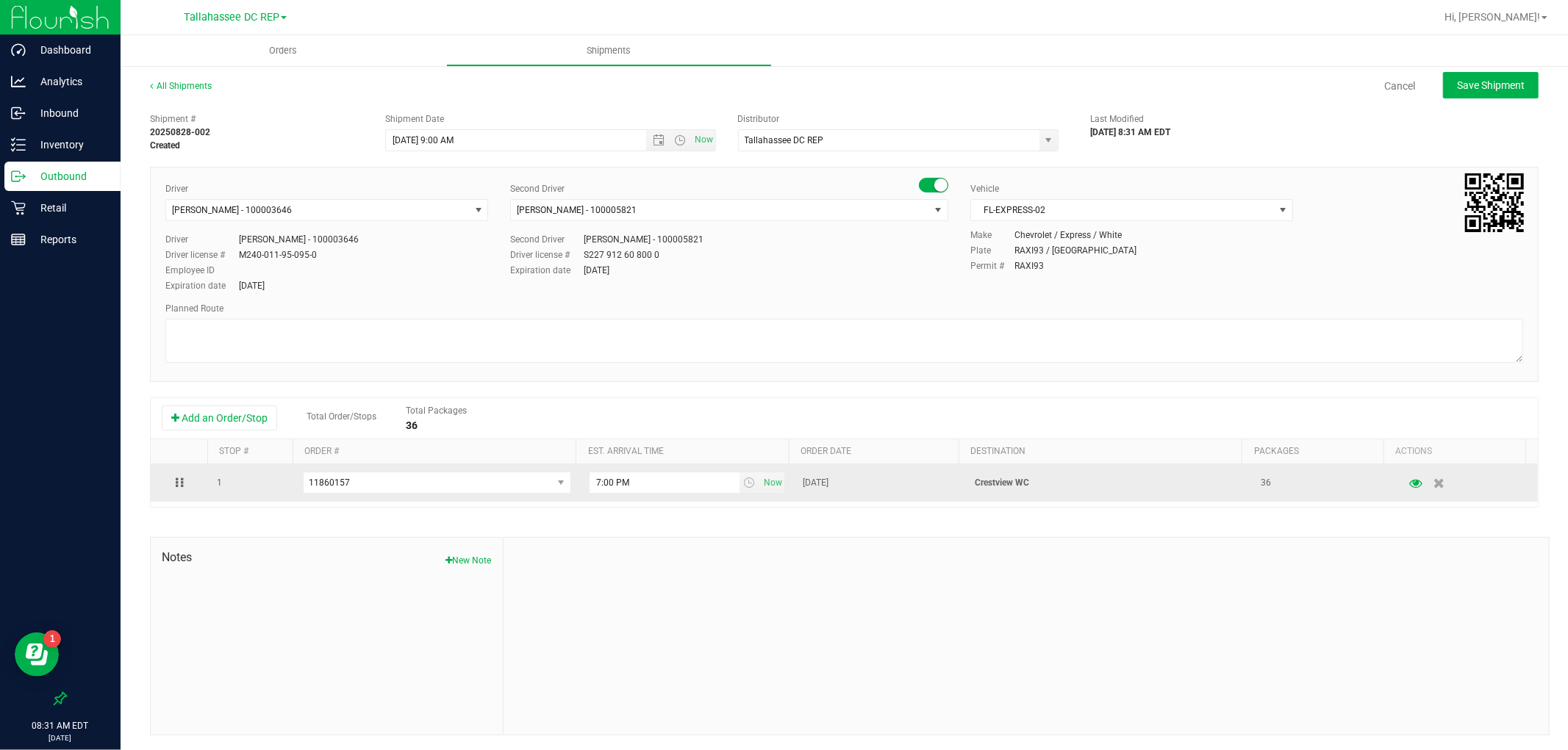
click at [1011, 484] on p "Crestview WC" at bounding box center [1109, 483] width 268 height 14
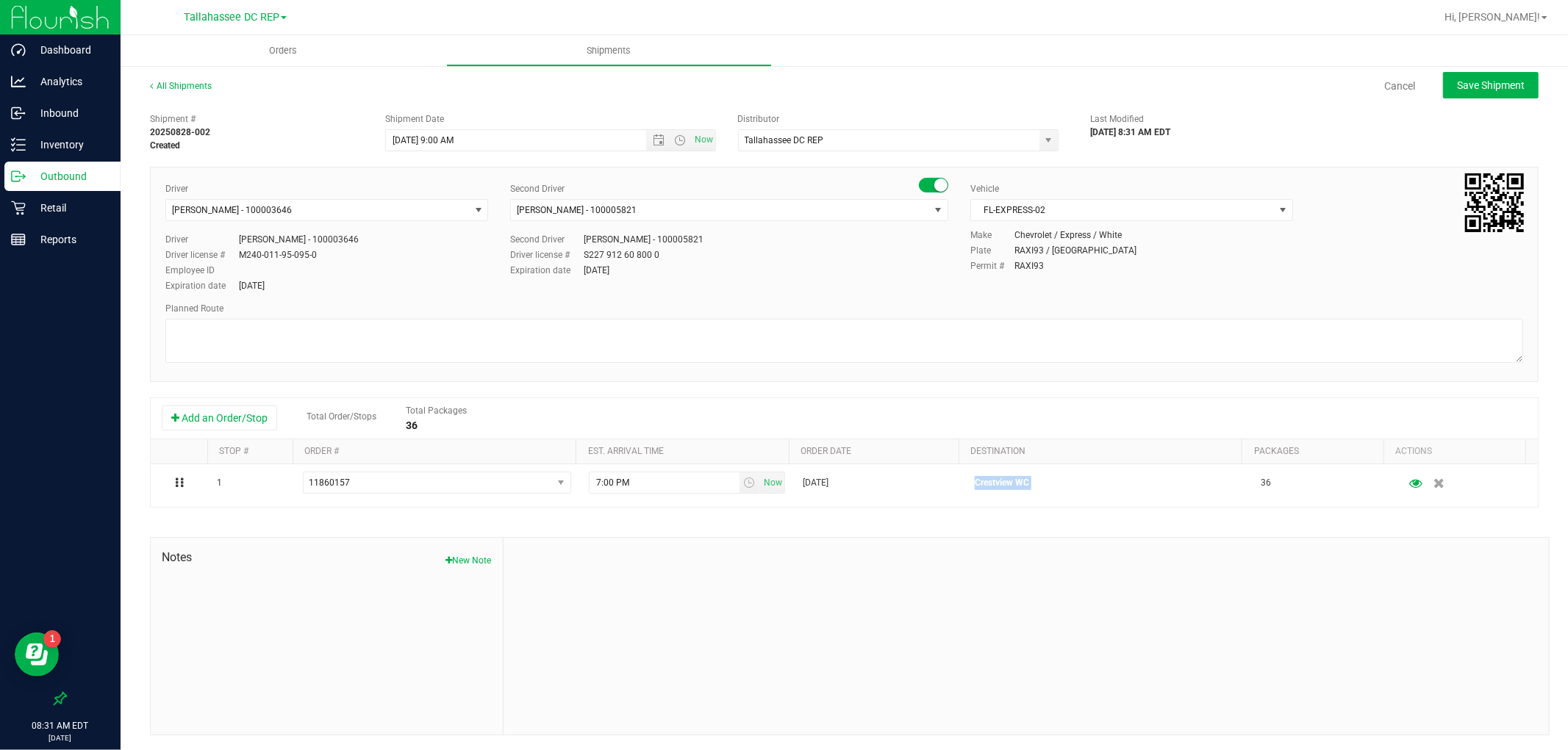
copy p "Crestview WC"
click at [903, 399] on div "Add an Order/Stop Total Order/Stops Total Packages 36" at bounding box center [844, 419] width 1387 height 41
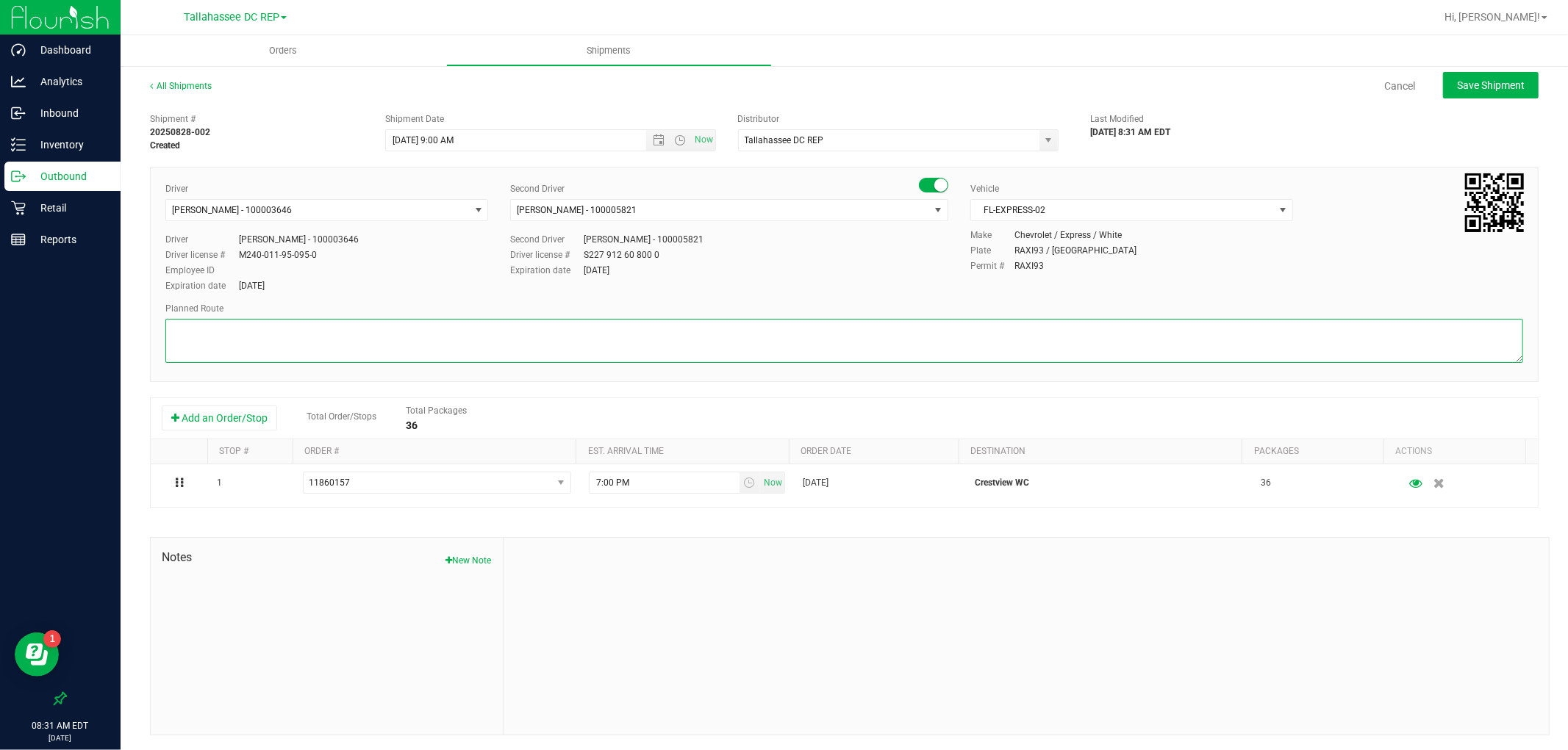
click at [876, 330] on textarea at bounding box center [844, 340] width 1358 height 44
paste textarea "Crestview WC"
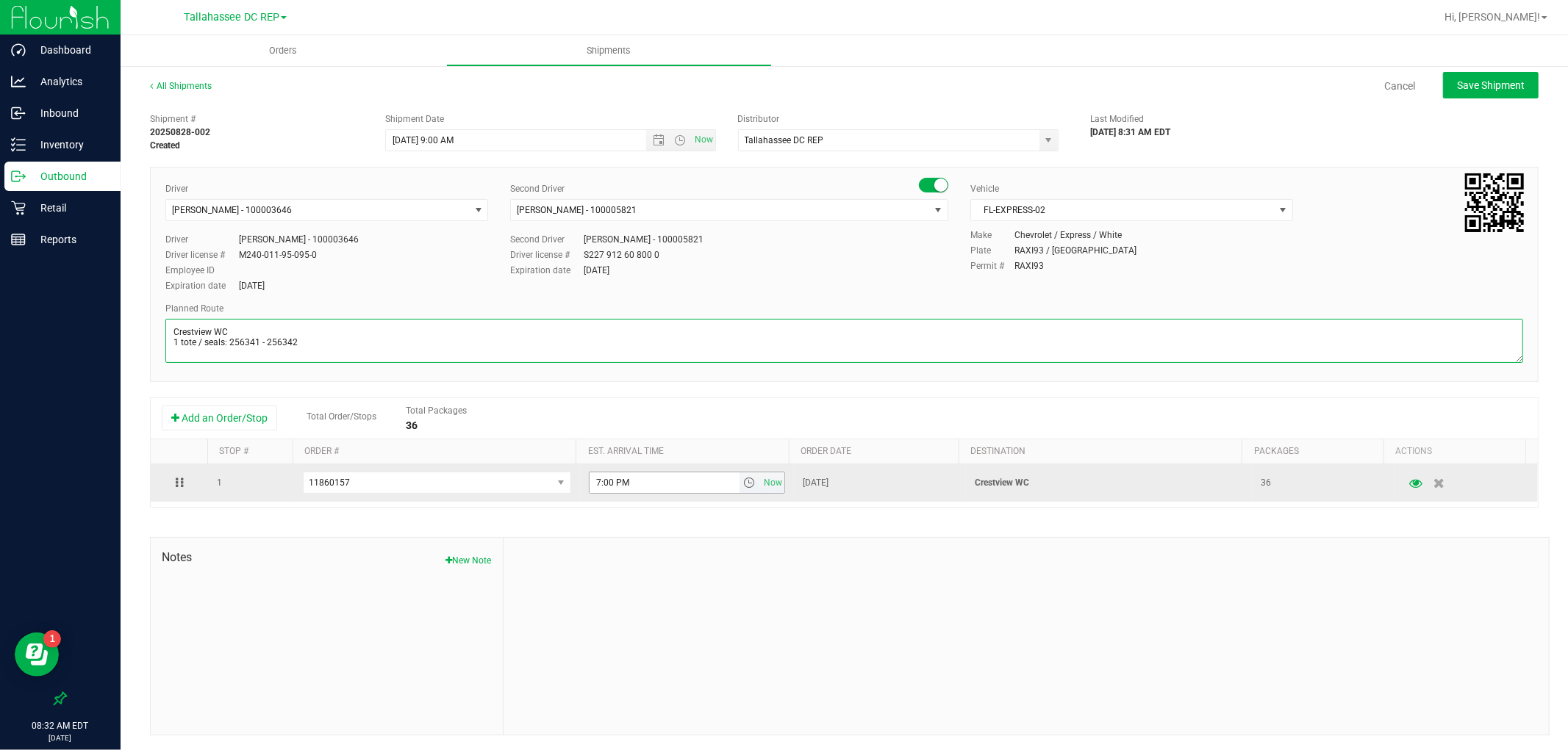
click at [743, 479] on span "select" at bounding box center [749, 483] width 12 height 12
type textarea "Crestview WC 1 tote / seals: 256341 - 256342"
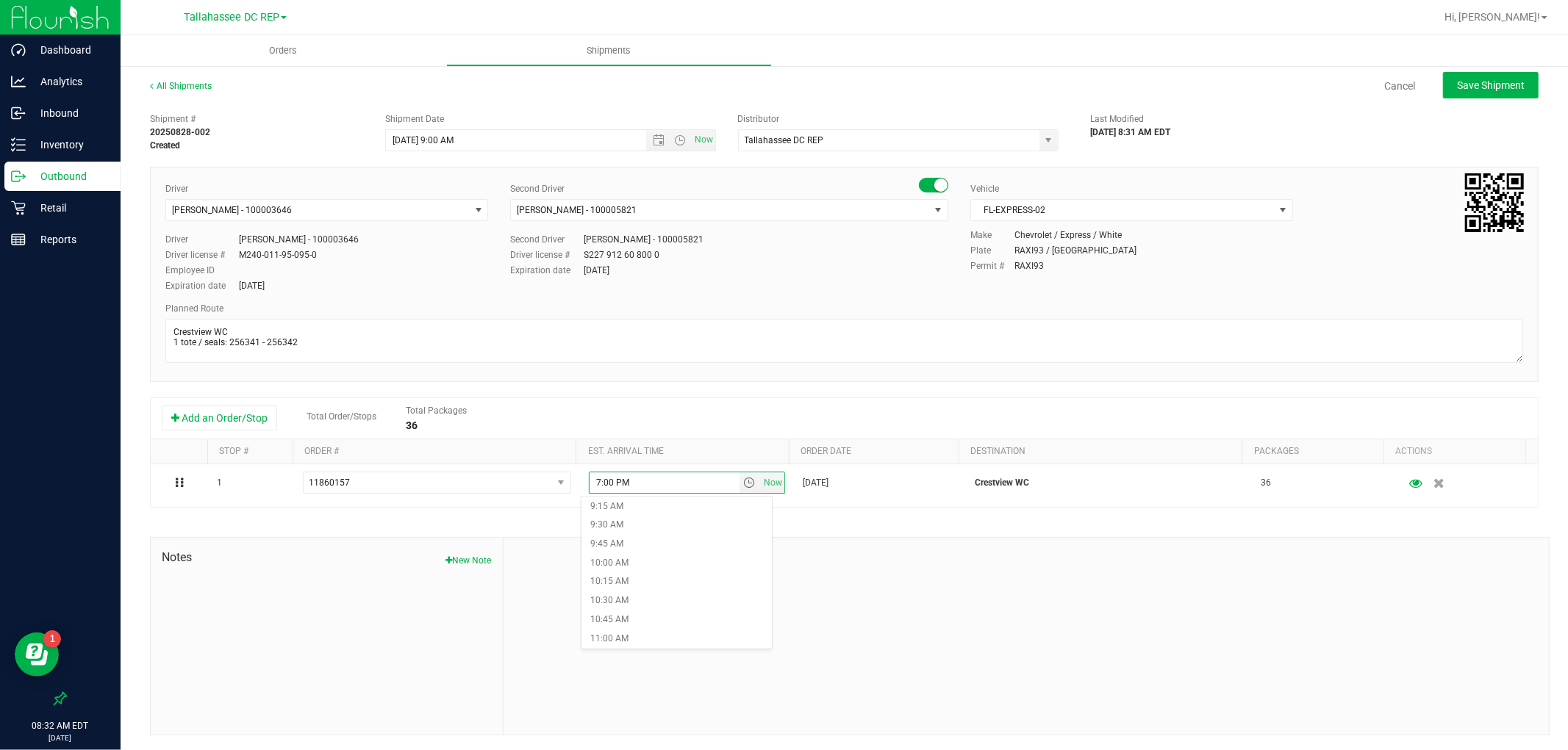
scroll to position [735, 0]
click at [648, 581] on li "10:45 AM" at bounding box center [676, 587] width 190 height 20
click at [1473, 79] on span "Save Shipment" at bounding box center [1491, 85] width 67 height 12
type input "[DATE] 1:00 PM"
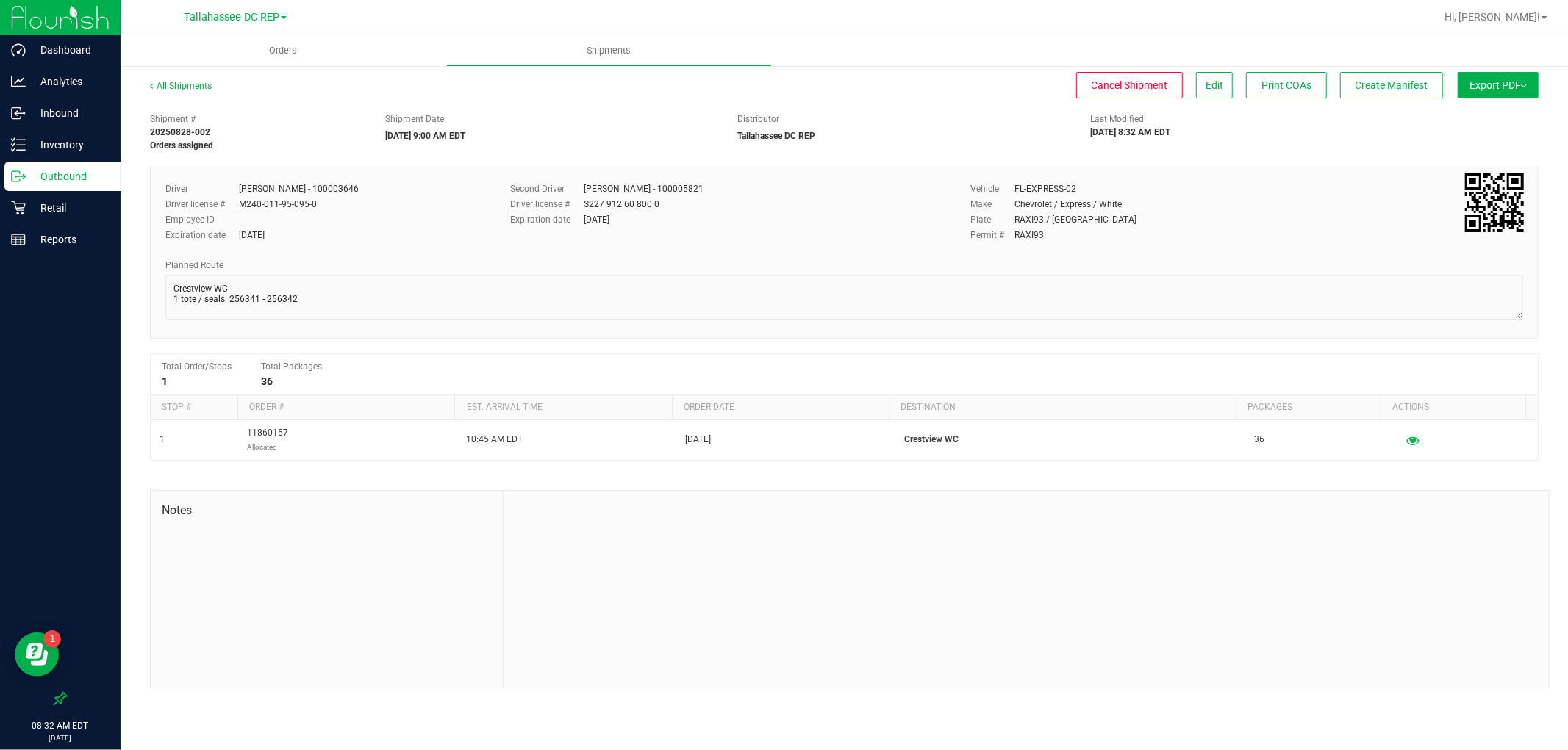
click at [1472, 96] on button "Export PDF" at bounding box center [1498, 85] width 81 height 26
click at [1413, 84] on span "Create Manifest" at bounding box center [1392, 85] width 72 height 12
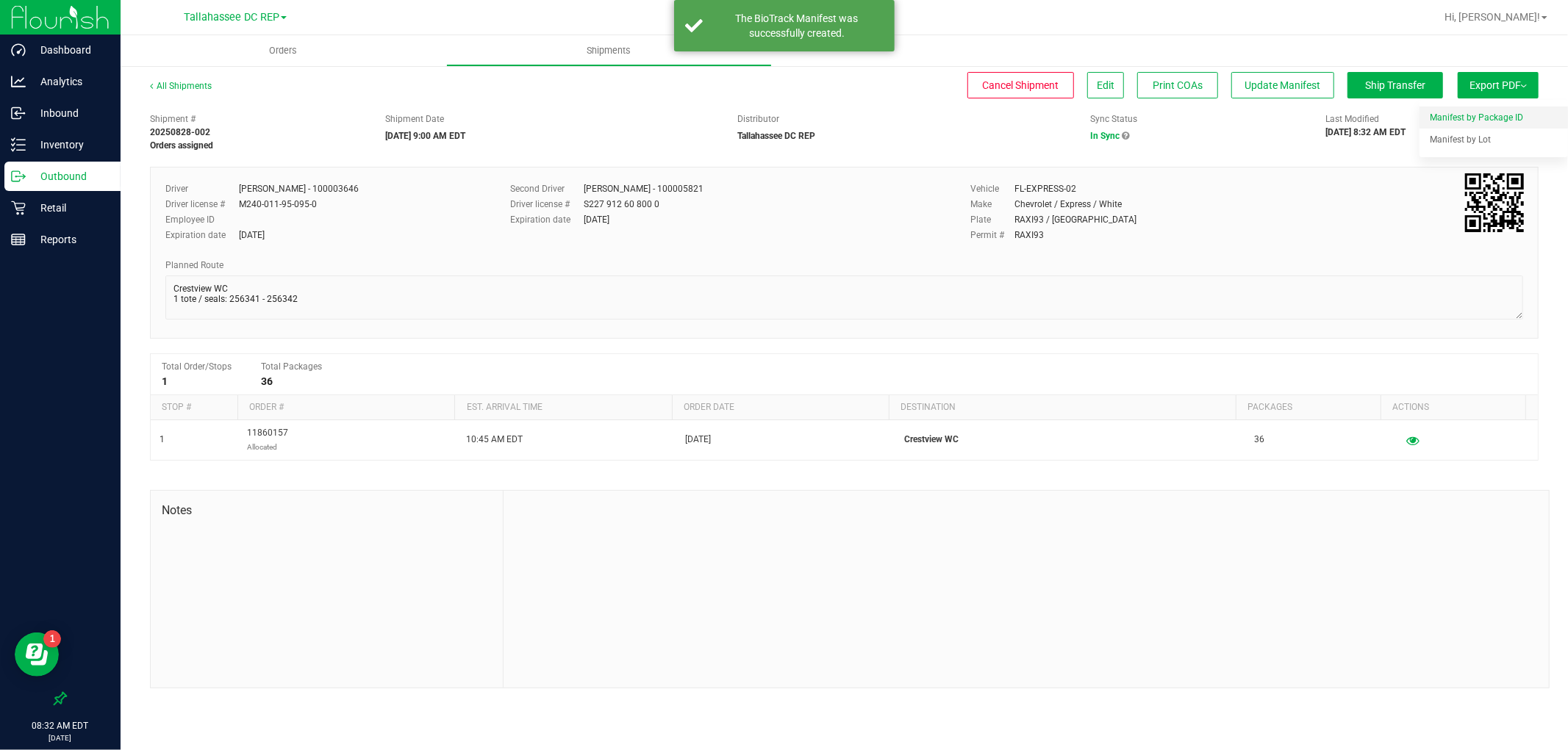
click at [1522, 120] on div "Manifest by Package ID" at bounding box center [1498, 117] width 135 height 11
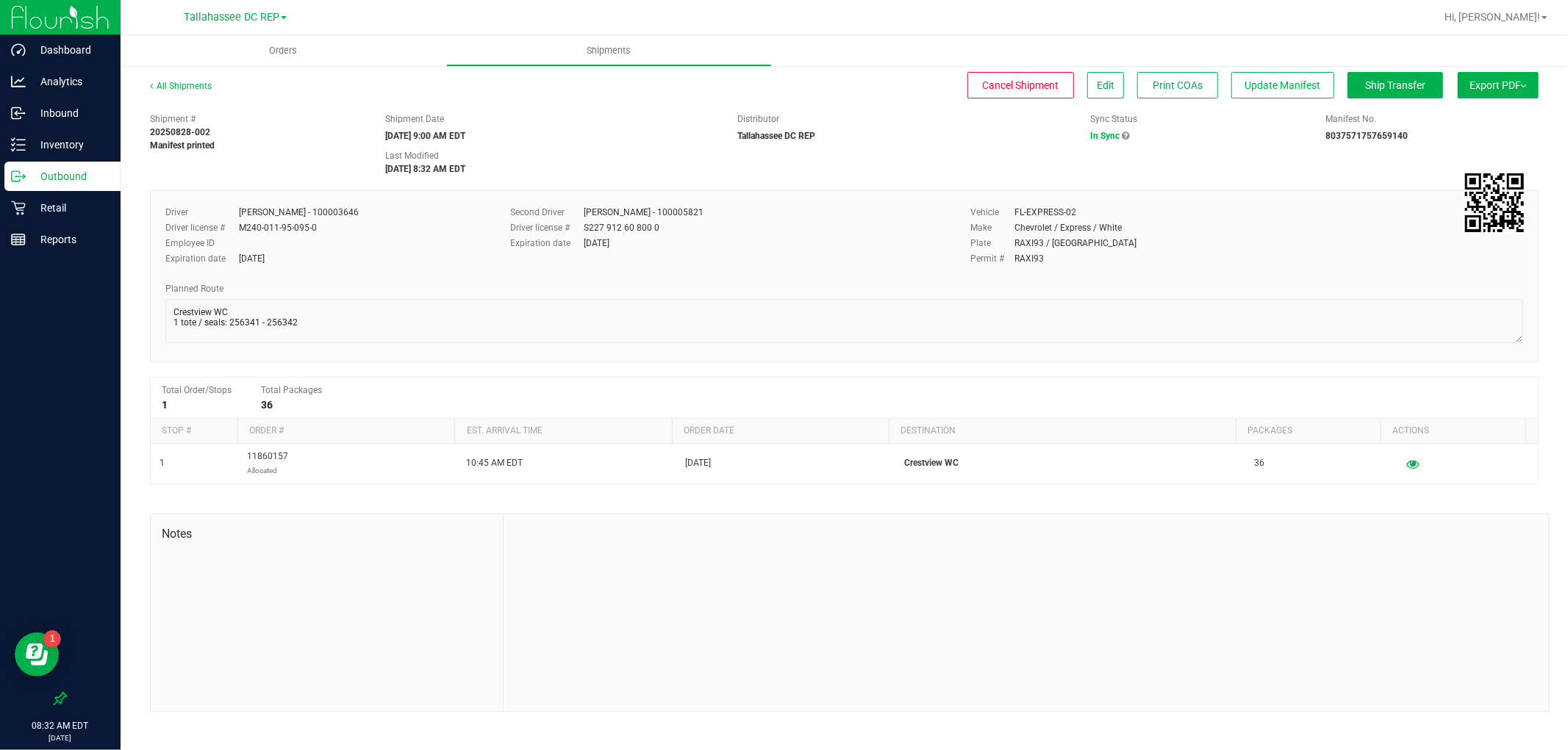
click at [69, 170] on p "Outbound" at bounding box center [69, 176] width 88 height 18
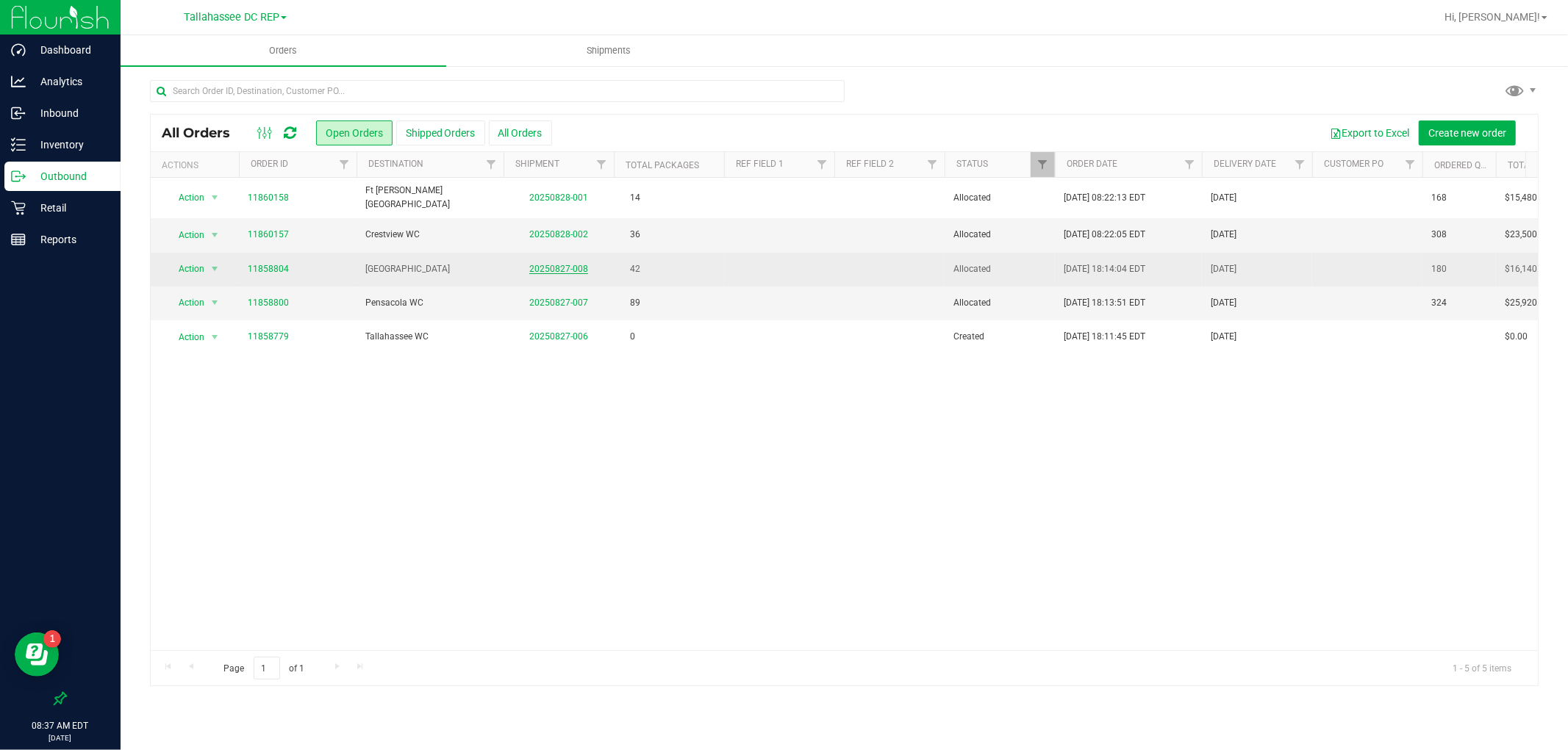
click at [569, 264] on link "20250827-008" at bounding box center [559, 269] width 59 height 11
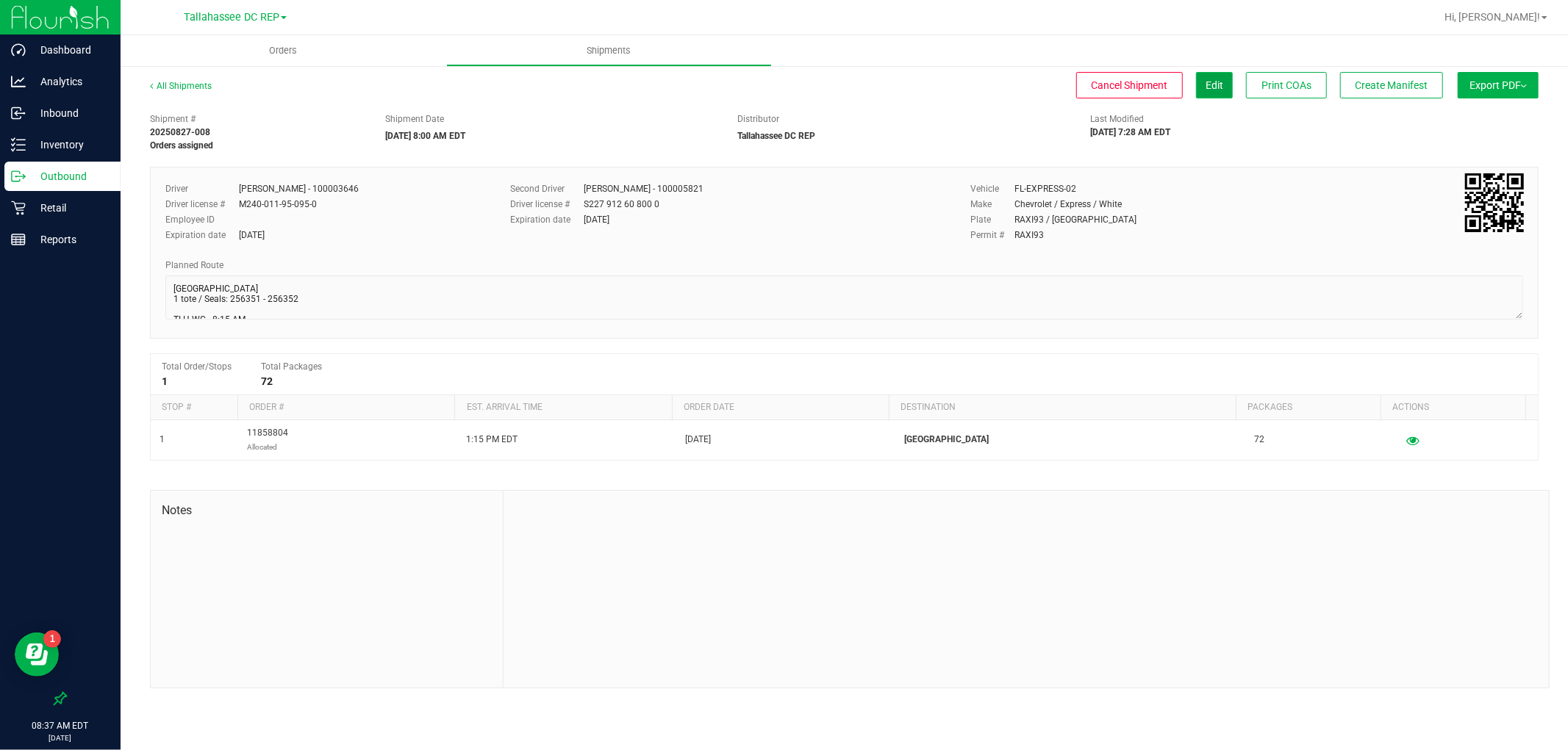
click at [1215, 91] on button "Edit" at bounding box center [1215, 85] width 37 height 26
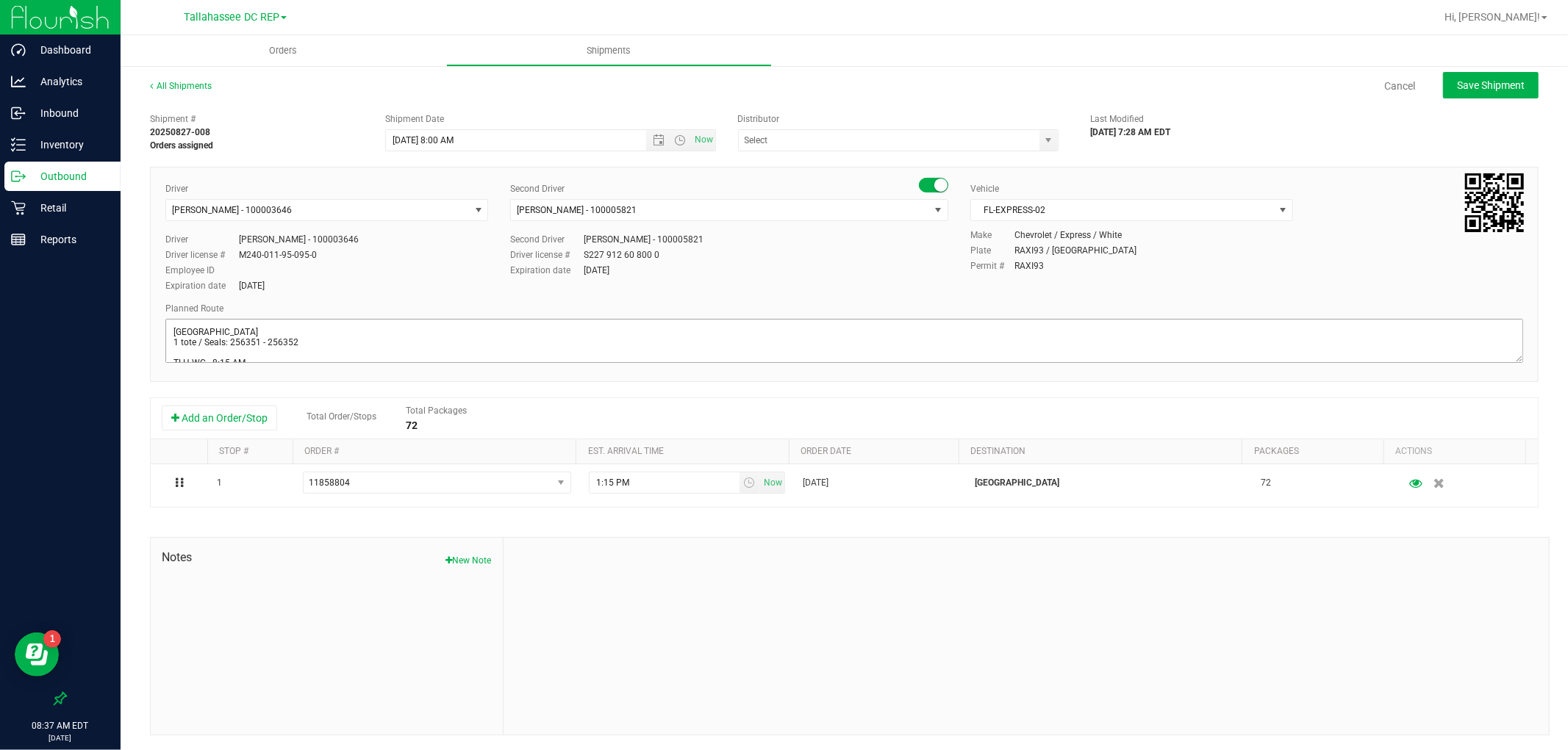
type input "Tallahassee DC REP"
drag, startPoint x: 229, startPoint y: 343, endPoint x: 606, endPoint y: 349, distance: 377.0
click at [606, 349] on textarea at bounding box center [844, 340] width 1358 height 44
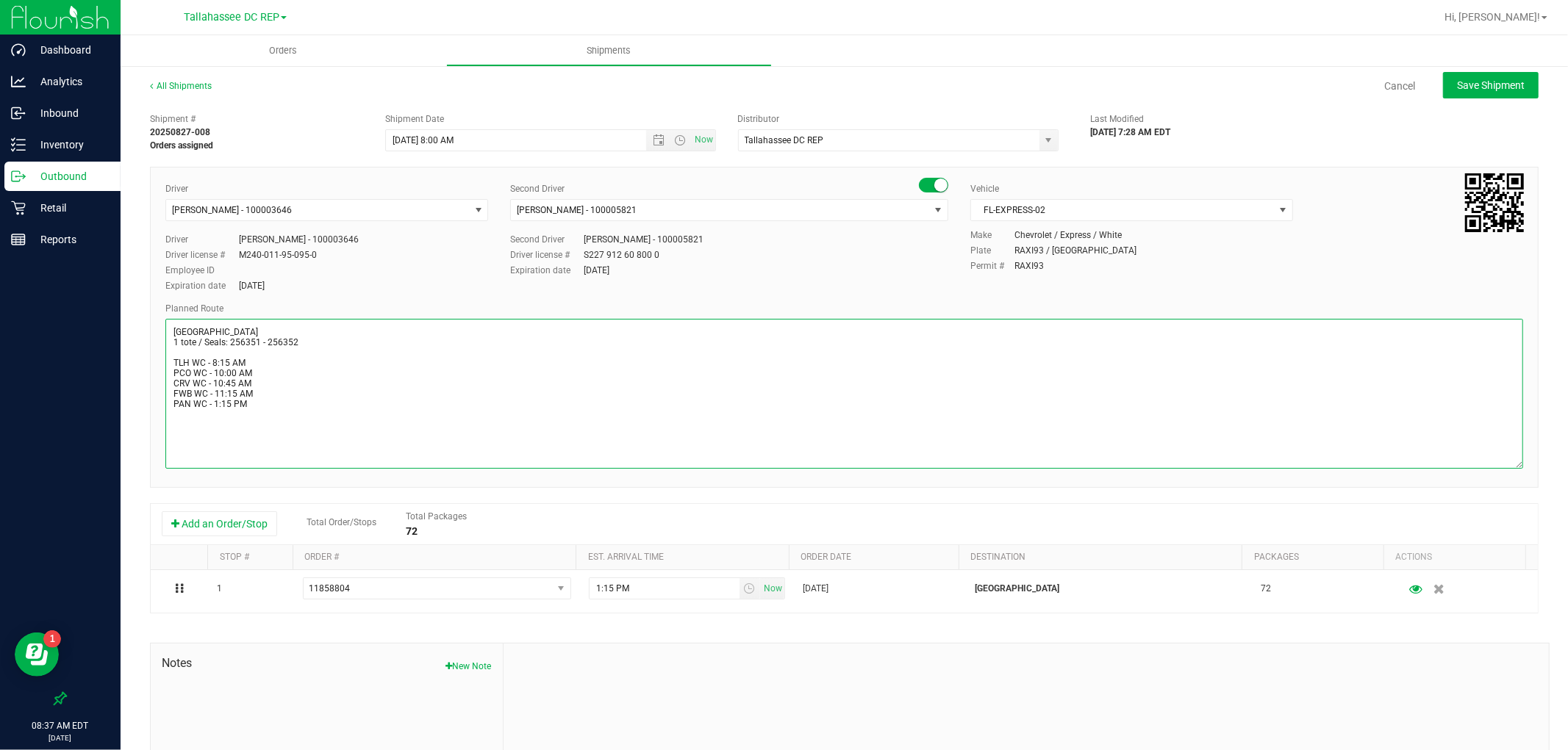
scroll to position [0, 0]
drag, startPoint x: 1505, startPoint y: 356, endPoint x: 1522, endPoint y: 470, distance: 115.3
click at [1522, 470] on div "Driver Aarron Mosley - 100003646 Select Driver Ian Albritton - 100006559 LOGAN …" at bounding box center [844, 328] width 1389 height 321
click at [676, 357] on textarea at bounding box center [844, 397] width 1358 height 157
drag, startPoint x: 229, startPoint y: 342, endPoint x: 312, endPoint y: 343, distance: 83.0
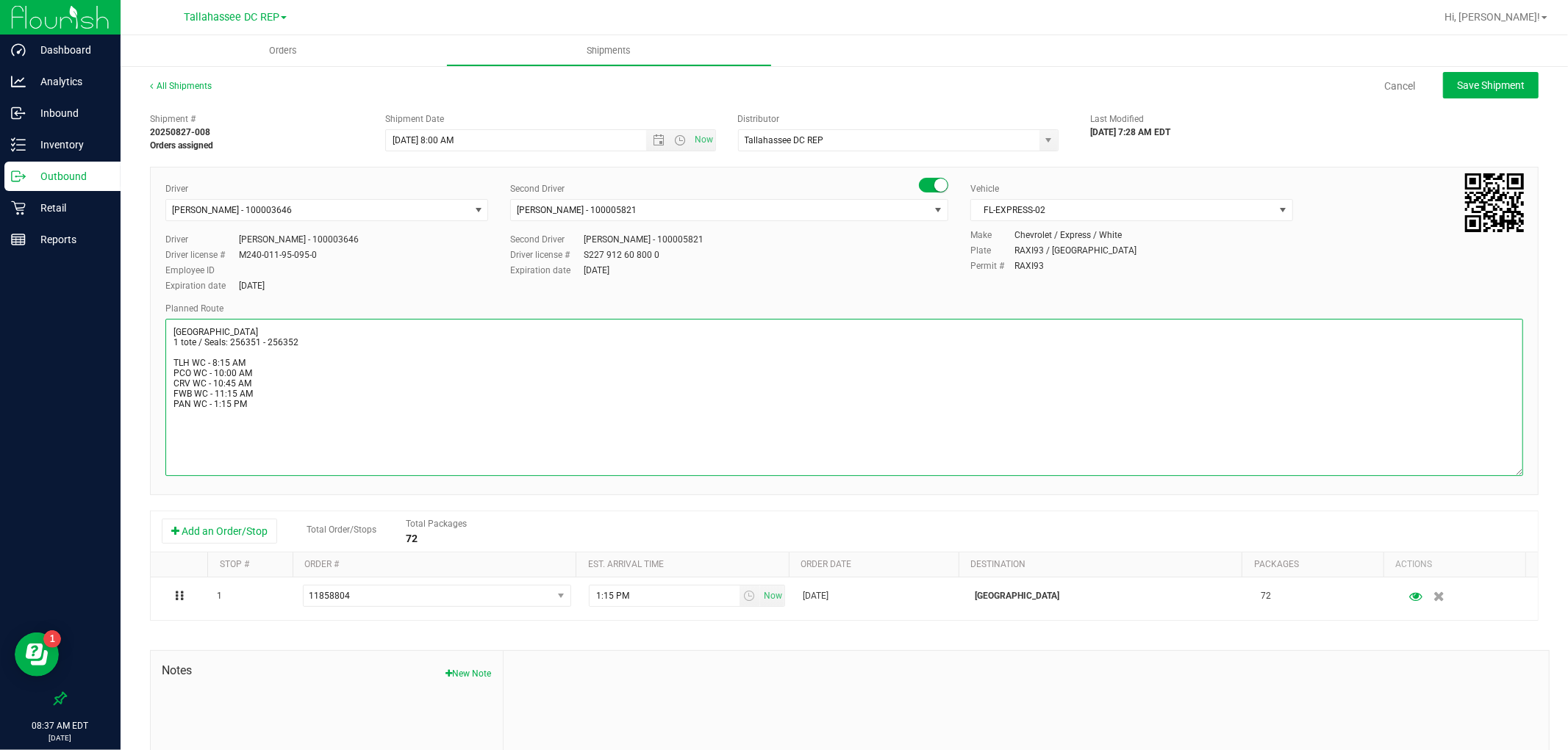
click at [312, 343] on textarea at bounding box center [844, 397] width 1358 height 157
click at [652, 144] on span "Open the date view" at bounding box center [658, 141] width 12 height 12
type textarea "Panama City WC 1 tote / Seals: 256327 - 256330 TLH WC - 8:15 AM PCO WC - 10:00 …"
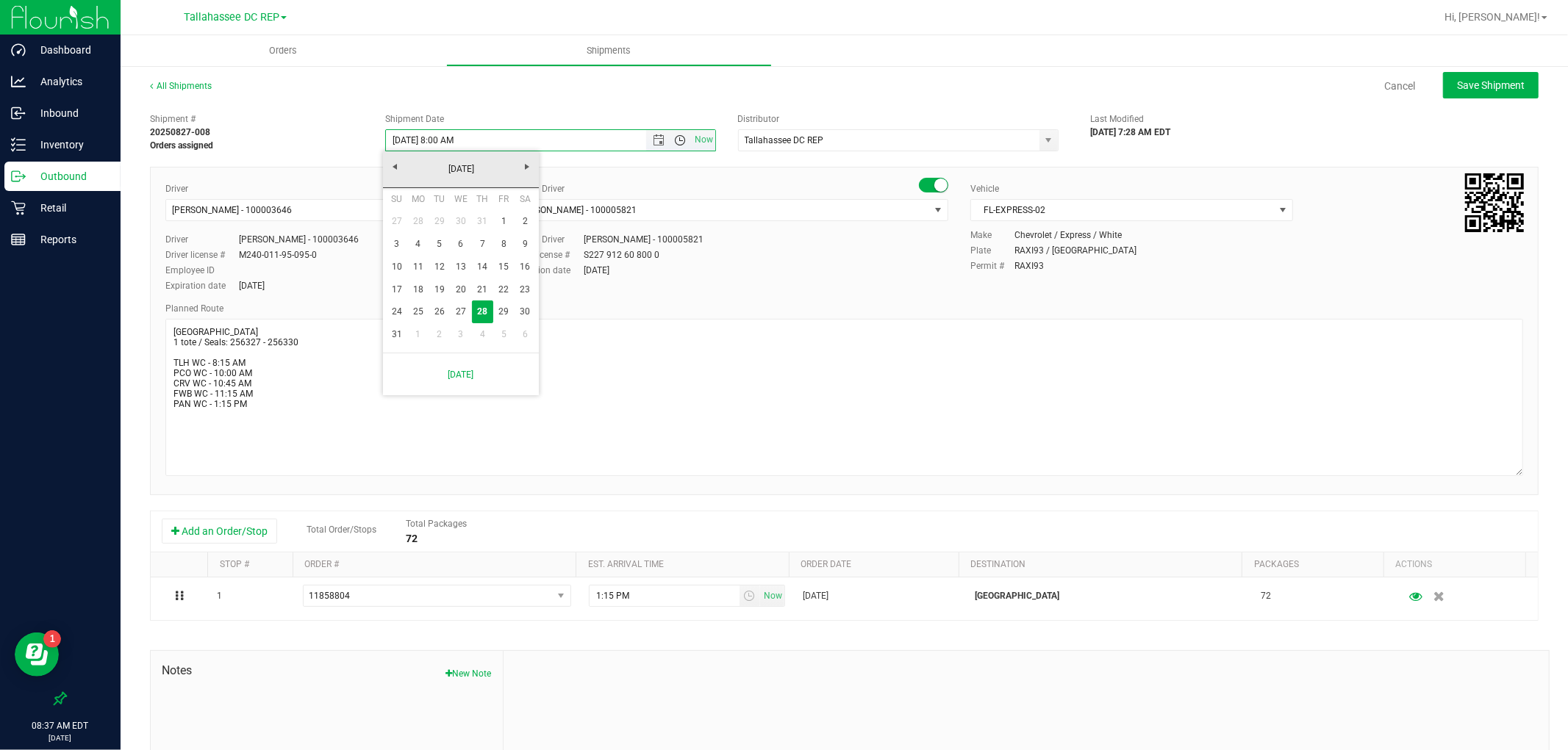
click at [675, 138] on span "Open the time view" at bounding box center [681, 141] width 12 height 12
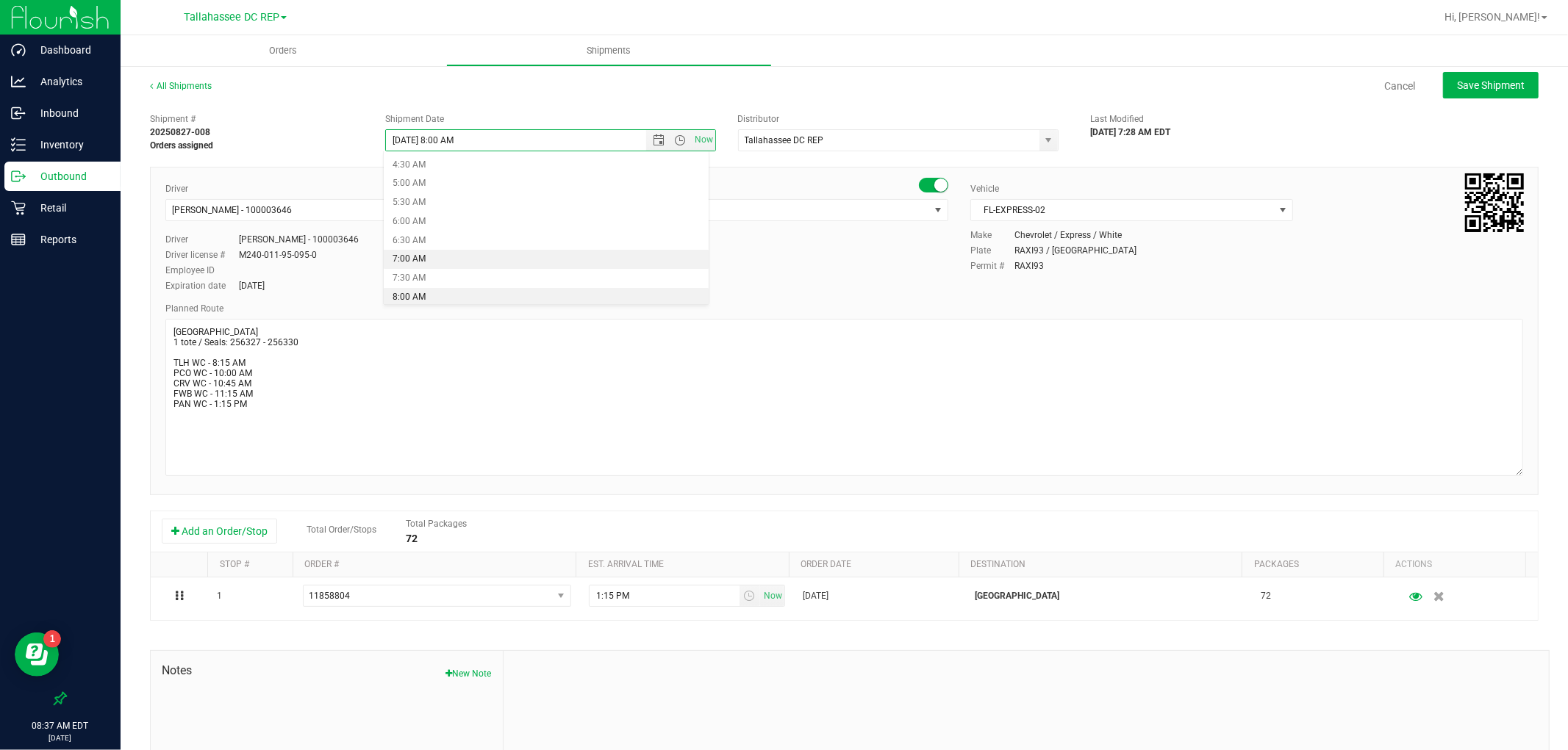
scroll to position [250, 0]
click at [456, 251] on li "9:00 AM" at bounding box center [545, 254] width 324 height 20
click at [1457, 87] on span "Save Shipment" at bounding box center [1491, 85] width 67 height 12
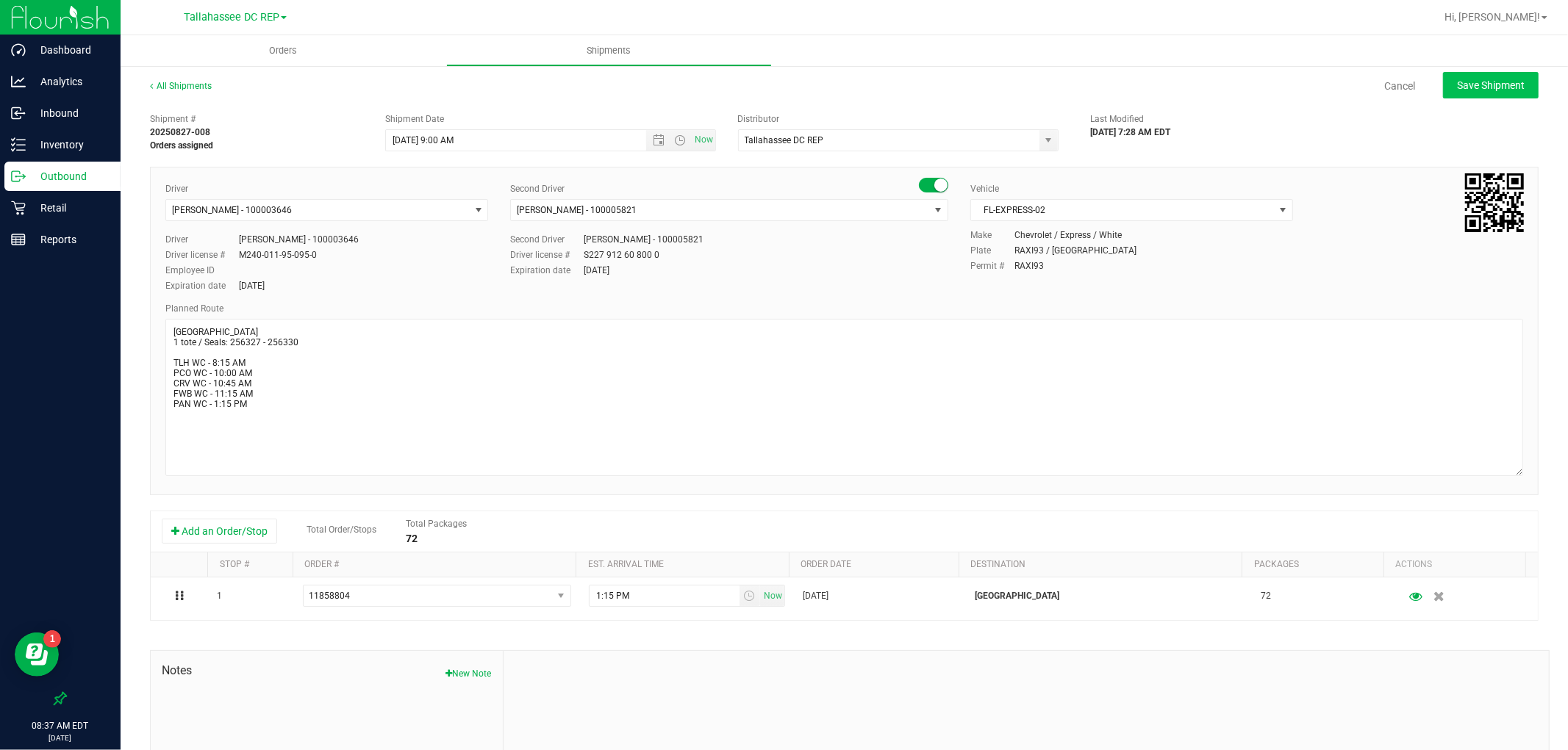
type input "[DATE] 1:00 PM"
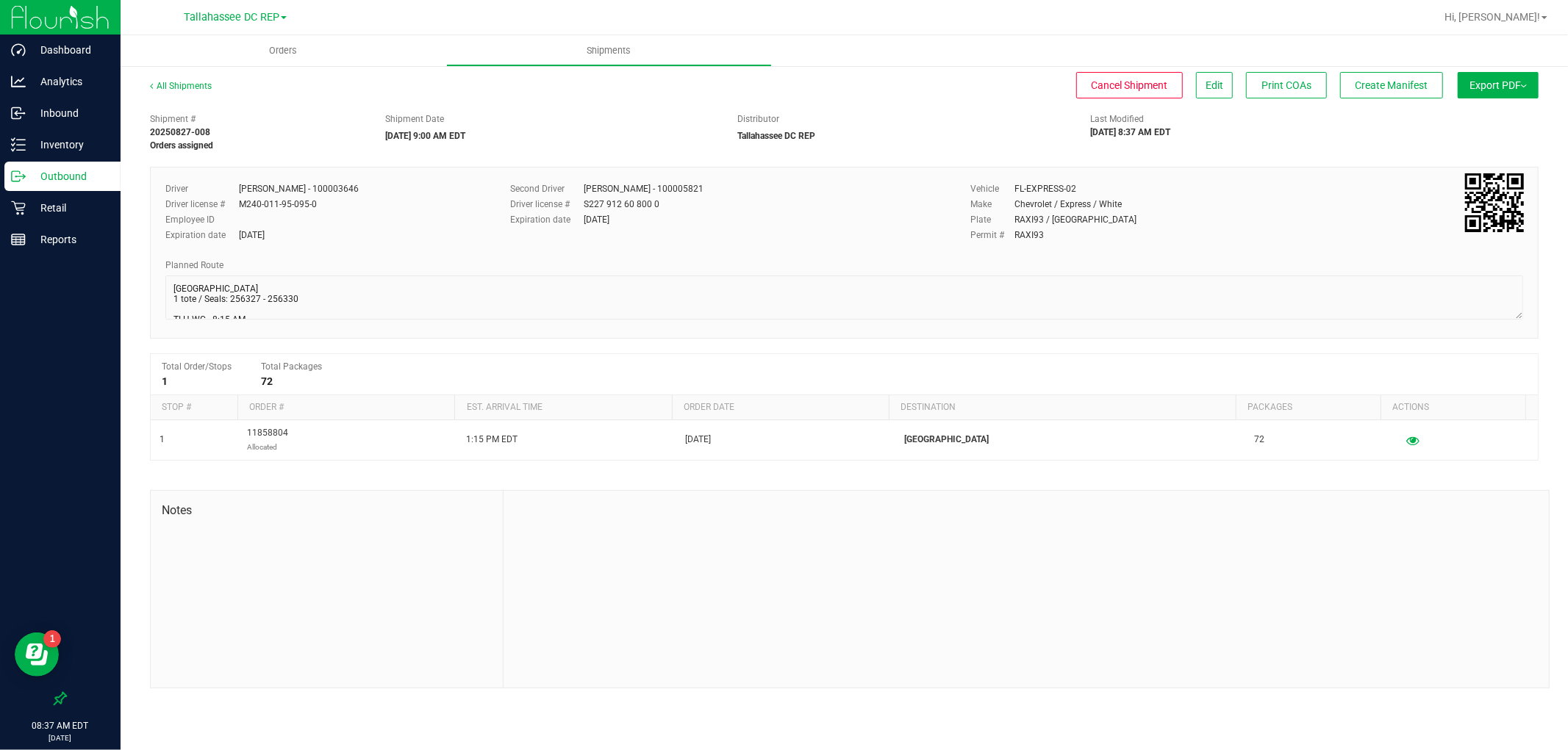
click at [1452, 93] on div "Export PDF Manifest by Package ID Manifest by Lot Standard Maine Trip Ticket" at bounding box center [1495, 92] width 88 height 26
click at [1469, 96] on button "Export PDF" at bounding box center [1498, 85] width 81 height 26
click at [1474, 112] on span "Manifest by Package ID" at bounding box center [1476, 117] width 93 height 11
click at [1377, 93] on button "Create Manifest" at bounding box center [1391, 85] width 103 height 26
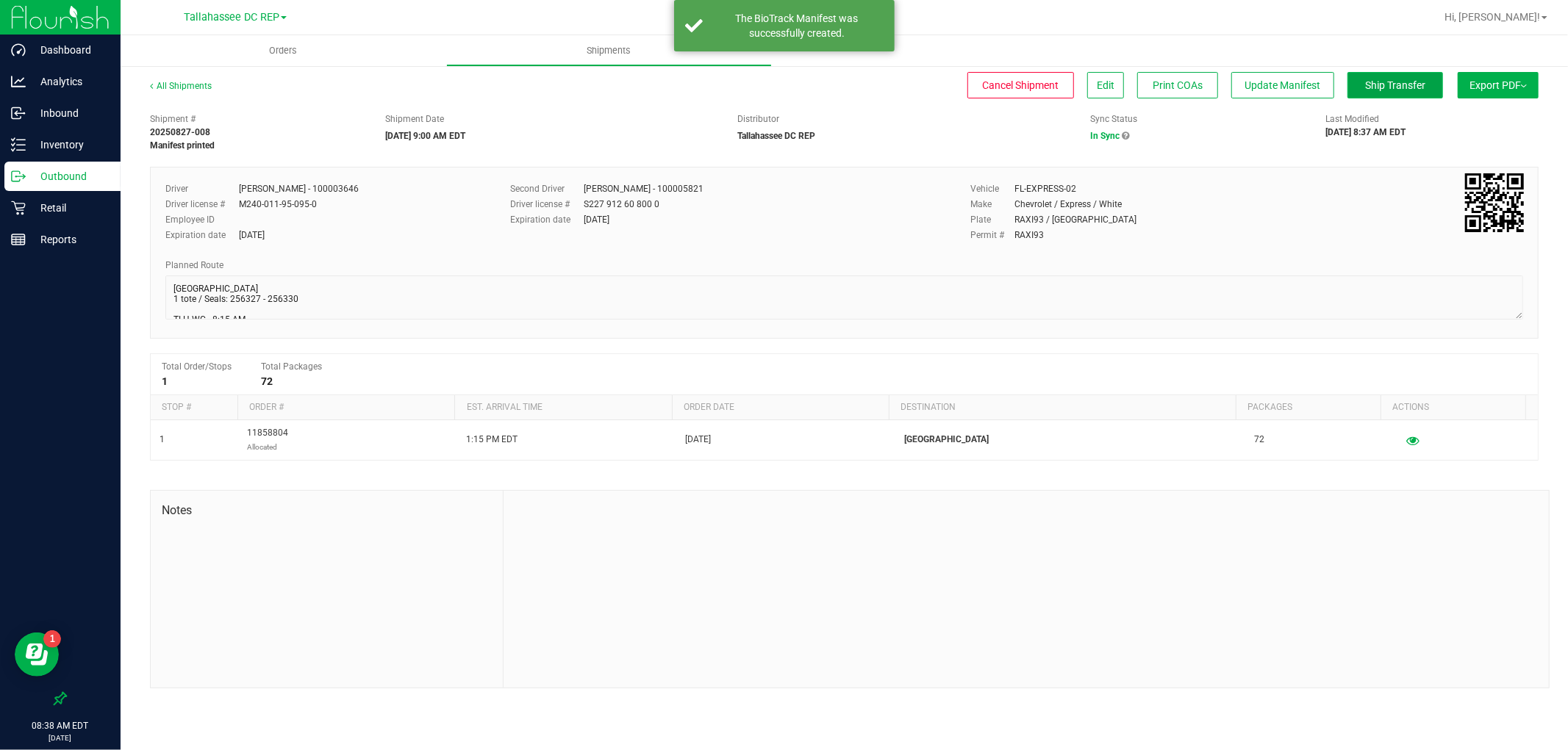
click at [1386, 87] on span "Ship Transfer" at bounding box center [1396, 85] width 61 height 12
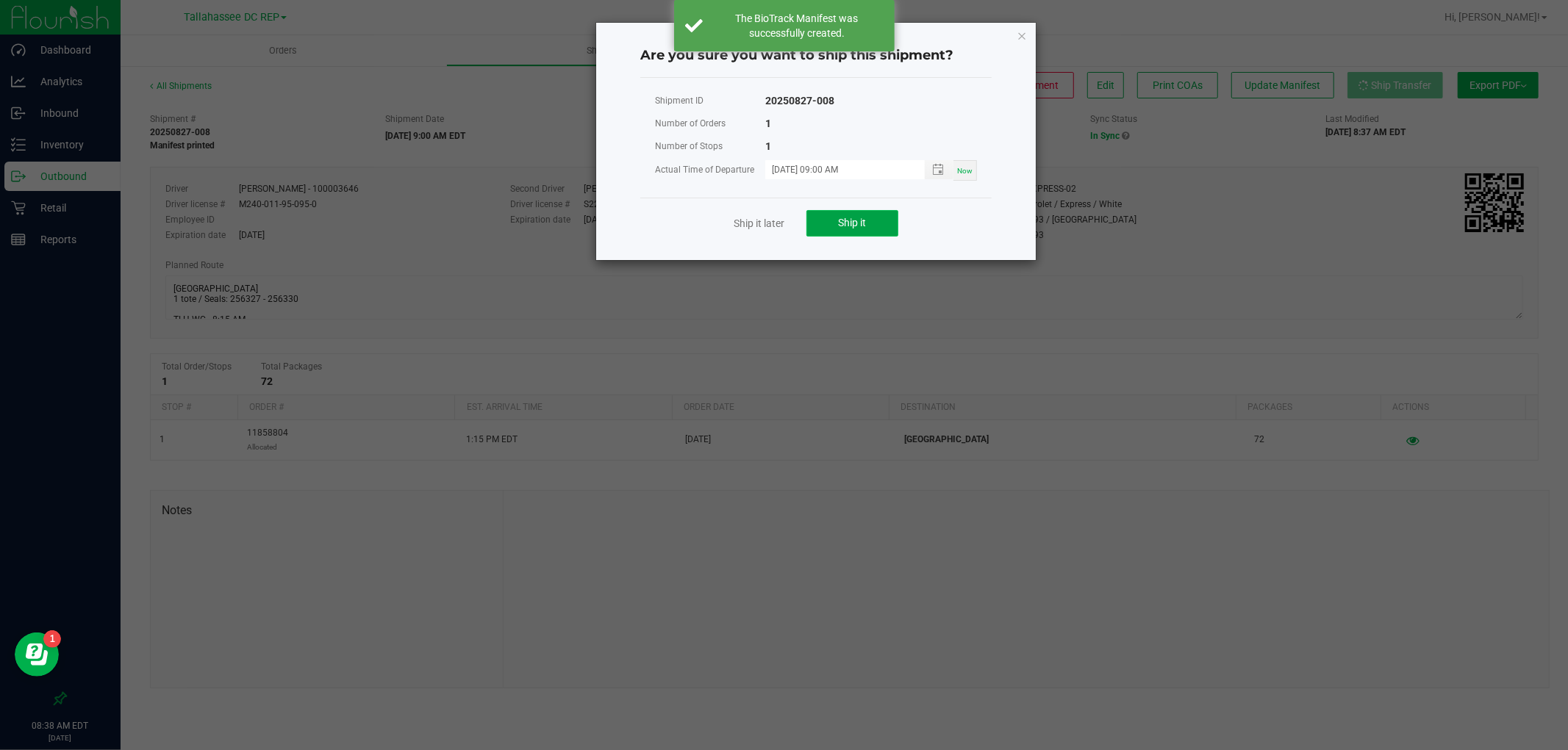
click at [821, 225] on button "Ship it" at bounding box center [852, 223] width 92 height 26
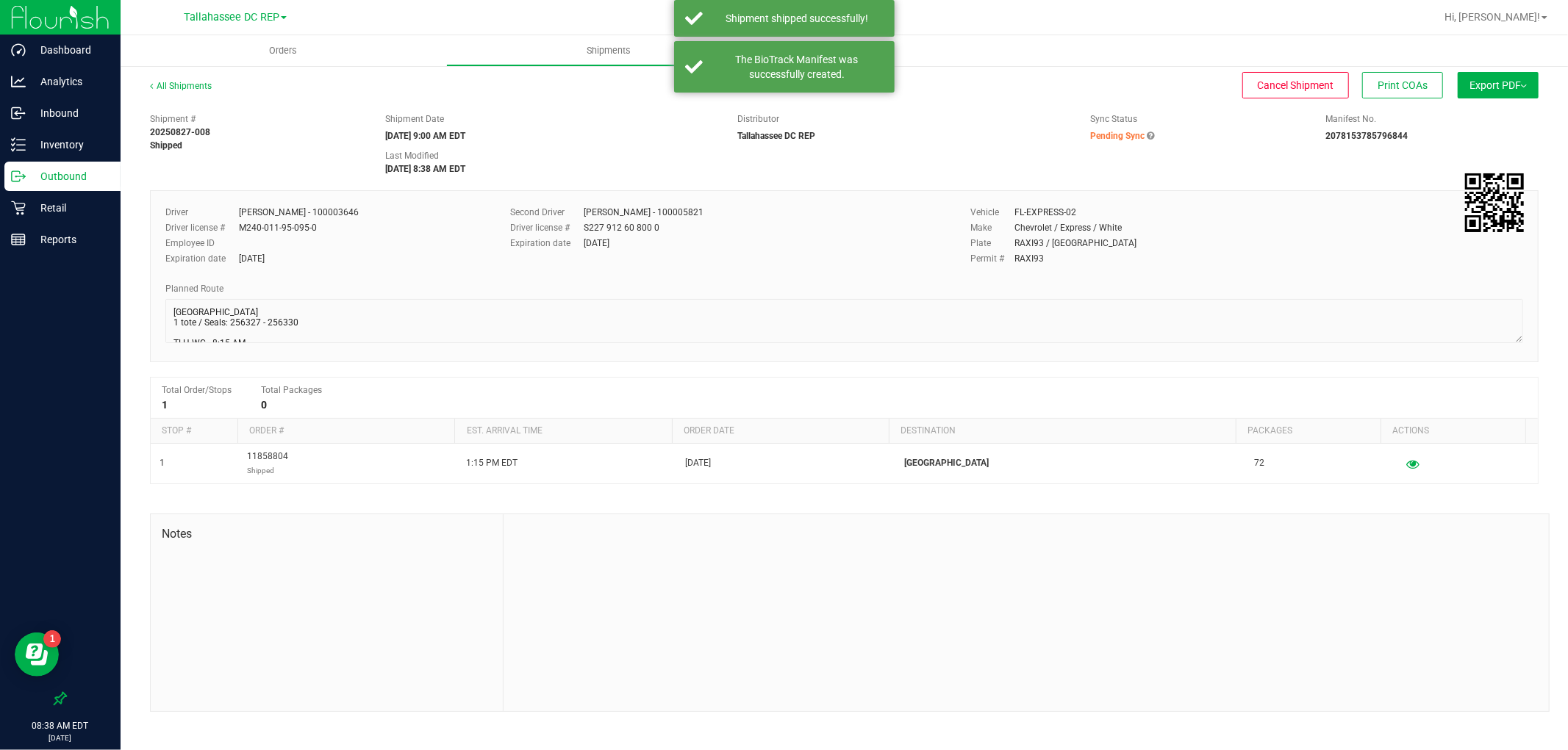
click at [57, 179] on p "Outbound" at bounding box center [69, 176] width 88 height 18
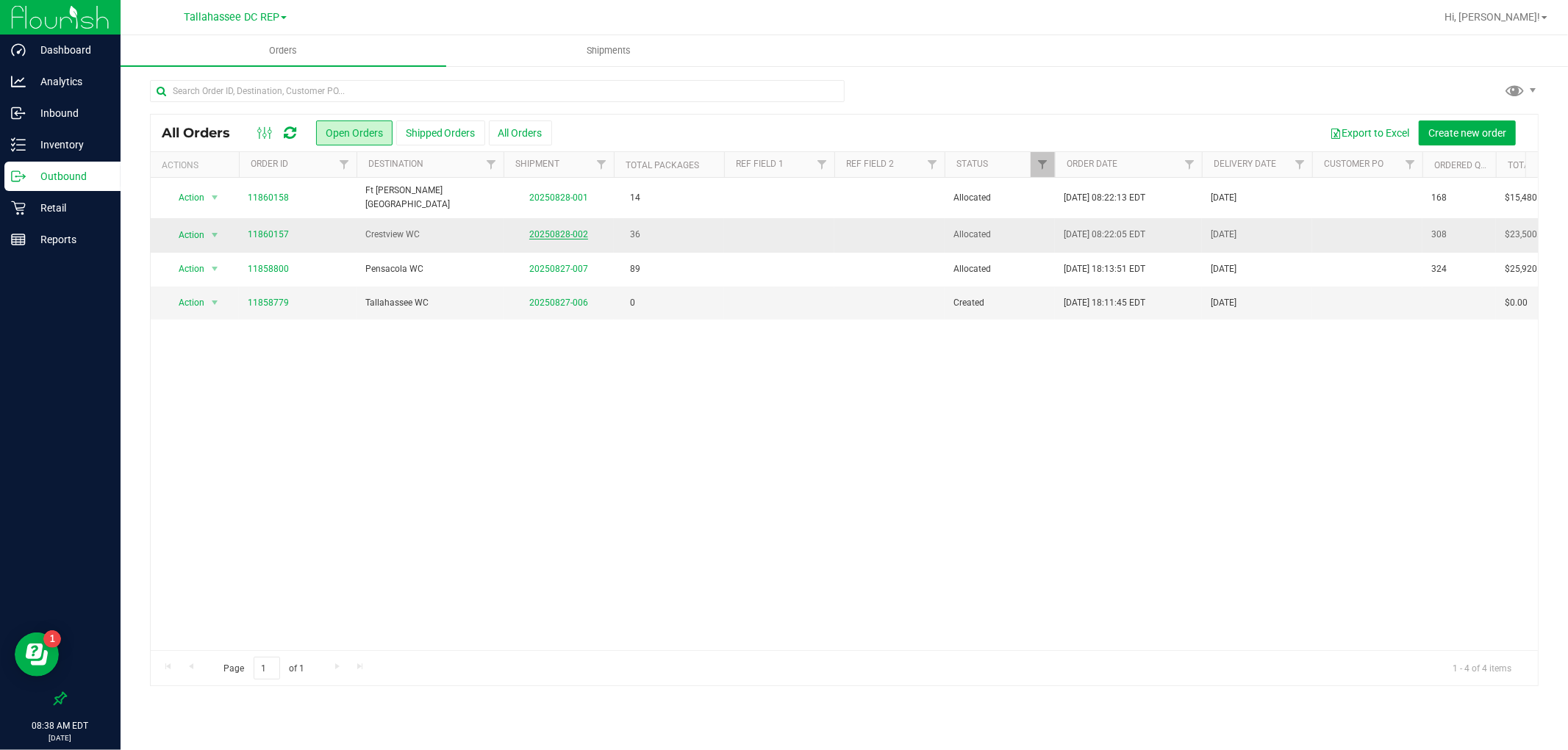
click at [549, 229] on link "20250828-002" at bounding box center [559, 234] width 59 height 11
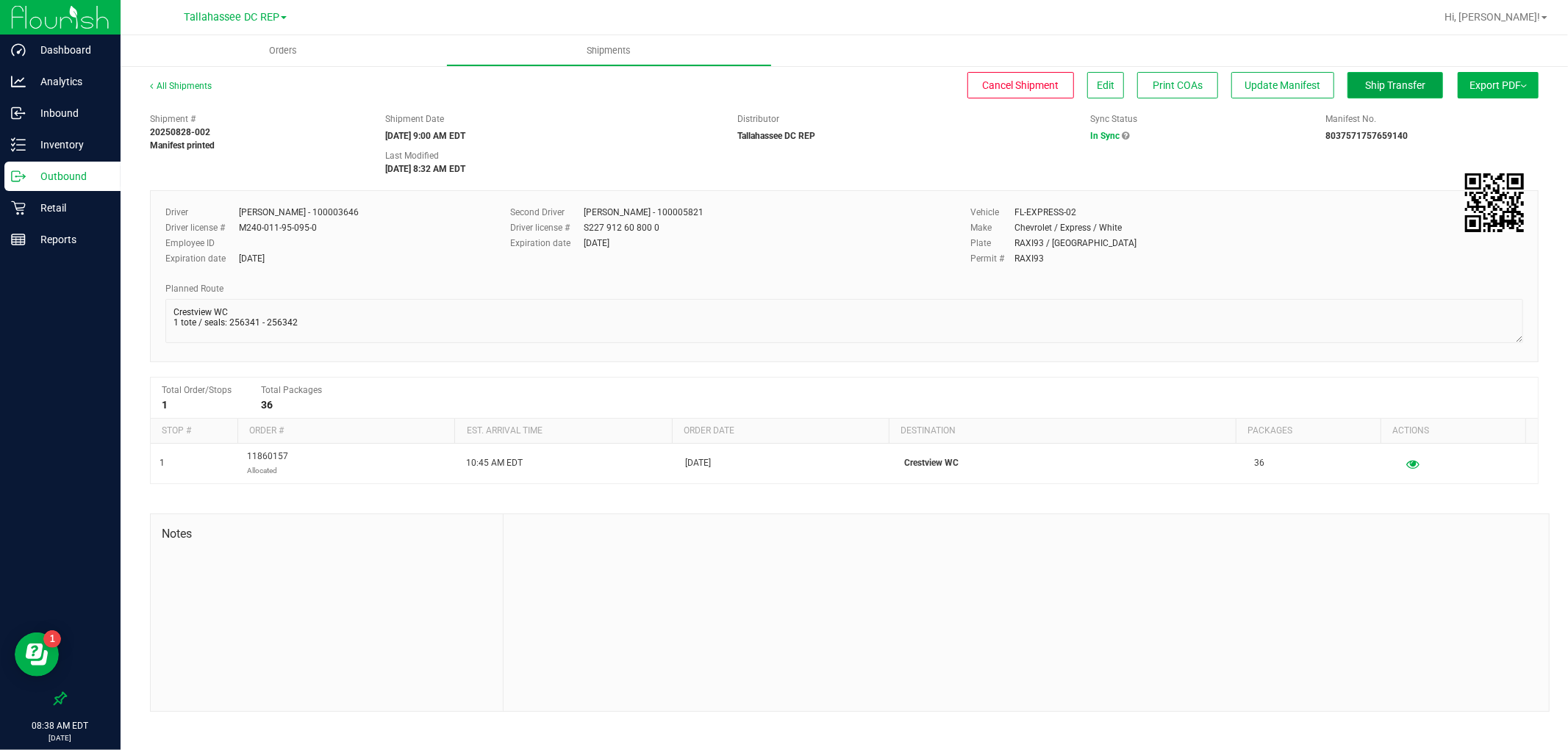
click at [1367, 79] on span "Ship Transfer" at bounding box center [1396, 85] width 61 height 12
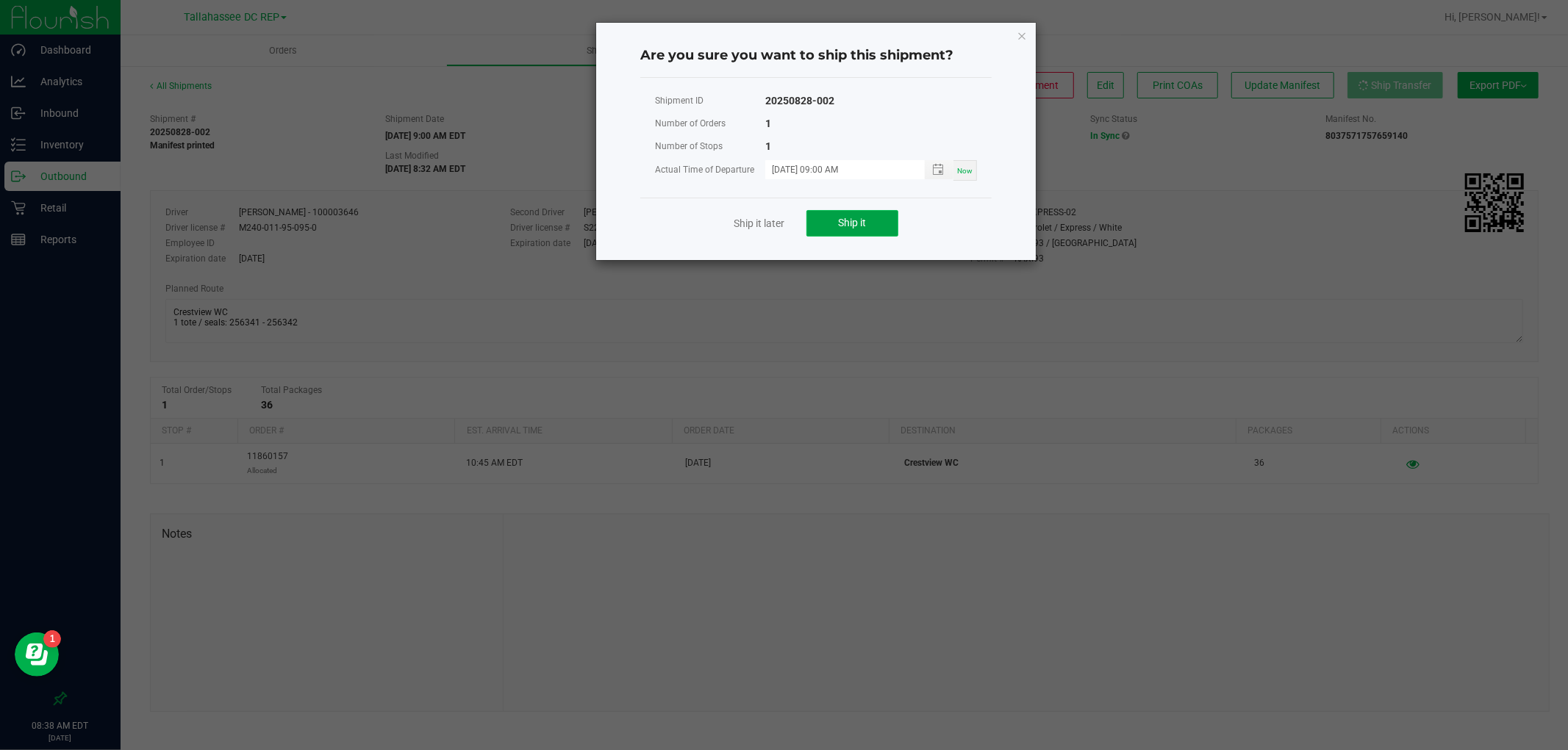
click at [883, 217] on button "Ship it" at bounding box center [852, 223] width 92 height 26
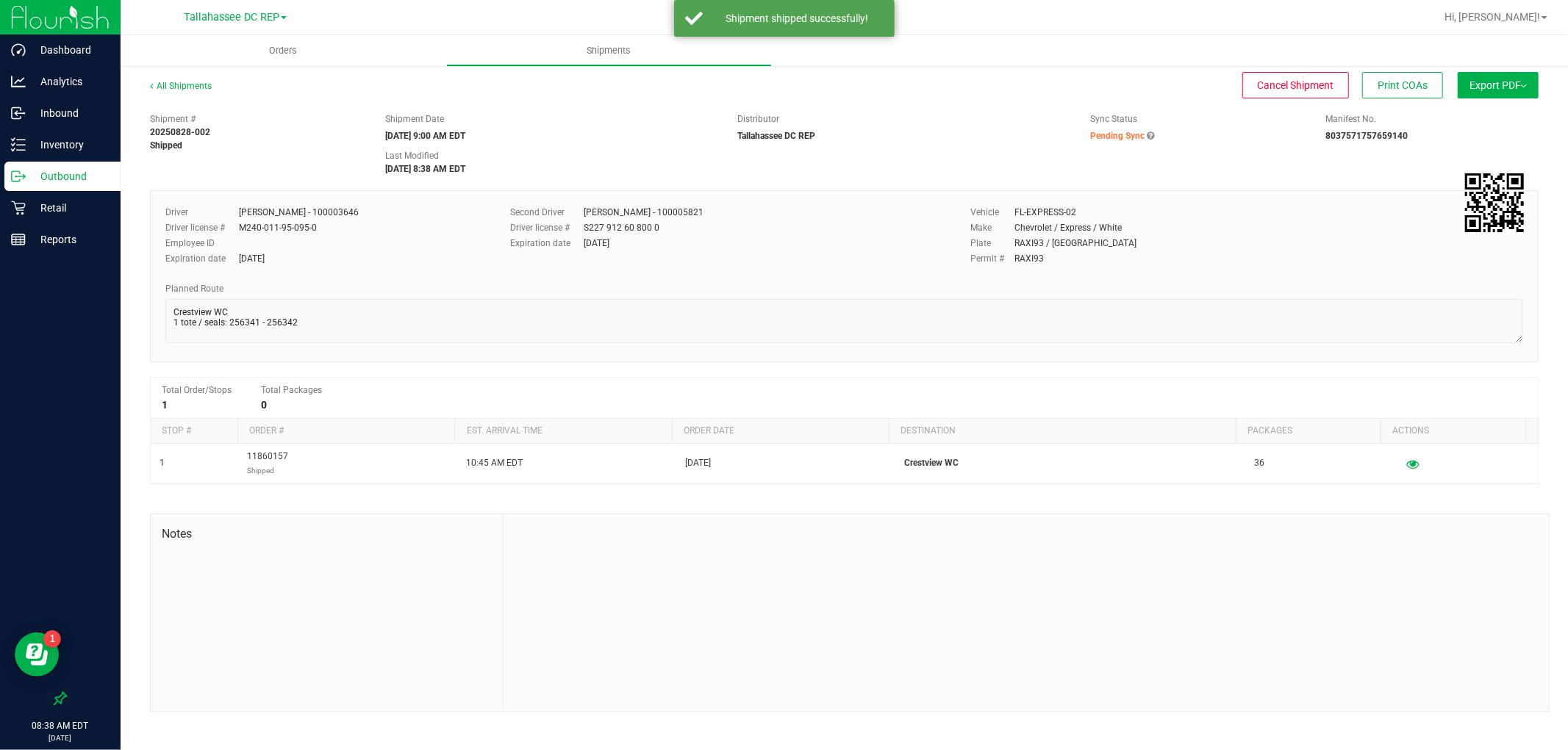
click at [85, 174] on p "Outbound" at bounding box center [69, 176] width 88 height 18
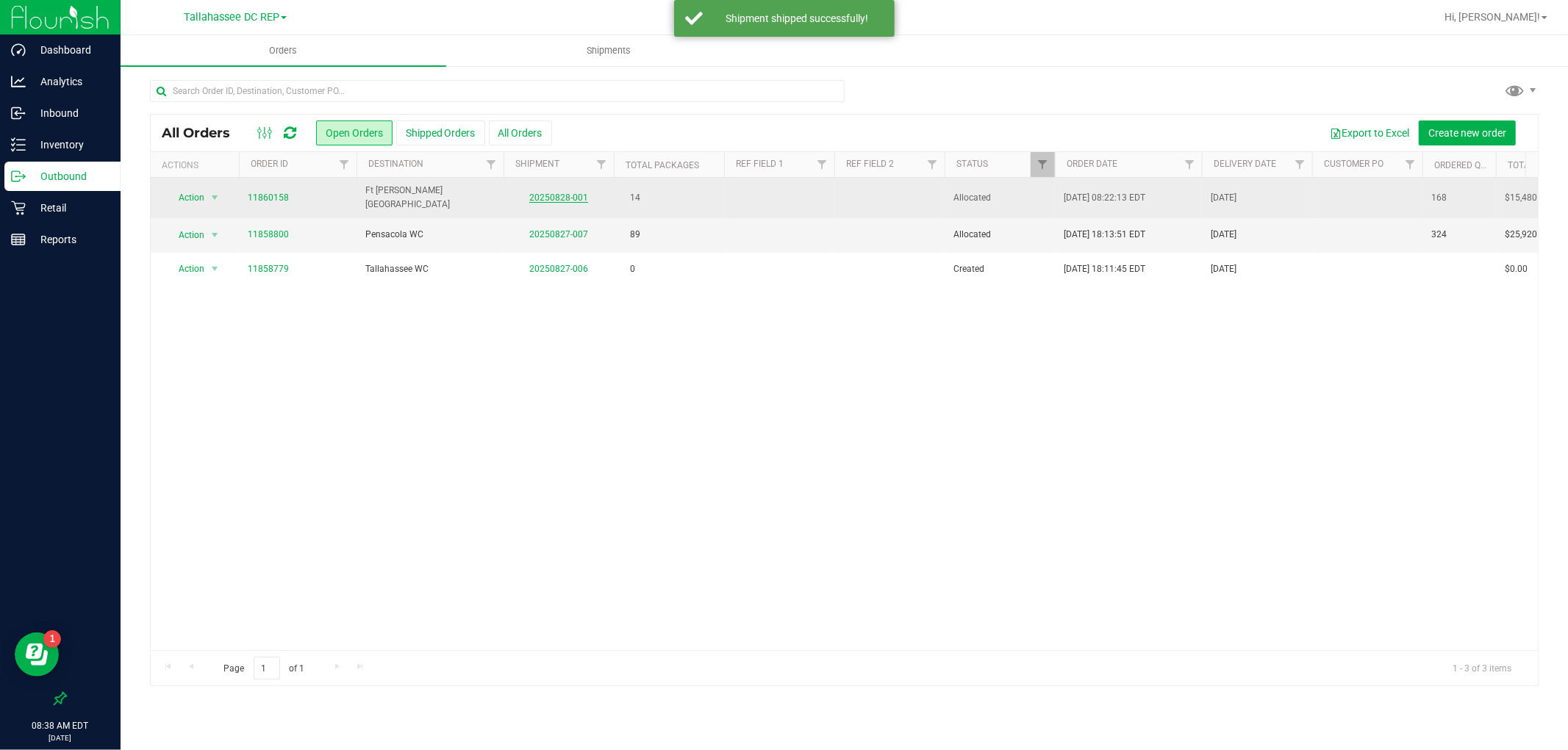
click at [557, 195] on link "20250828-001" at bounding box center [559, 198] width 59 height 11
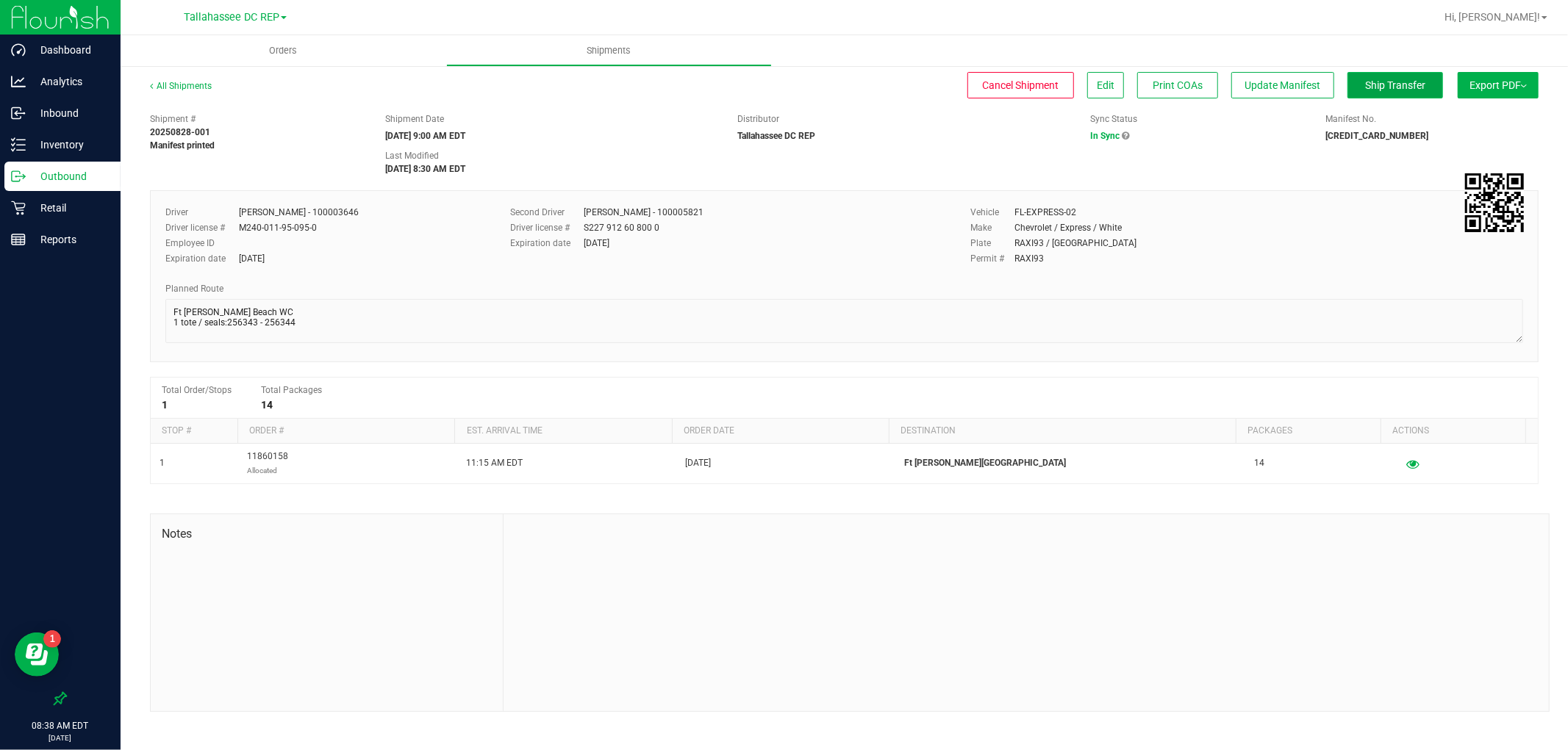
click at [1360, 90] on button "Ship Transfer" at bounding box center [1396, 85] width 96 height 26
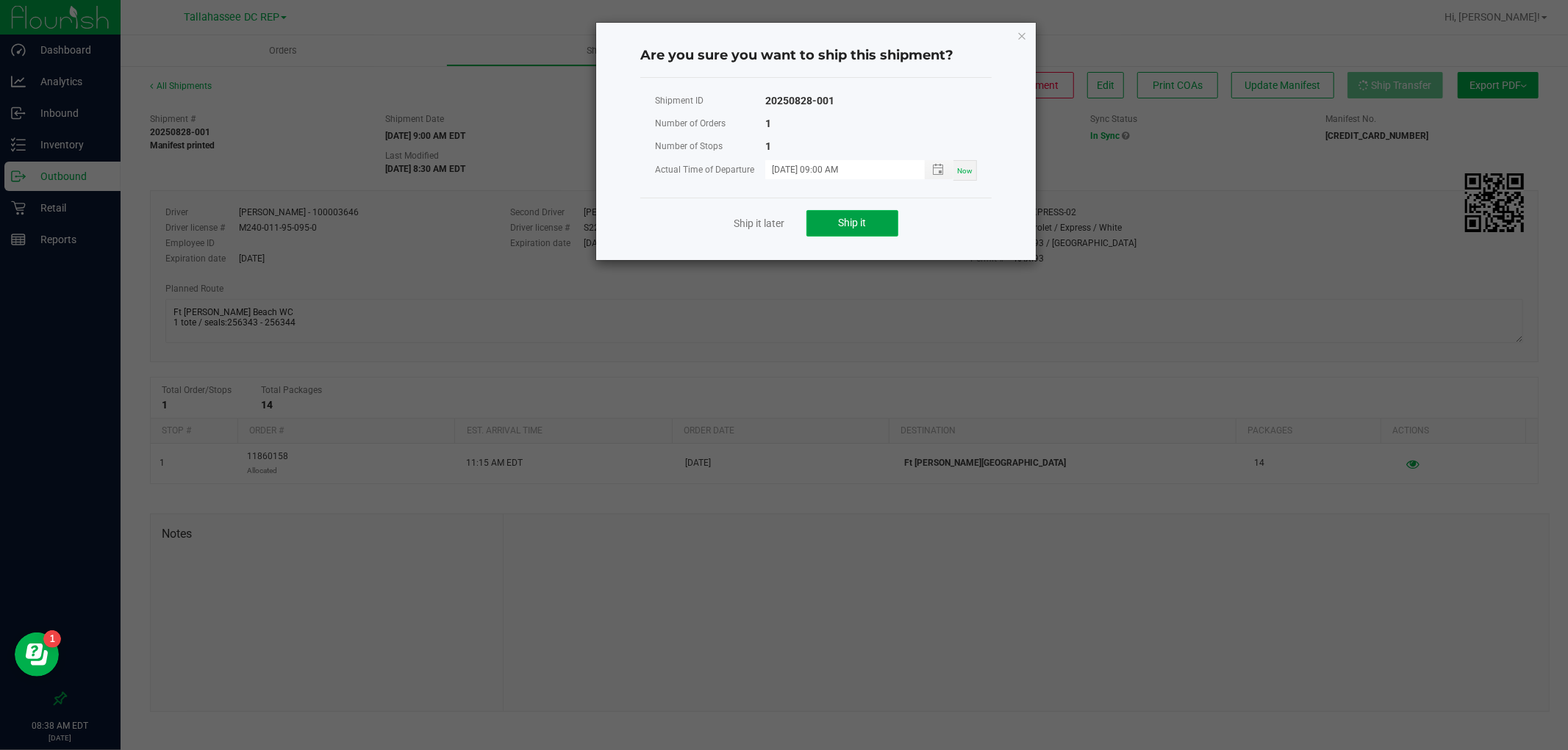
click at [839, 221] on span "Ship it" at bounding box center [853, 223] width 28 height 12
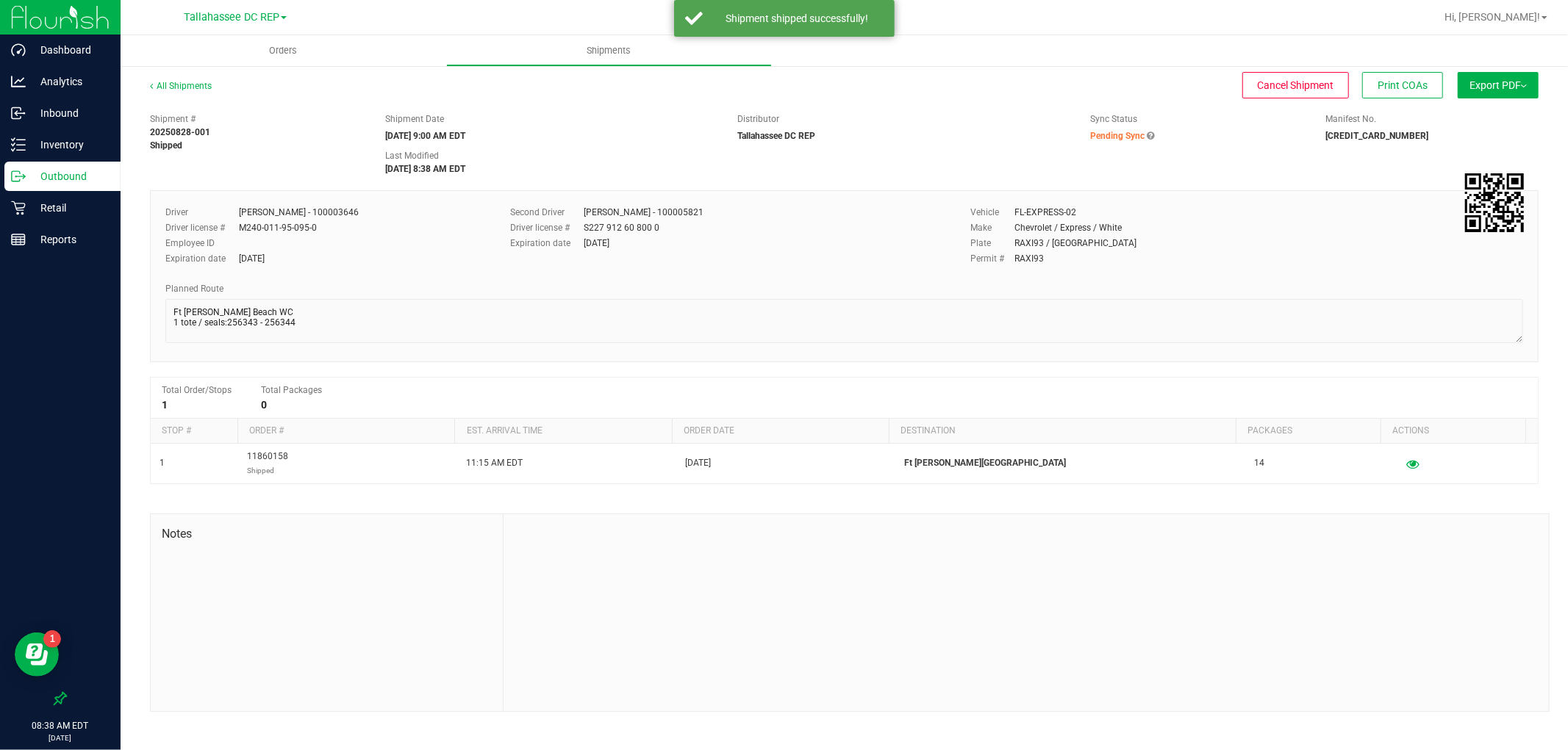
click at [67, 175] on p "Outbound" at bounding box center [69, 176] width 88 height 18
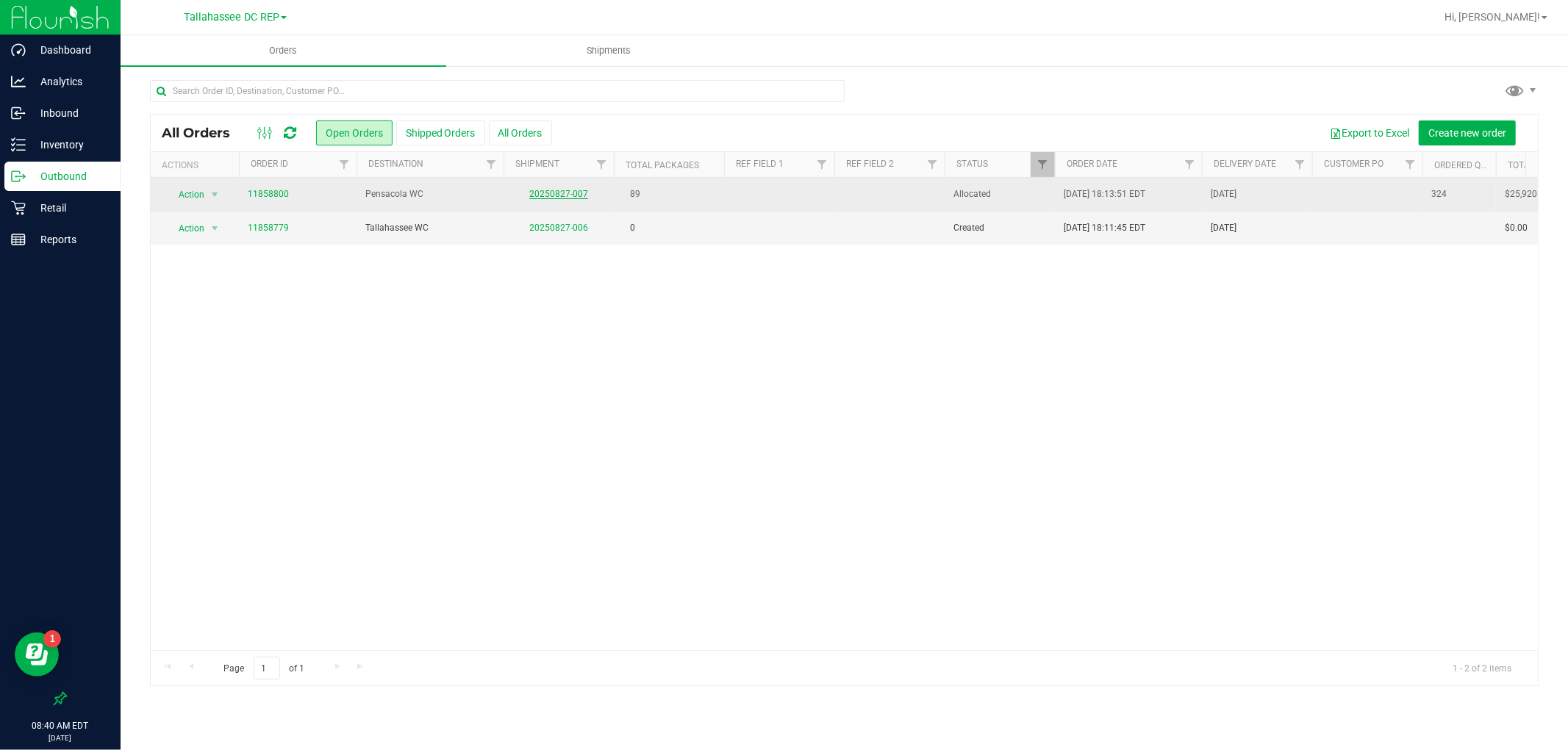
click at [581, 195] on link "20250827-007" at bounding box center [559, 194] width 59 height 11
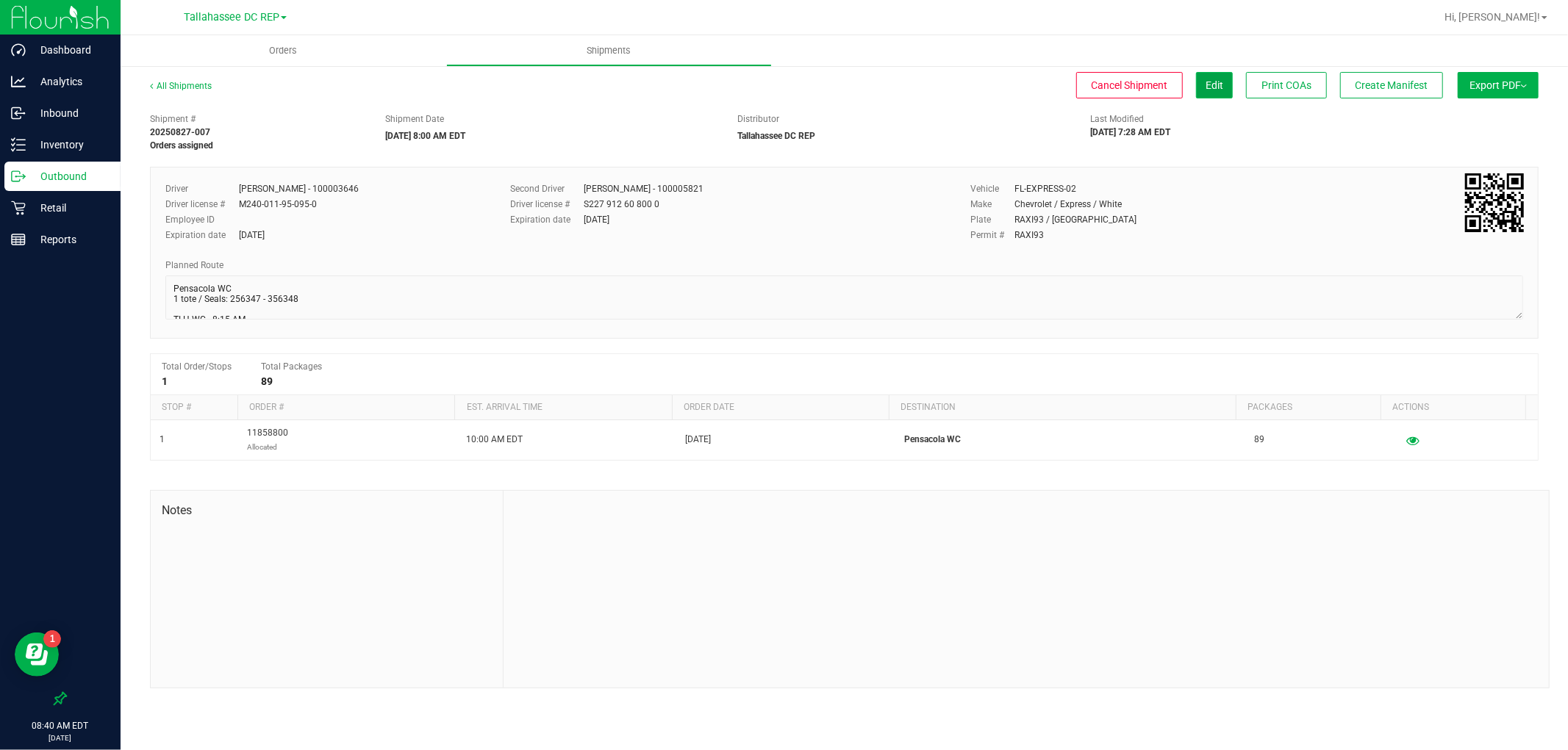
click at [1225, 84] on button "Edit" at bounding box center [1215, 85] width 37 height 26
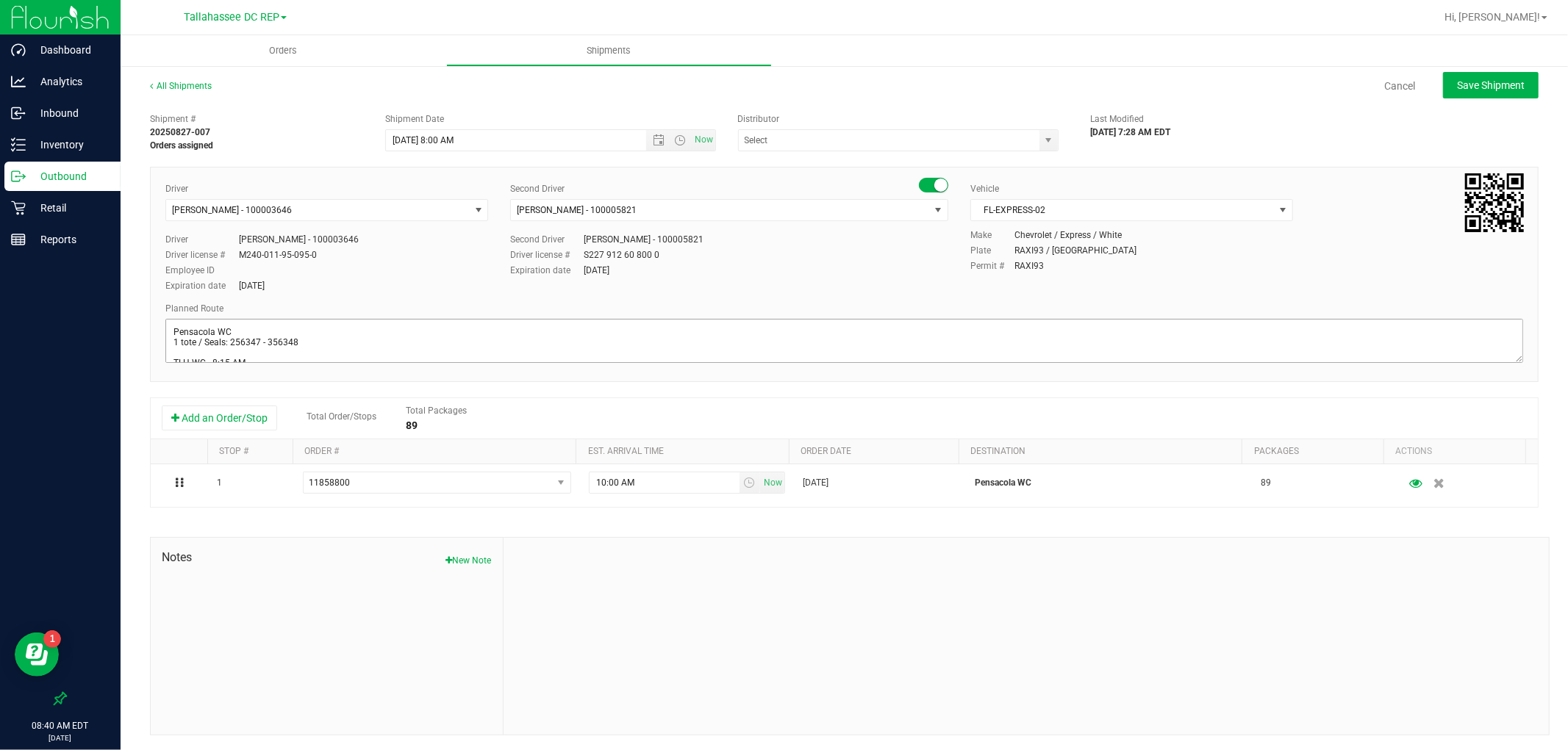
type input "Tallahassee DC REP"
drag, startPoint x: 229, startPoint y: 341, endPoint x: 332, endPoint y: 343, distance: 103.0
click at [332, 343] on textarea at bounding box center [844, 340] width 1358 height 44
drag, startPoint x: 230, startPoint y: 339, endPoint x: 299, endPoint y: 341, distance: 69.0
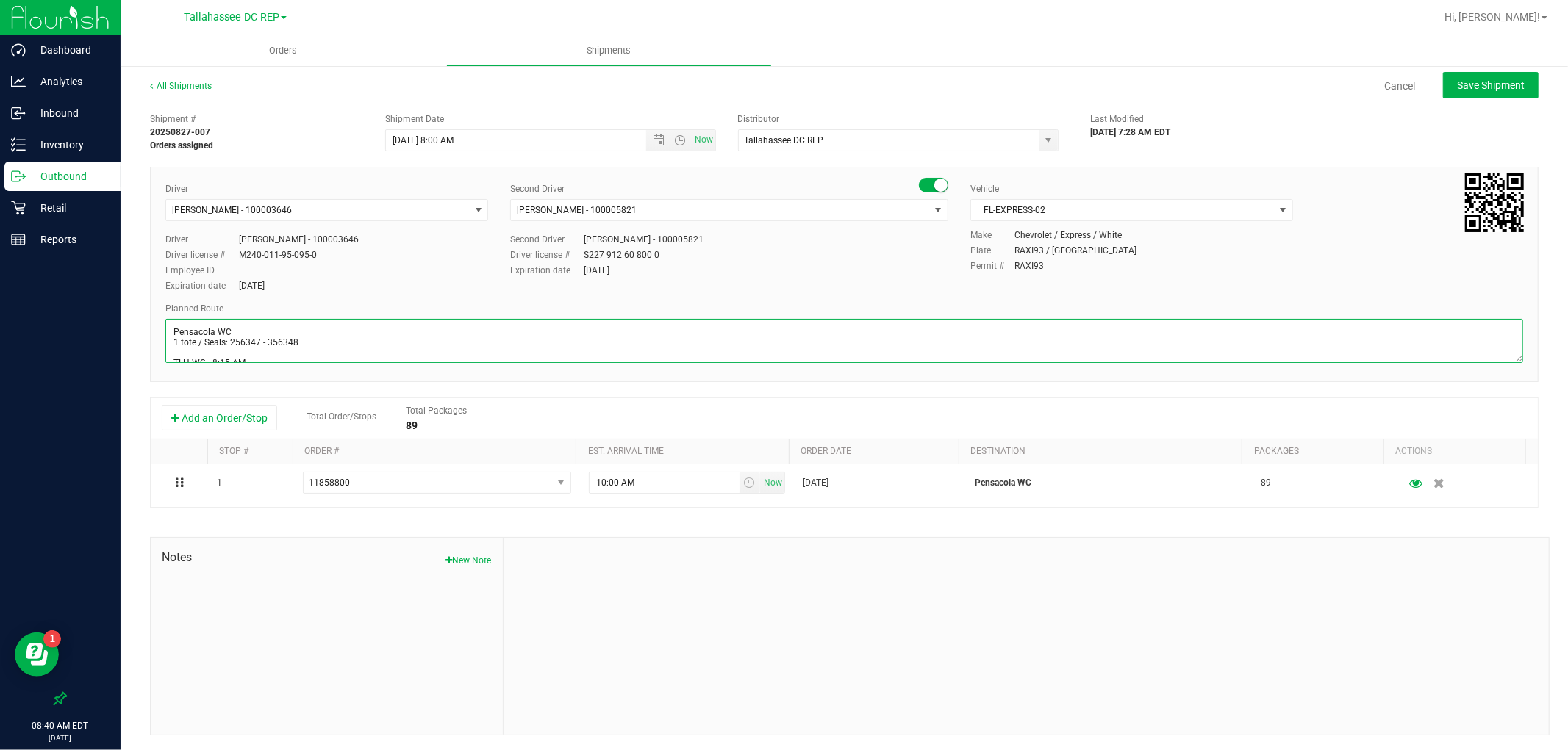
click at [299, 341] on textarea at bounding box center [844, 340] width 1358 height 44
type textarea "Pensacola WC 1 tote / Seals: 256331 - 256334 TLH WC - 8:15 AM PCO WC - 10:00 AM…"
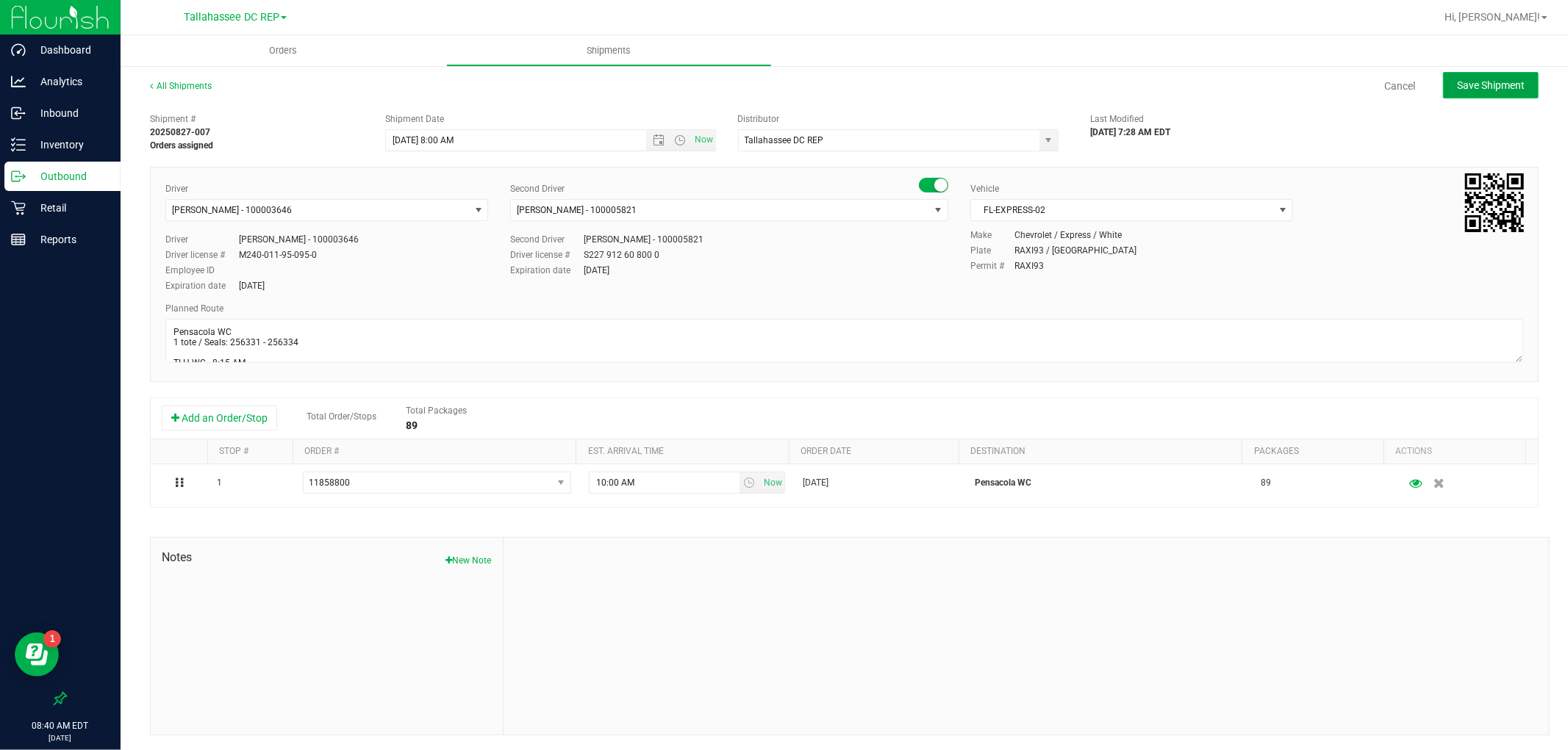
click at [1498, 72] on button "Save Shipment" at bounding box center [1491, 85] width 96 height 26
type input "8/28/2025 12:00 PM"
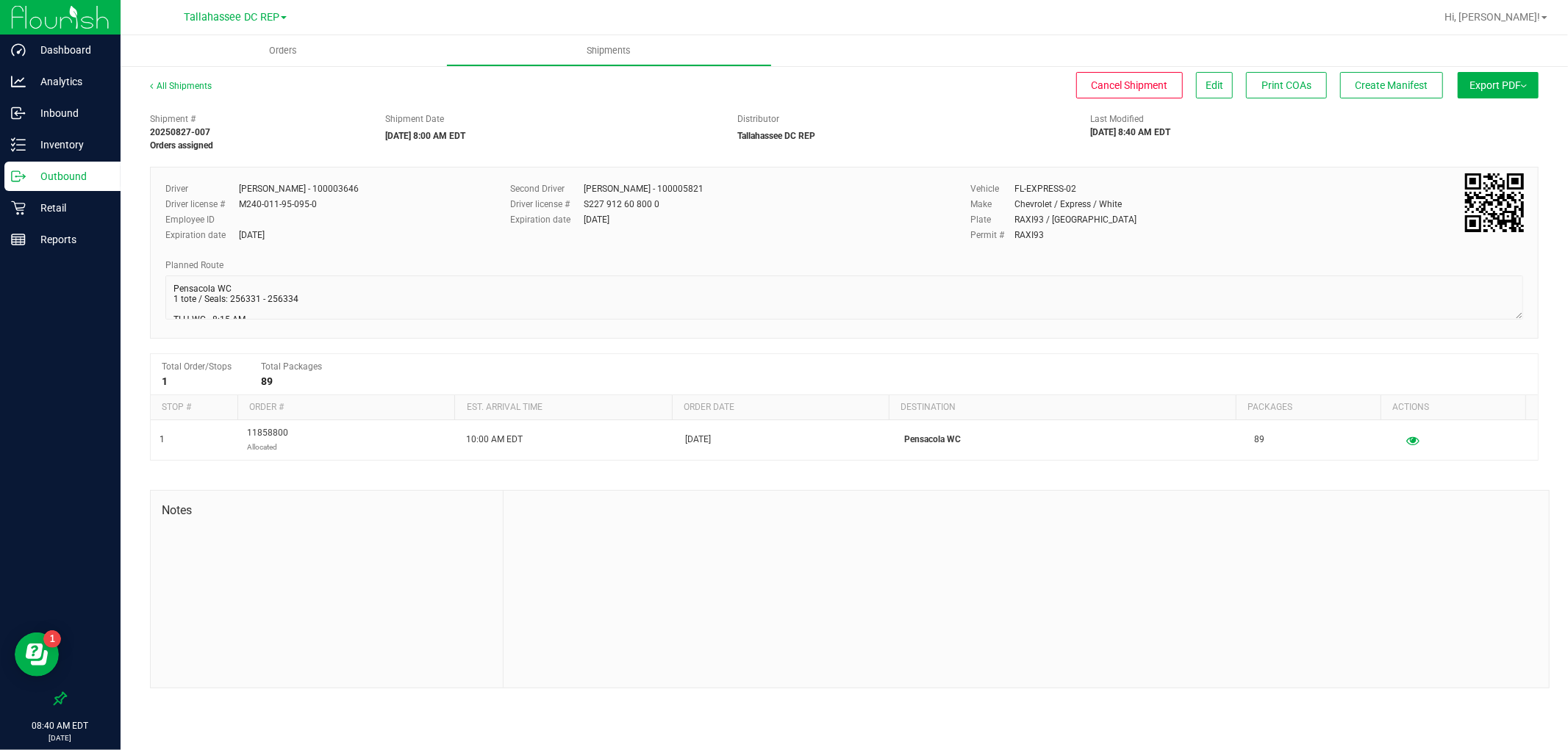
click at [86, 176] on p "Outbound" at bounding box center [69, 176] width 88 height 18
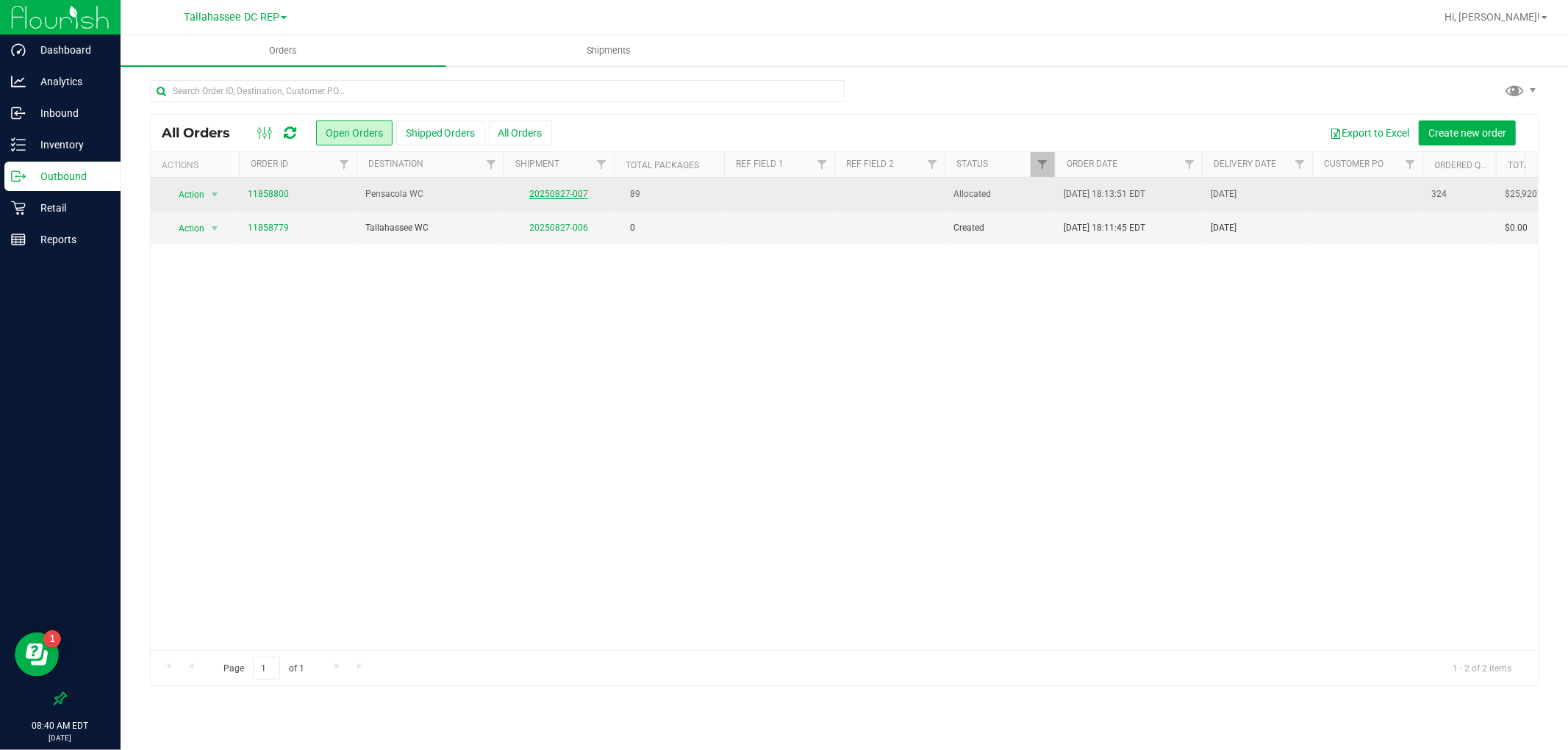
click at [567, 195] on link "20250827-007" at bounding box center [559, 194] width 59 height 11
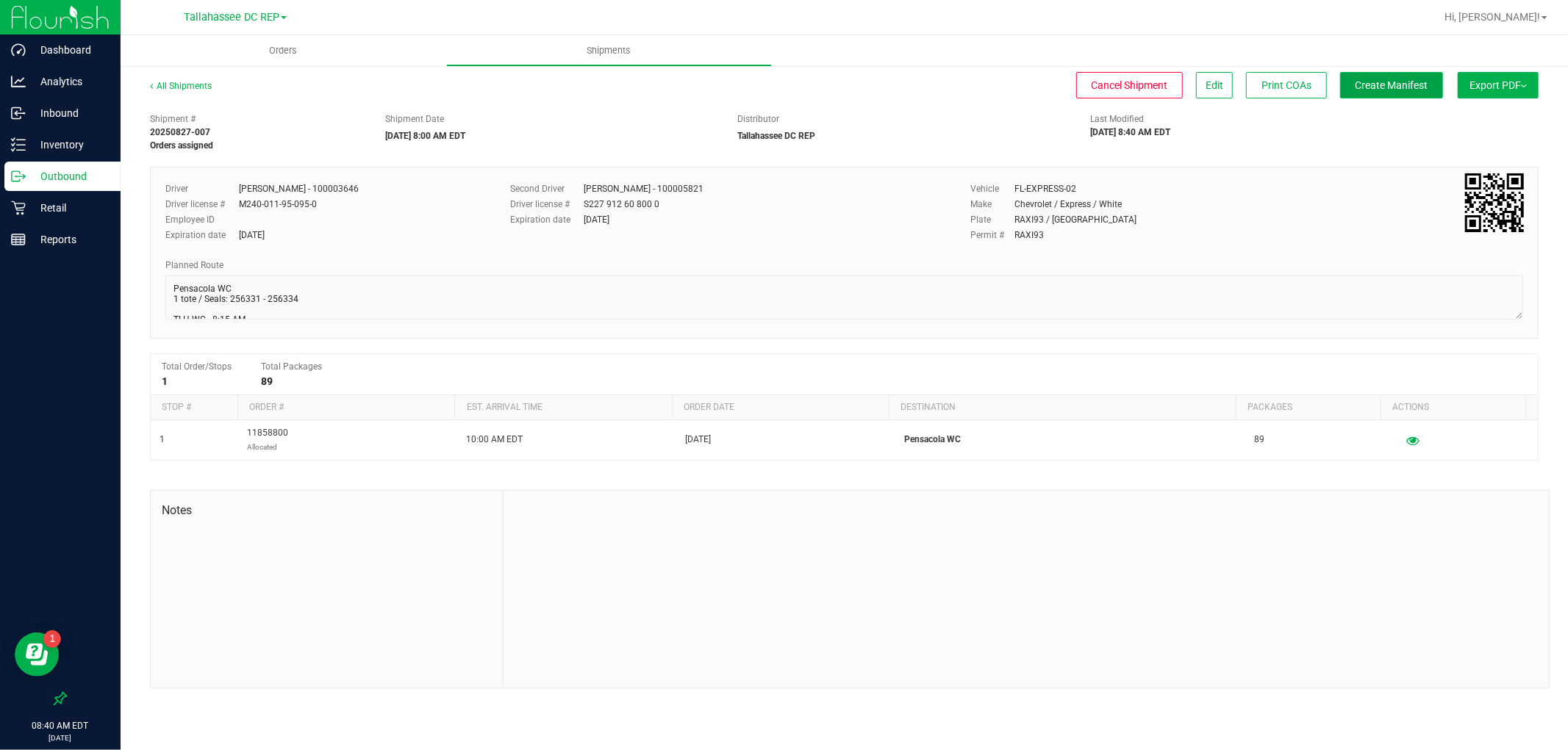
click at [1397, 93] on button "Create Manifest" at bounding box center [1391, 85] width 103 height 26
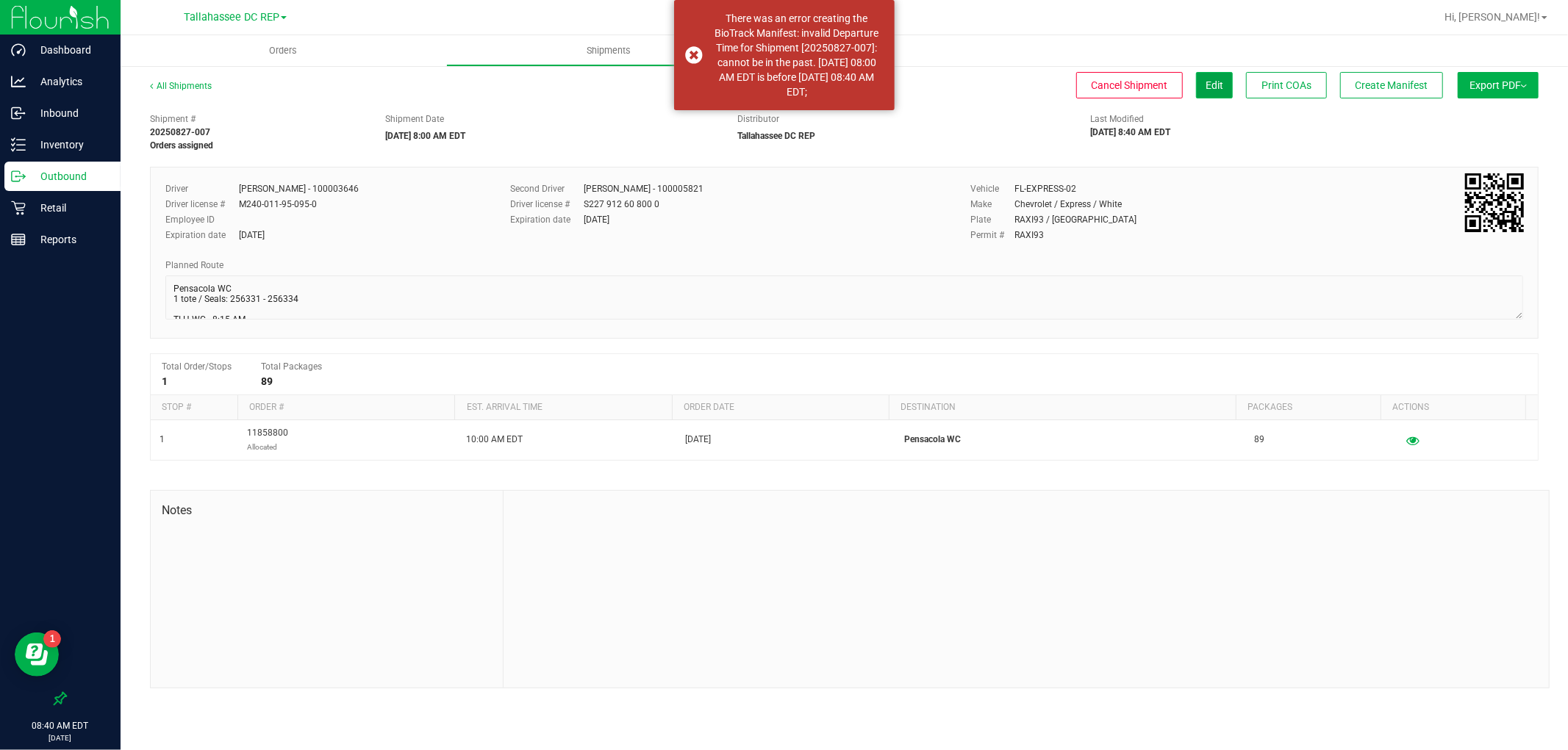
click at [1227, 87] on button "Edit" at bounding box center [1215, 85] width 37 height 26
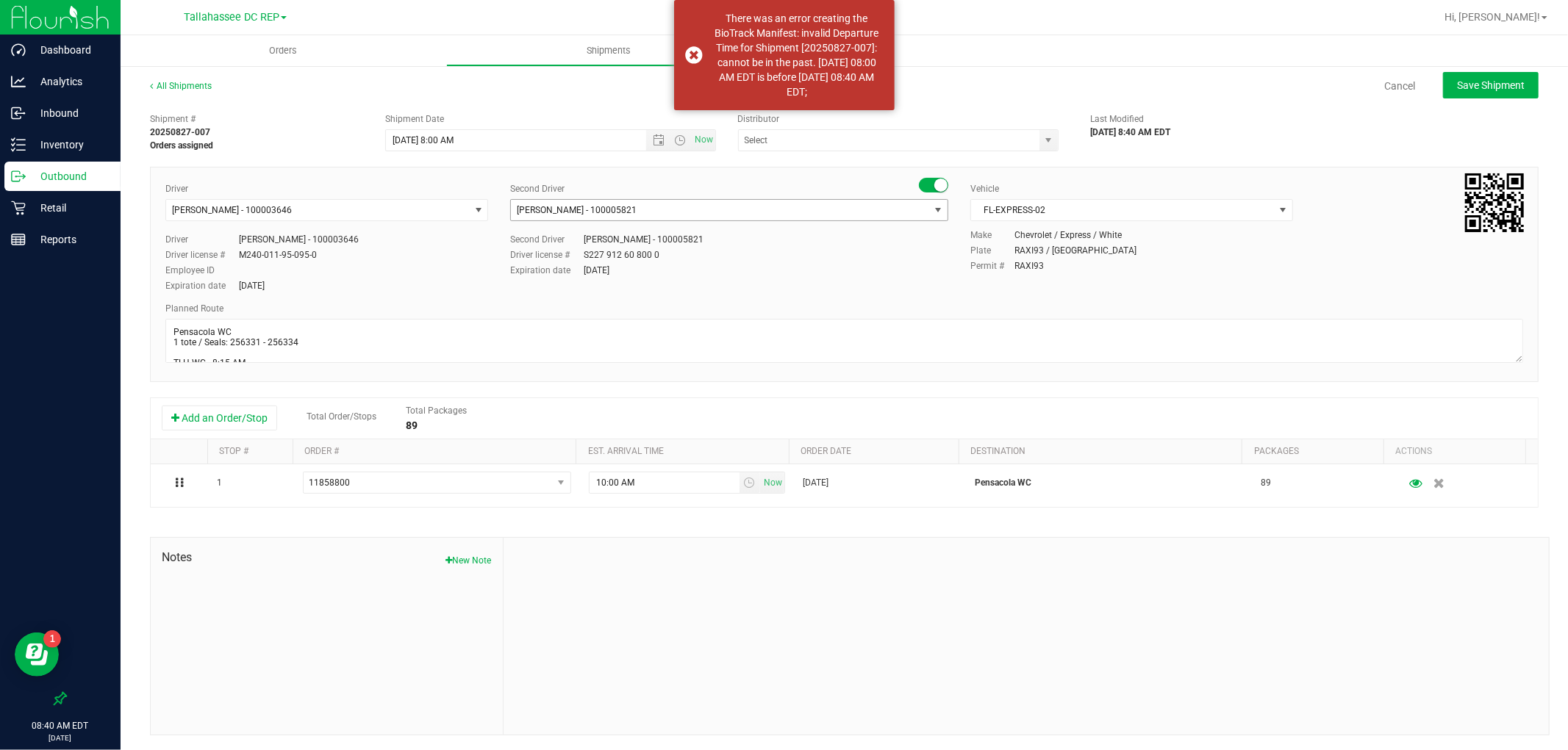
type input "Tallahassee DC REP"
click at [652, 141] on span "Open the date view" at bounding box center [658, 141] width 12 height 12
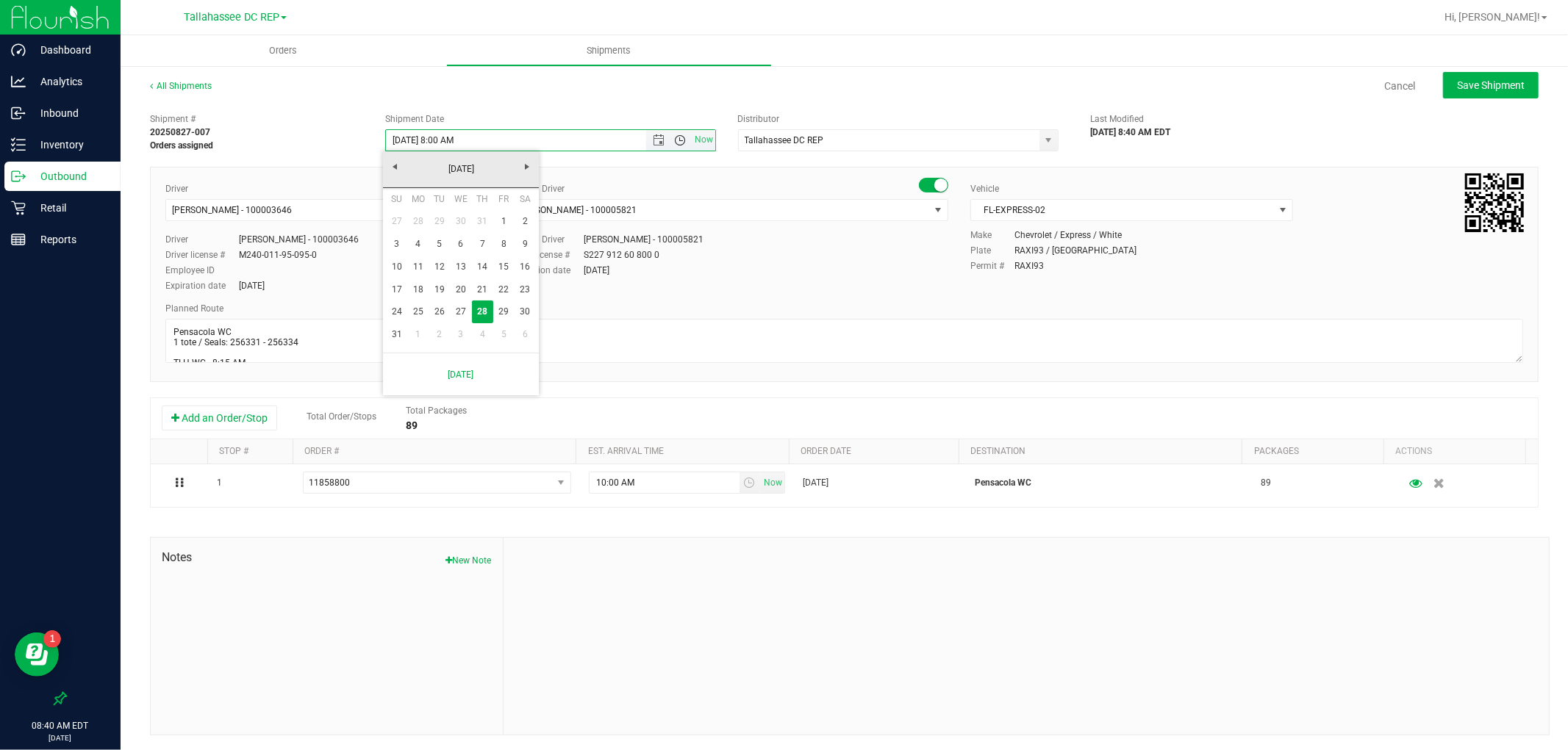
click at [676, 137] on span "Open the time view" at bounding box center [681, 141] width 12 height 12
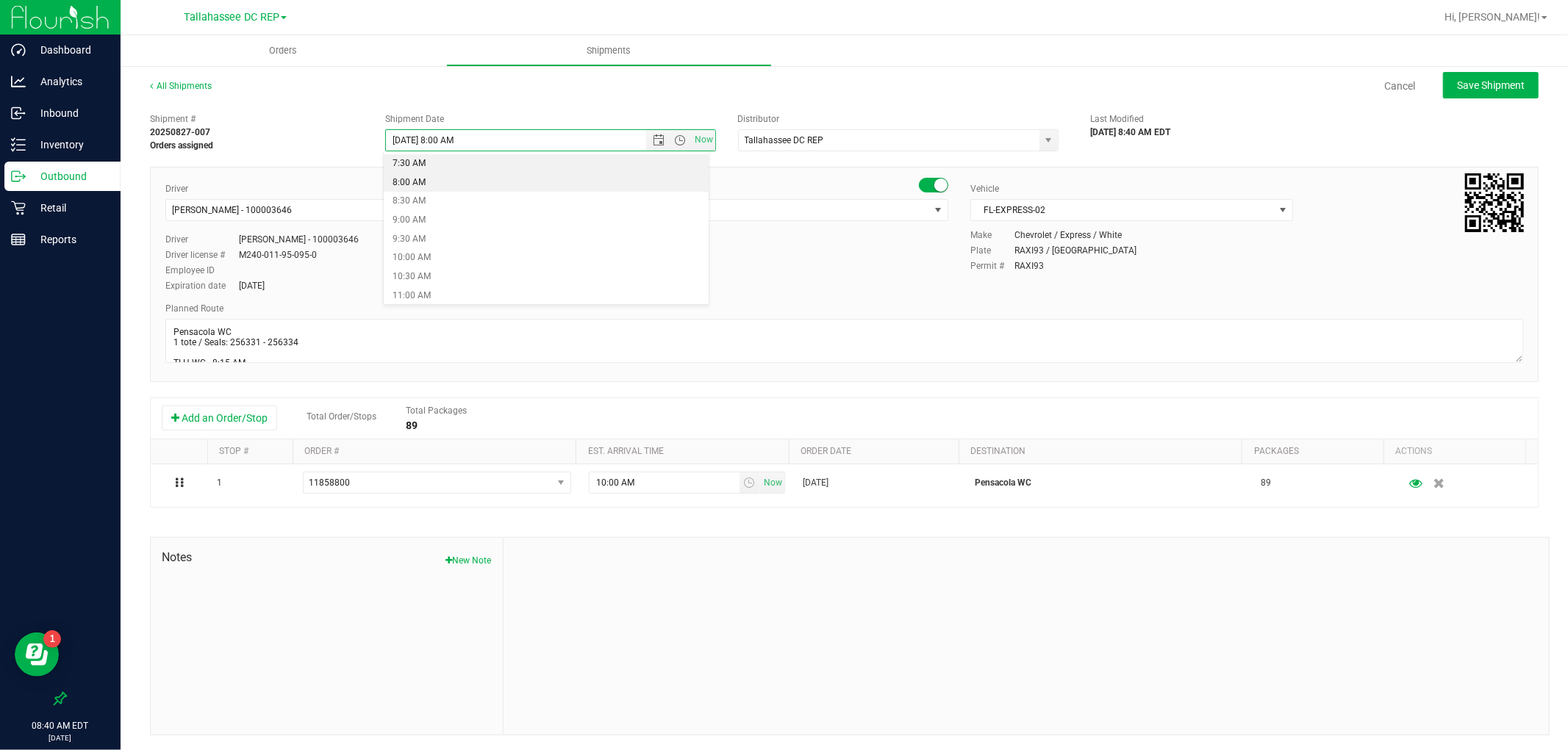
scroll to position [332, 0]
click at [429, 165] on li "9:00 AM" at bounding box center [545, 172] width 324 height 20
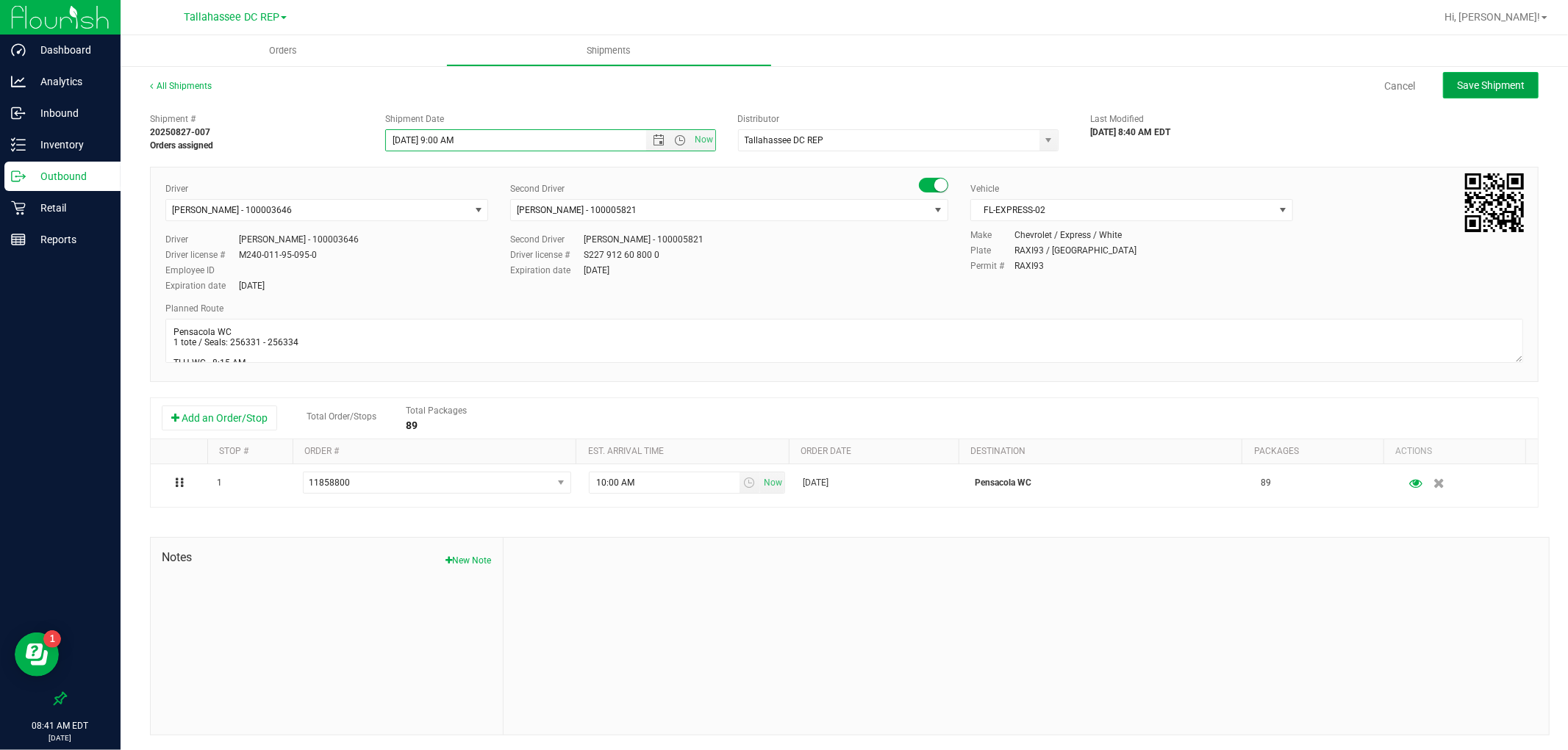
click at [1463, 81] on span "Save Shipment" at bounding box center [1491, 85] width 67 height 12
type input "[DATE] 1:00 PM"
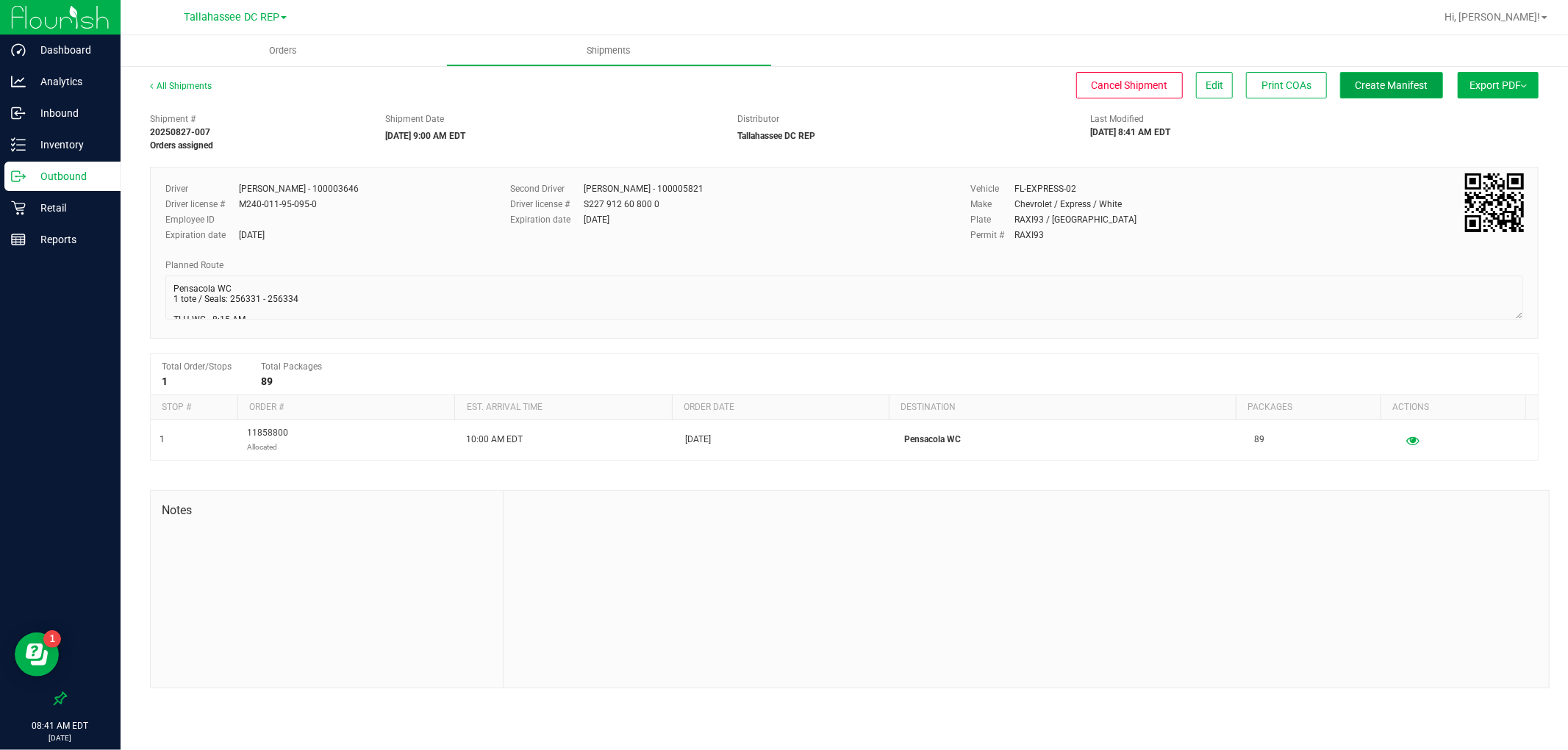
click at [1395, 90] on span "Create Manifest" at bounding box center [1392, 85] width 72 height 12
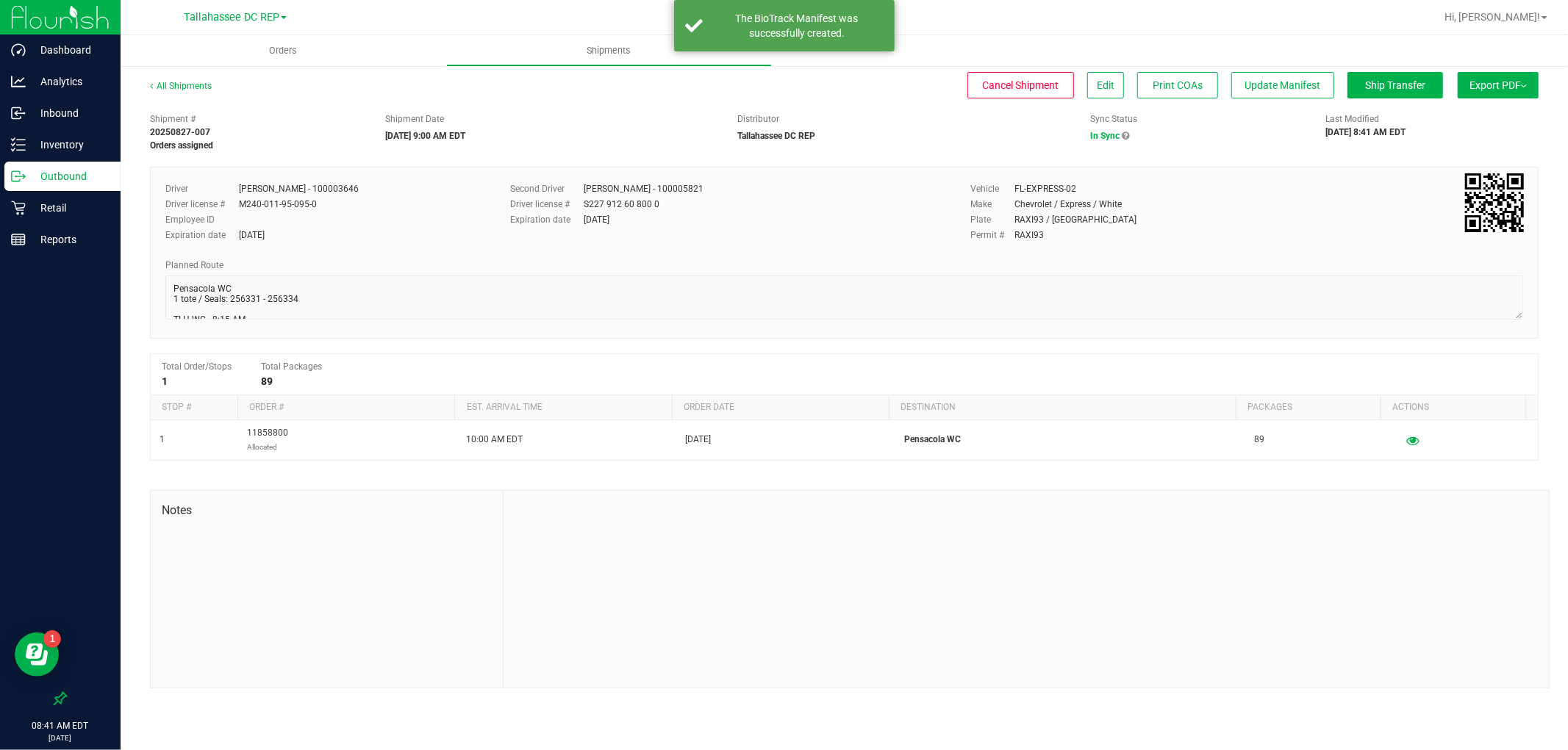
click at [1481, 91] on button "Export PDF" at bounding box center [1498, 85] width 81 height 26
click at [1484, 108] on li "Manifest by Package ID" at bounding box center [1494, 117] width 149 height 22
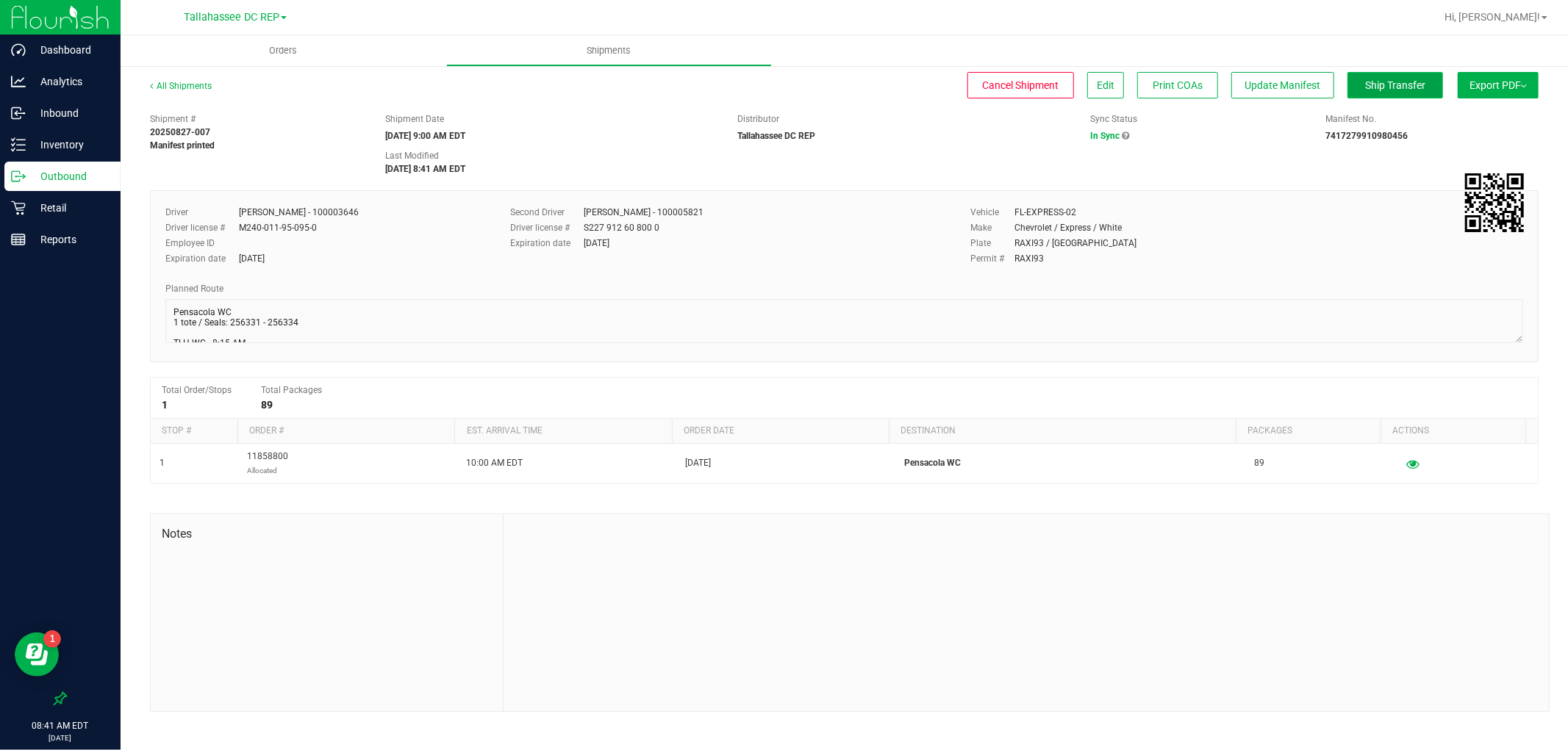
click at [1348, 93] on button "Ship Transfer" at bounding box center [1396, 85] width 96 height 26
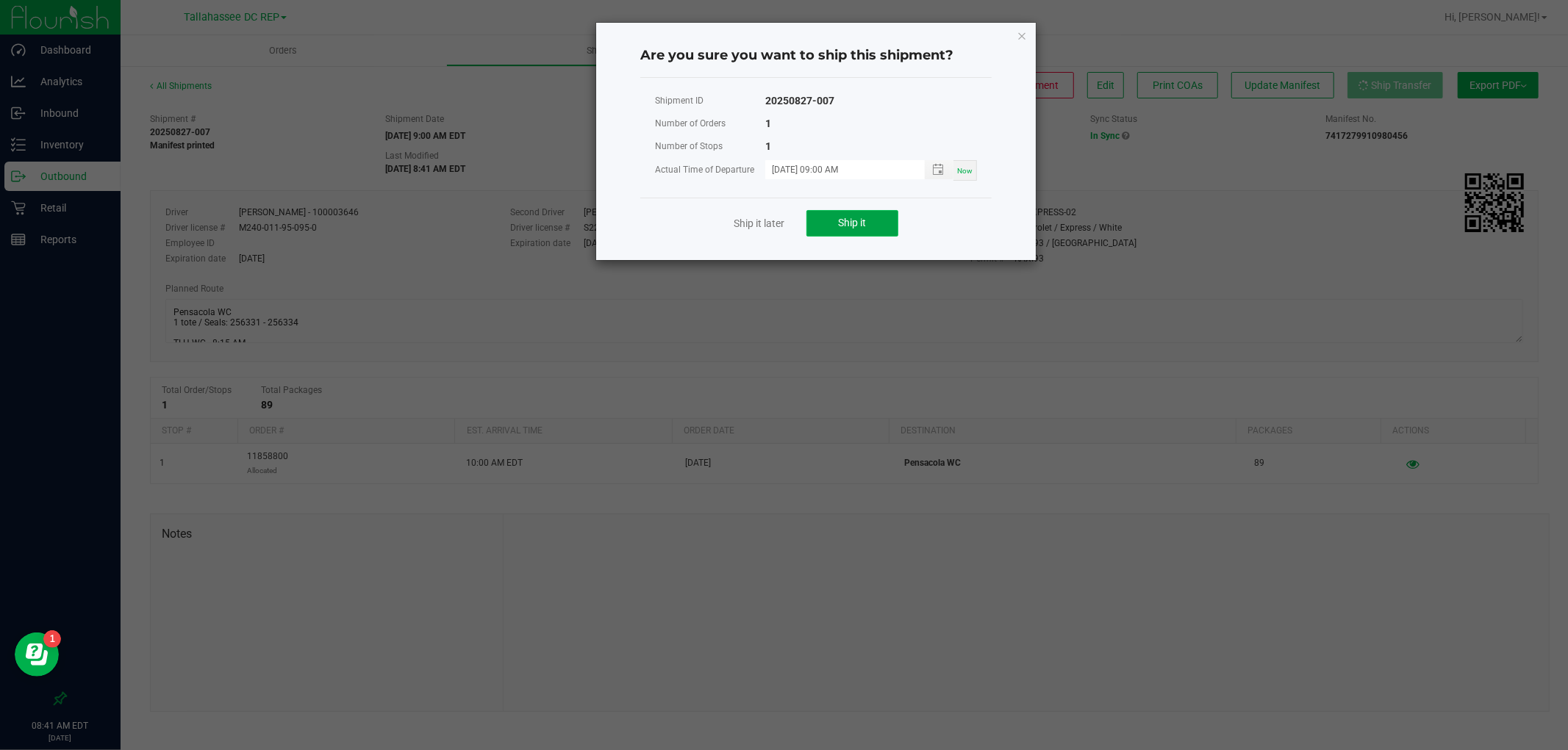
click at [842, 219] on span "Ship it" at bounding box center [853, 223] width 28 height 12
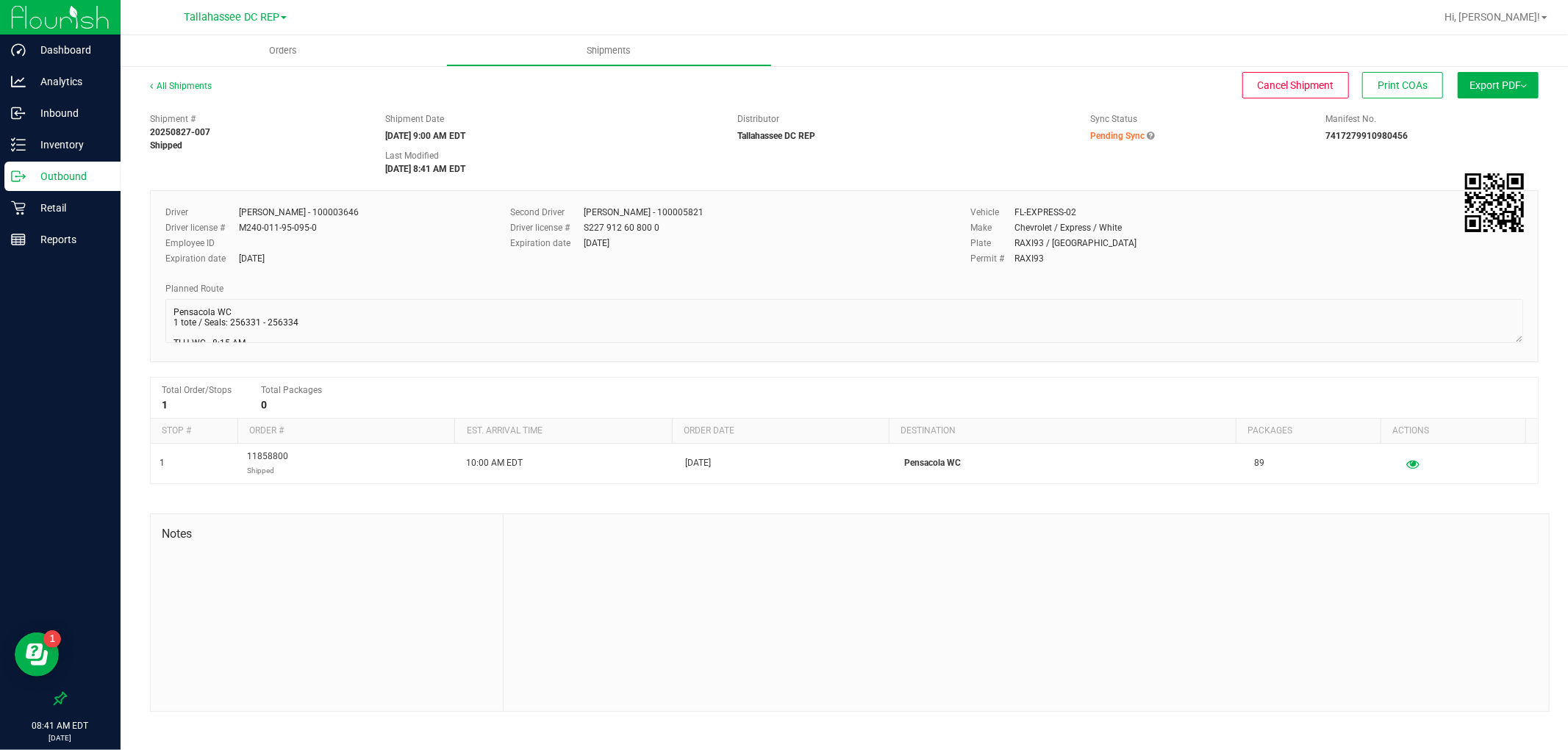
click at [94, 181] on p "Outbound" at bounding box center [69, 176] width 88 height 18
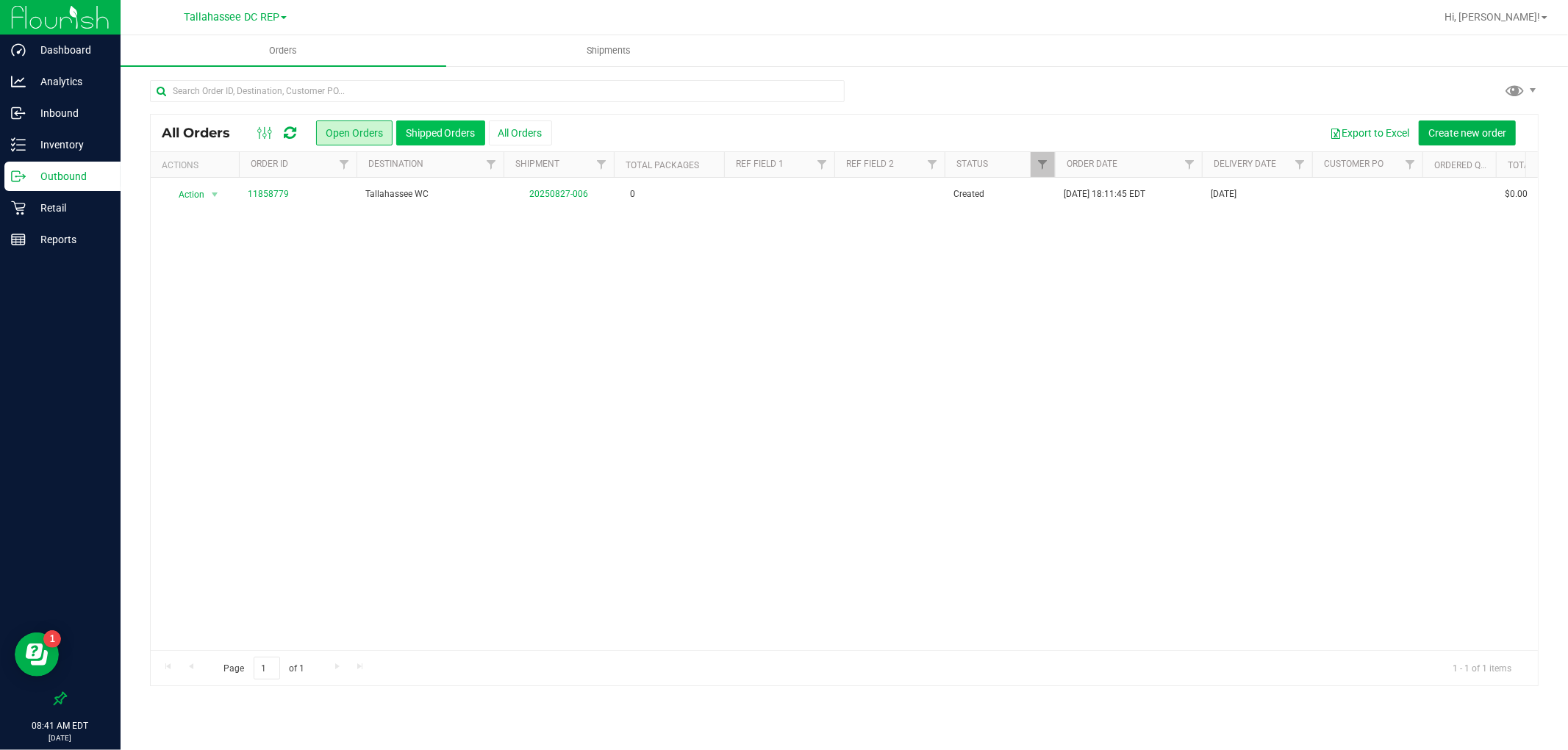
click at [418, 136] on button "Shipped Orders" at bounding box center [440, 133] width 89 height 25
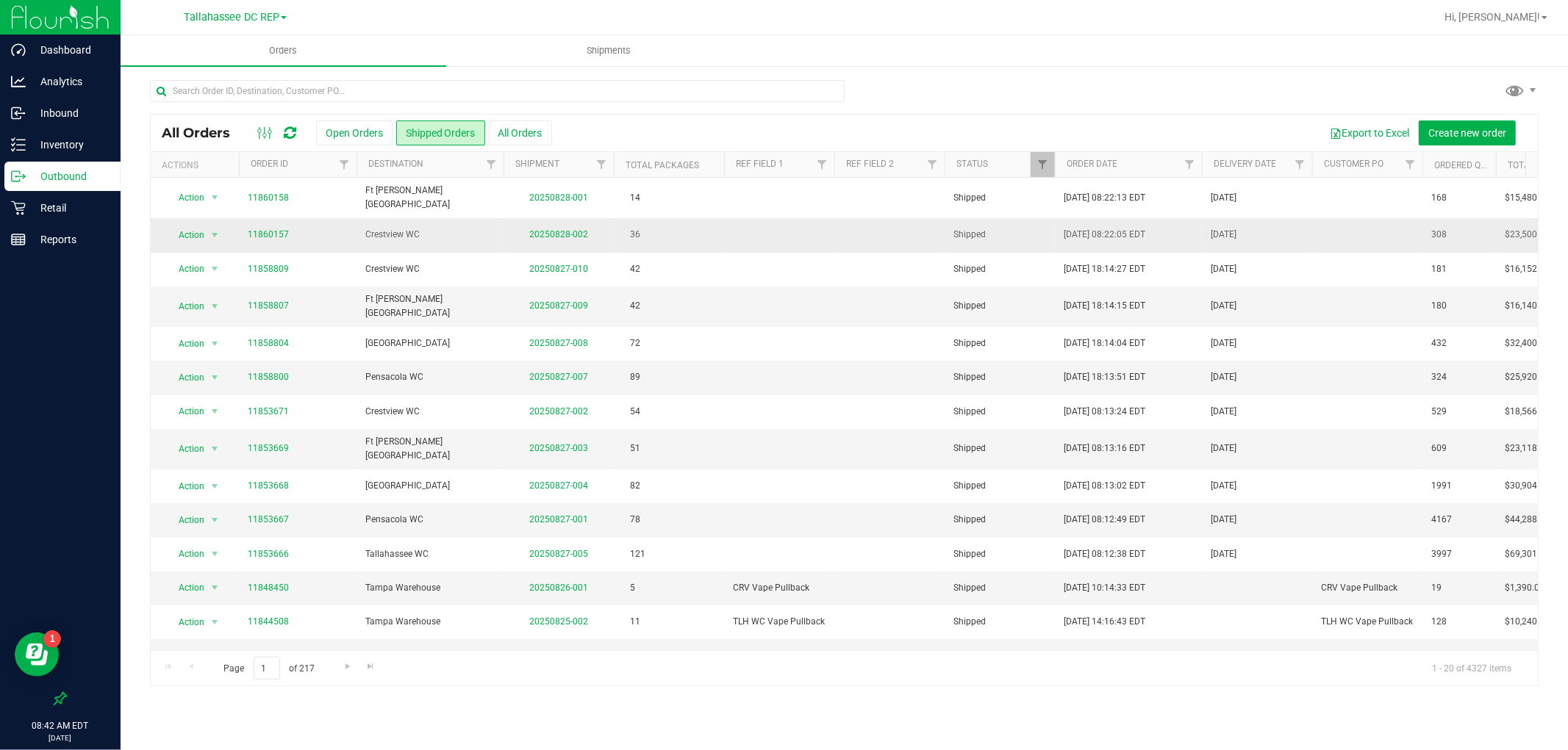
click at [304, 239] on td "11860157" at bounding box center [297, 235] width 117 height 34
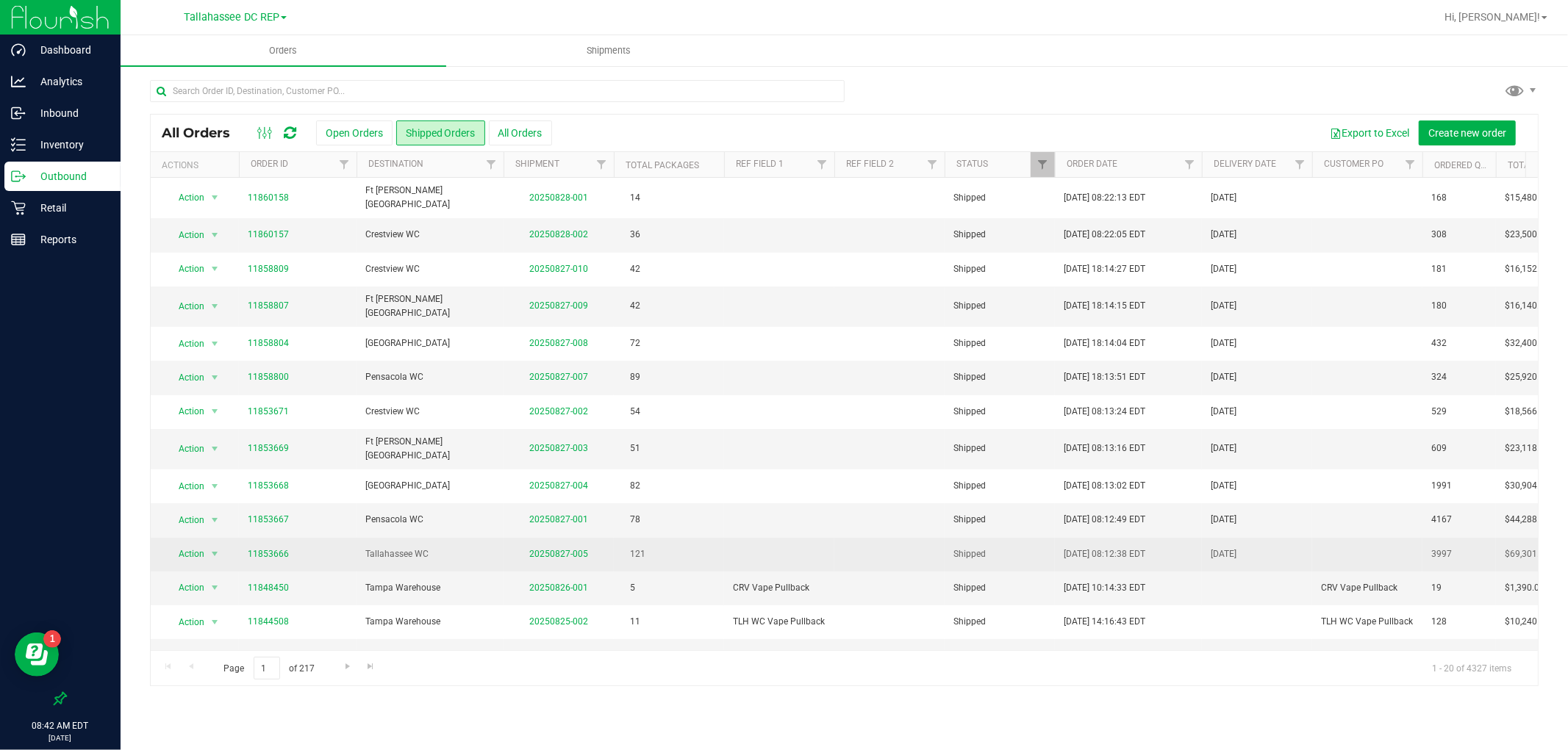
drag, startPoint x: 1173, startPoint y: 398, endPoint x: 587, endPoint y: 534, distance: 601.6
click at [587, 534] on tbody "Action Action Clone order Mark as fully paid Order audit log Print COAs (single…" at bounding box center [952, 534] width 1602 height 712
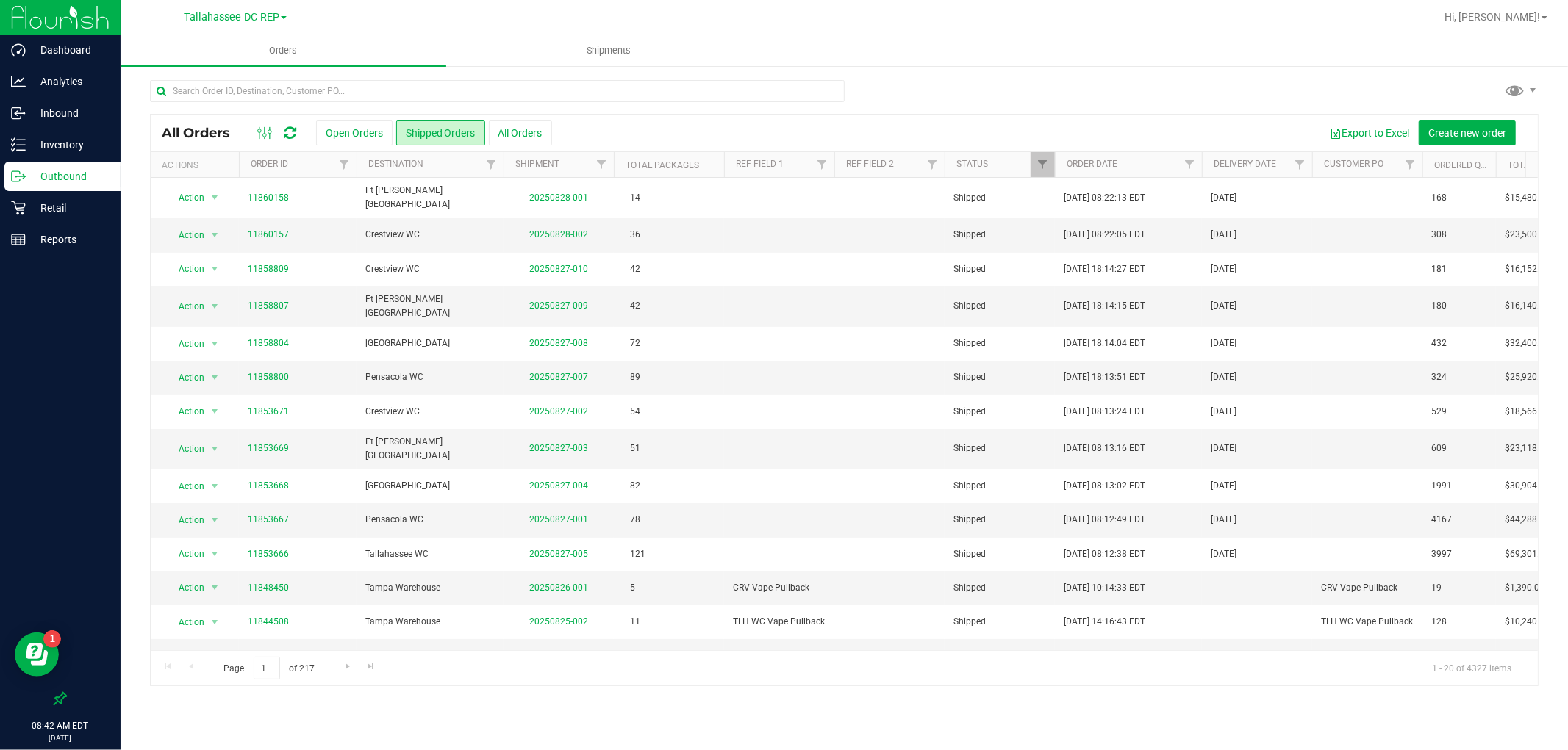
click at [136, 368] on div "All Orders Open Orders Shipped Orders All Orders Export to Excel Create new ord…" at bounding box center [844, 382] width 1448 height 637
click at [324, 133] on button "Open Orders" at bounding box center [354, 133] width 76 height 25
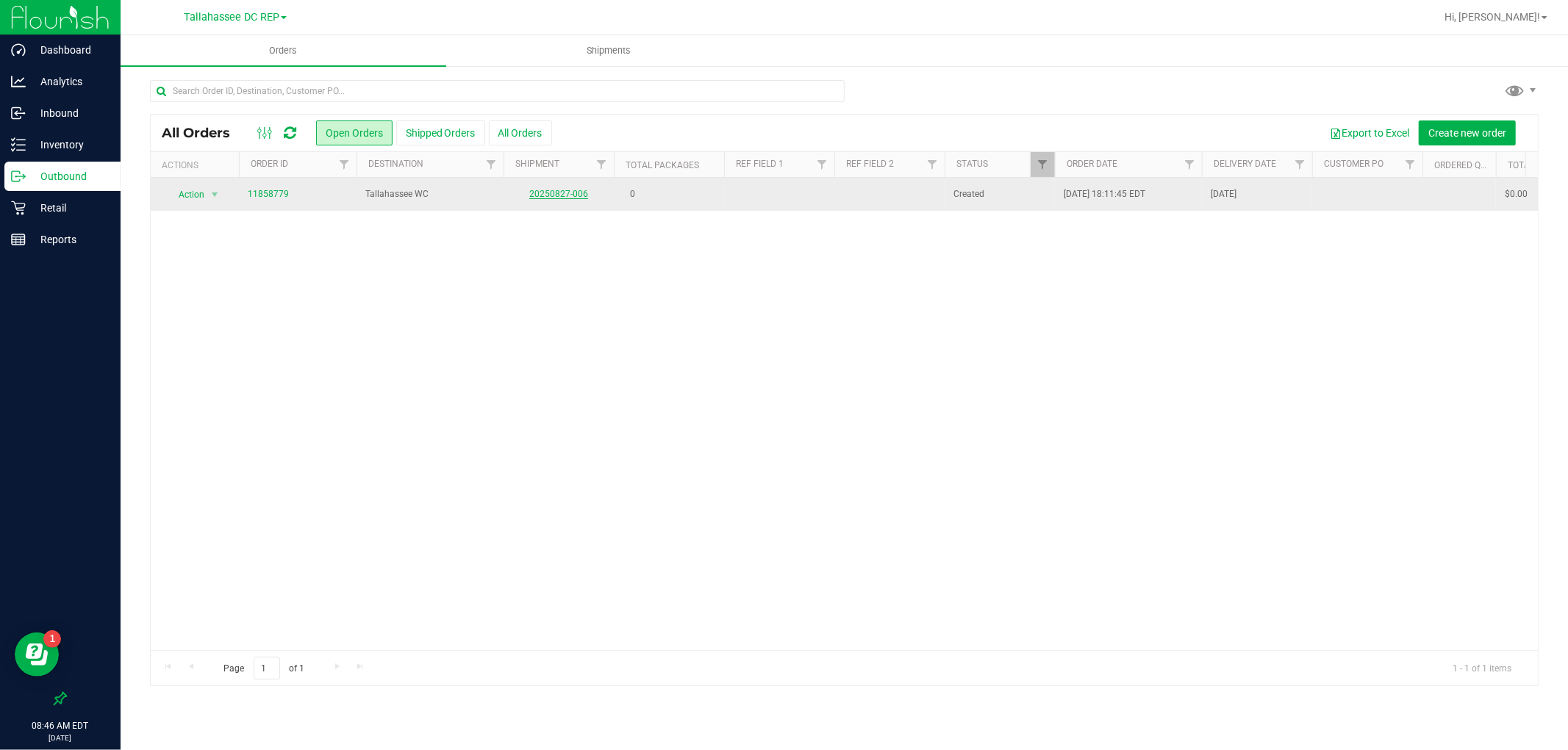
click at [538, 191] on link "20250827-006" at bounding box center [559, 194] width 59 height 11
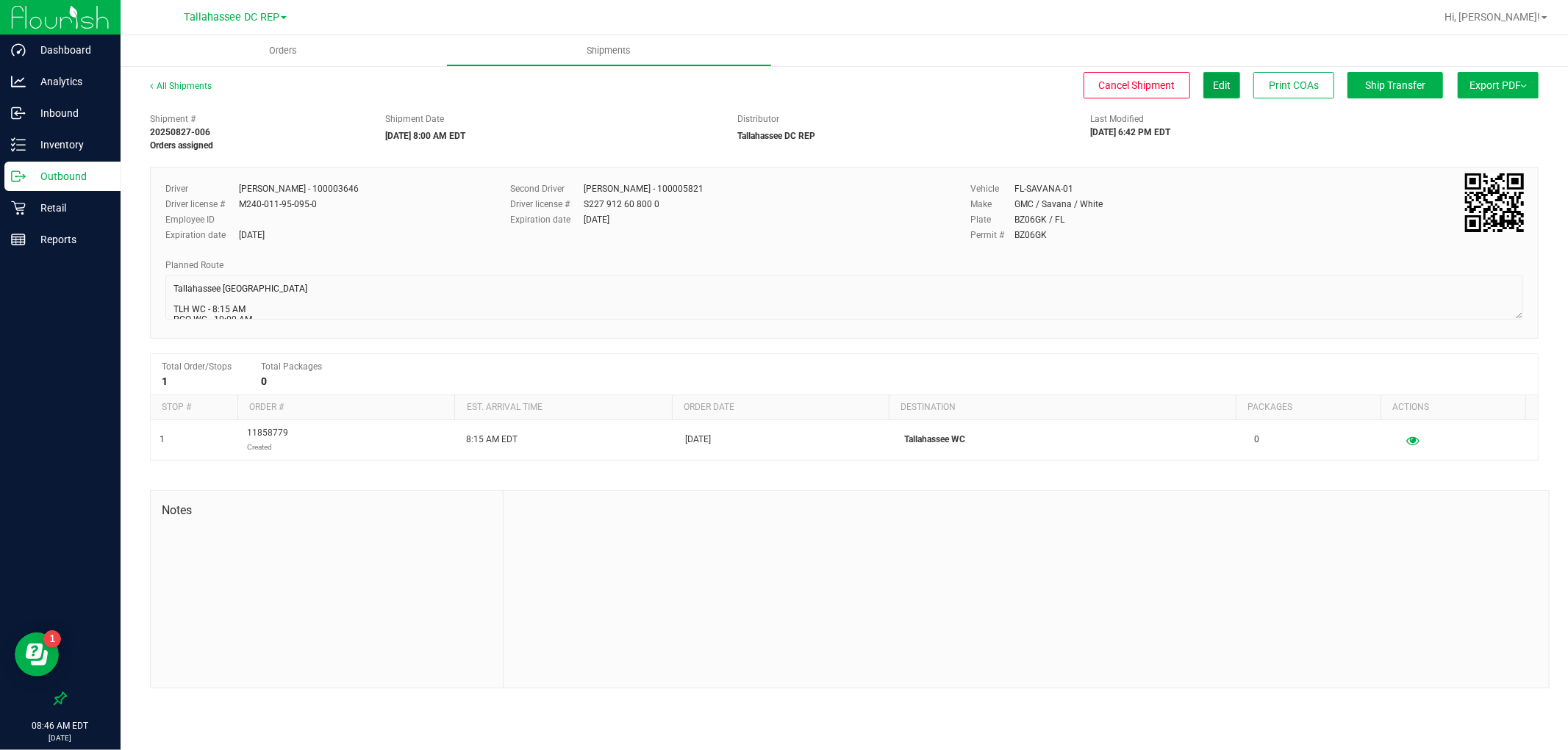
click at [1206, 94] on button "Edit" at bounding box center [1222, 85] width 37 height 26
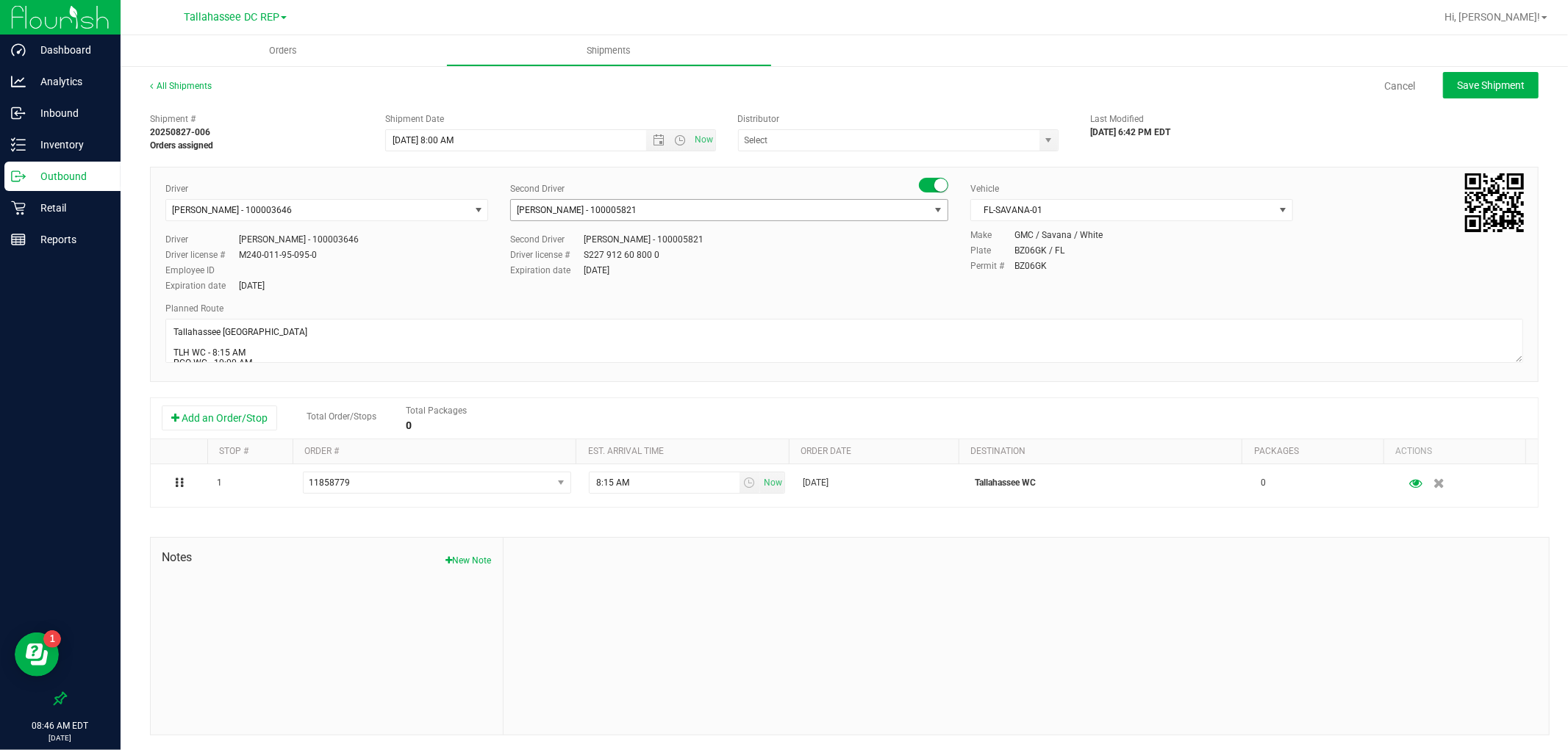
type input "Tallahassee DC REP"
click at [261, 208] on span "[PERSON_NAME] - 100003646" at bounding box center [232, 210] width 120 height 11
click at [228, 283] on div "philippe Select Driver Philippe Andre - 100000387 No data found." at bounding box center [325, 253] width 320 height 65
click at [229, 273] on span "[PERSON_NAME] - 100000387" at bounding box center [235, 272] width 120 height 20
type input "philippe"
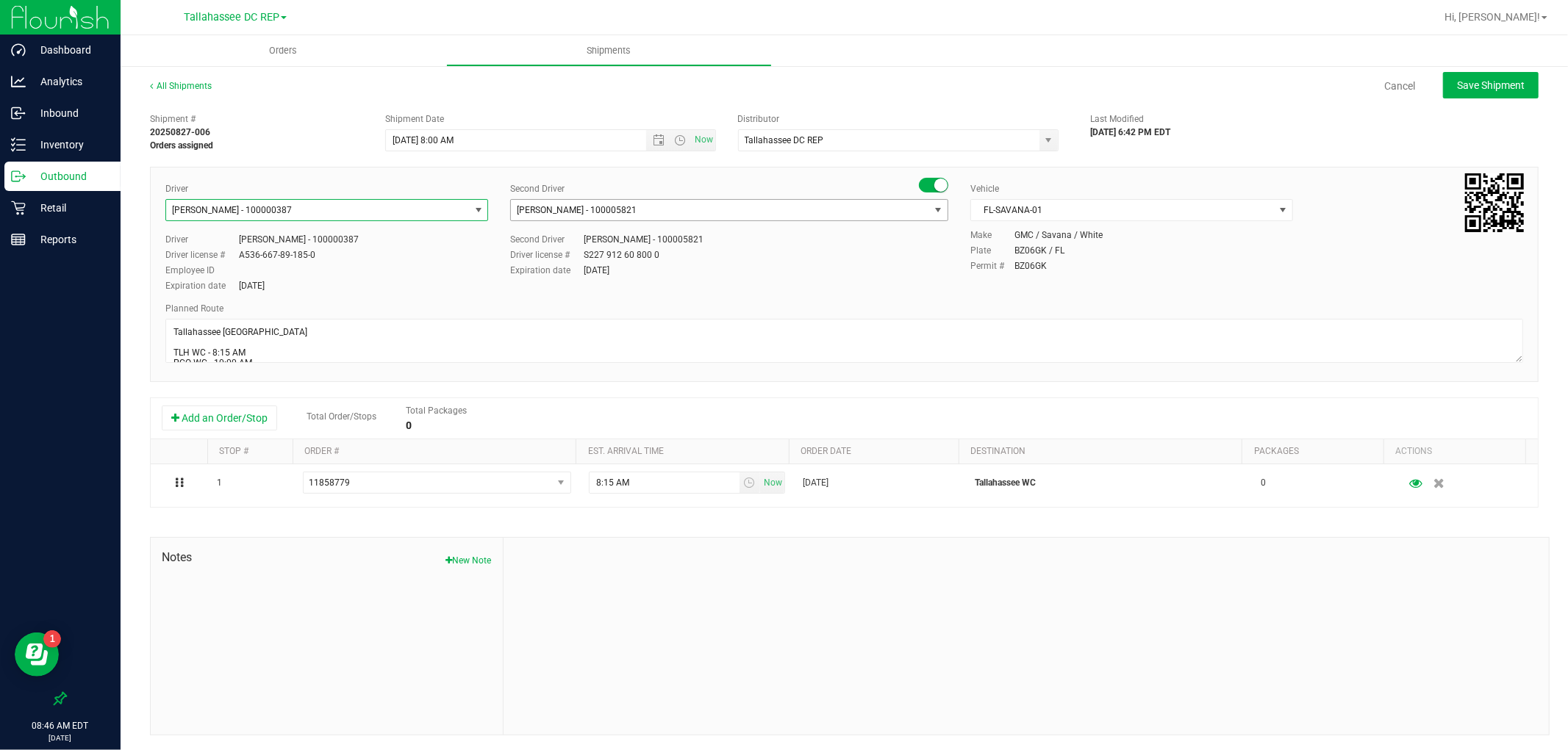
click at [610, 215] on span "[PERSON_NAME] - 100005821" at bounding box center [576, 210] width 120 height 11
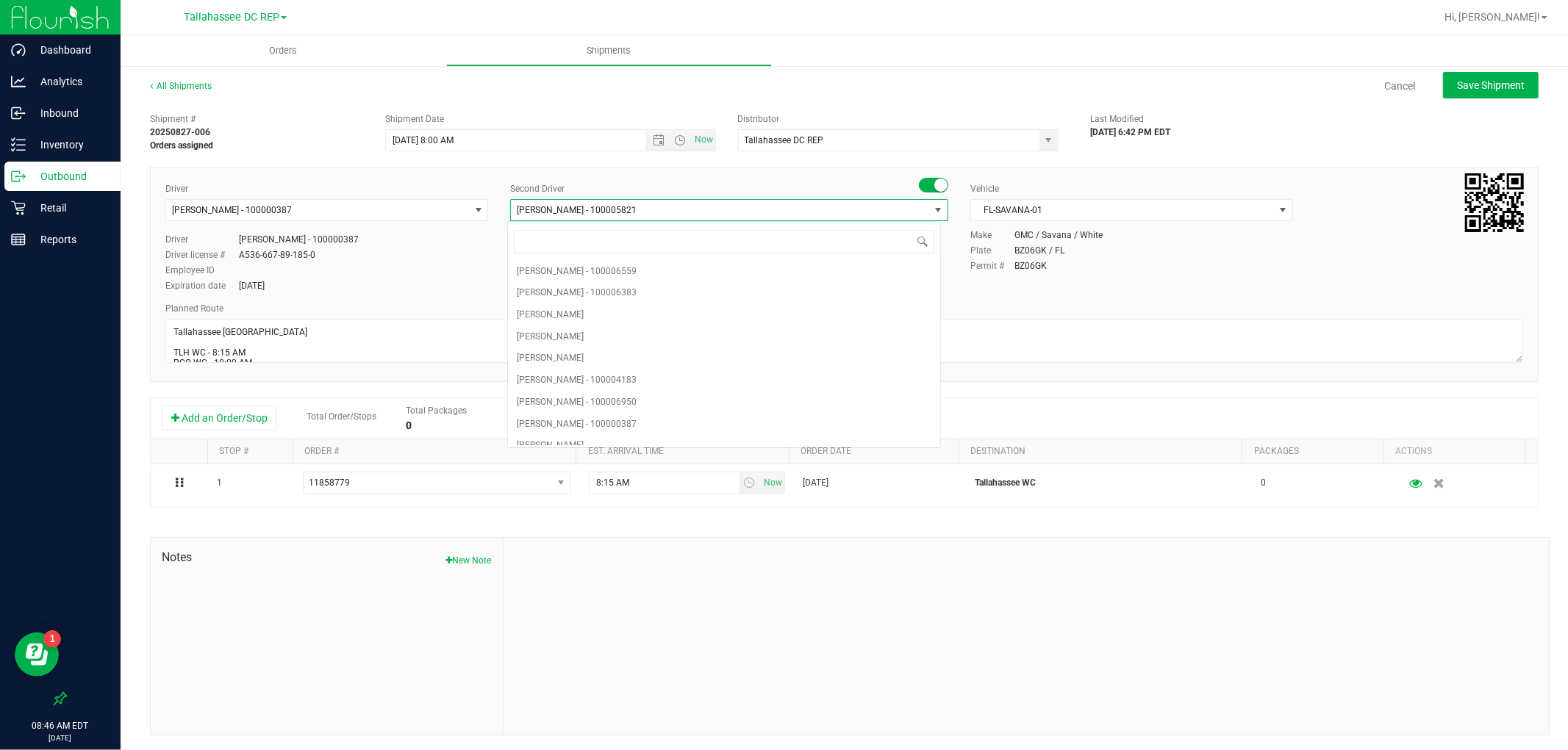
scroll to position [4718, 0]
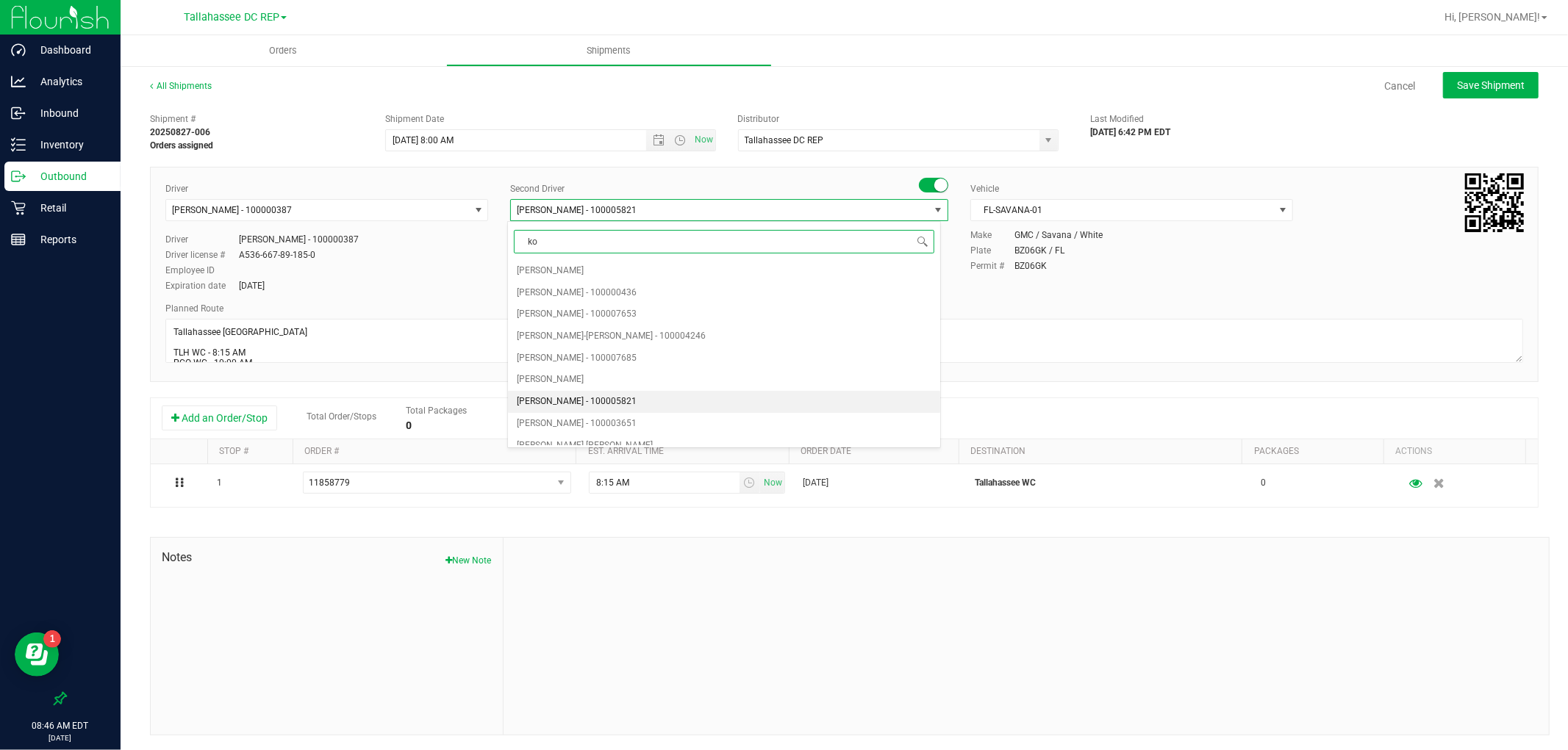
type input "kos"
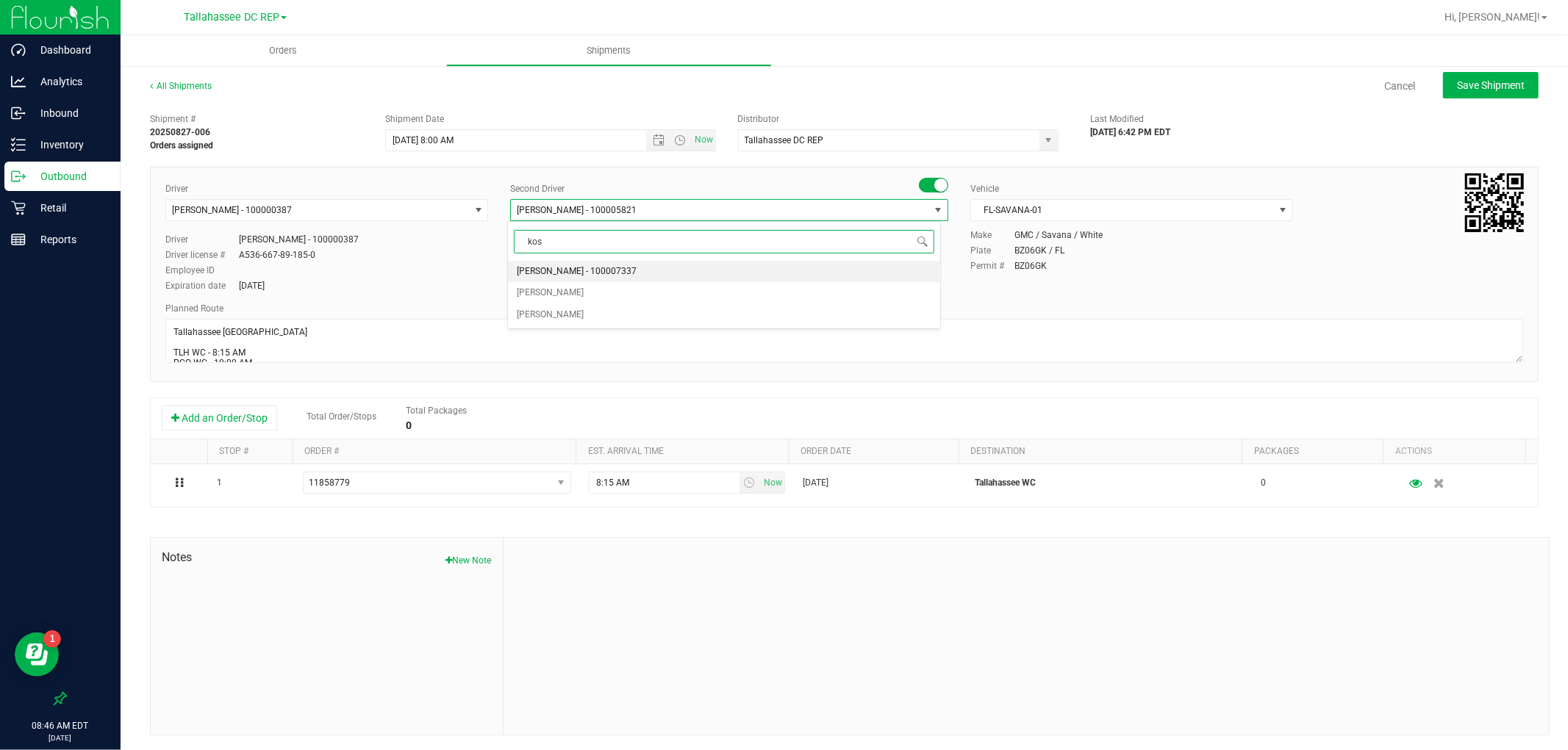
scroll to position [0, 0]
click at [596, 272] on span "[PERSON_NAME] - 100007337" at bounding box center [576, 272] width 120 height 20
click at [1510, 96] on button "Save Shipment" at bounding box center [1491, 85] width 96 height 26
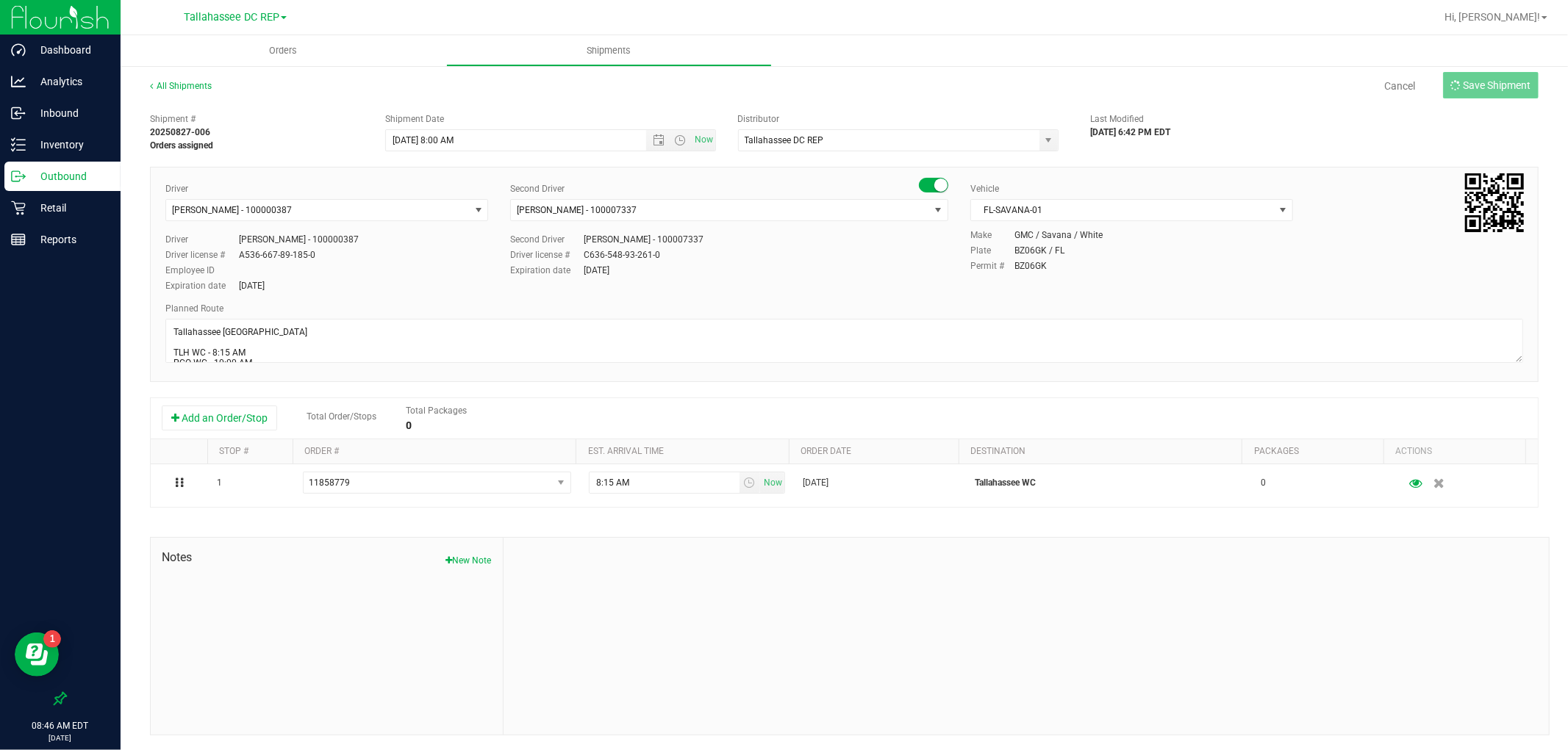
type input "8/28/2025 12:00 PM"
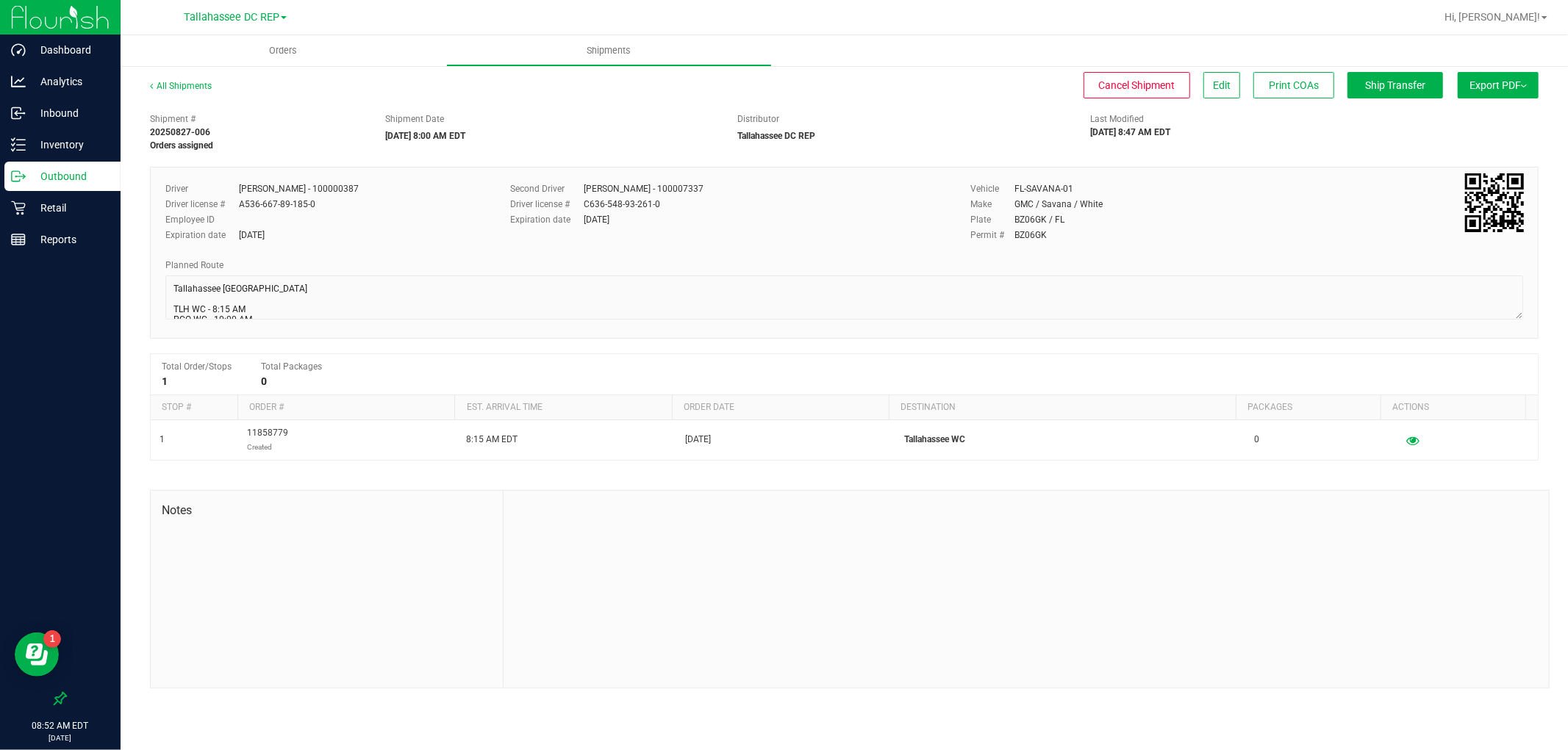
click at [49, 164] on div "Outbound" at bounding box center [63, 176] width 116 height 29
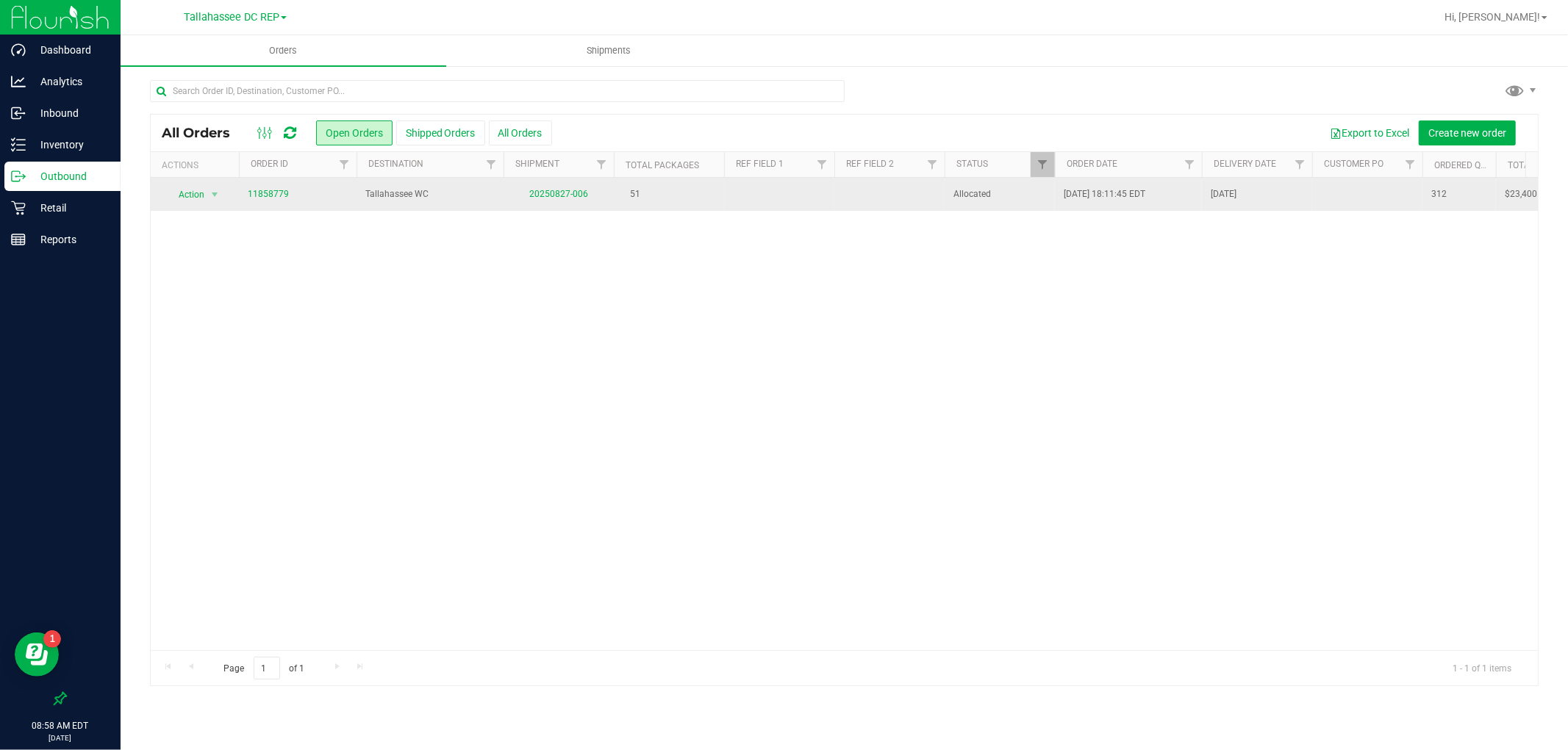
click at [719, 207] on td "51" at bounding box center [669, 195] width 111 height 33
click at [563, 194] on link "20250827-006" at bounding box center [559, 194] width 59 height 11
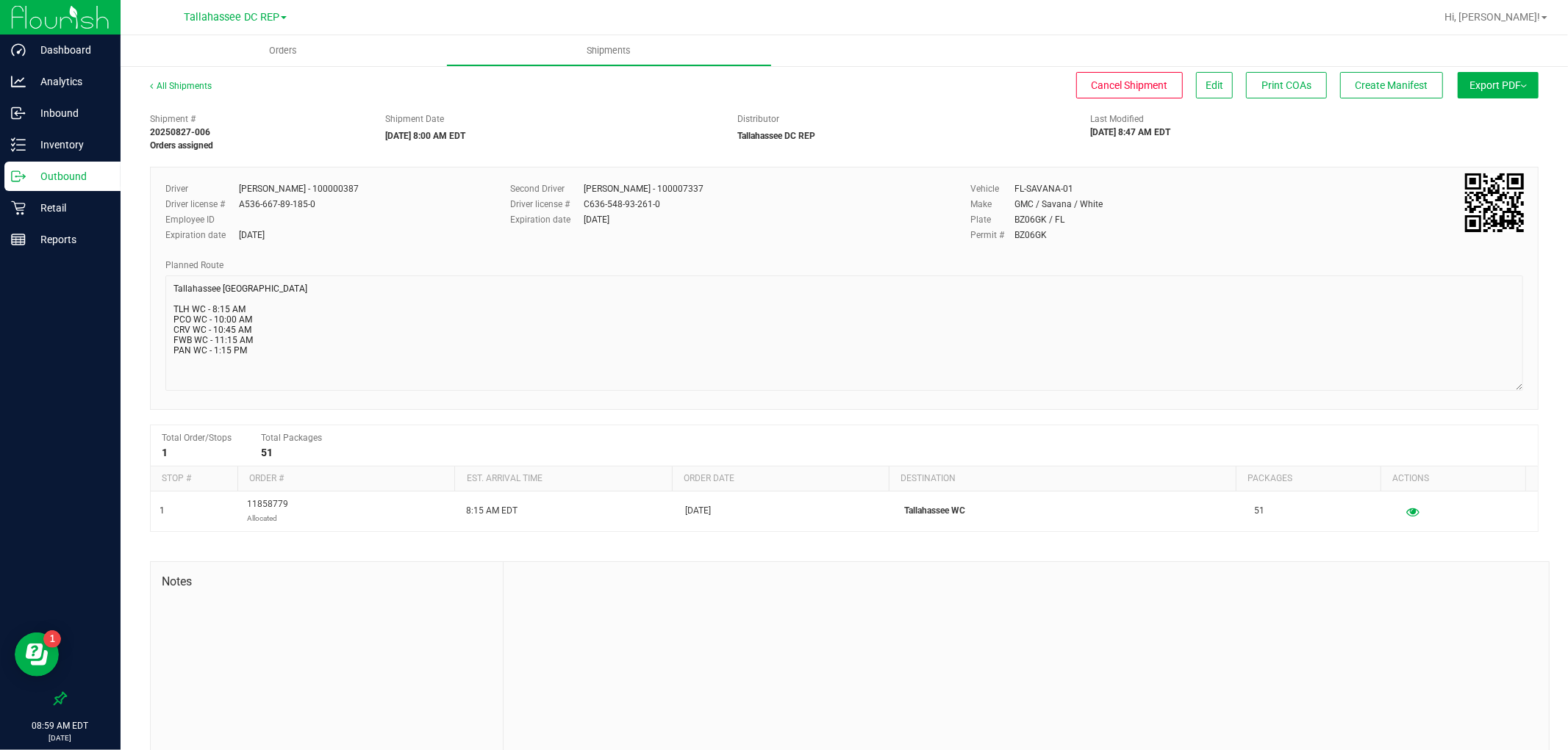
click at [1526, 389] on div "All Shipments Cancel Shipment Edit Print COAs Create Manifest Export PDF Manife…" at bounding box center [844, 419] width 1448 height 710
click at [1206, 79] on span "Edit" at bounding box center [1215, 85] width 18 height 12
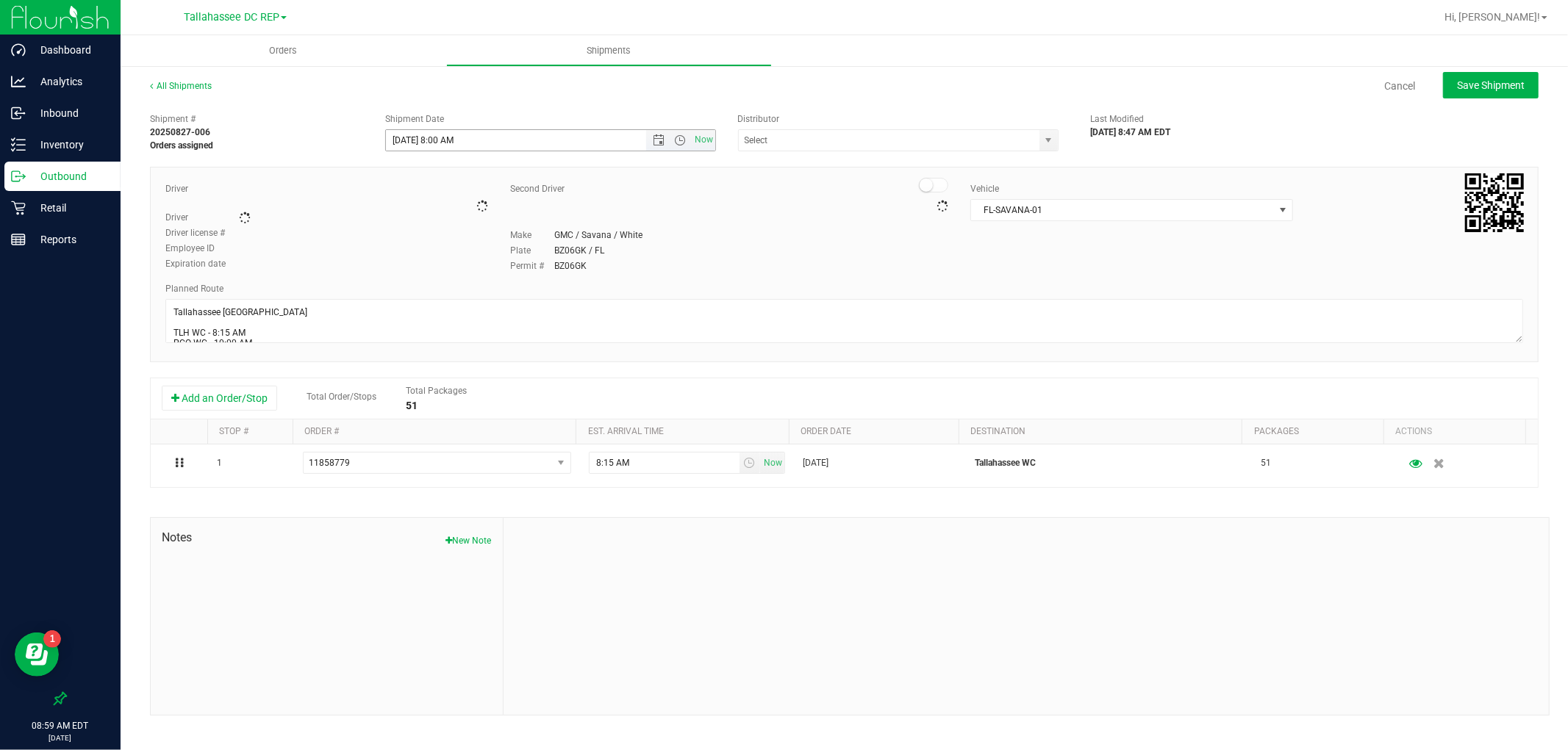
type input "Tallahassee DC REP"
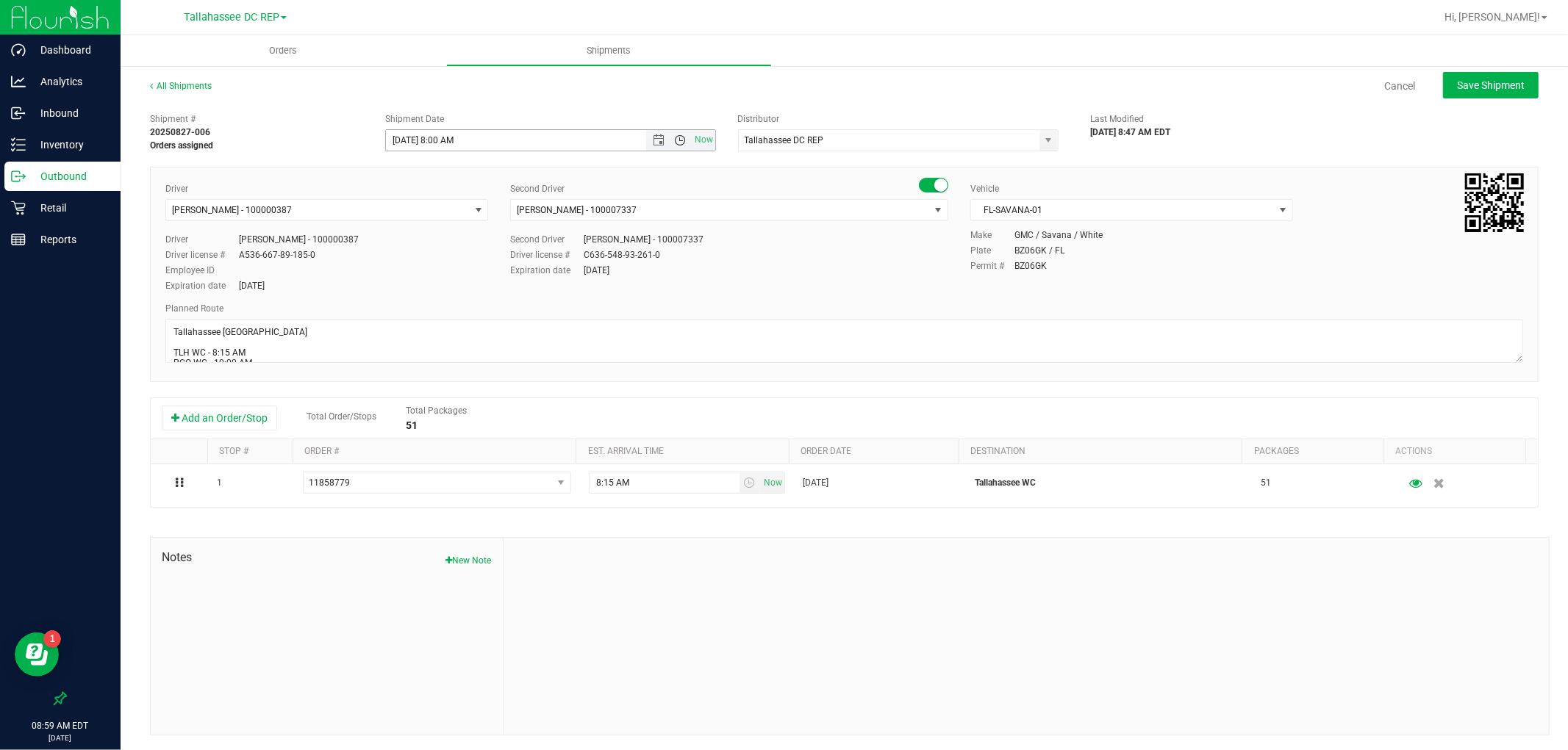
click at [675, 138] on span "Open the time view" at bounding box center [681, 141] width 12 height 12
click at [418, 253] on li "9:00 AM" at bounding box center [545, 254] width 324 height 20
type input "[DATE] 9:00 AM"
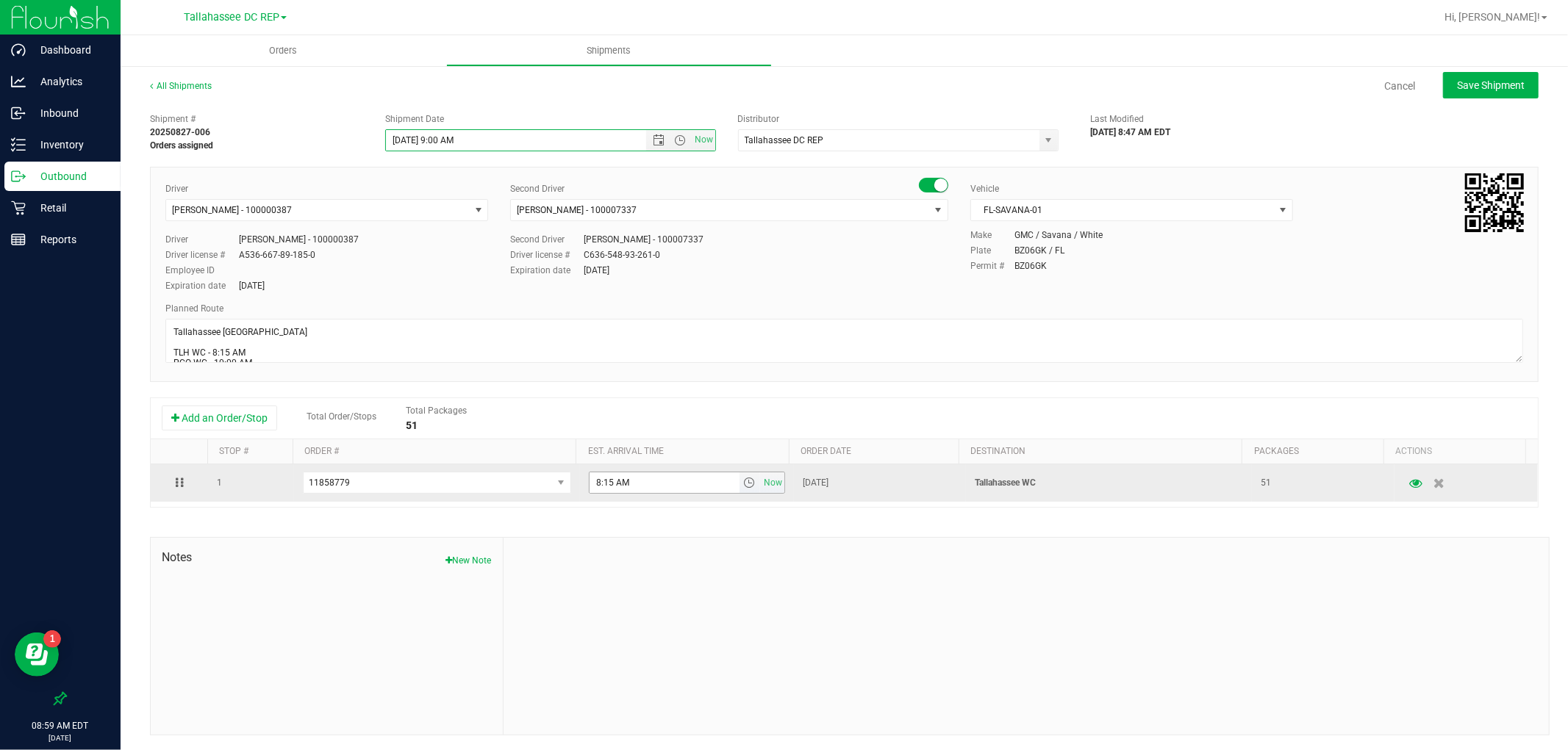
click at [739, 487] on span "select" at bounding box center [750, 482] width 22 height 21
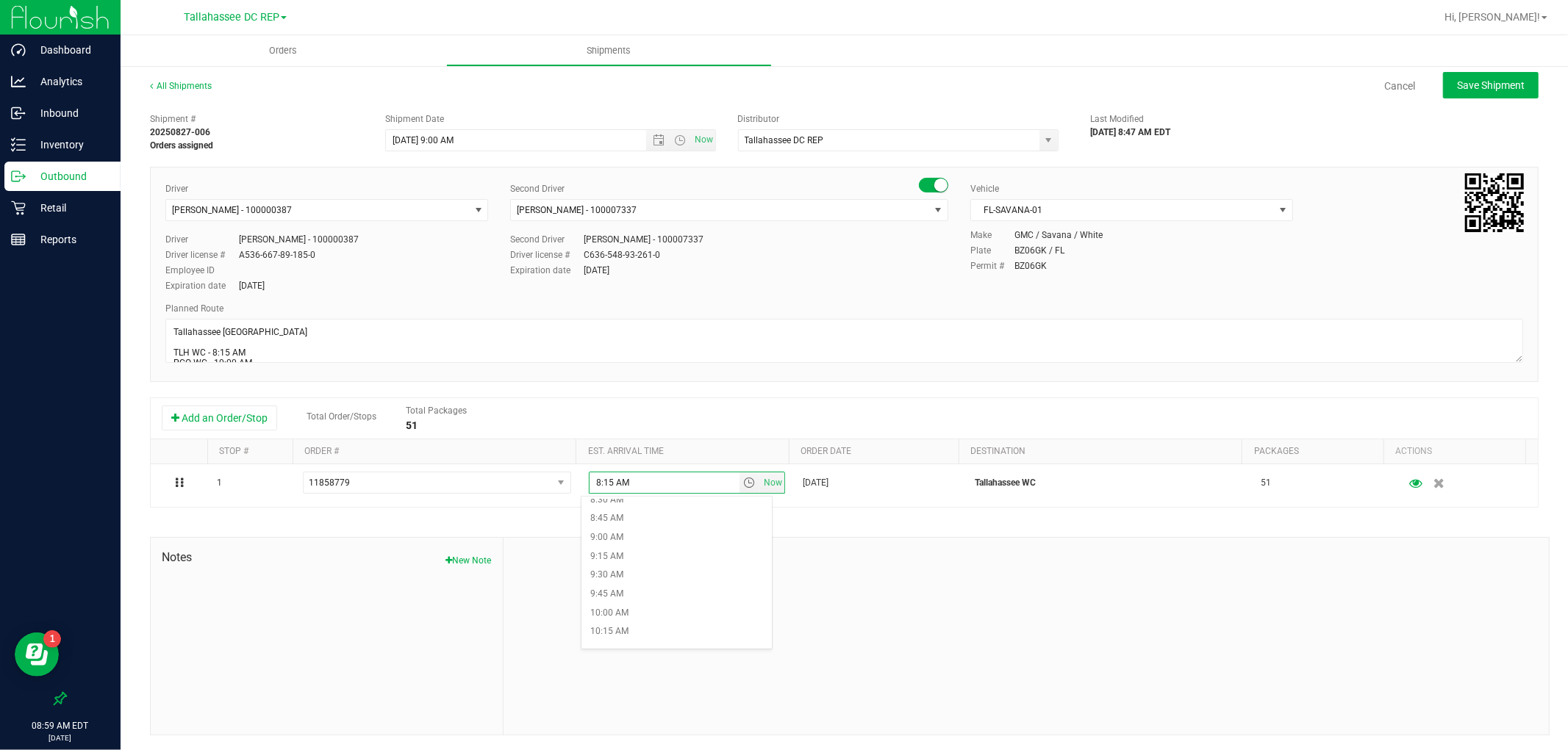
scroll to position [652, 0]
click at [633, 555] on li "9:15 AM" at bounding box center [676, 555] width 190 height 20
type input "9:15 AM"
click at [1476, 90] on span "Save Shipment" at bounding box center [1491, 85] width 67 height 12
type input "[DATE] 1:00 PM"
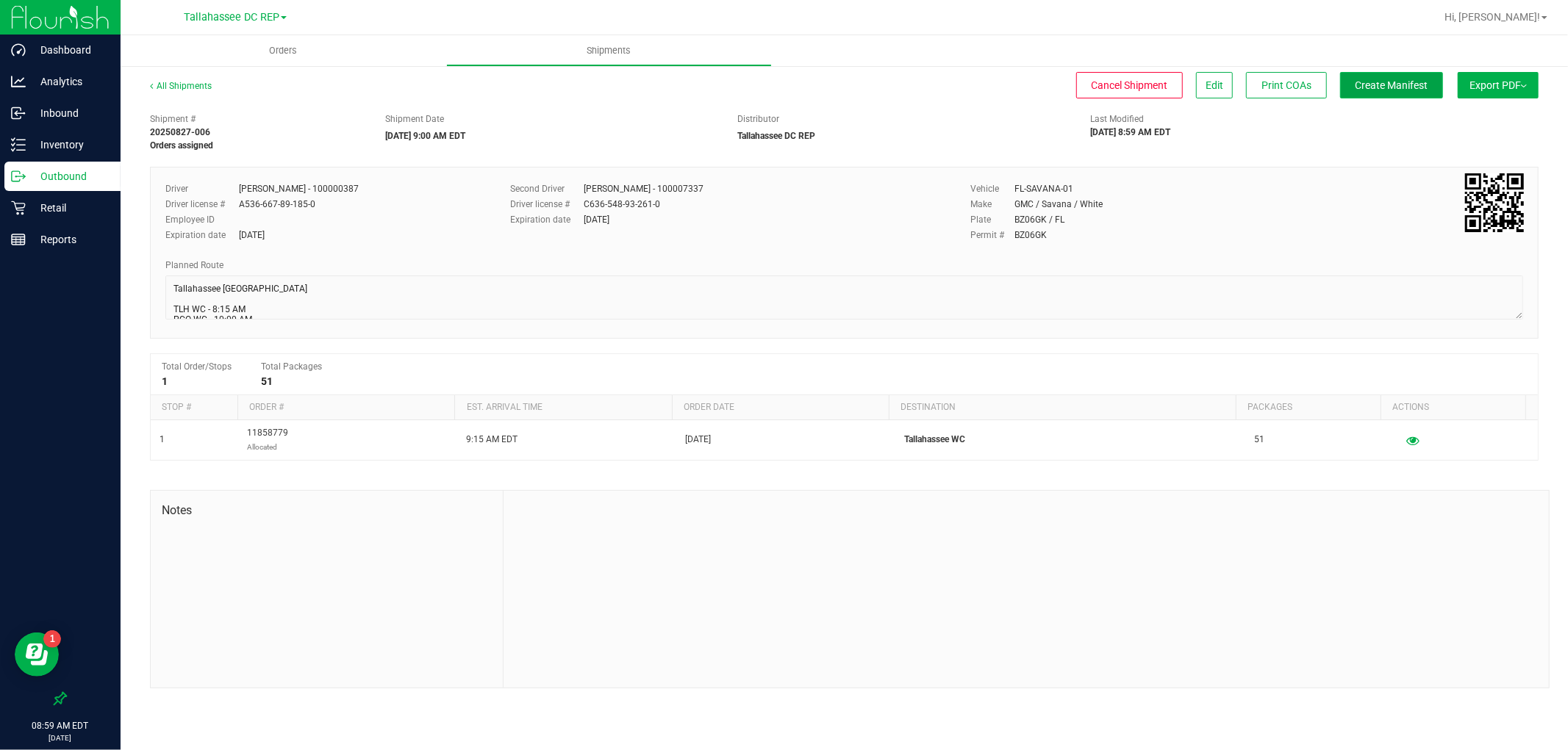
click at [1411, 90] on span "Create Manifest" at bounding box center [1392, 85] width 72 height 12
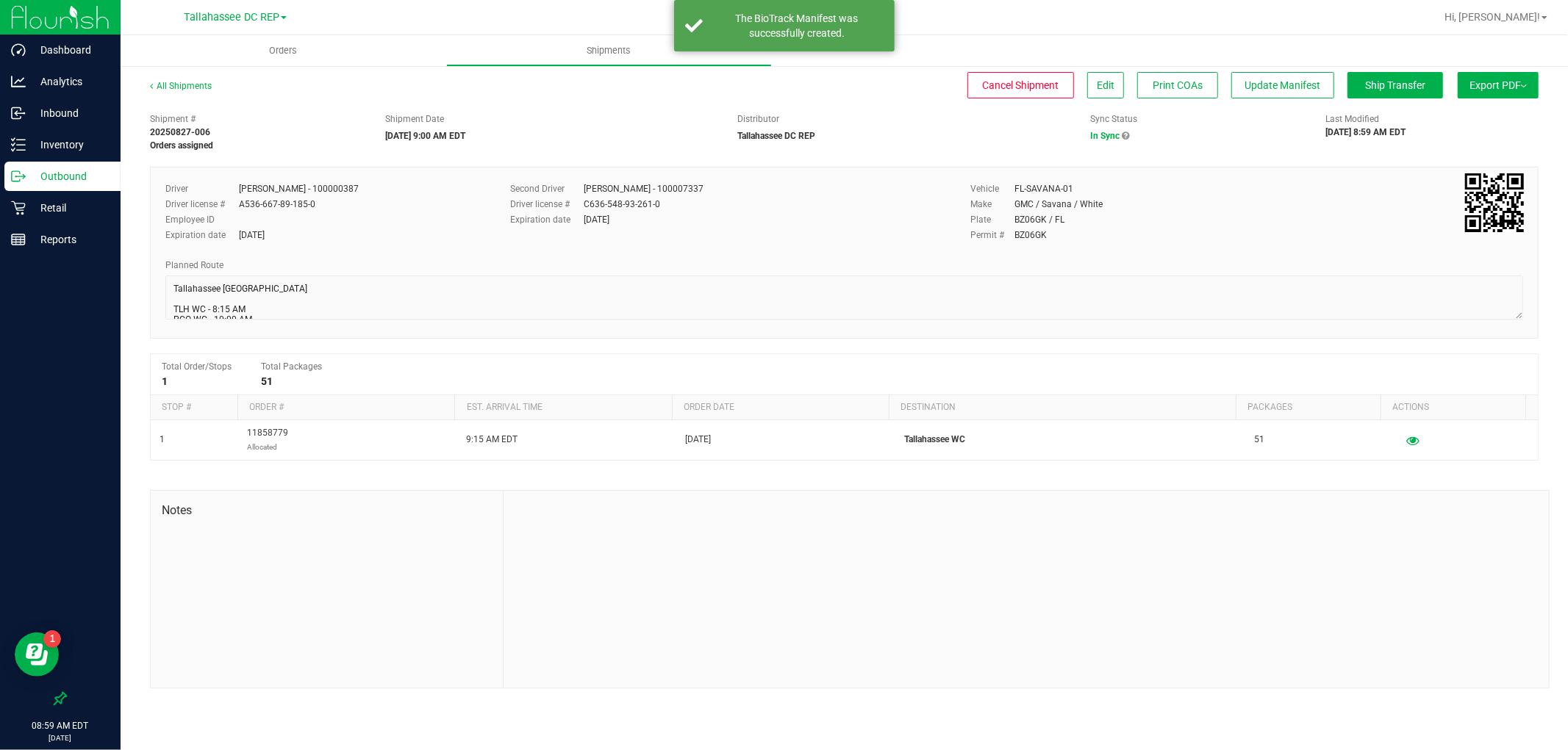
click at [1486, 94] on button "Export PDF" at bounding box center [1498, 85] width 81 height 26
click at [1495, 114] on span "Manifest by Package ID" at bounding box center [1476, 117] width 93 height 11
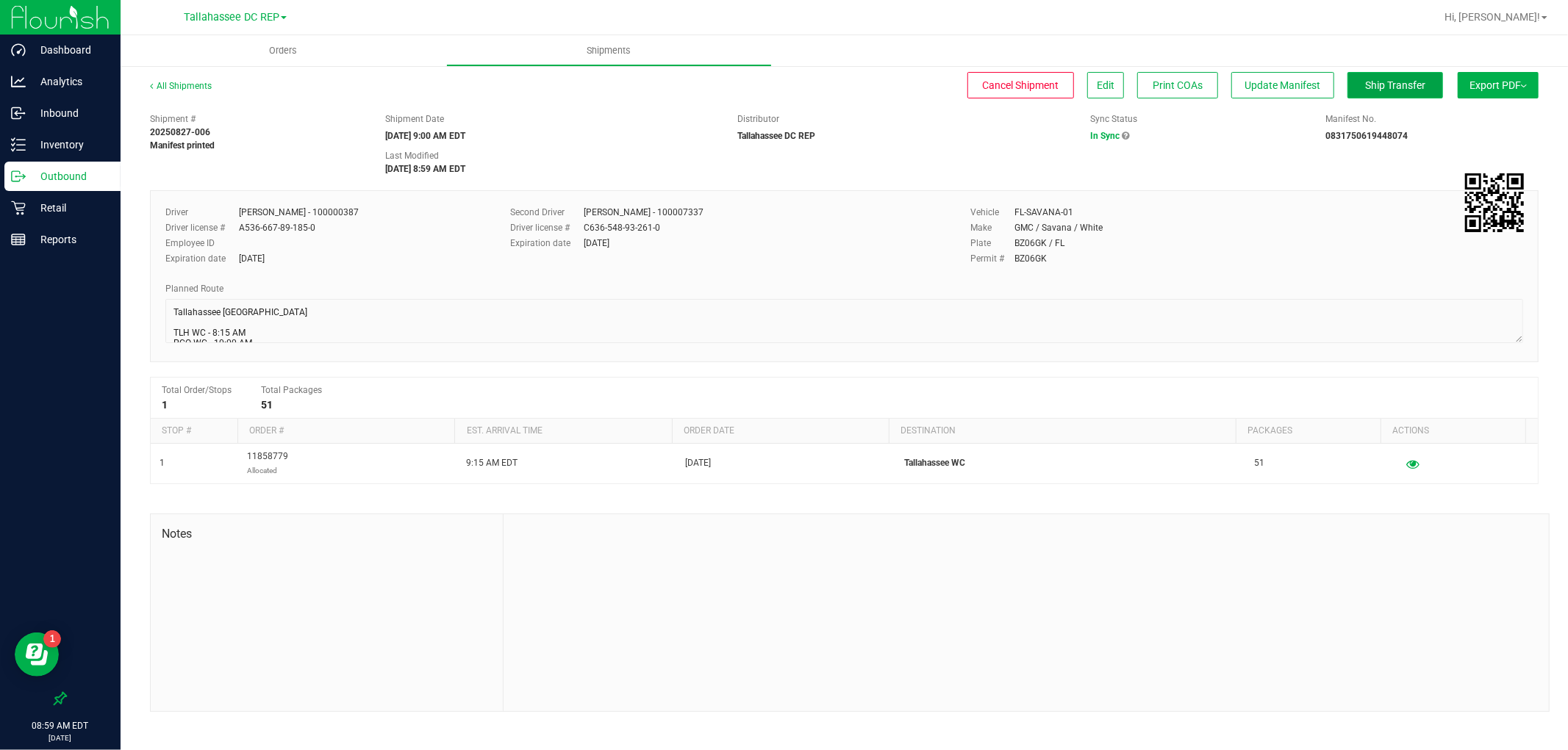
click at [1371, 90] on span "Ship Transfer" at bounding box center [1396, 85] width 61 height 12
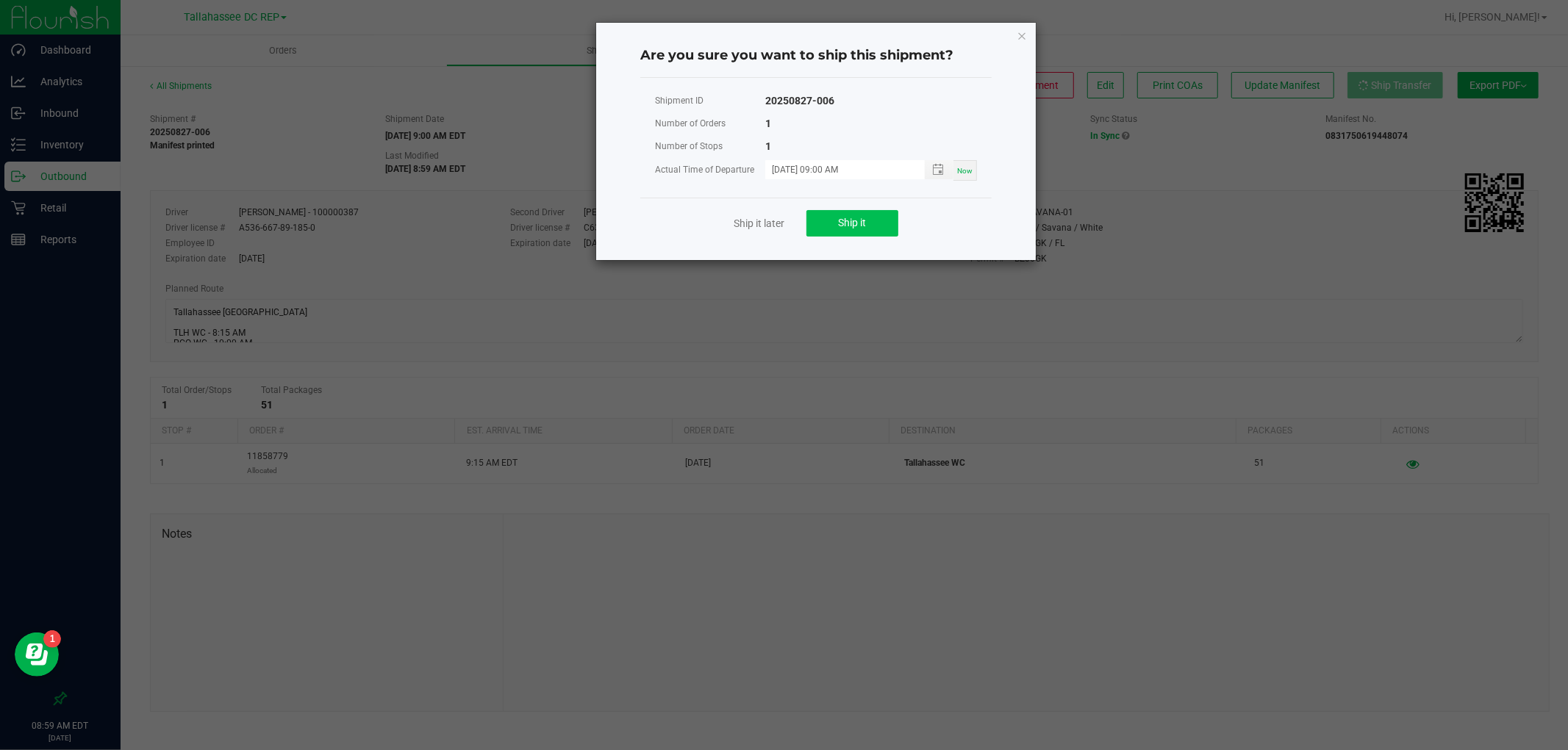
drag, startPoint x: 802, startPoint y: 221, endPoint x: 816, endPoint y: 221, distance: 14.0
click at [803, 221] on div "Ship it later Ship it" at bounding box center [816, 223] width 351 height 51
click at [821, 222] on button "Ship it" at bounding box center [852, 223] width 92 height 26
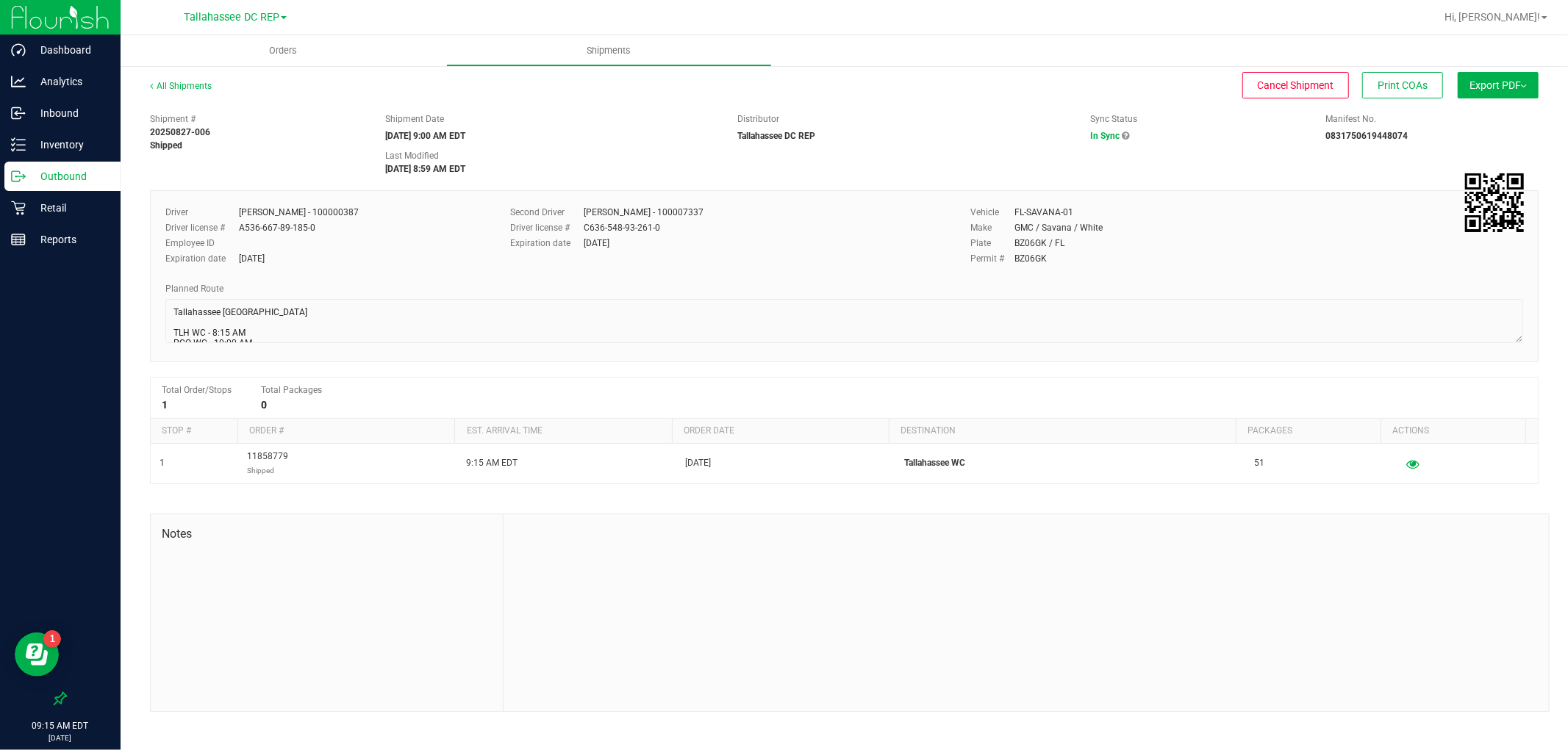
click at [102, 179] on p "Outbound" at bounding box center [69, 176] width 88 height 18
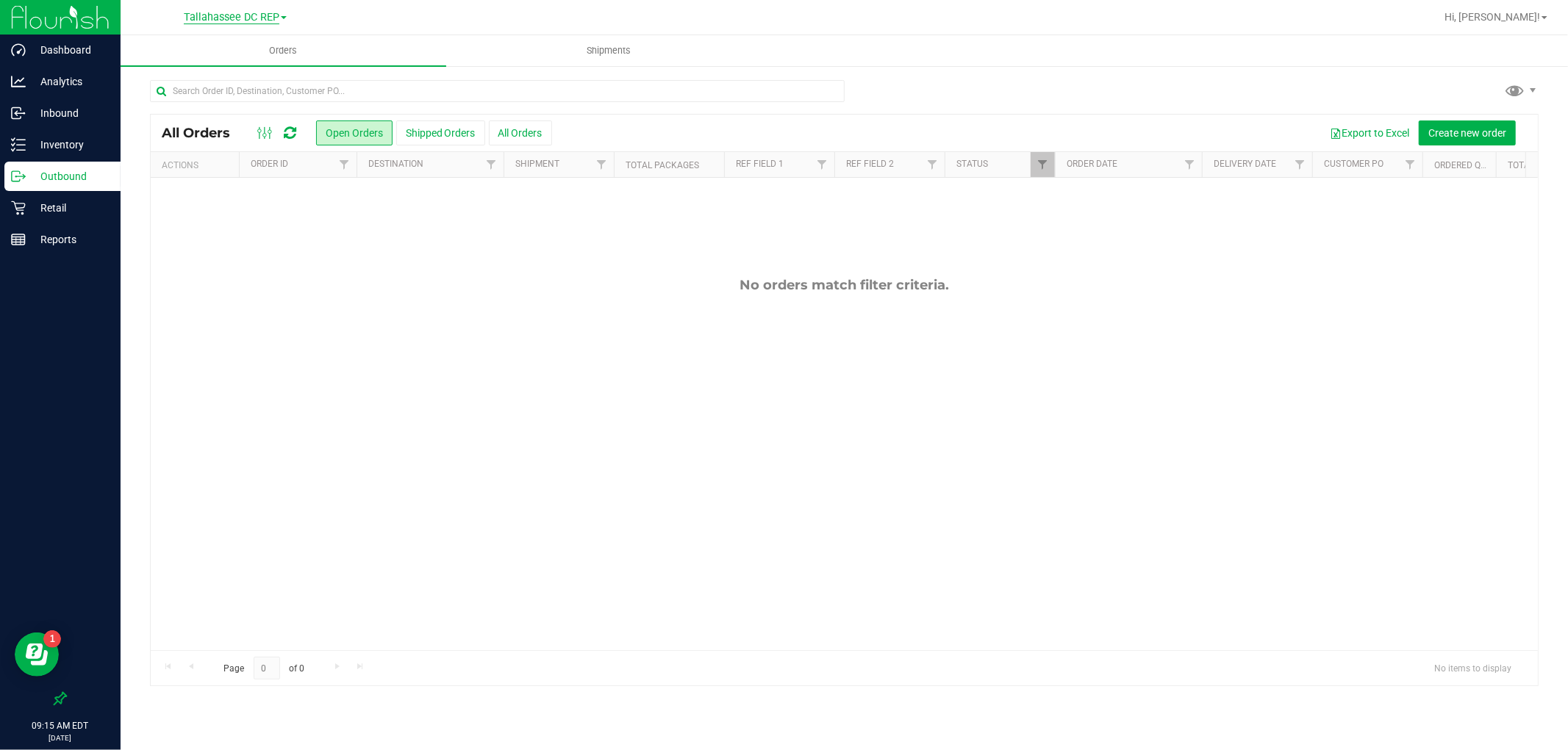
click at [262, 11] on span "Tallahassee DC REP" at bounding box center [232, 18] width 96 height 14
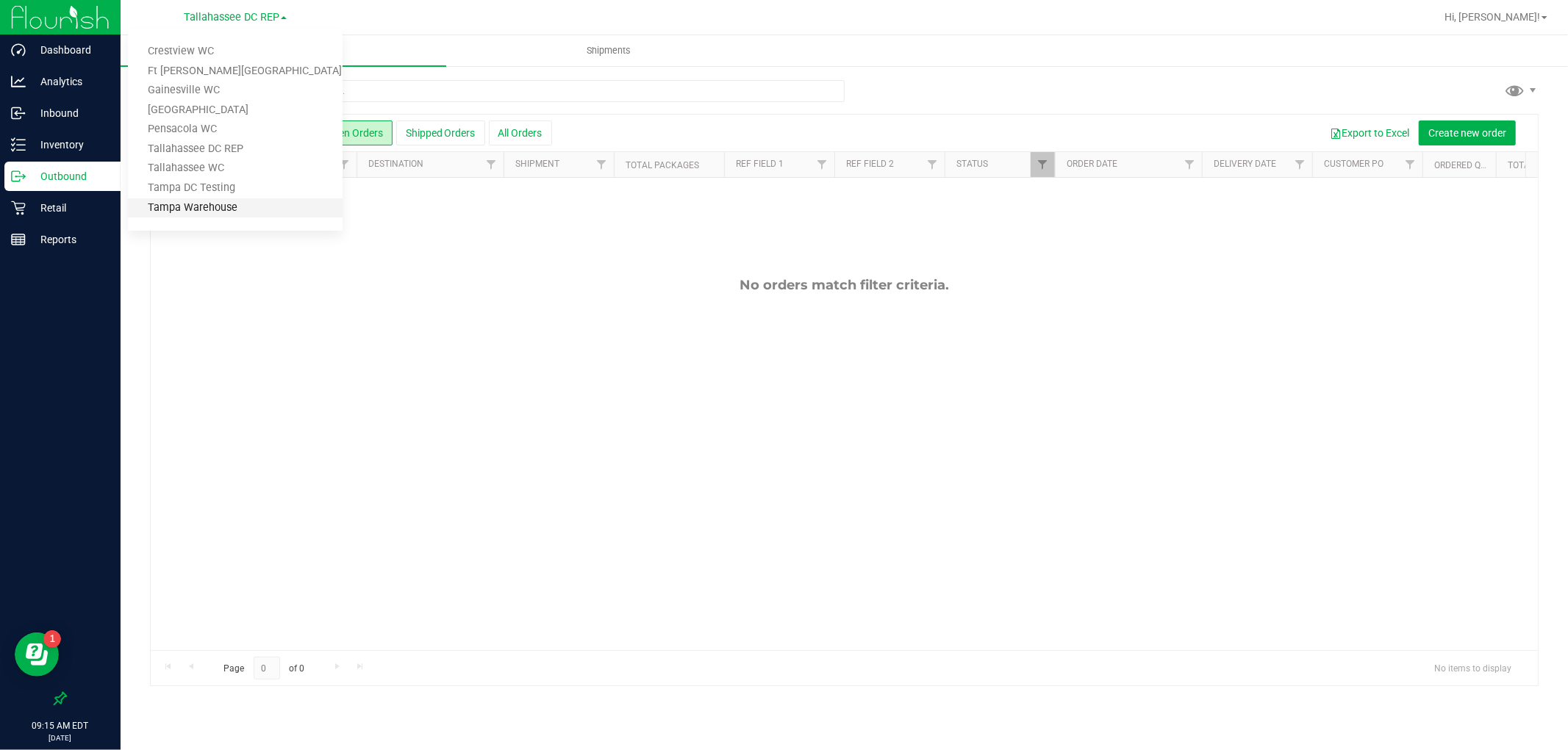
click at [281, 205] on link "Tampa Warehouse" at bounding box center [235, 208] width 214 height 20
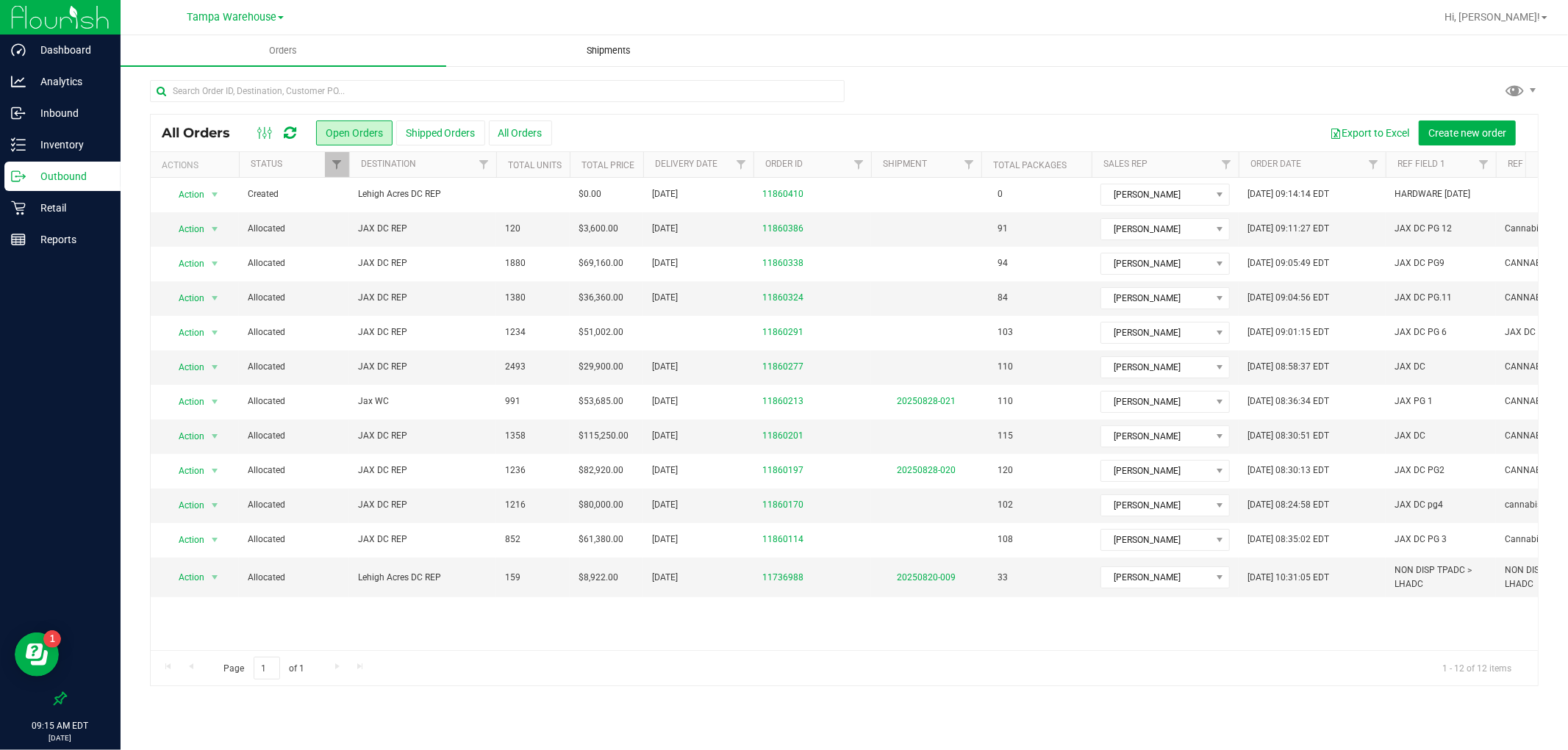
click at [596, 45] on span "Shipments" at bounding box center [609, 51] width 84 height 14
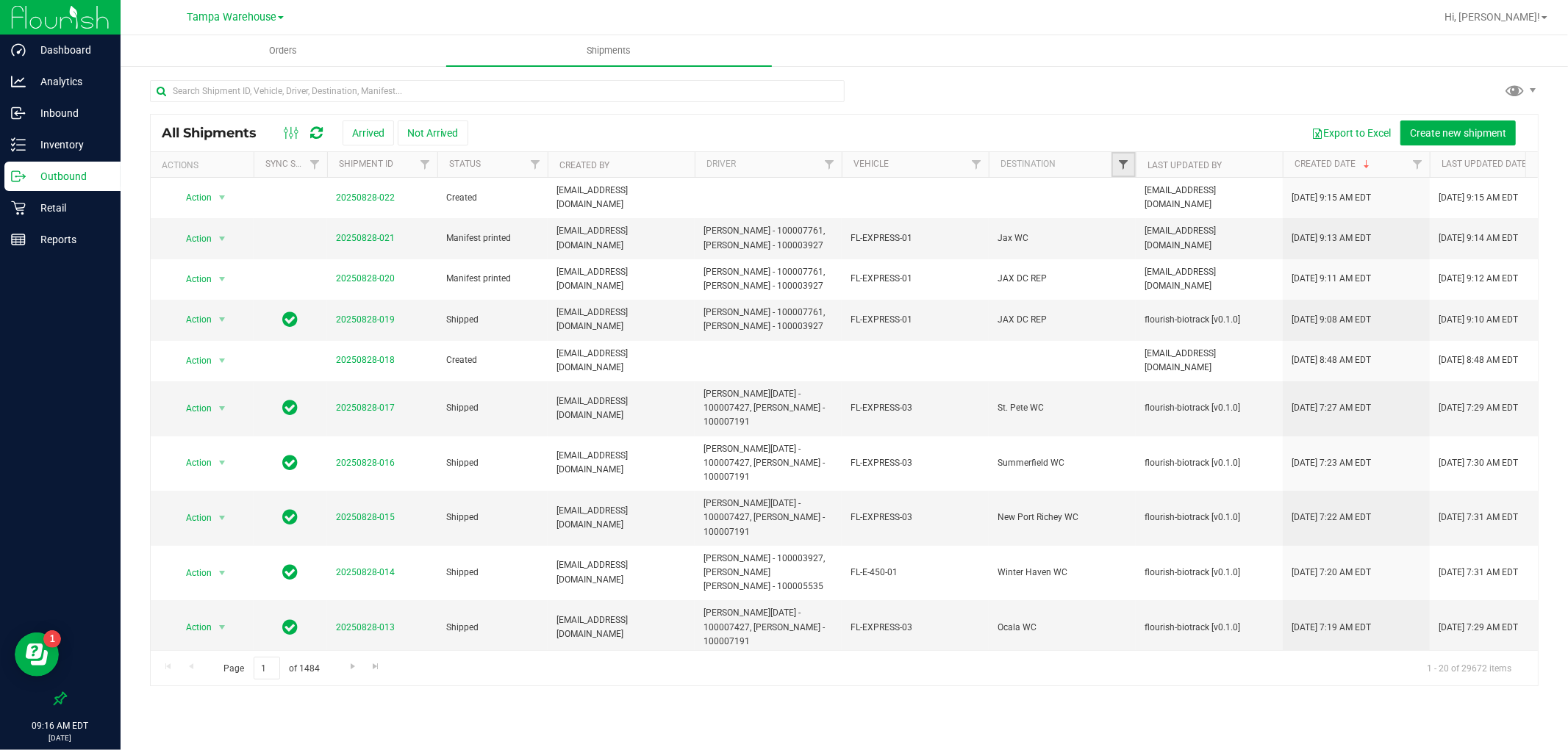
click at [1120, 158] on span "Filter" at bounding box center [1123, 164] width 12 height 12
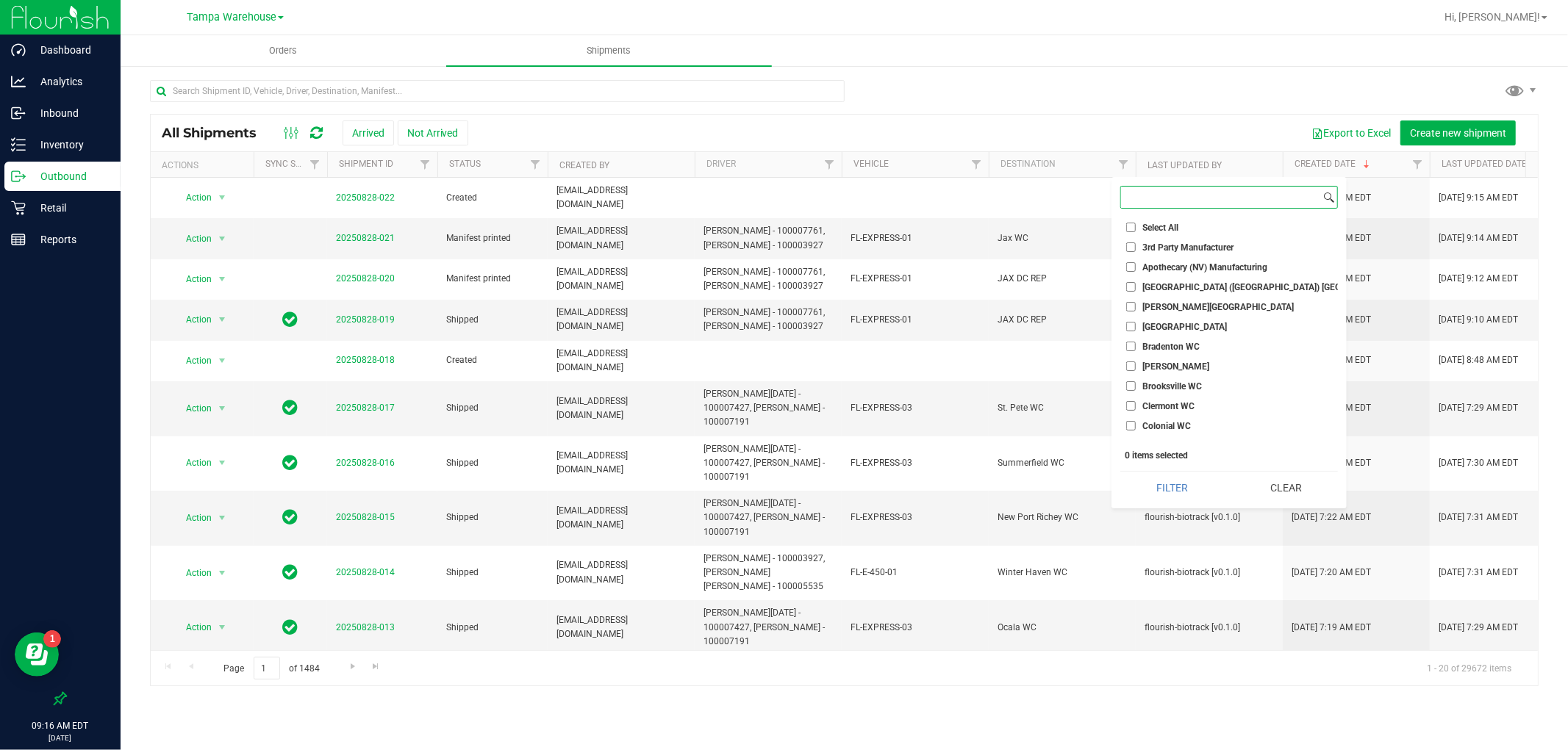
click at [1134, 195] on input at bounding box center [1221, 198] width 200 height 22
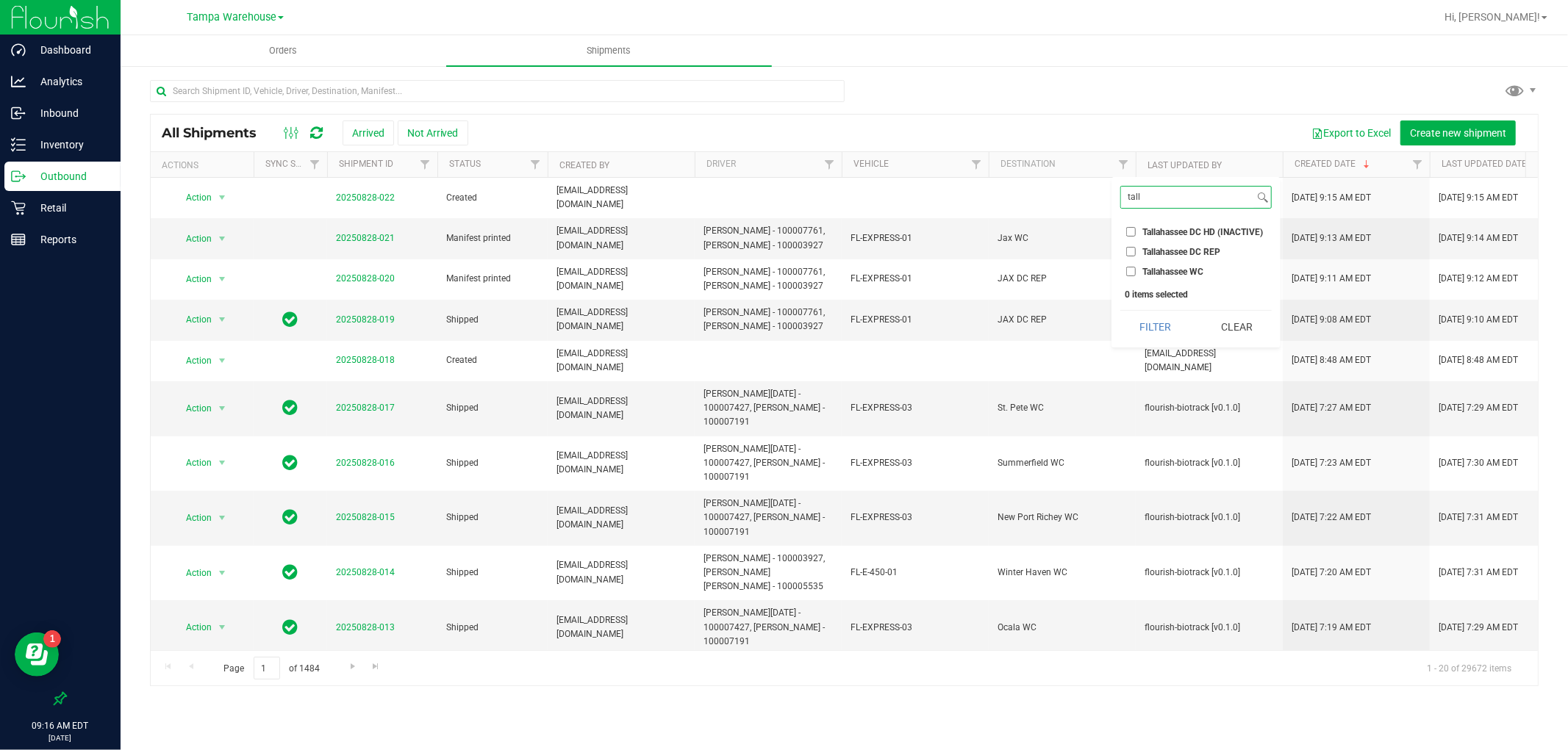
type input "tall"
click at [1129, 253] on input "Tallahassee DC REP" at bounding box center [1131, 252] width 10 height 10
checkbox input "true"
click at [1142, 319] on button "Filter" at bounding box center [1155, 327] width 70 height 32
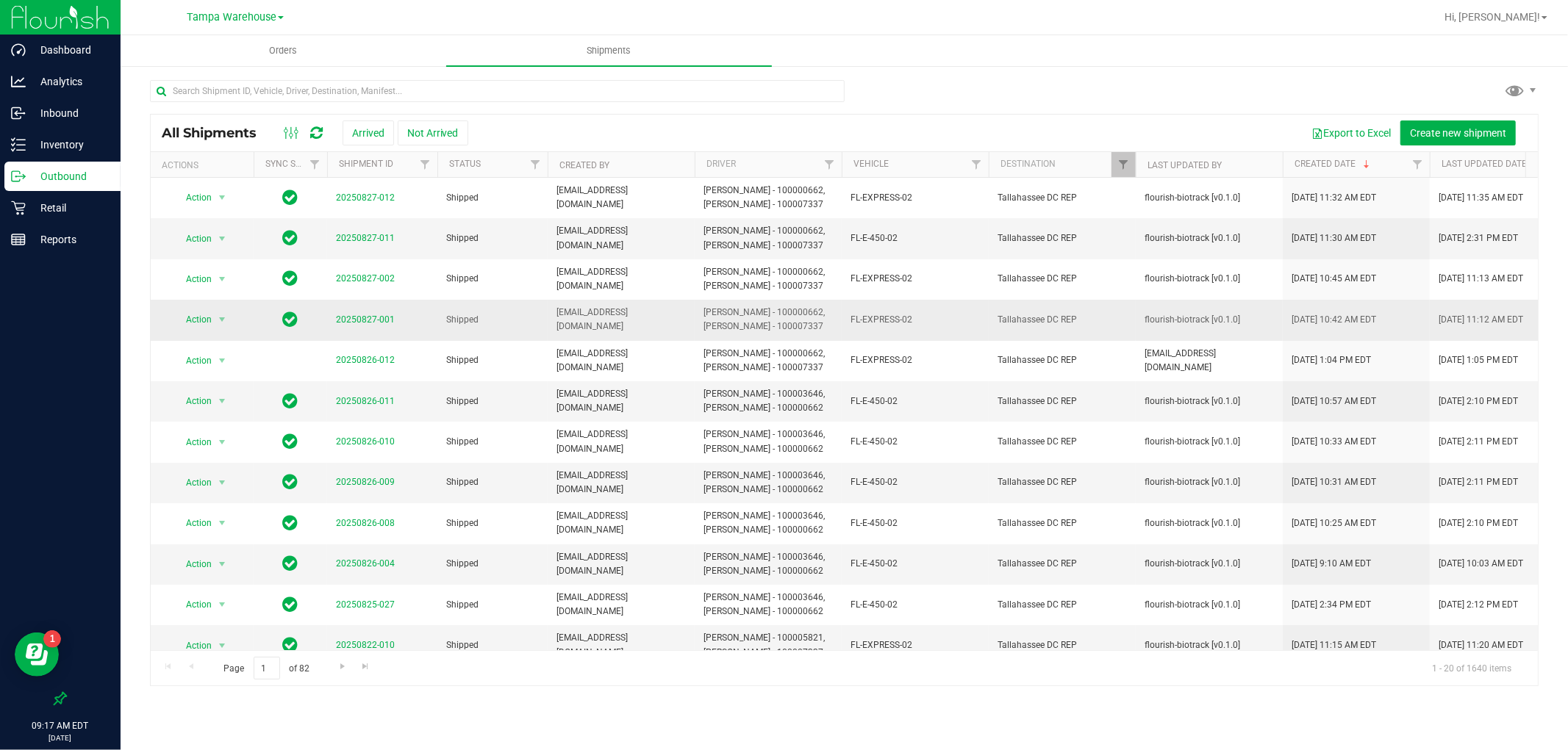
click at [211, 321] on span "Action" at bounding box center [193, 319] width 40 height 21
click at [223, 360] on li "Manifest by package ID" at bounding box center [228, 375] width 110 height 40
click at [217, 324] on span "select" at bounding box center [222, 320] width 12 height 12
click at [230, 346] on li "Manifest by lot" at bounding box center [228, 344] width 110 height 22
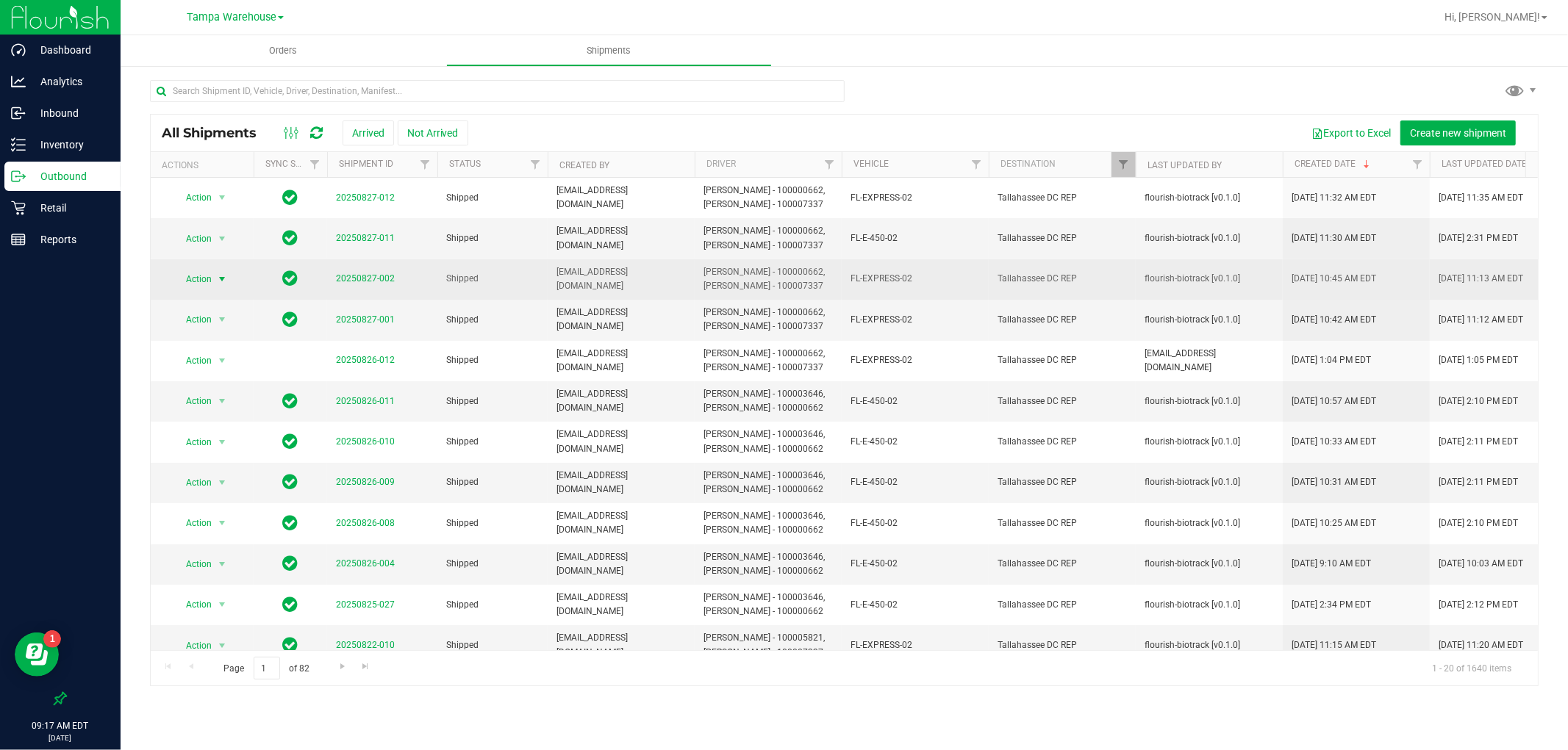
click at [209, 277] on span "Action" at bounding box center [193, 279] width 40 height 21
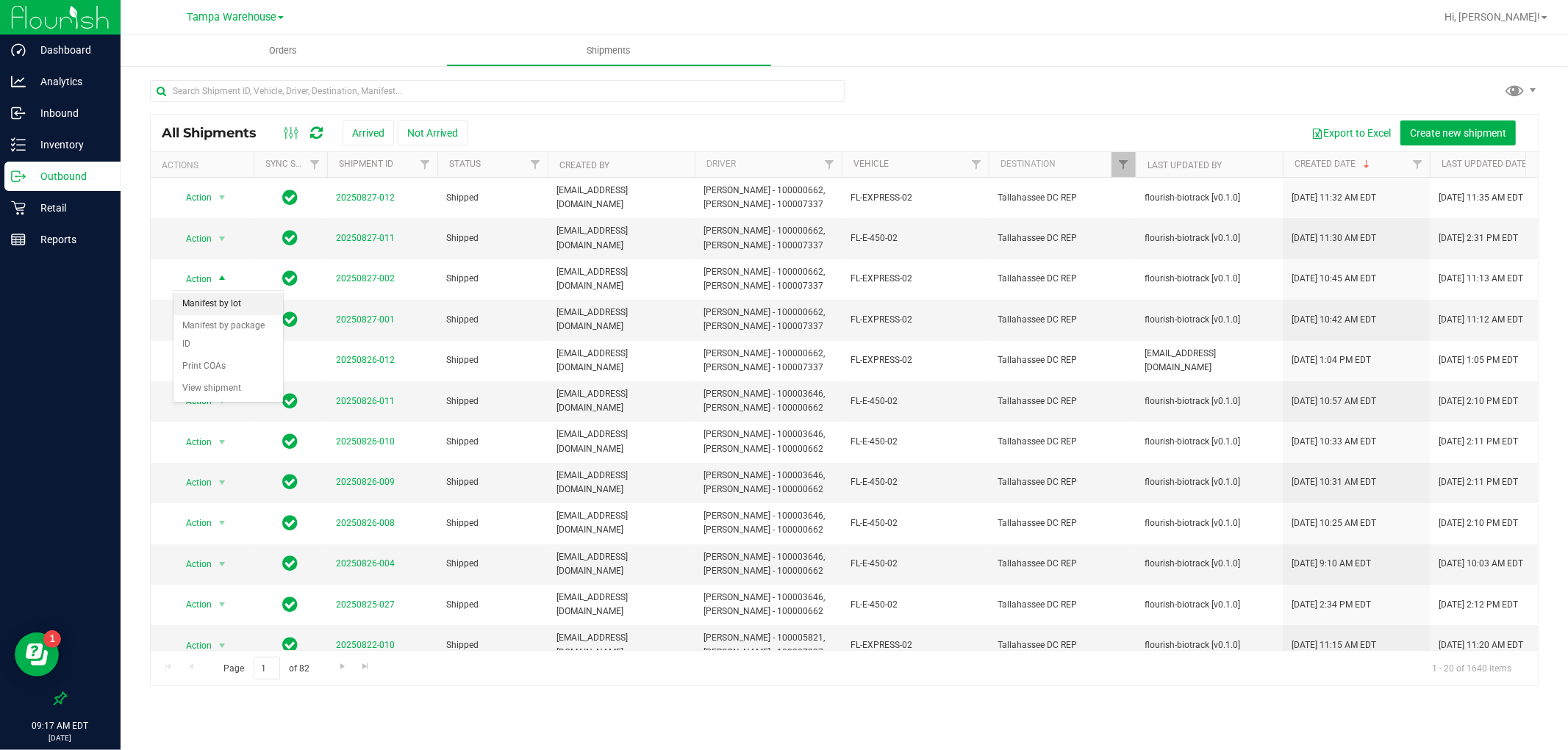
click at [209, 298] on li "Manifest by lot" at bounding box center [228, 304] width 110 height 22
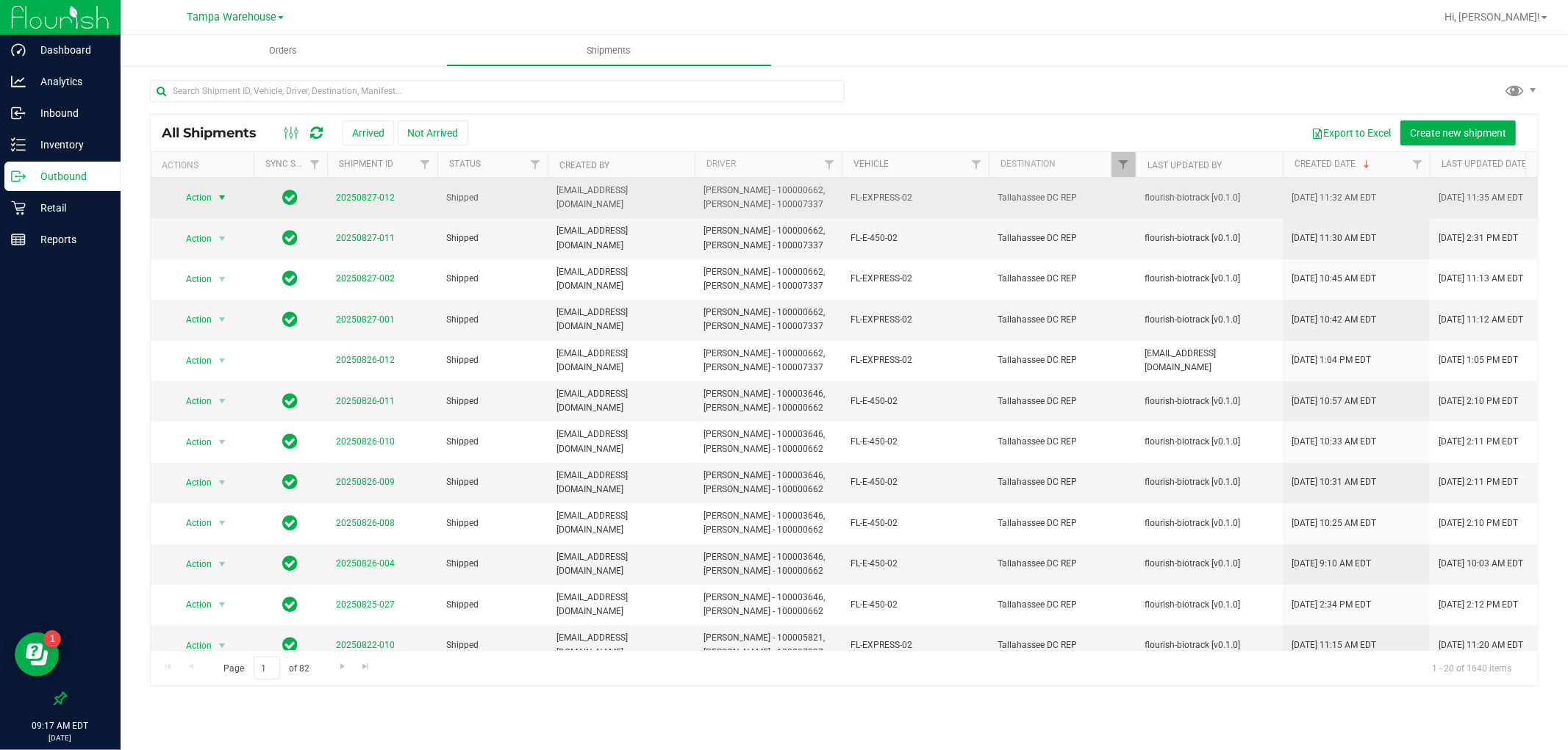
click at [216, 193] on span "select" at bounding box center [222, 198] width 12 height 12
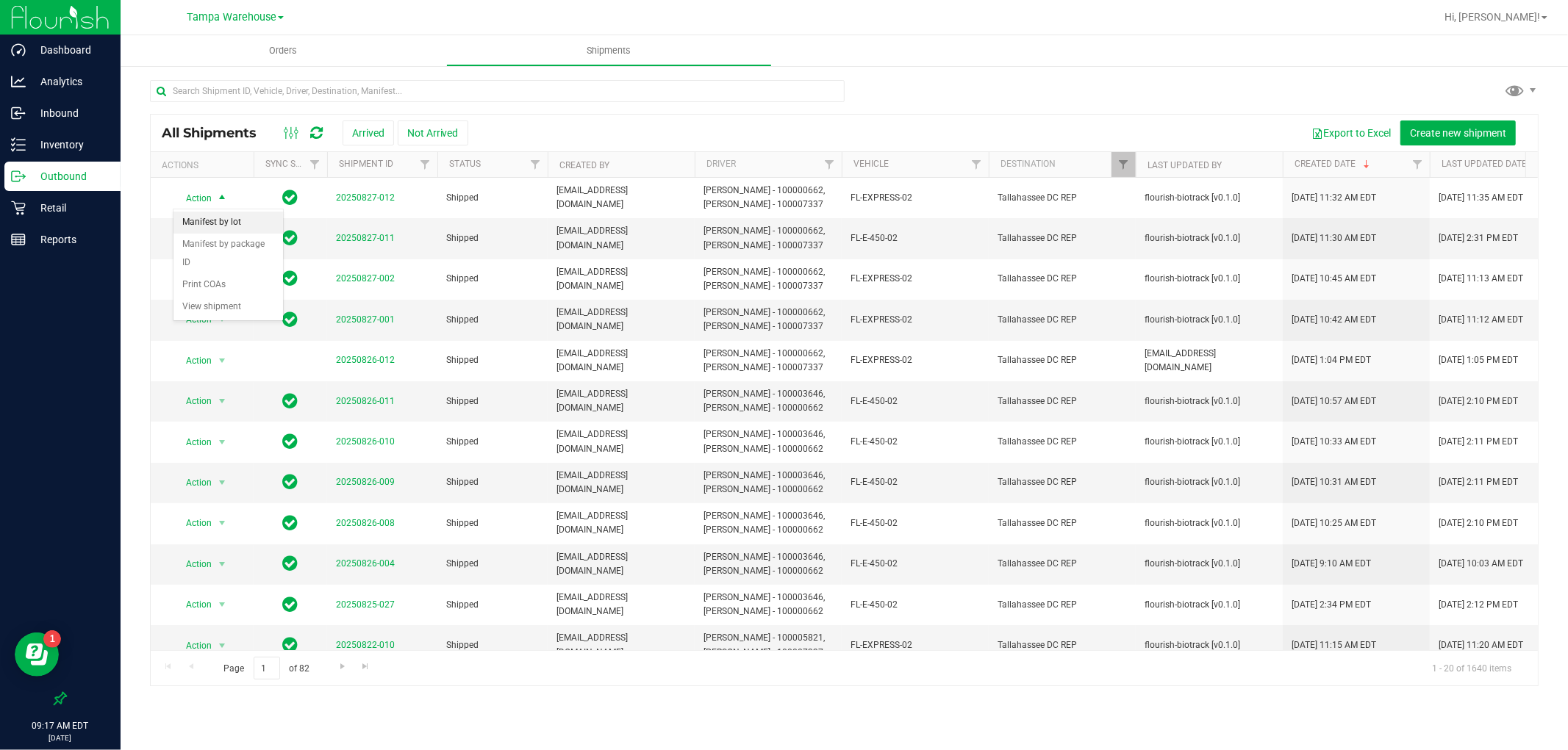
click at [229, 229] on li "Manifest by lot" at bounding box center [228, 222] width 110 height 22
